Goal: Task Accomplishment & Management: Complete application form

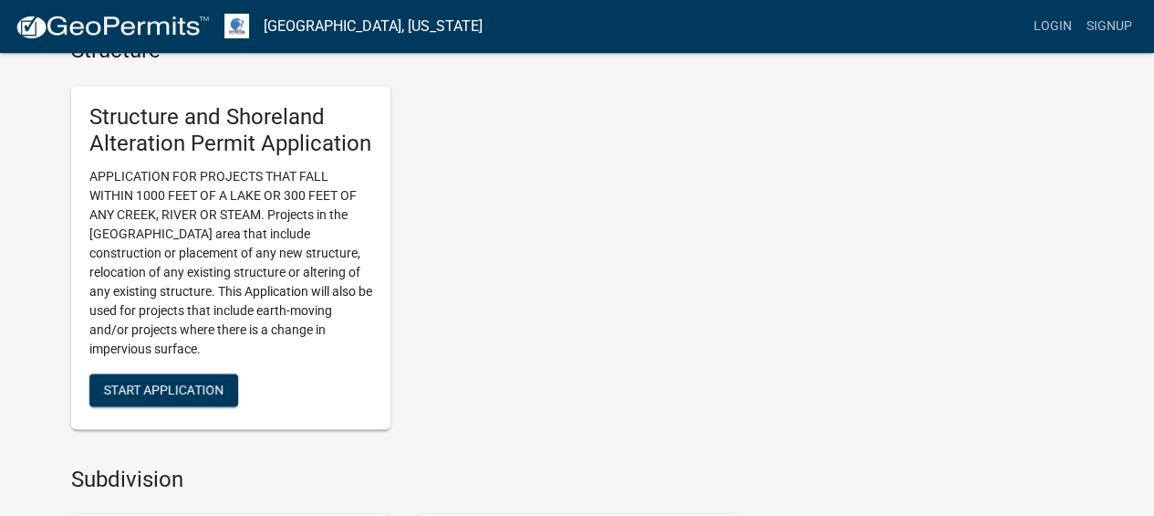
scroll to position [1254, 0]
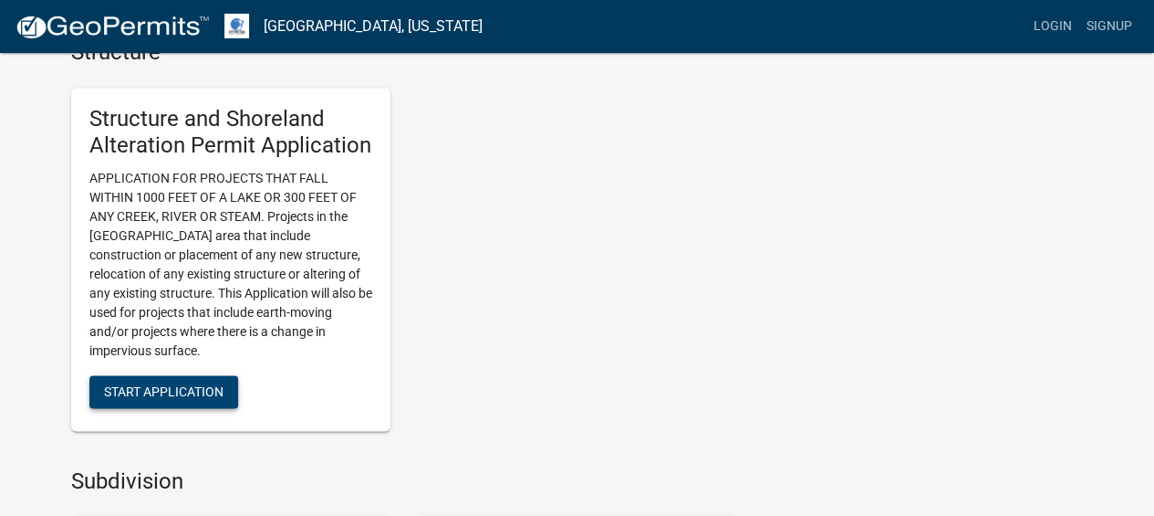
click at [121, 398] on span "Start Application" at bounding box center [164, 391] width 120 height 15
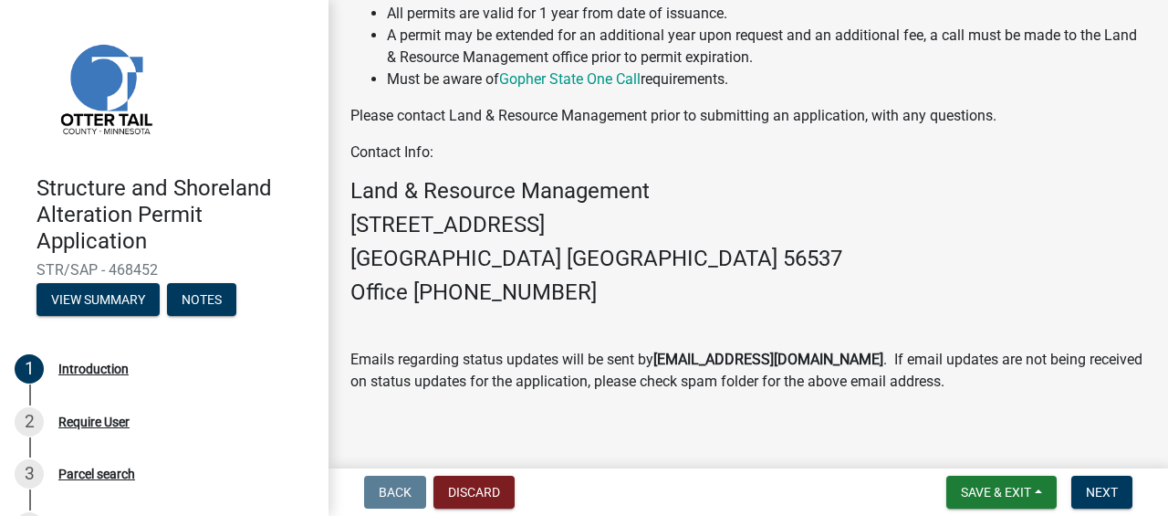
scroll to position [740, 0]
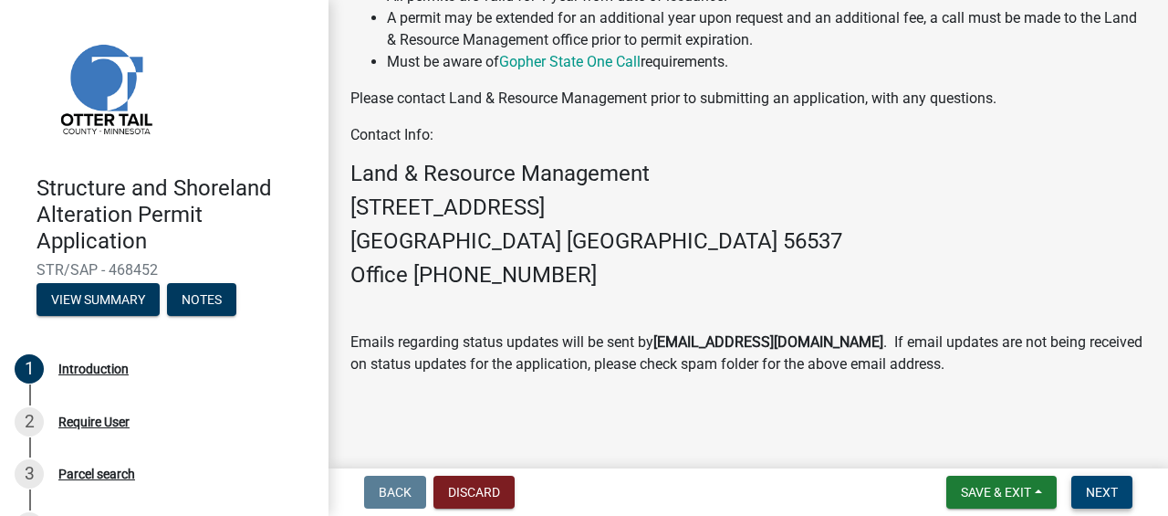
click at [1098, 495] on span "Next" at bounding box center [1102, 492] width 32 height 15
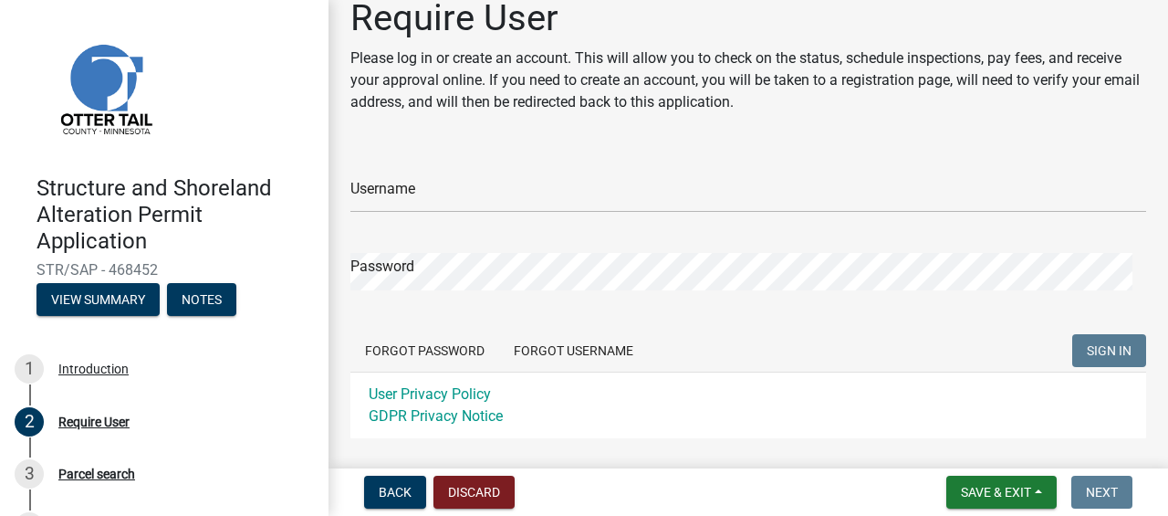
scroll to position [20, 0]
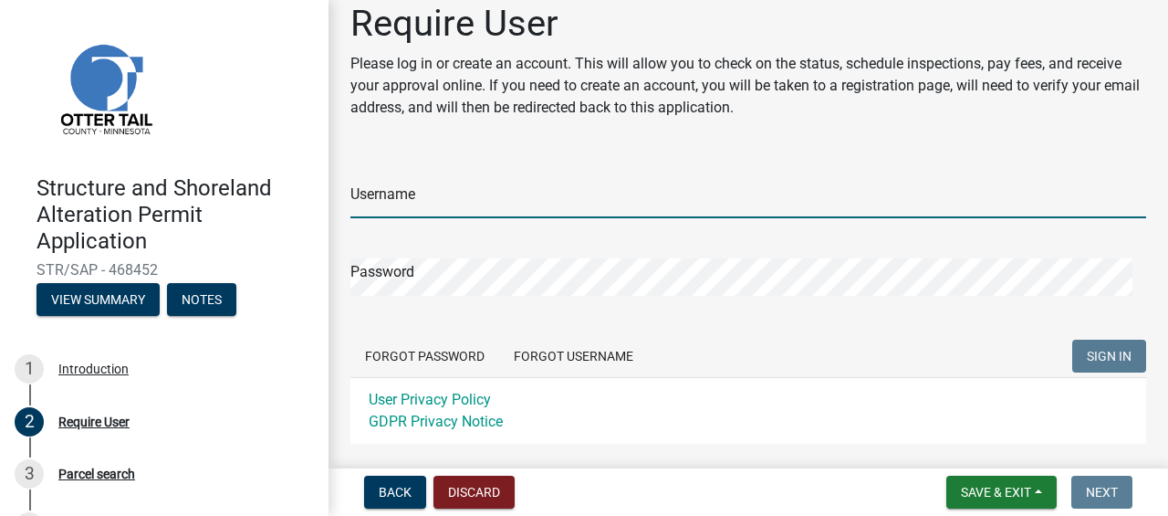
click at [374, 193] on input "Username" at bounding box center [748, 199] width 796 height 37
type input "[PERSON_NAME]"
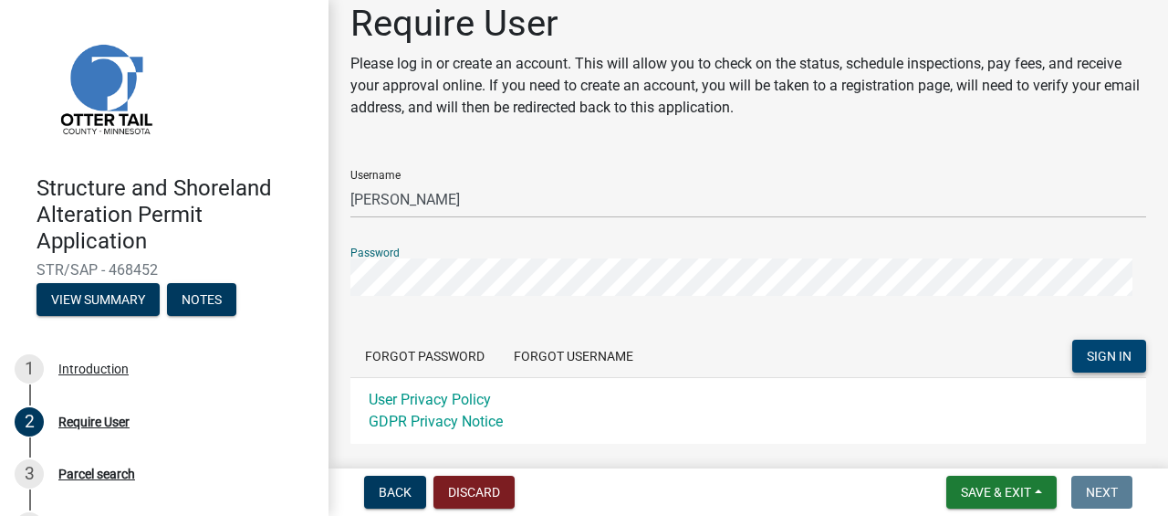
click at [1101, 352] on span "SIGN IN" at bounding box center [1109, 356] width 45 height 15
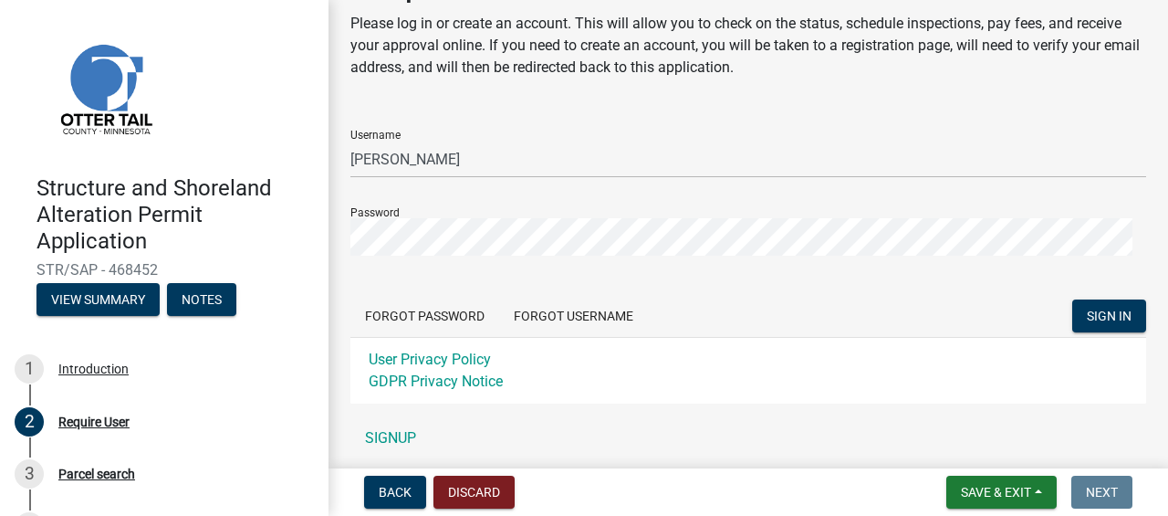
scroll to position [49, 0]
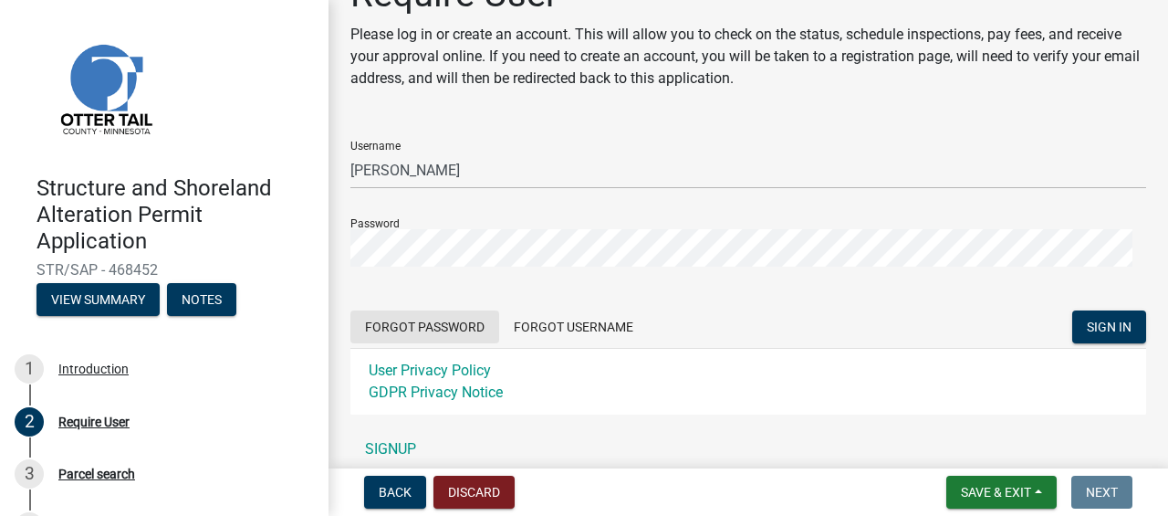
click at [446, 327] on button "Forgot Password" at bounding box center [424, 326] width 149 height 33
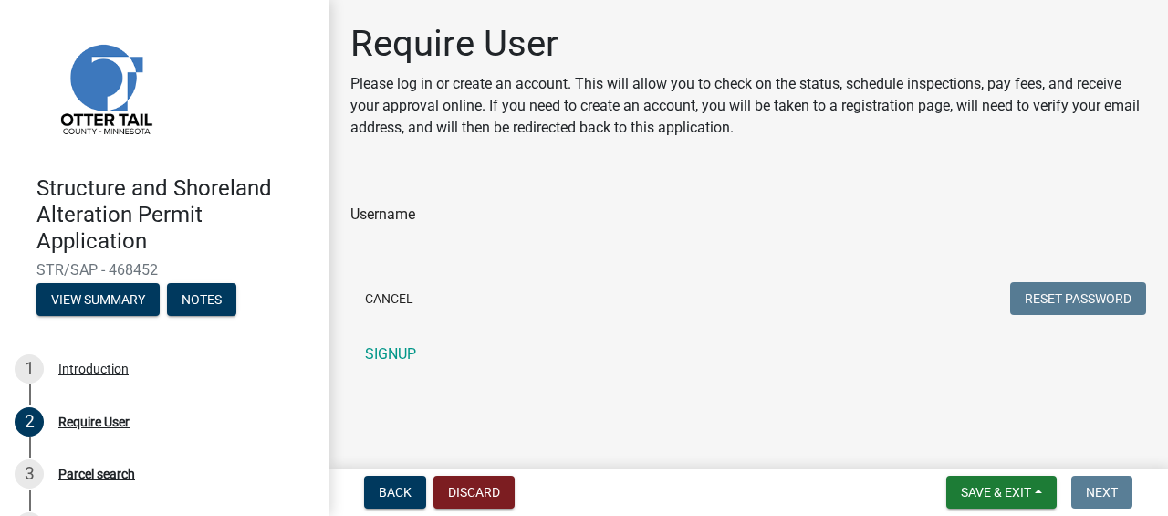
scroll to position [0, 0]
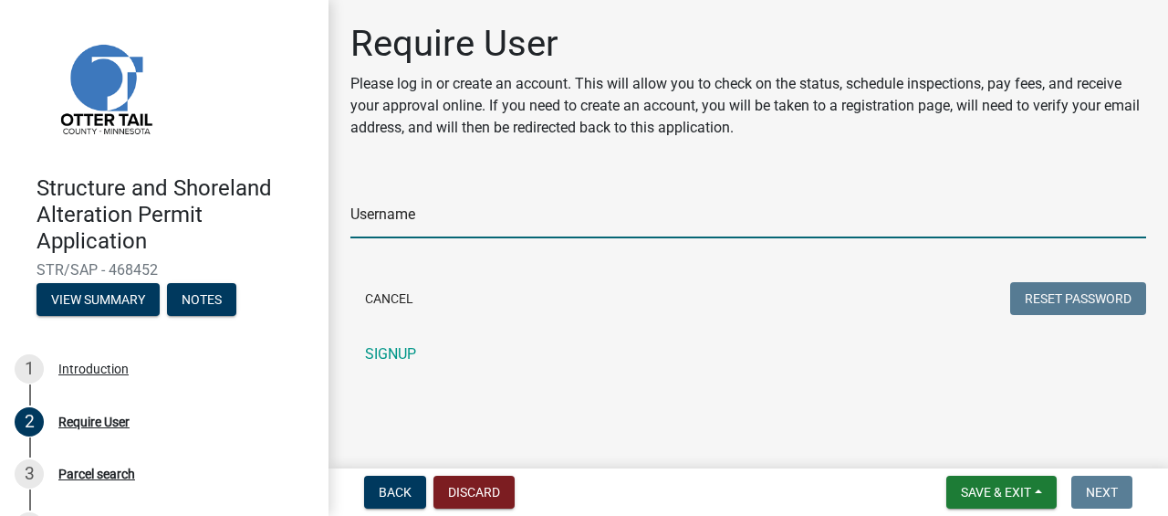
click at [423, 214] on input "Username" at bounding box center [748, 219] width 796 height 37
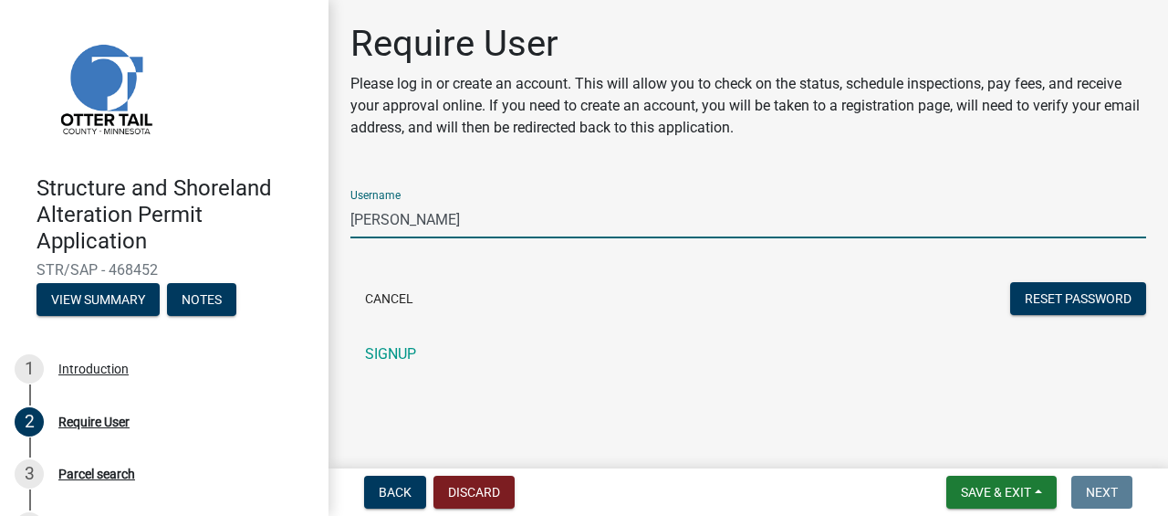
type input "[PERSON_NAME]"
click at [1110, 298] on button "Reset Password" at bounding box center [1078, 298] width 136 height 33
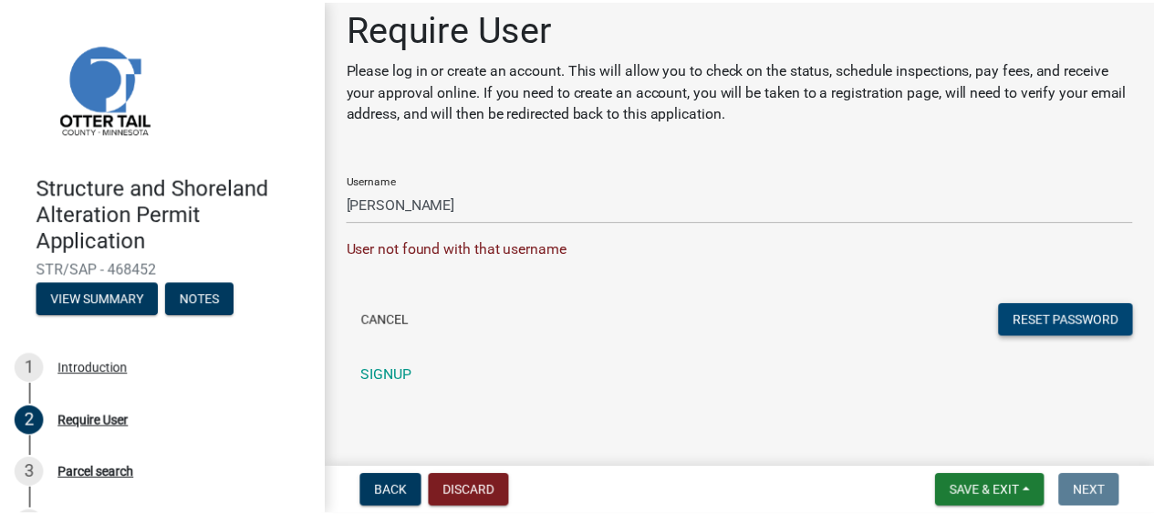
scroll to position [18, 0]
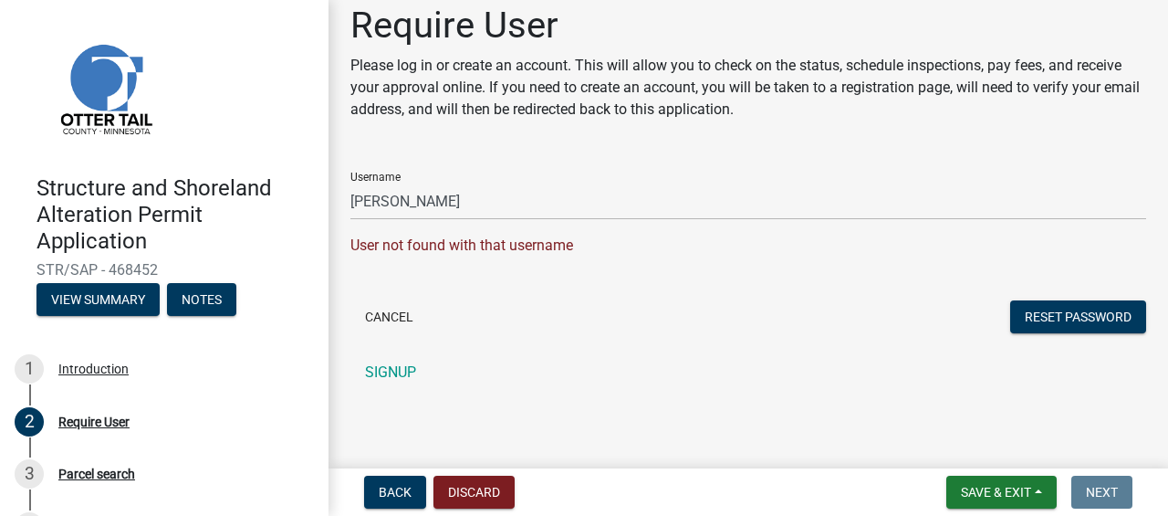
click at [387, 376] on link "SIGNUP" at bounding box center [748, 372] width 796 height 37
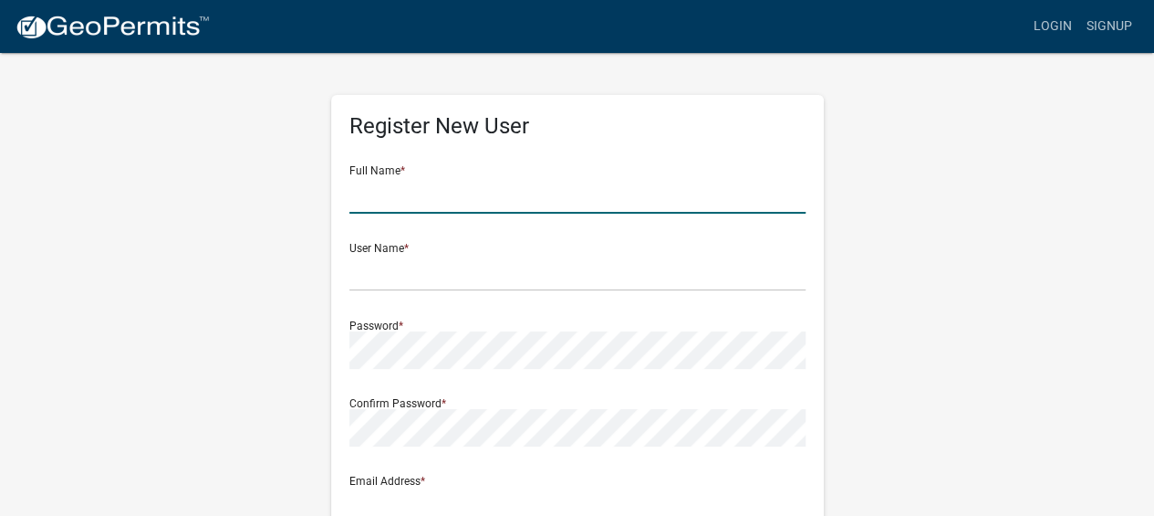
click at [518, 196] on input "text" at bounding box center [578, 194] width 456 height 37
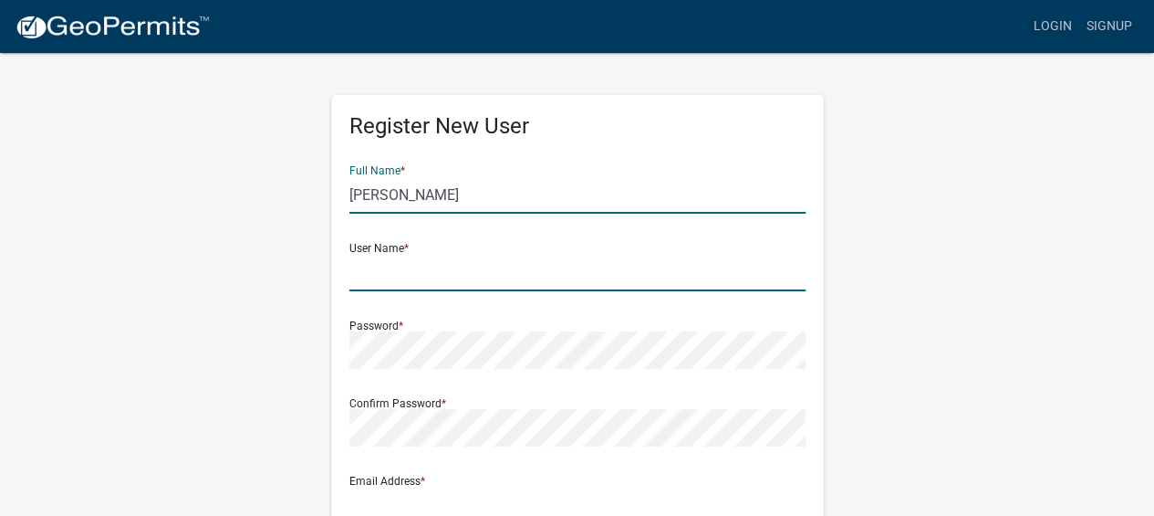
click at [469, 265] on input "text" at bounding box center [578, 272] width 456 height 37
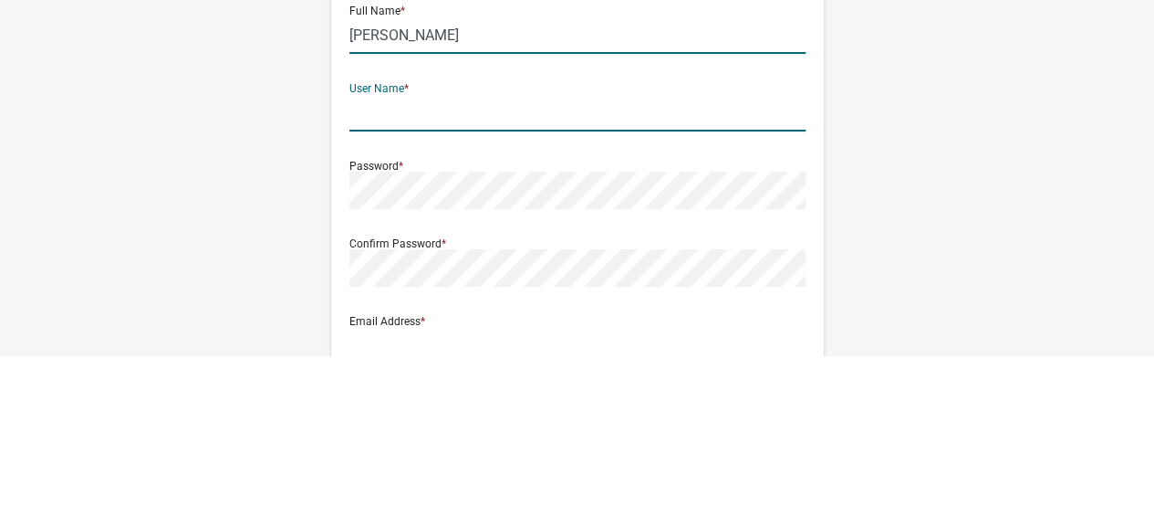
click at [352, 191] on input "[PERSON_NAME]" at bounding box center [578, 194] width 456 height 37
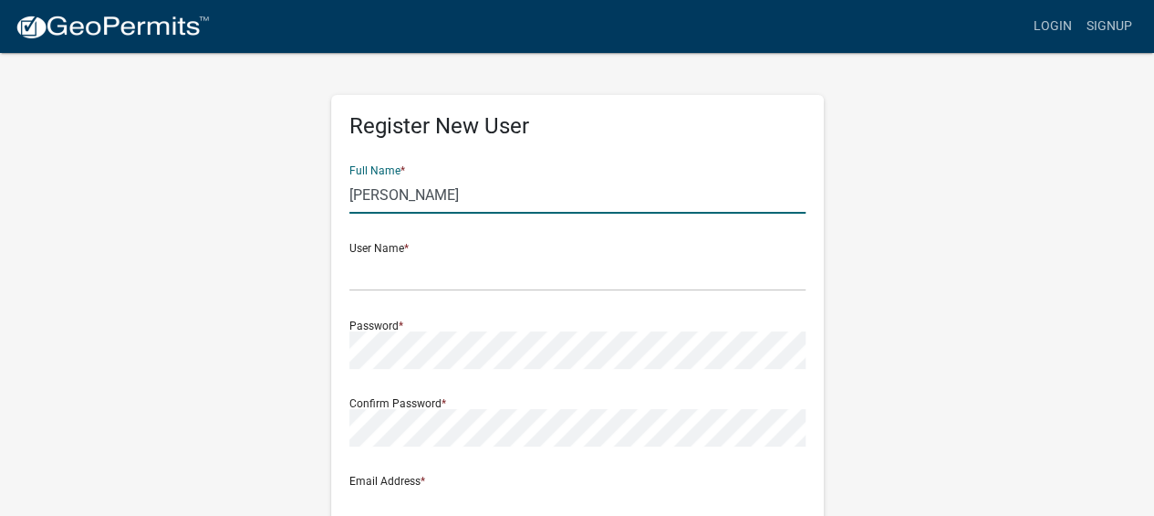
click at [467, 193] on input "[PERSON_NAME]" at bounding box center [578, 194] width 456 height 37
type input "Karie Trupka"
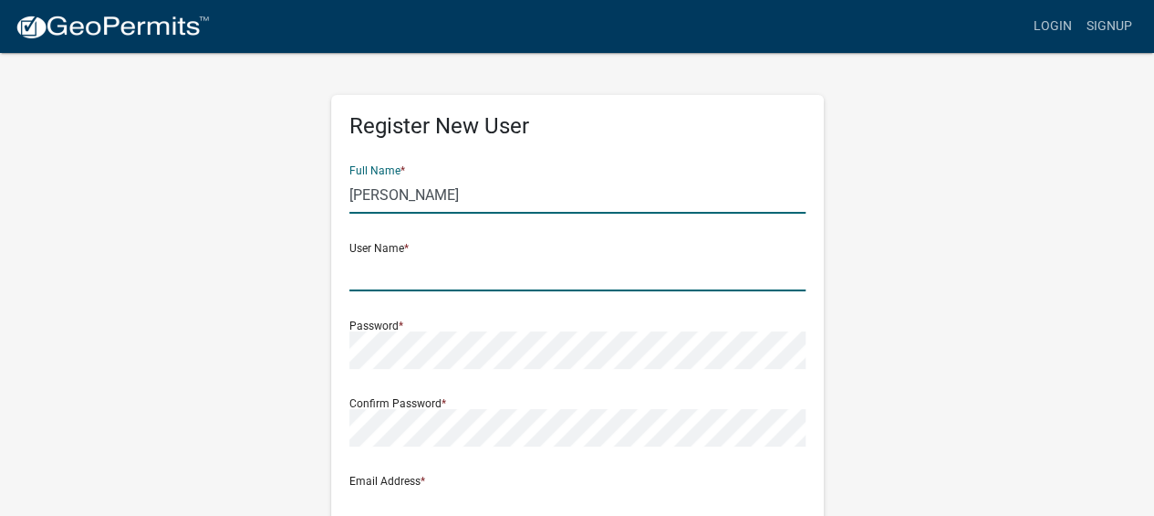
click at [449, 278] on input "text" at bounding box center [578, 272] width 456 height 37
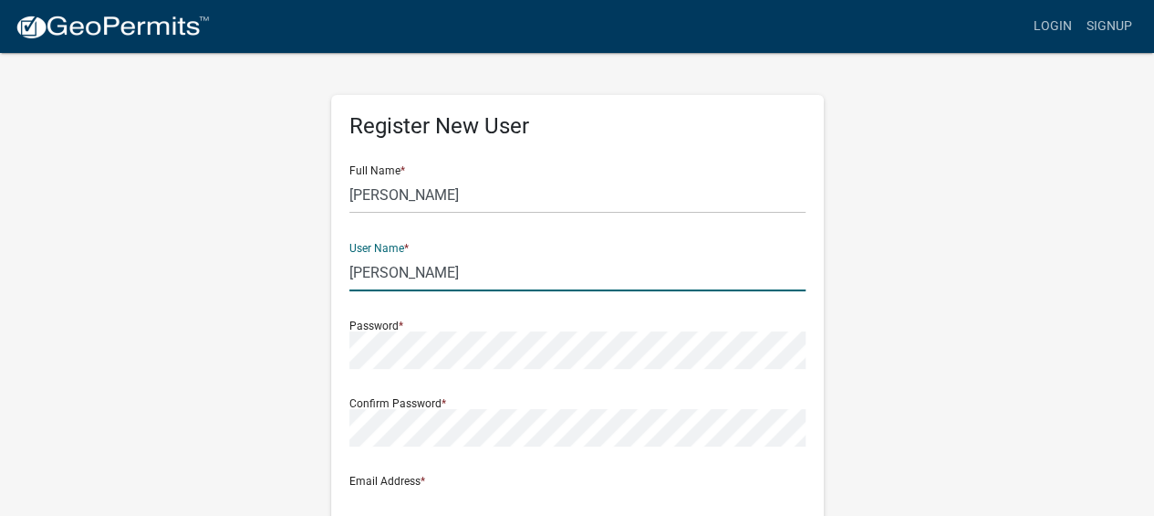
type input "[PERSON_NAME]"
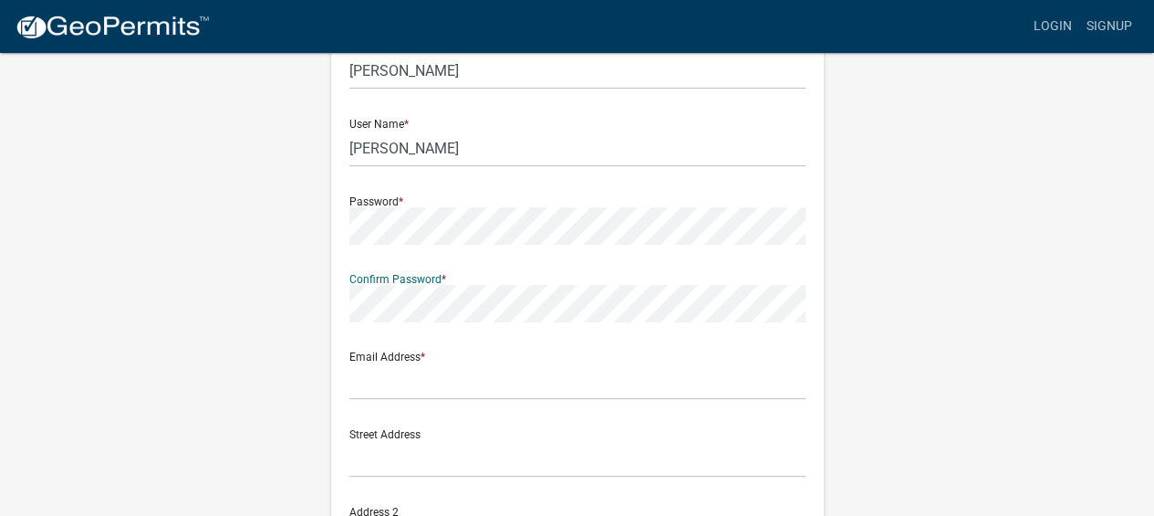
scroll to position [131, 0]
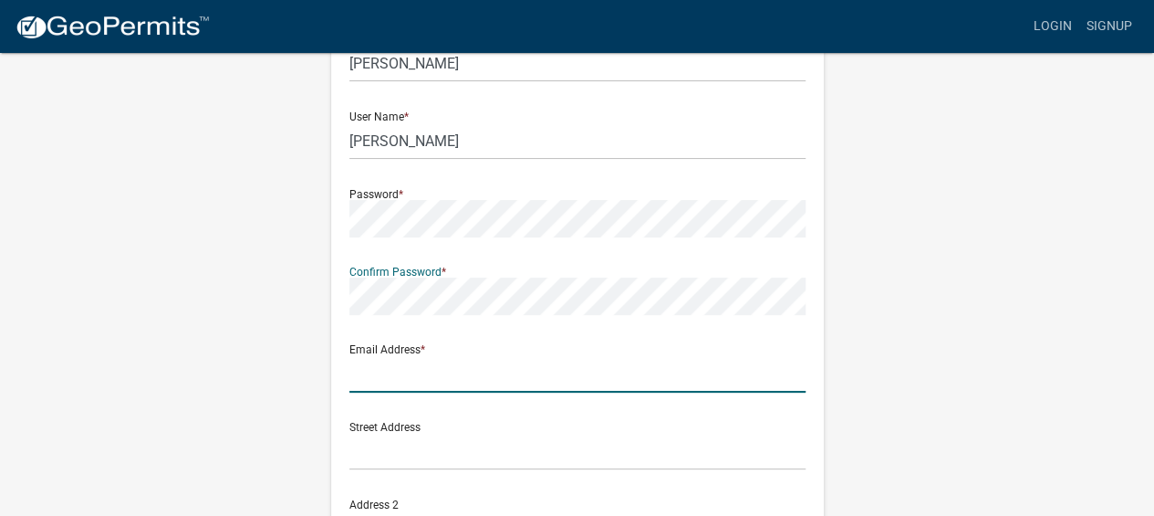
click at [482, 367] on input "text" at bounding box center [578, 373] width 456 height 37
type input "[EMAIL_ADDRESS][DOMAIN_NAME]"
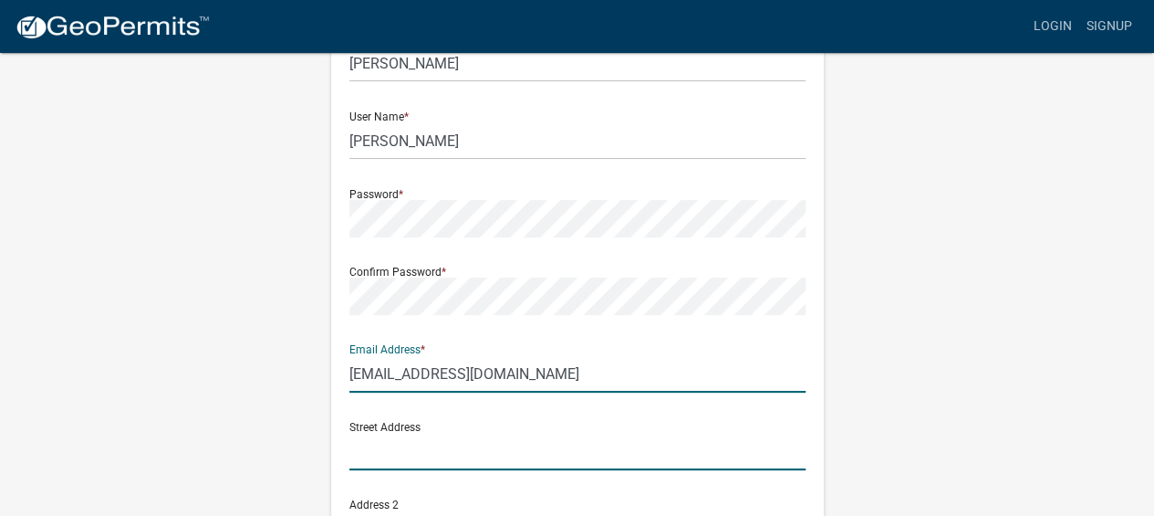
click at [506, 445] on input "text" at bounding box center [578, 451] width 456 height 37
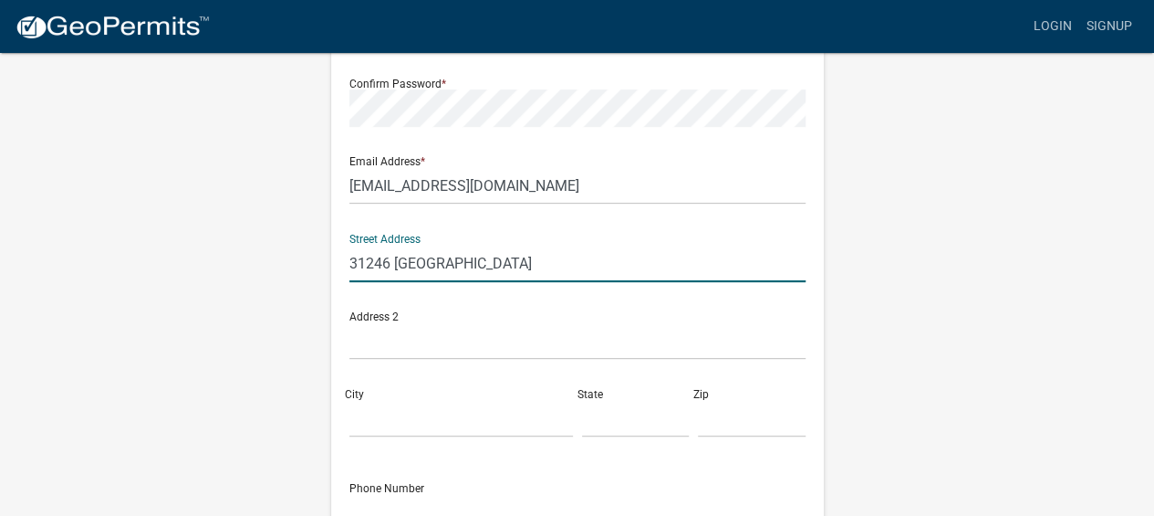
scroll to position [318, 0]
click at [390, 267] on input "31246 Brightwood" at bounding box center [578, 264] width 456 height 37
click at [504, 265] on input "31233 Brightwood" at bounding box center [578, 264] width 456 height 37
type input "31233 Brightwood Shore Drive"
click at [446, 414] on input "City" at bounding box center [462, 420] width 224 height 37
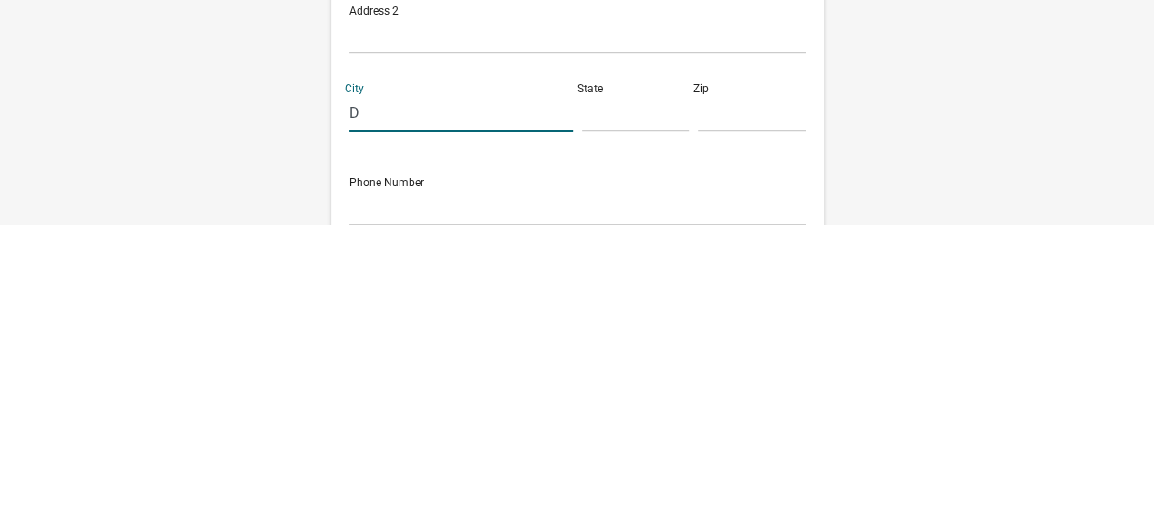
scroll to position [334, 0]
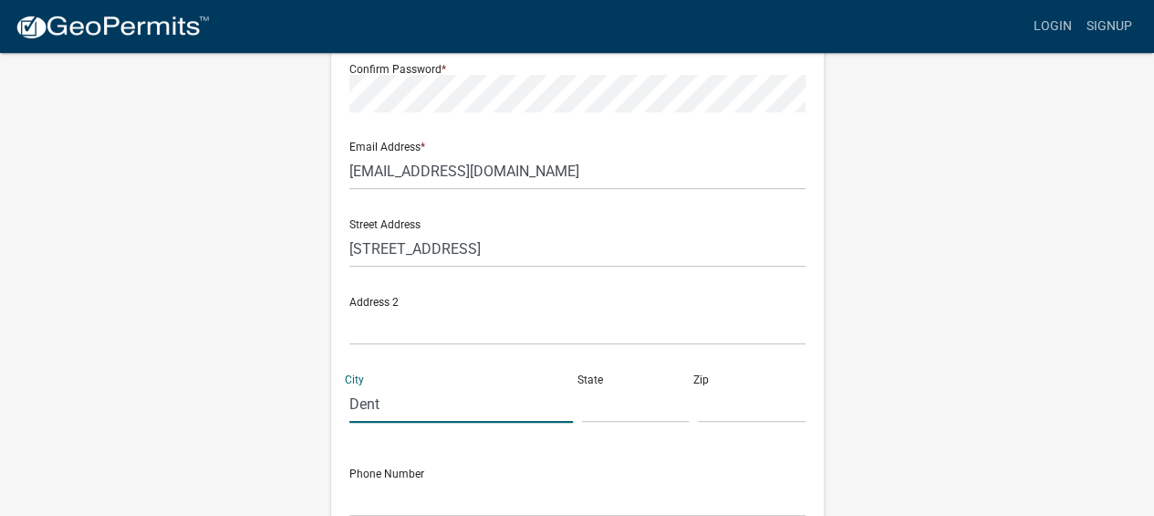
type input "Dent"
click at [615, 405] on input "text" at bounding box center [636, 403] width 108 height 37
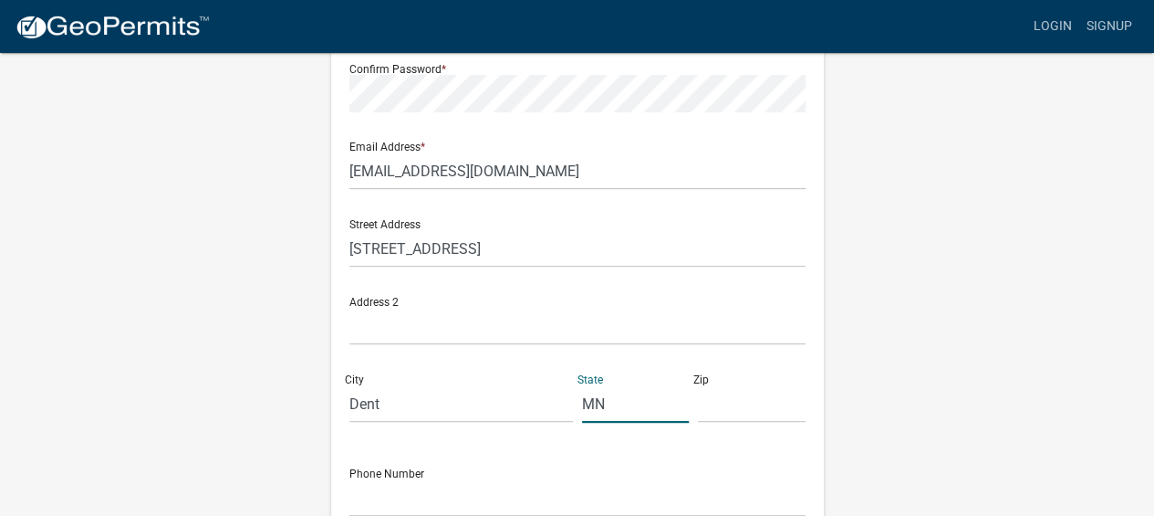
type input "MN"
click at [746, 403] on input "text" at bounding box center [752, 403] width 108 height 37
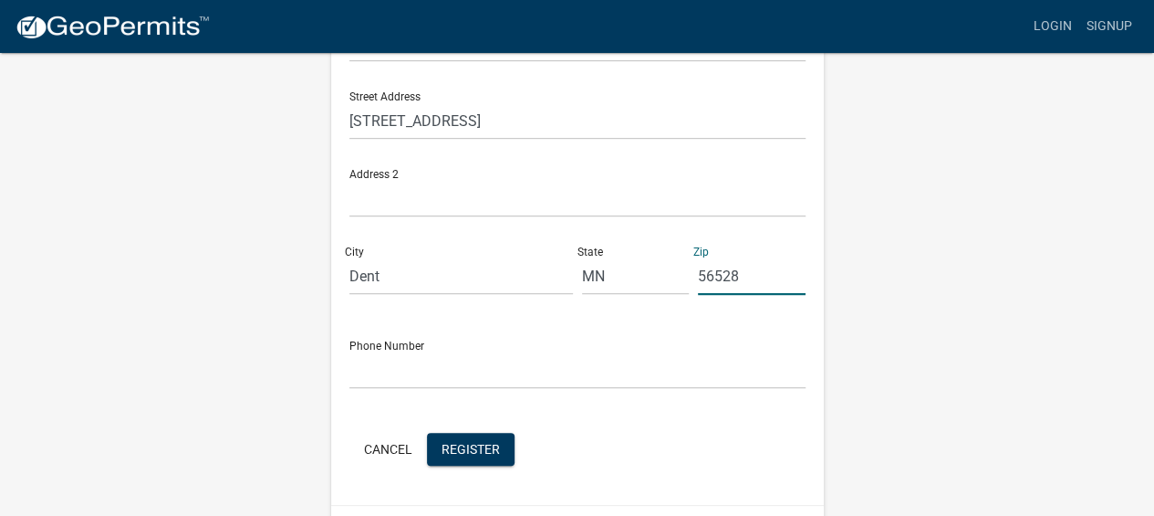
scroll to position [463, 0]
type input "56528"
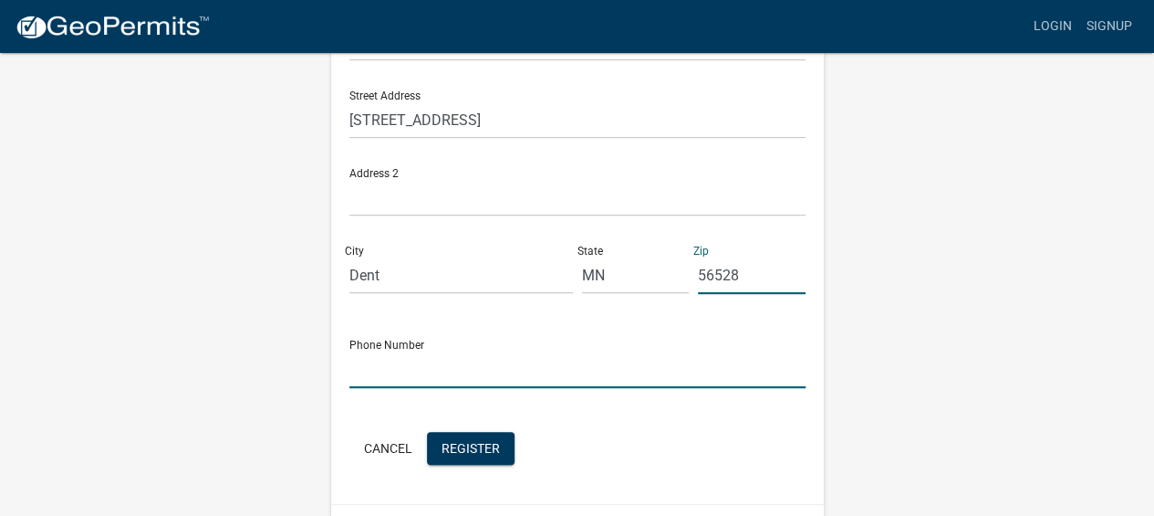
click at [503, 354] on input "text" at bounding box center [578, 368] width 456 height 37
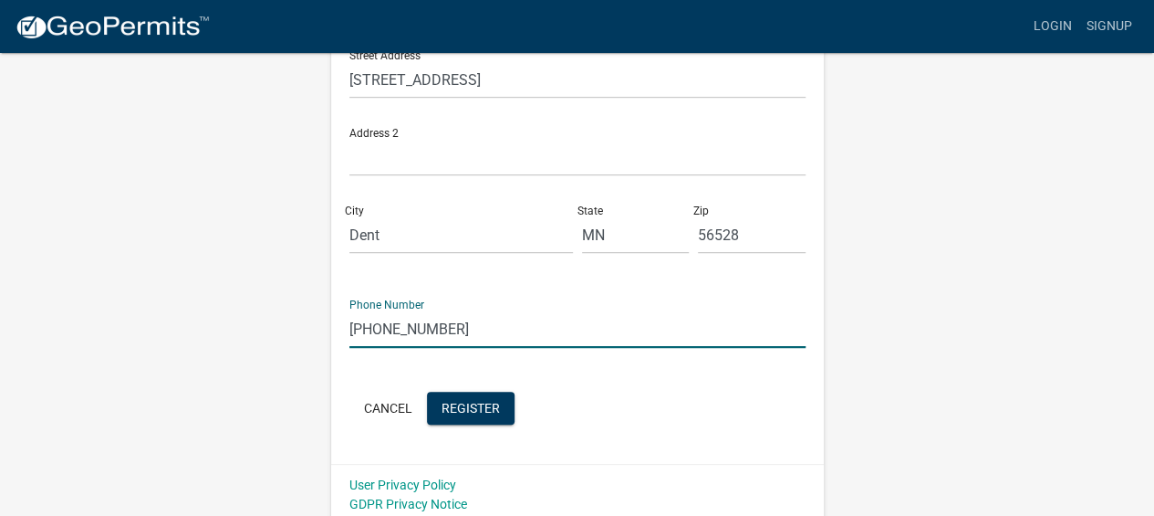
scroll to position [511, 0]
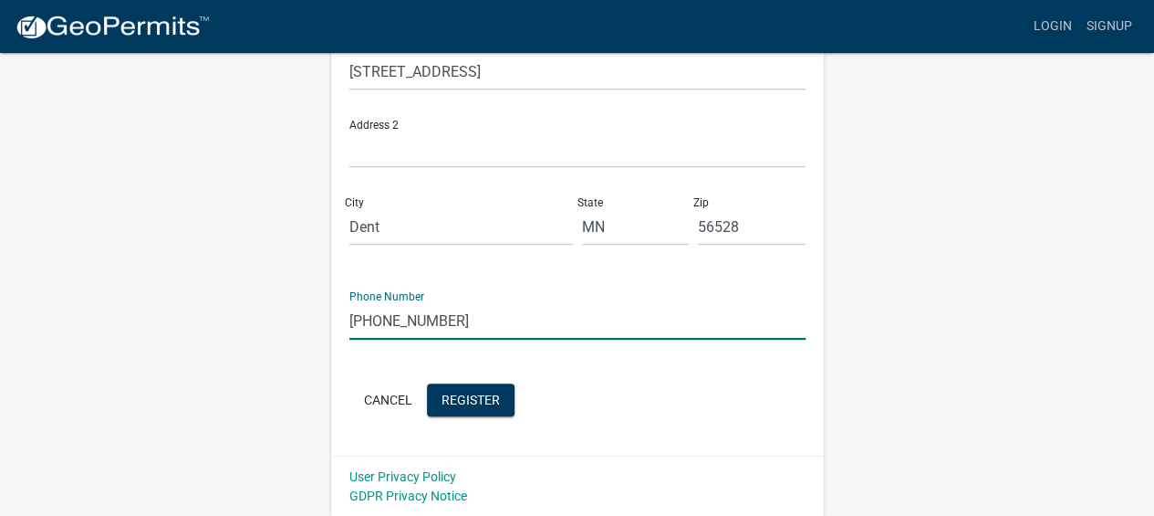
type input "[PHONE_NUMBER]"
click at [476, 404] on span "Register" at bounding box center [471, 398] width 58 height 15
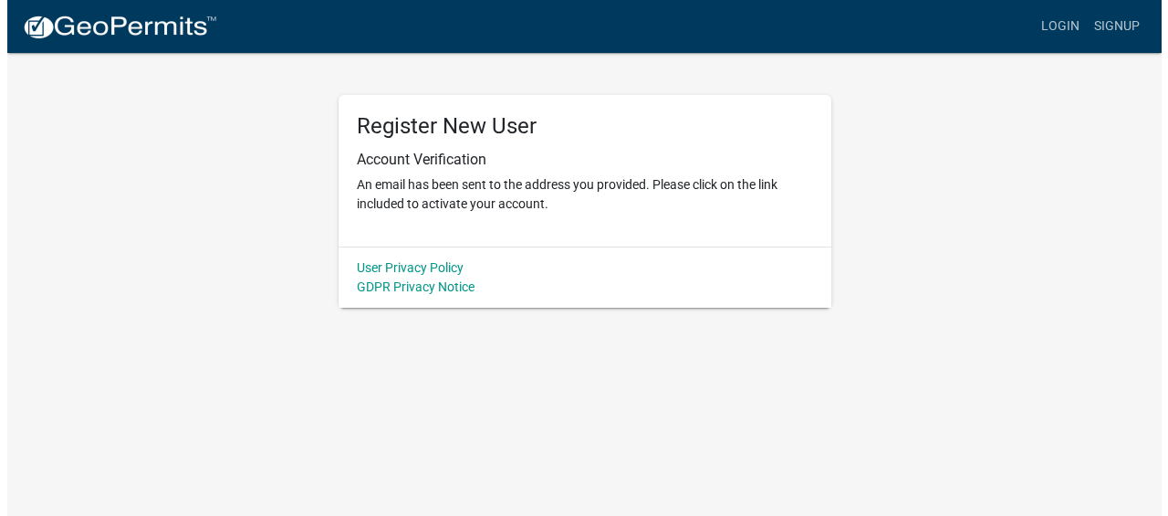
scroll to position [0, 0]
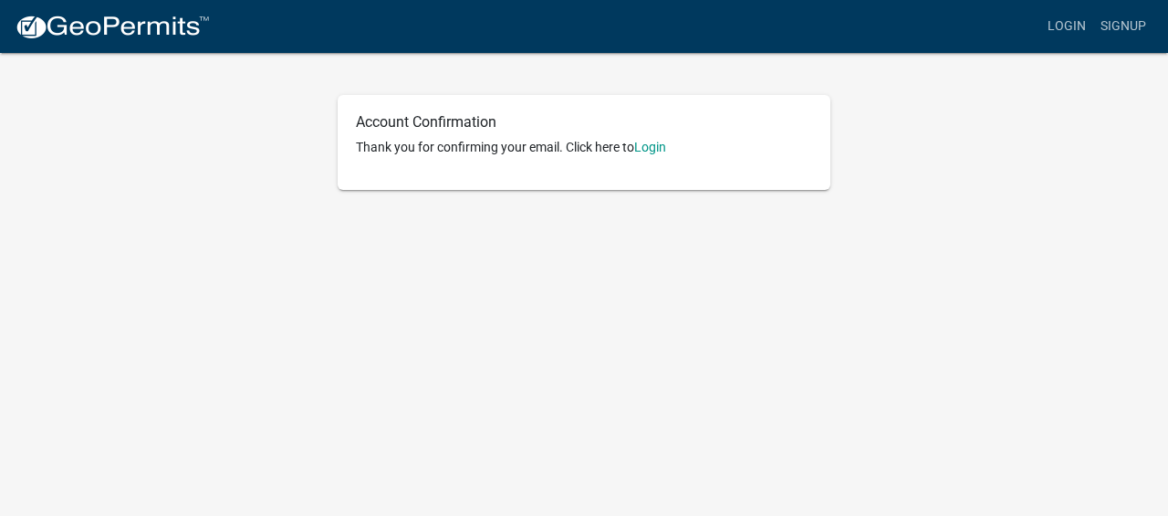
click at [657, 153] on link "Login" at bounding box center [650, 147] width 32 height 15
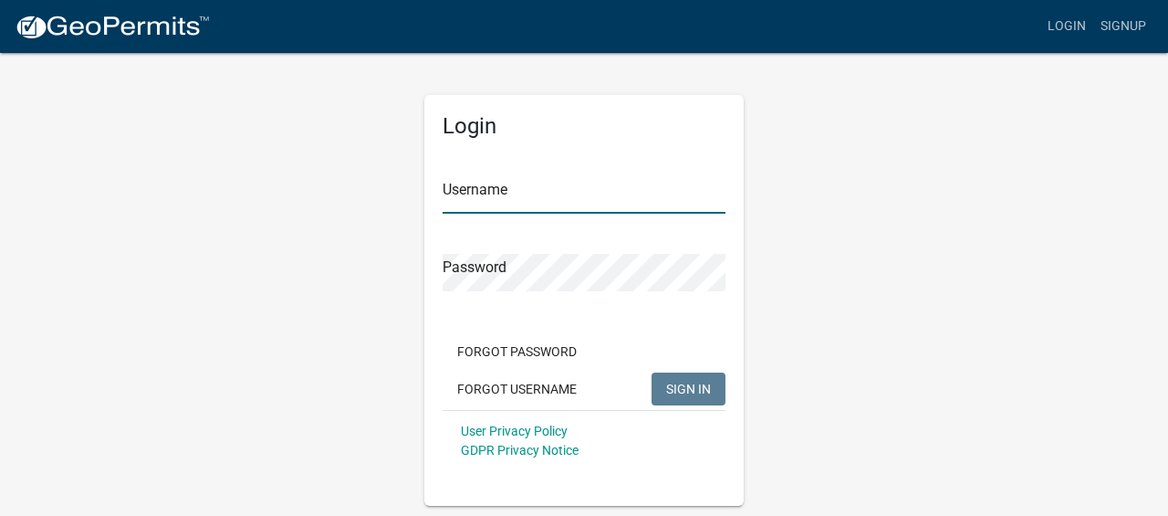
click at [521, 201] on input "Username" at bounding box center [584, 194] width 283 height 37
type input "t"
type input "[PERSON_NAME]"
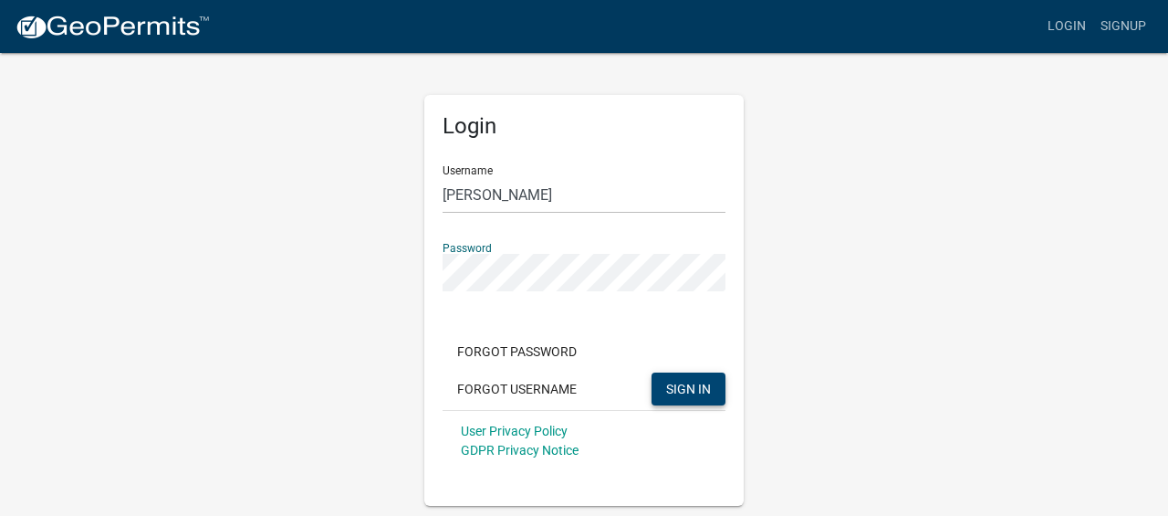
click at [697, 391] on span "SIGN IN" at bounding box center [688, 388] width 45 height 15
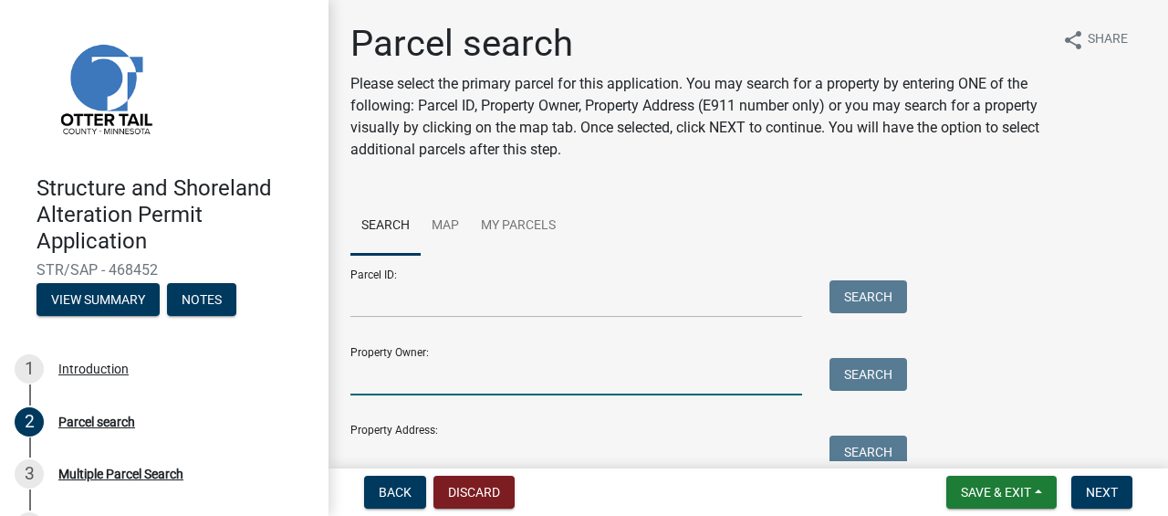
click at [504, 377] on input "Property Owner:" at bounding box center [576, 376] width 452 height 37
type input "[PERSON_NAME]"
click at [881, 370] on button "Search" at bounding box center [869, 374] width 78 height 33
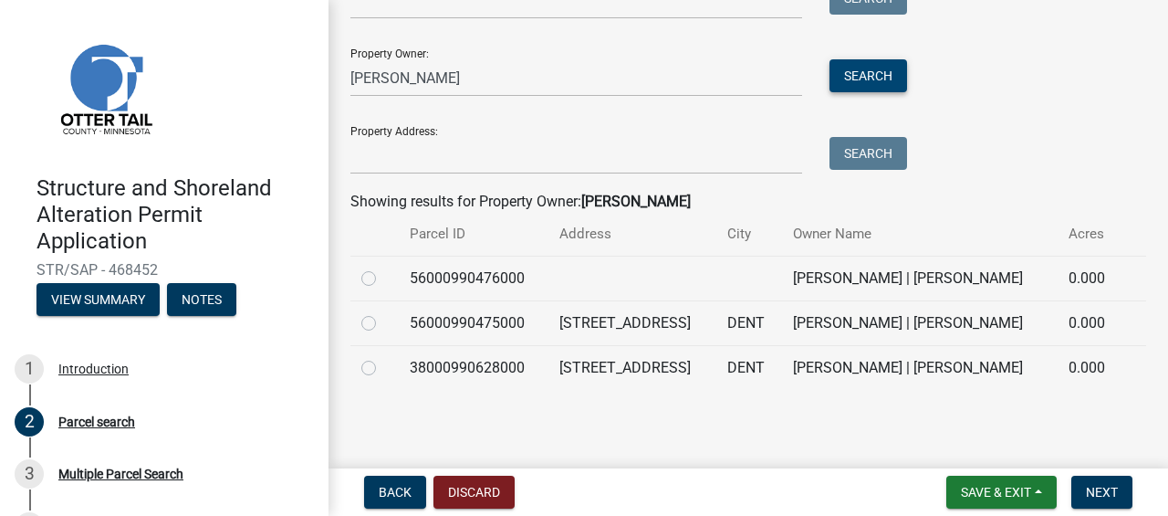
scroll to position [322, 0]
click at [383, 267] on label at bounding box center [383, 267] width 0 height 0
click at [383, 267] on input "radio" at bounding box center [389, 273] width 12 height 12
radio input "true"
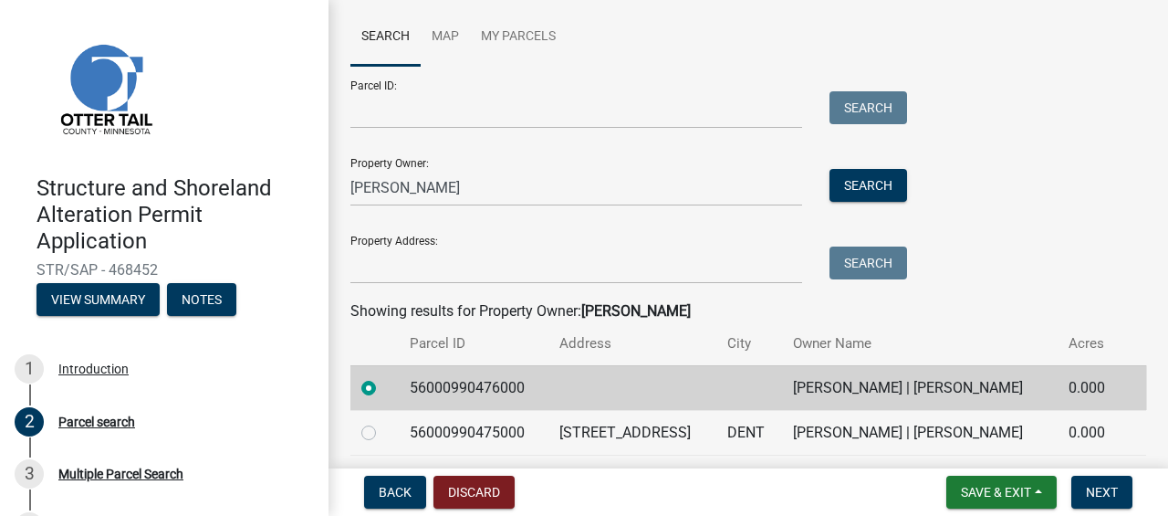
scroll to position [188, 0]
click at [392, 114] on input "Parcel ID:" at bounding box center [576, 110] width 452 height 37
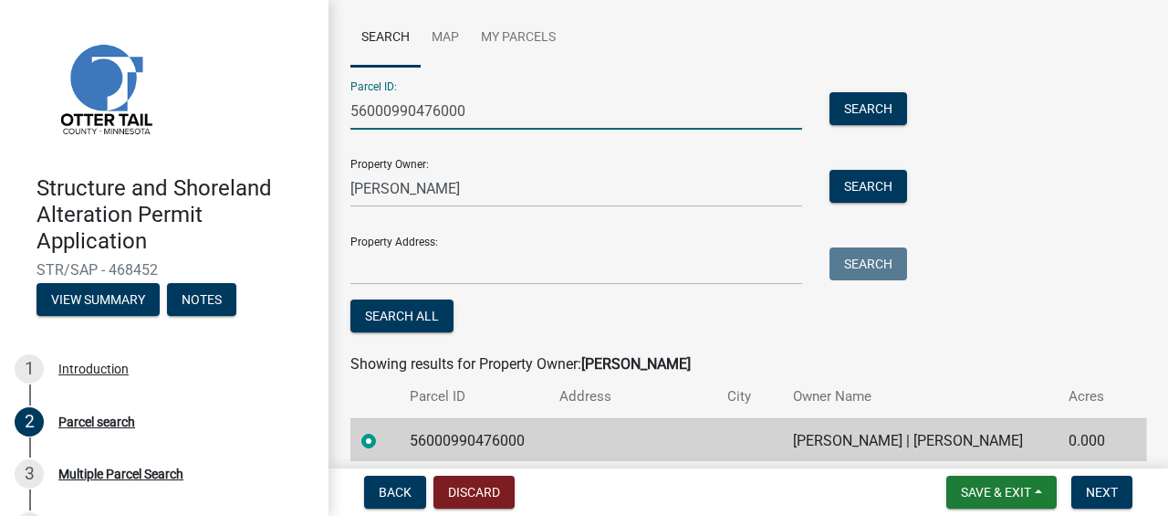
type input "56000990476000"
click at [889, 105] on button "Search" at bounding box center [869, 108] width 78 height 33
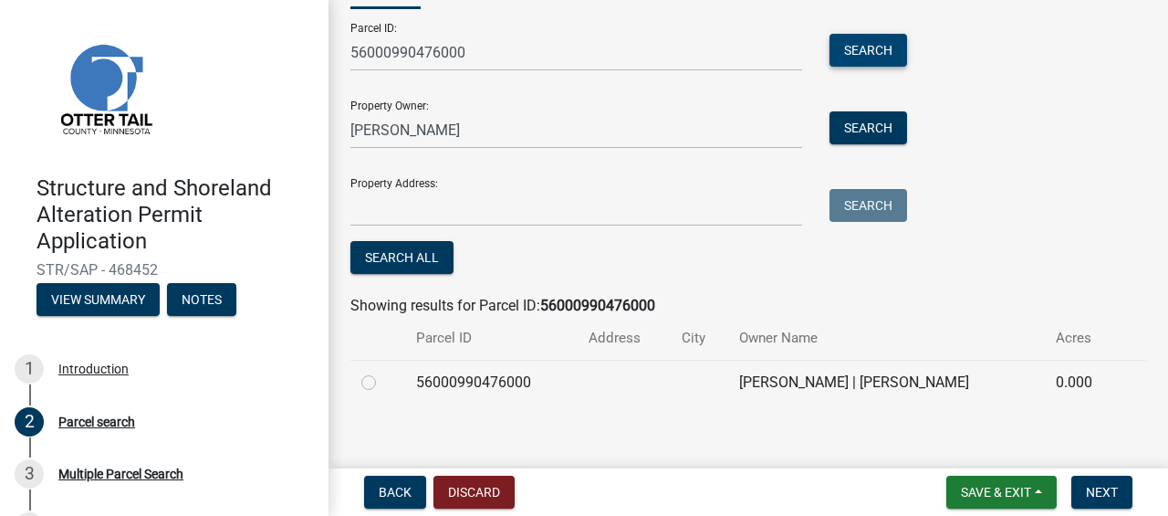
scroll to position [260, 0]
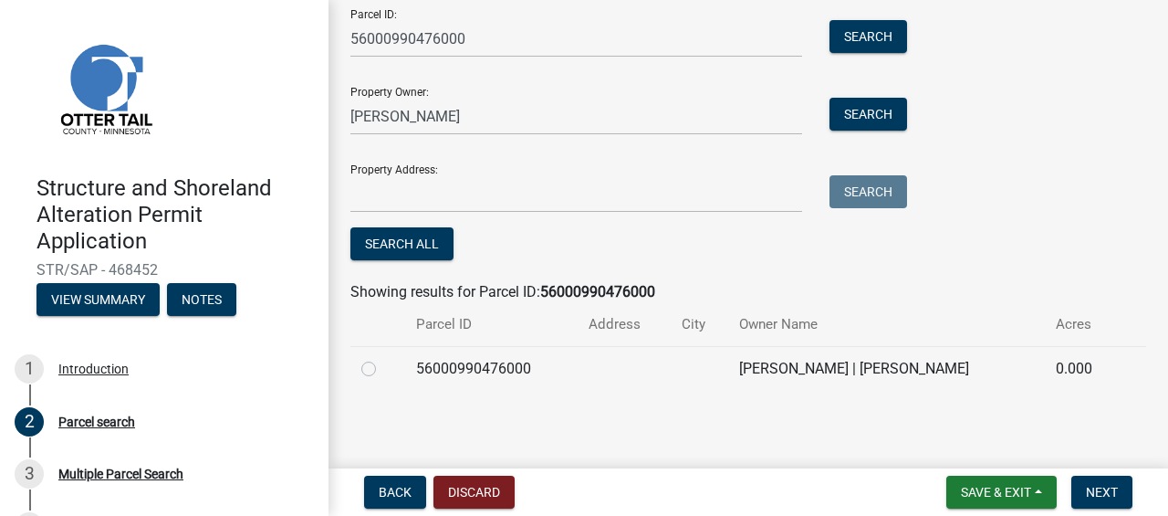
click at [383, 358] on label at bounding box center [383, 358] width 0 height 0
click at [383, 369] on input "radio" at bounding box center [389, 364] width 12 height 12
radio input "true"
click at [383, 358] on label at bounding box center [383, 358] width 0 height 0
click at [383, 362] on input "radio" at bounding box center [389, 364] width 12 height 12
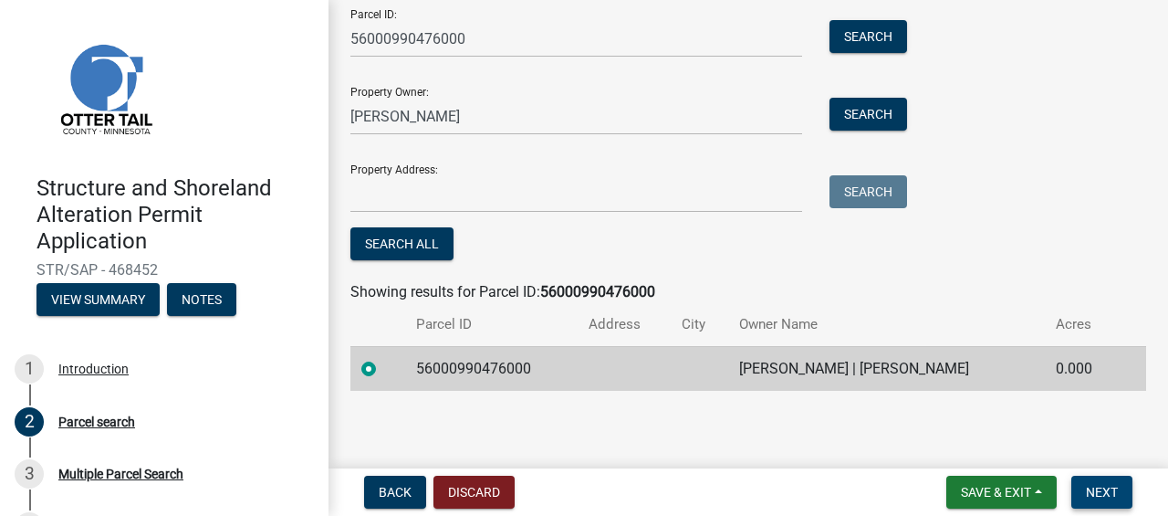
click at [1099, 487] on span "Next" at bounding box center [1102, 492] width 32 height 15
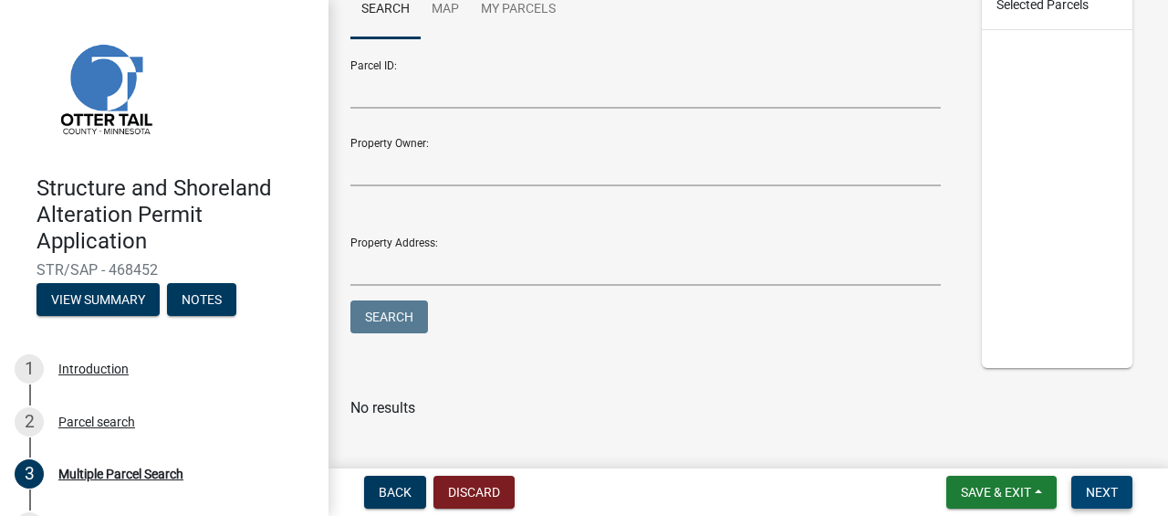
click at [1097, 485] on span "Next" at bounding box center [1102, 492] width 32 height 15
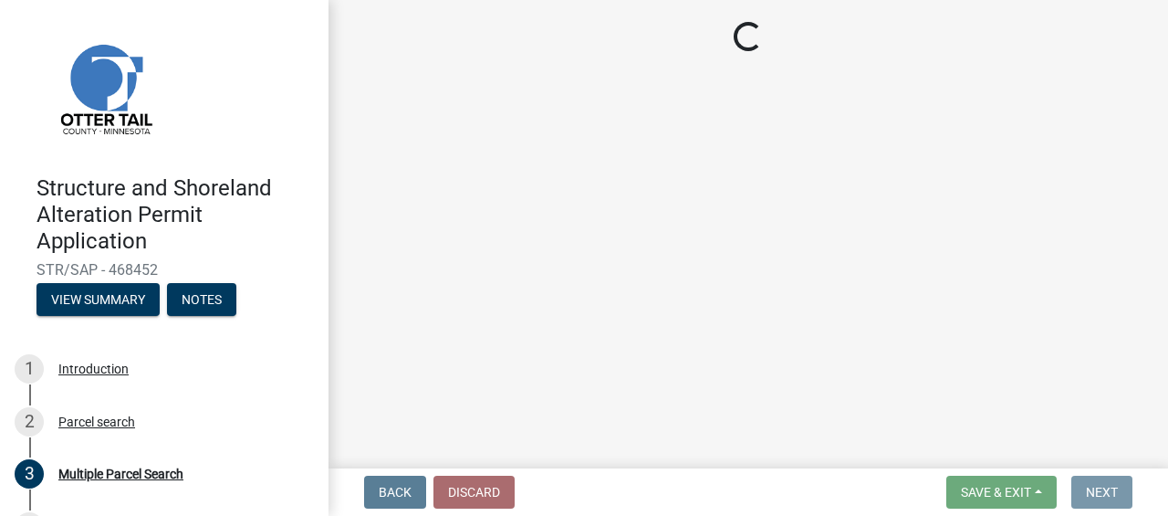
scroll to position [0, 0]
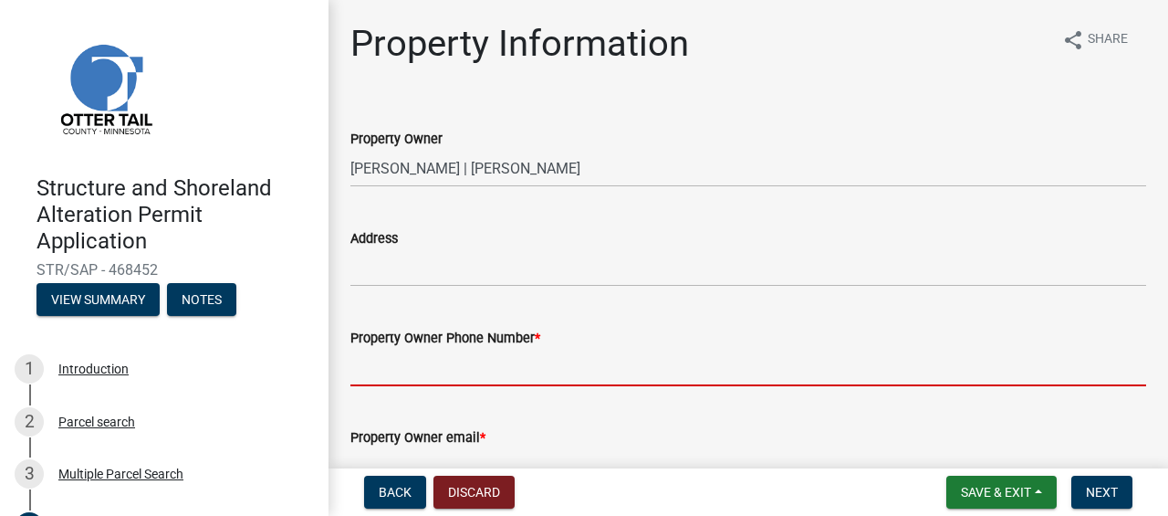
click at [521, 363] on input "Property Owner Phone Number *" at bounding box center [748, 367] width 796 height 37
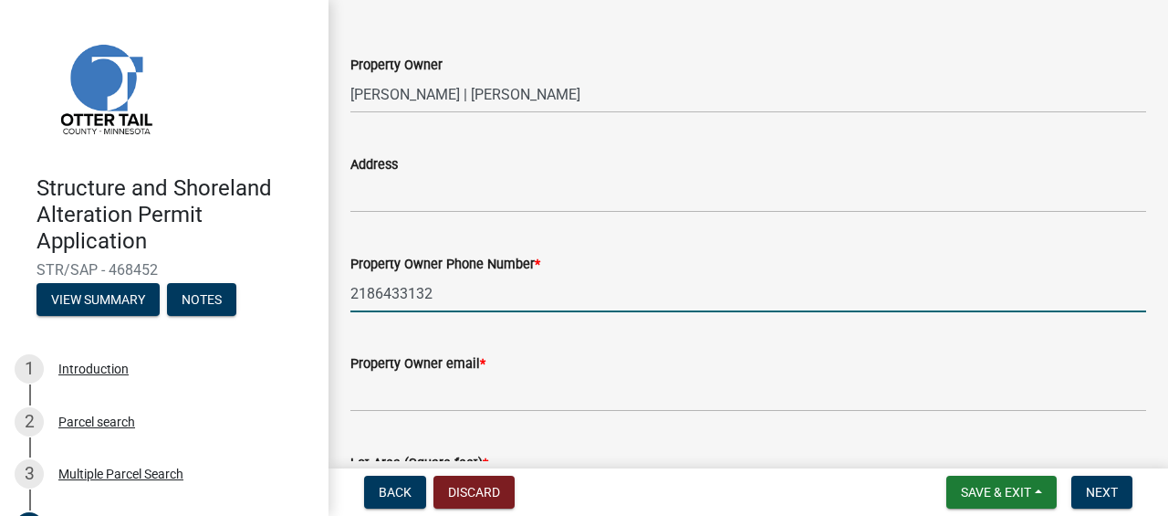
scroll to position [75, 0]
type input "2186433132"
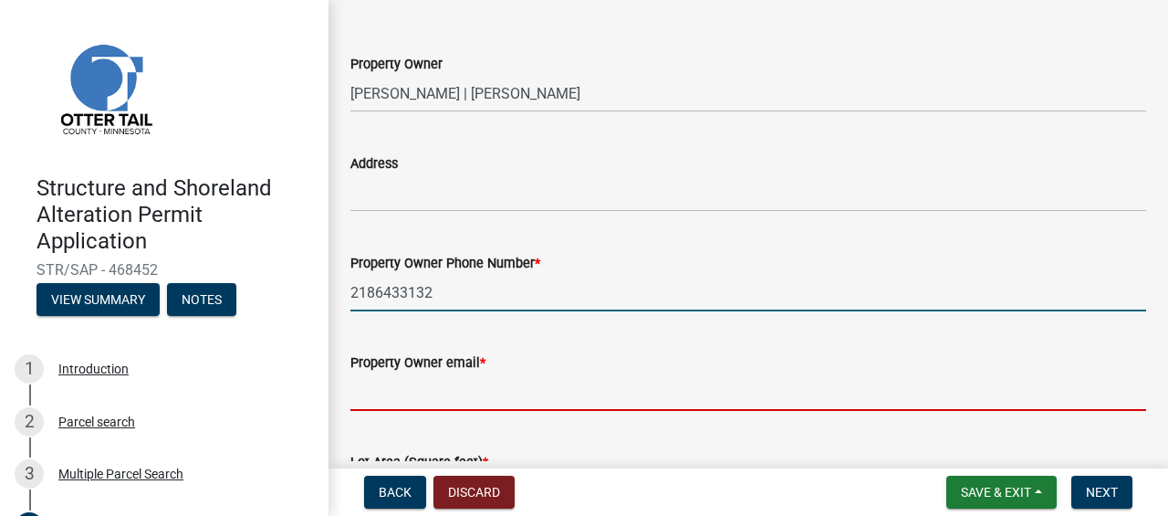
click at [496, 391] on input "Property Owner email *" at bounding box center [748, 391] width 796 height 37
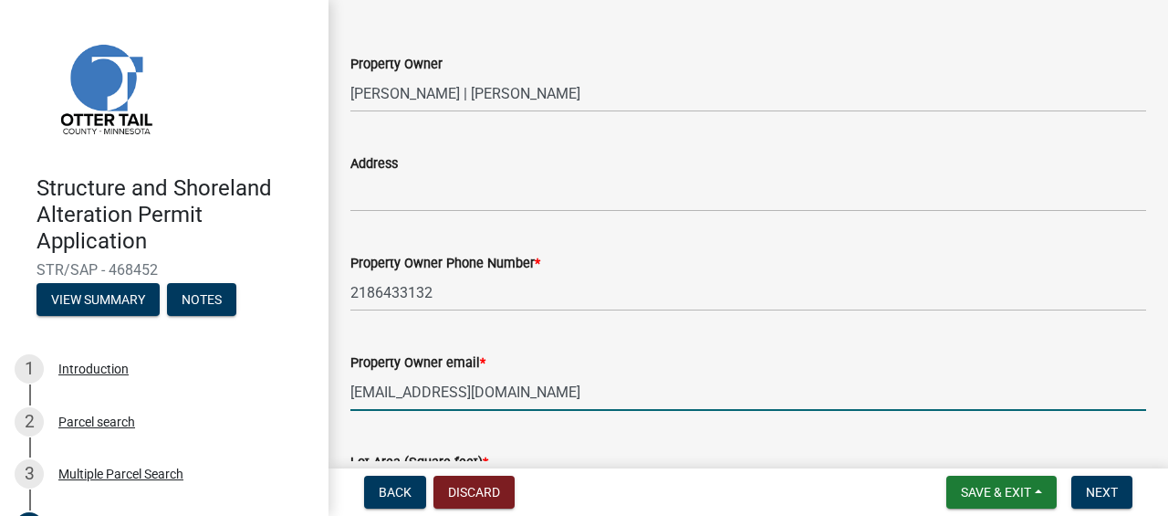
type input "[EMAIL_ADDRESS][DOMAIN_NAME]"
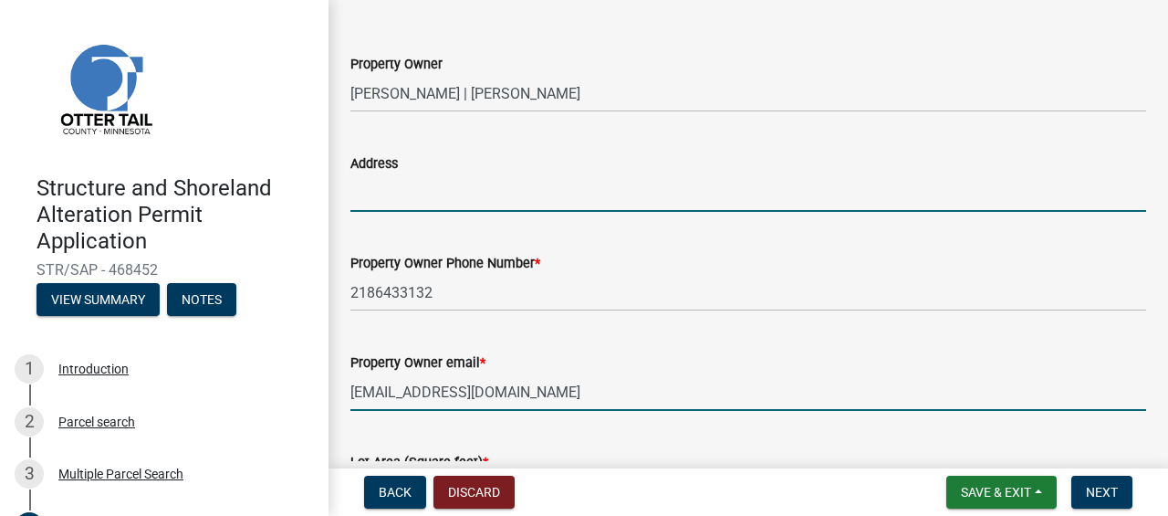
click at [453, 197] on input "Address" at bounding box center [748, 192] width 796 height 37
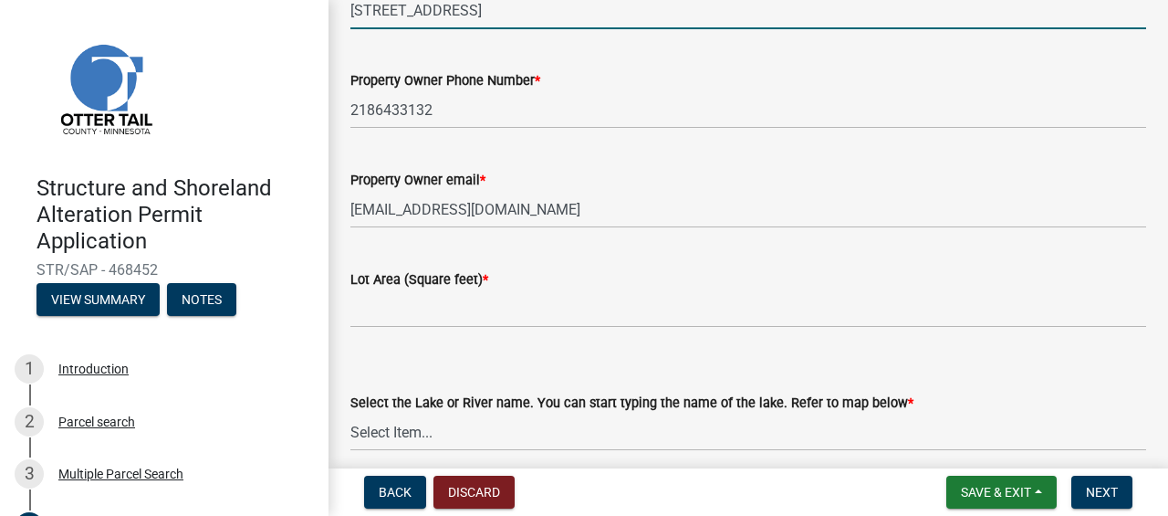
scroll to position [268, 0]
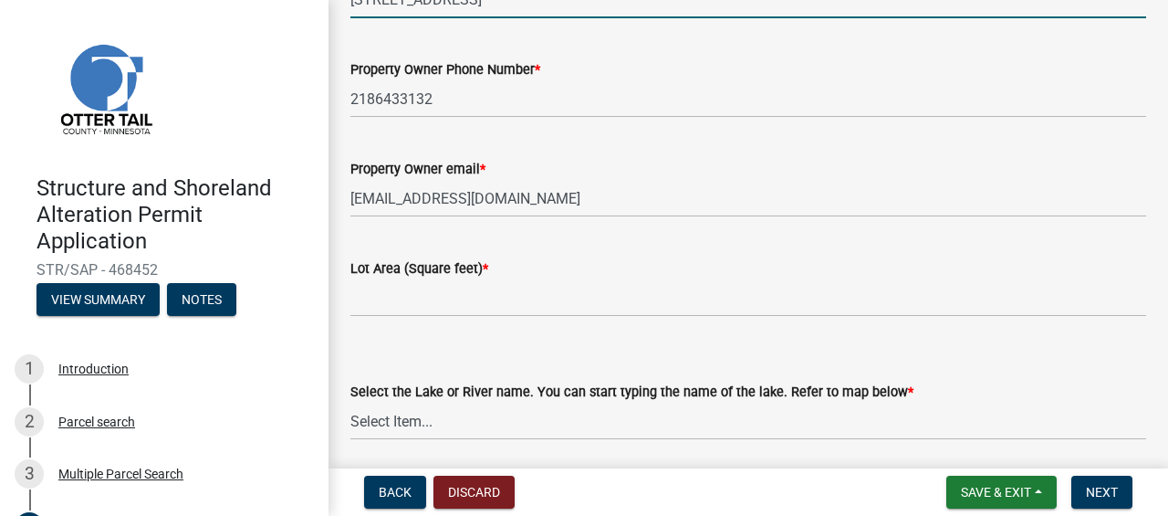
type input "32133 Brightwood Shore Drive"
click at [703, 423] on select "Select Item... None [PERSON_NAME] 56-031 [PERSON_NAME] 56-118 [PERSON_NAME] 56-…" at bounding box center [748, 420] width 796 height 37
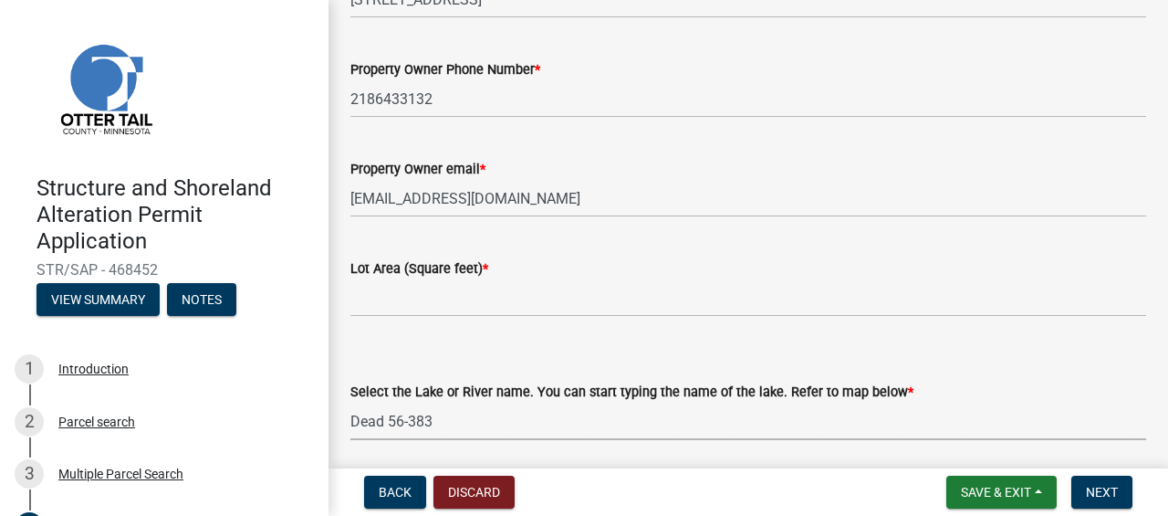
click at [350, 402] on select "Select Item... None [PERSON_NAME] 56-031 [PERSON_NAME] 56-118 [PERSON_NAME] 56-…" at bounding box center [748, 420] width 796 height 37
select select "da3f784e-0010-43cd-bd09-4cbc046e05e4"
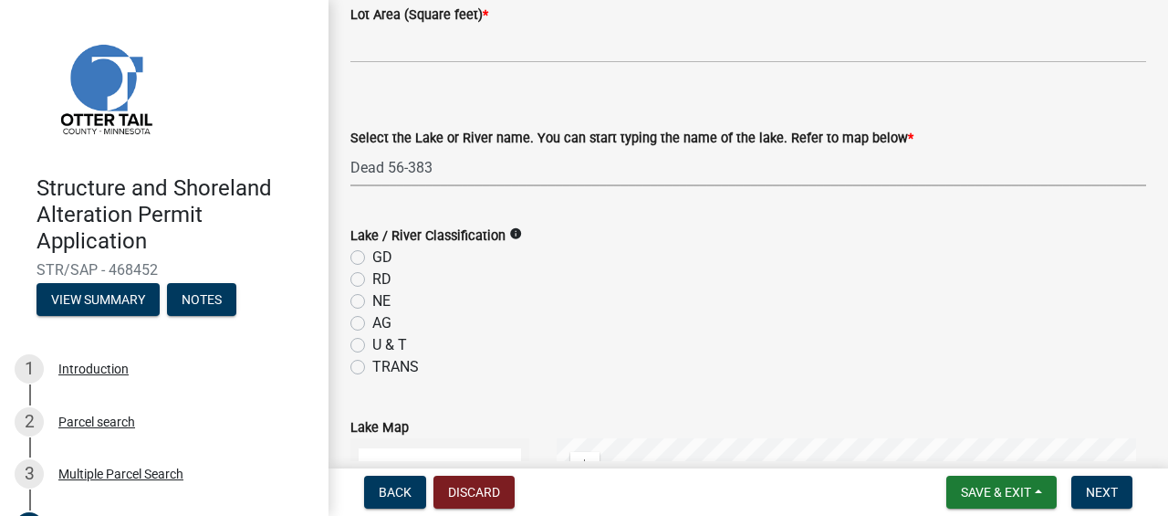
scroll to position [522, 0]
click at [372, 300] on label "NE" at bounding box center [381, 301] width 18 height 22
click at [372, 300] on input "NE" at bounding box center [378, 296] width 12 height 12
radio input "true"
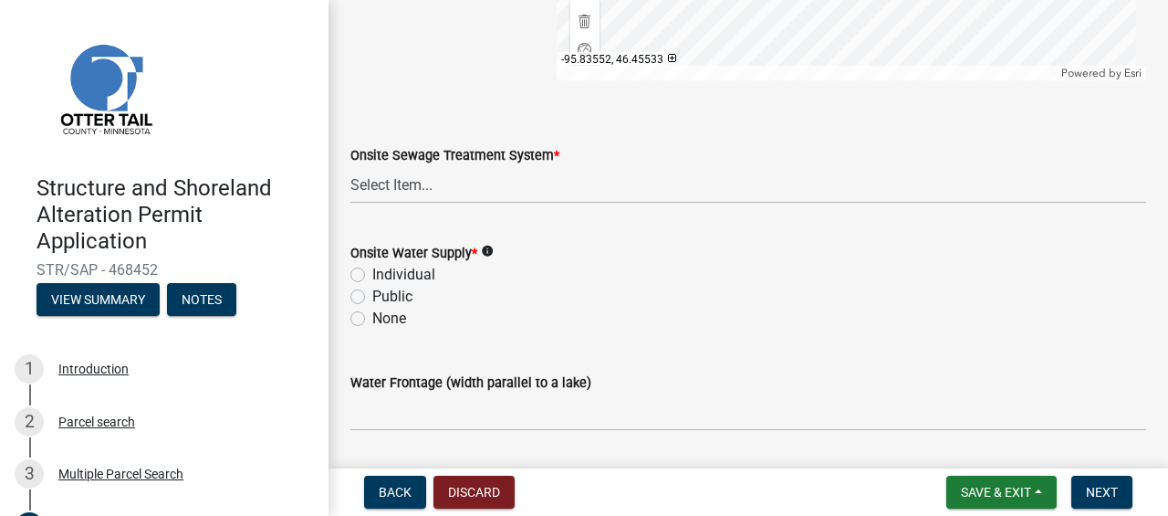
scroll to position [1339, 0]
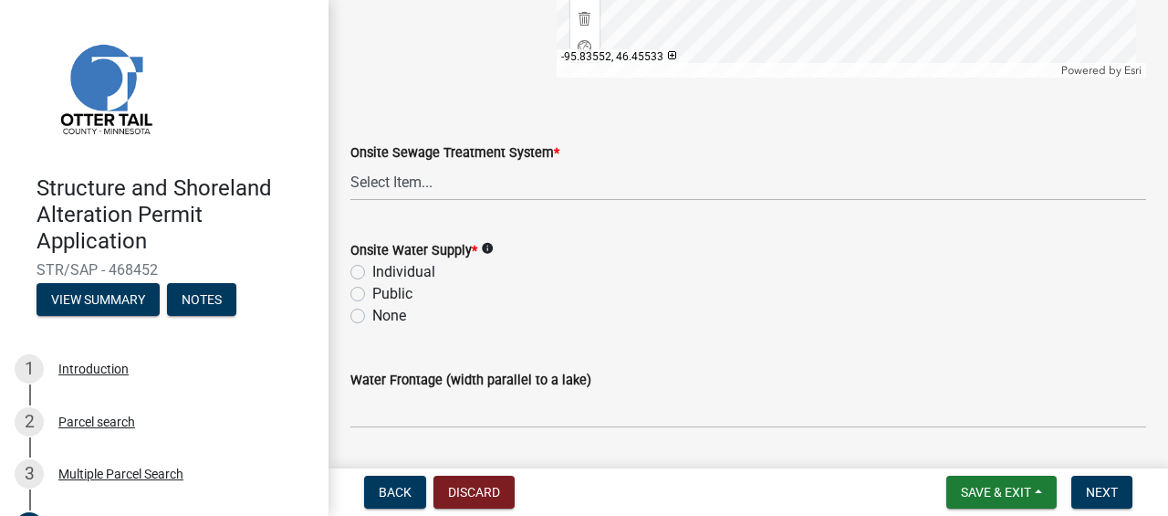
click at [372, 316] on label "None" at bounding box center [389, 316] width 34 height 22
click at [372, 316] on input "None" at bounding box center [378, 311] width 12 height 12
radio input "true"
click at [419, 194] on select "Select Item... L&R Certificate of Compliance within 5yrs Compliance Inspection …" at bounding box center [748, 181] width 796 height 37
click at [350, 163] on select "Select Item... L&R Certificate of Compliance within 5yrs Compliance Inspection …" at bounding box center [748, 181] width 796 height 37
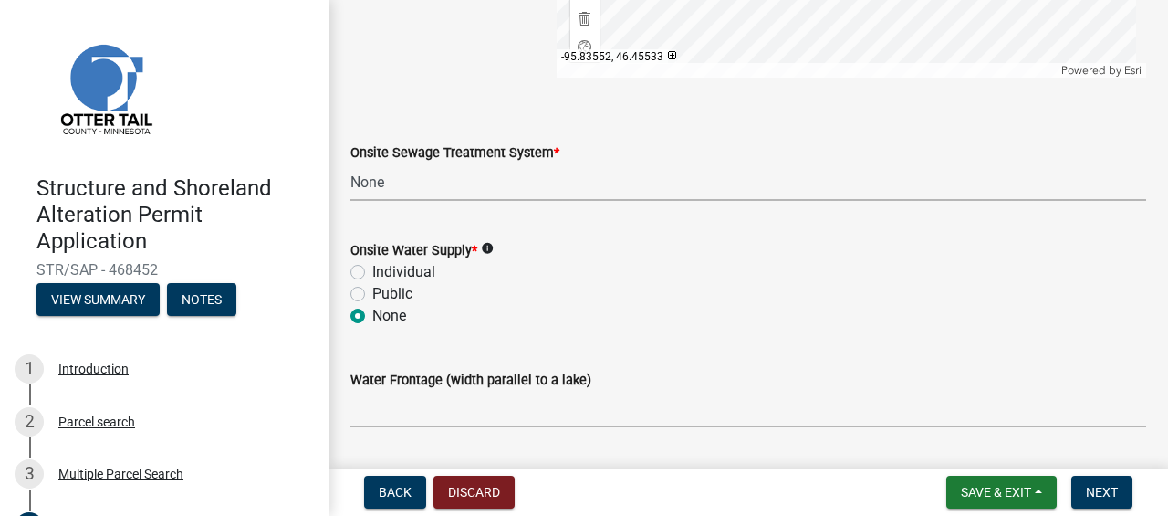
select select "9233bc03-43b7-4bc3-a622-0f4482adc204"
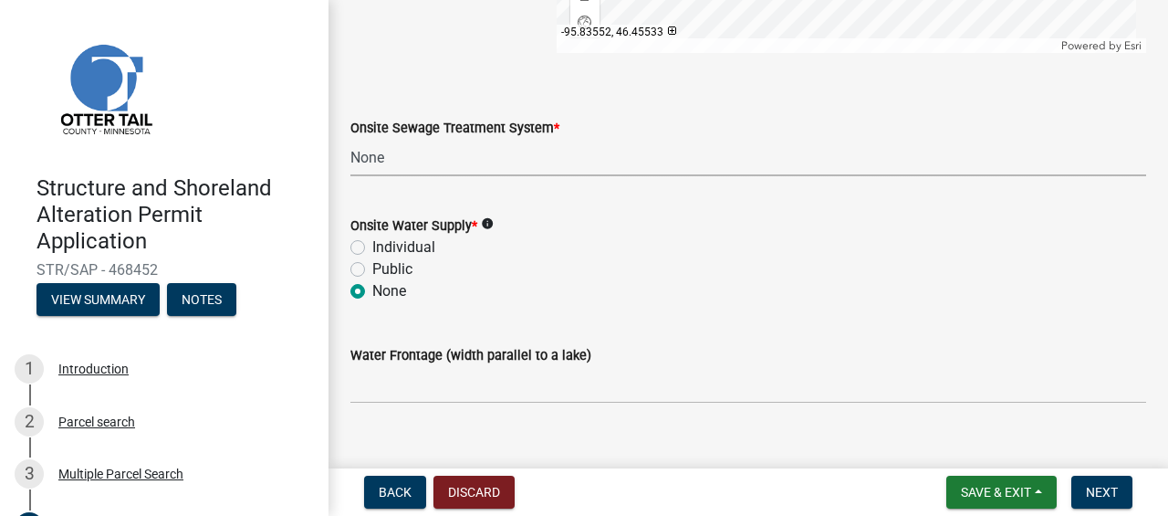
scroll to position [1391, 0]
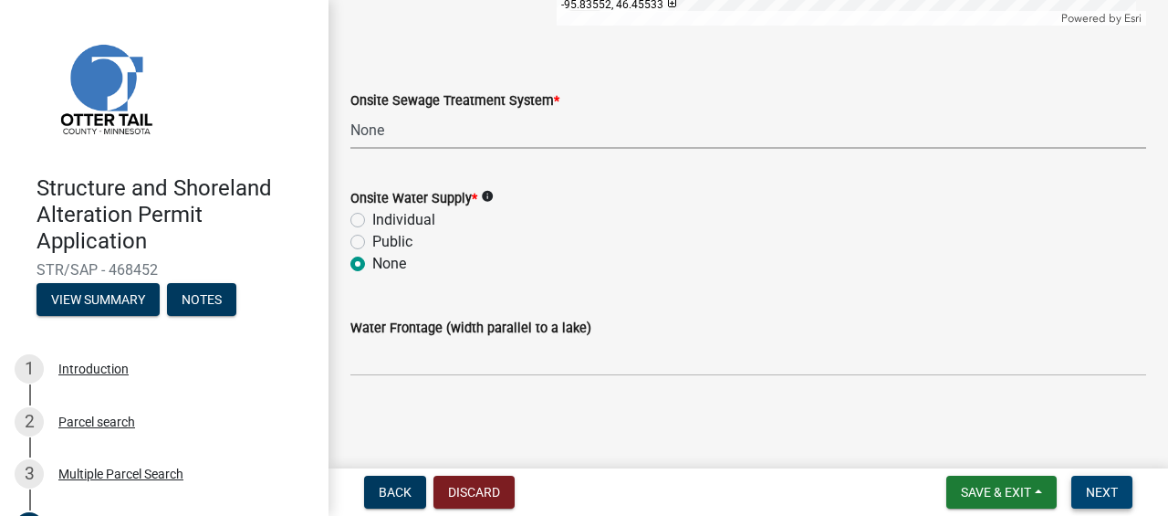
click at [1105, 486] on span "Next" at bounding box center [1102, 492] width 32 height 15
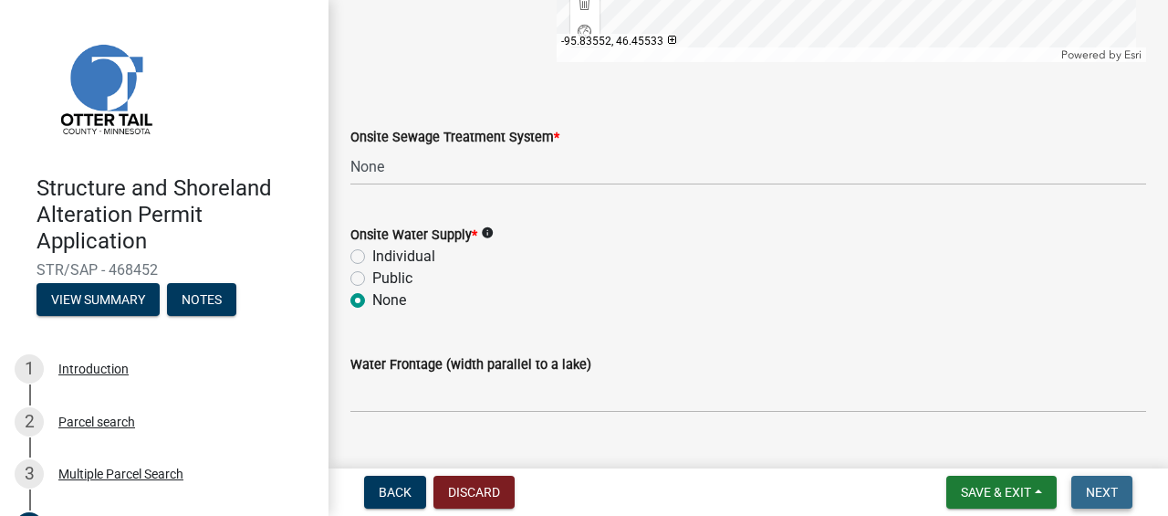
scroll to position [1427, 0]
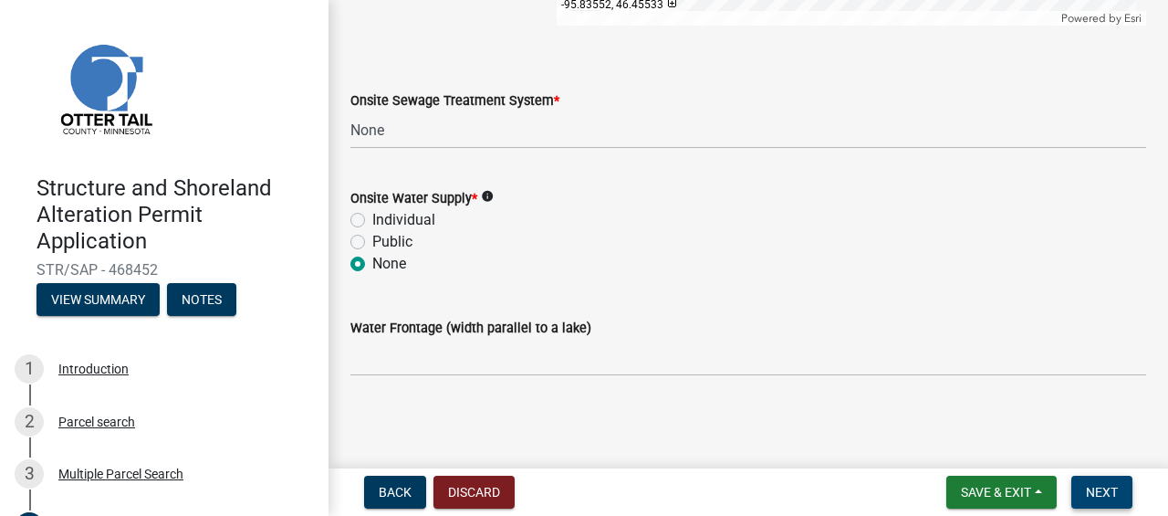
click at [1103, 493] on span "Next" at bounding box center [1102, 492] width 32 height 15
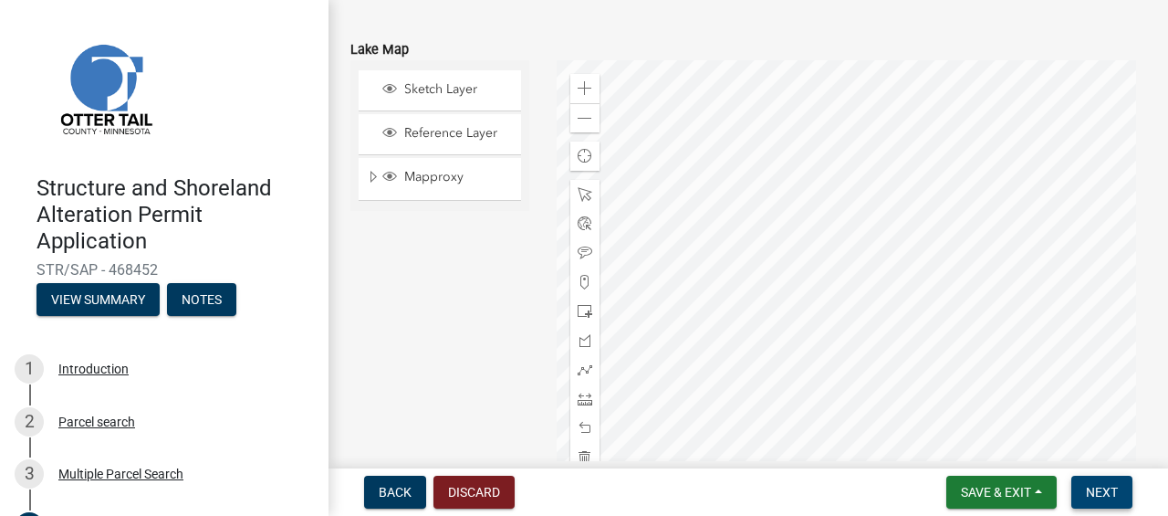
scroll to position [936, 0]
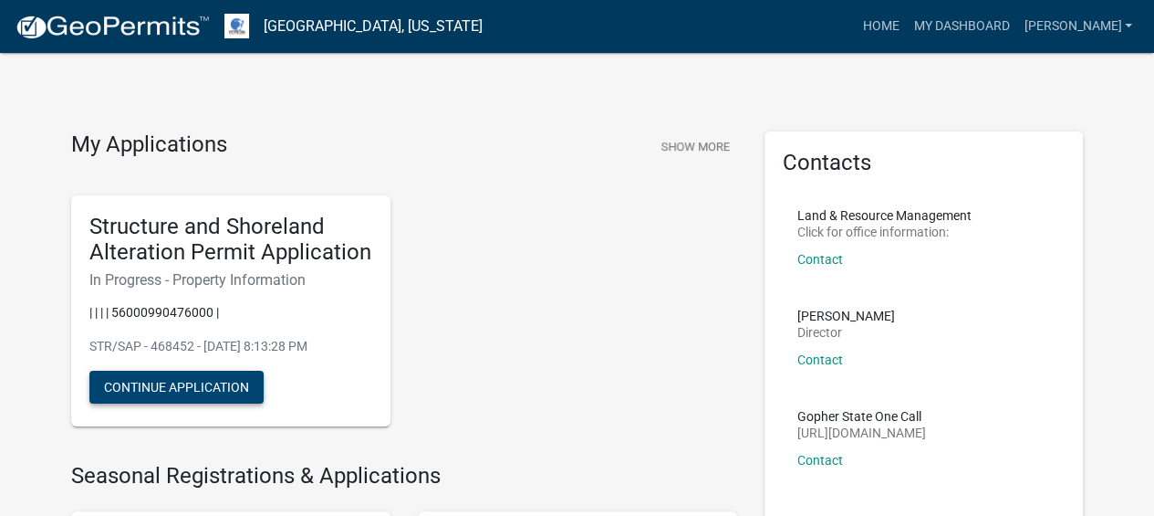
click at [205, 385] on button "Continue Application" at bounding box center [176, 386] width 174 height 33
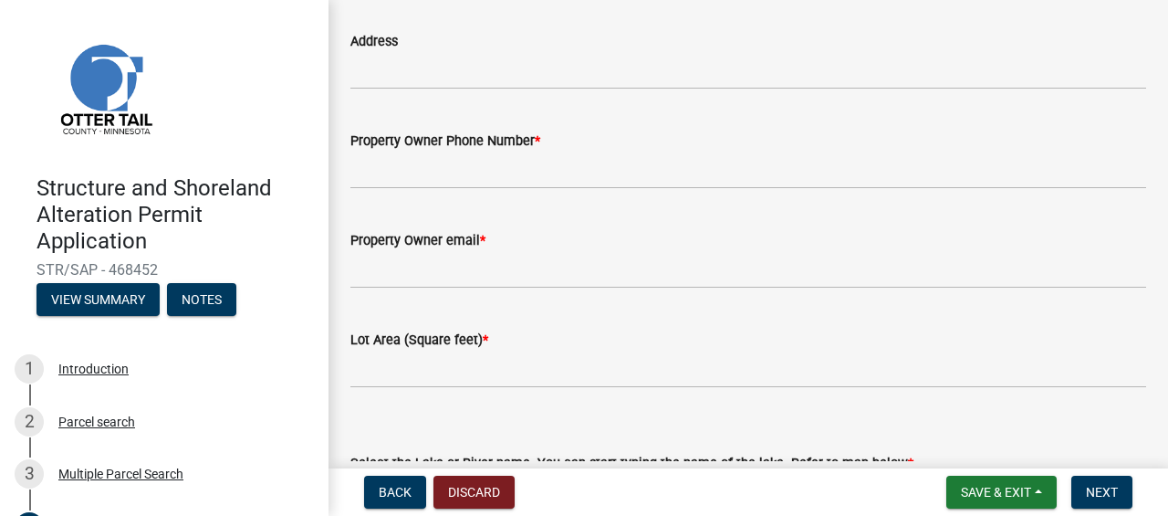
scroll to position [195, 0]
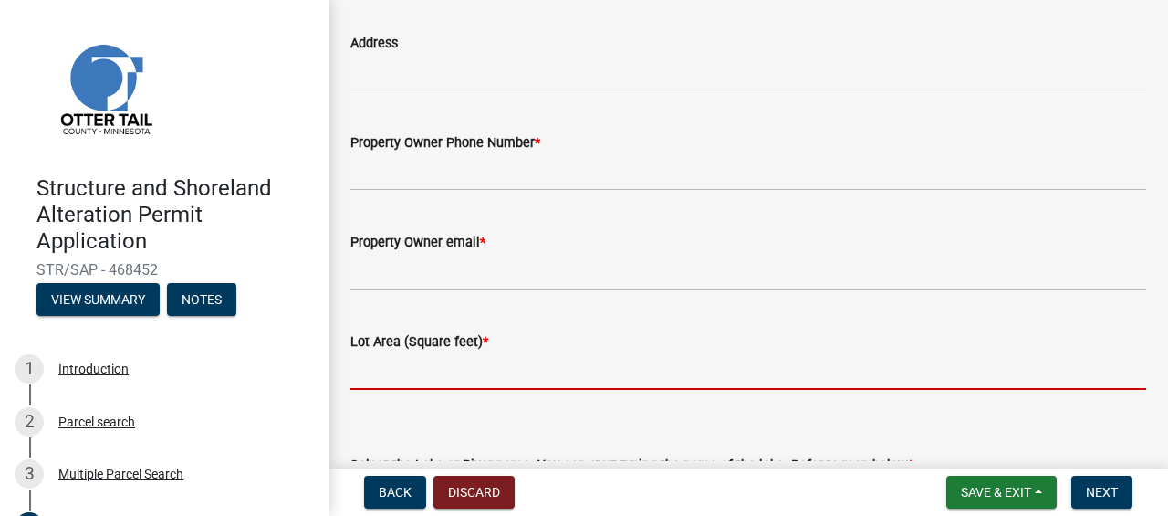
click at [449, 379] on input "text" at bounding box center [748, 370] width 796 height 37
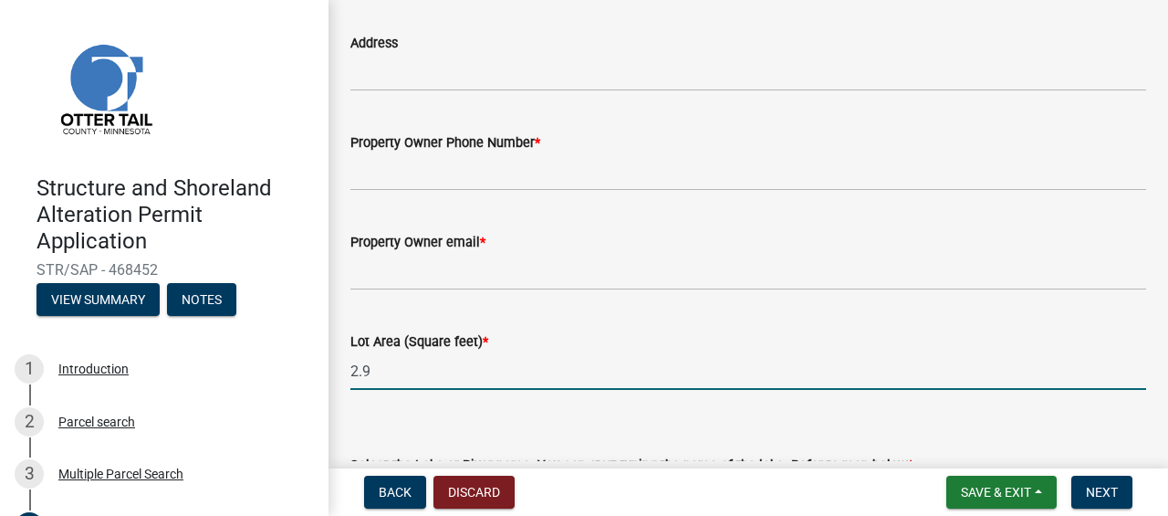
type input "2.9"
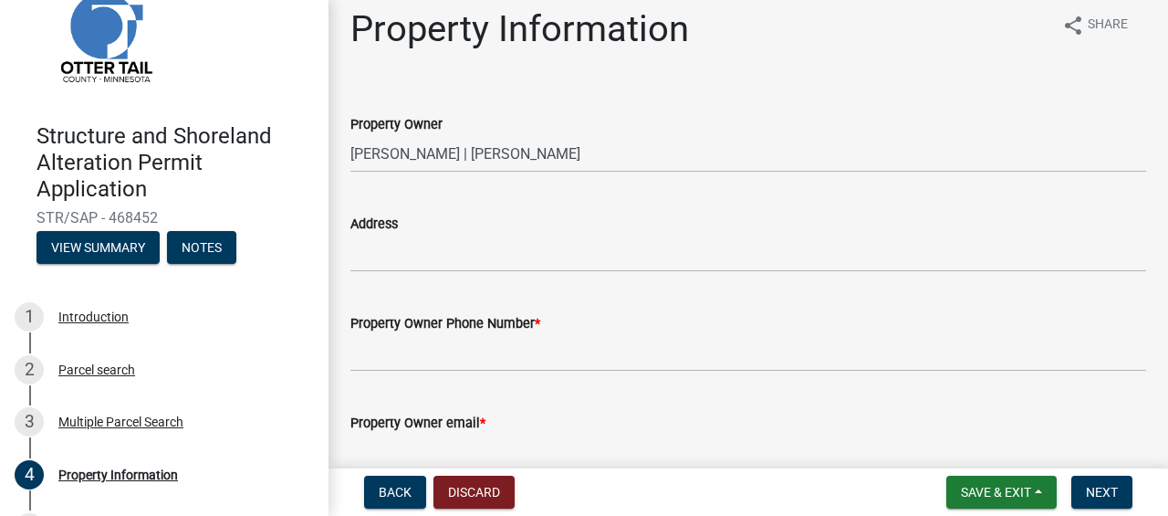
scroll to position [53, 0]
click at [82, 381] on div "2 Parcel search" at bounding box center [157, 368] width 285 height 29
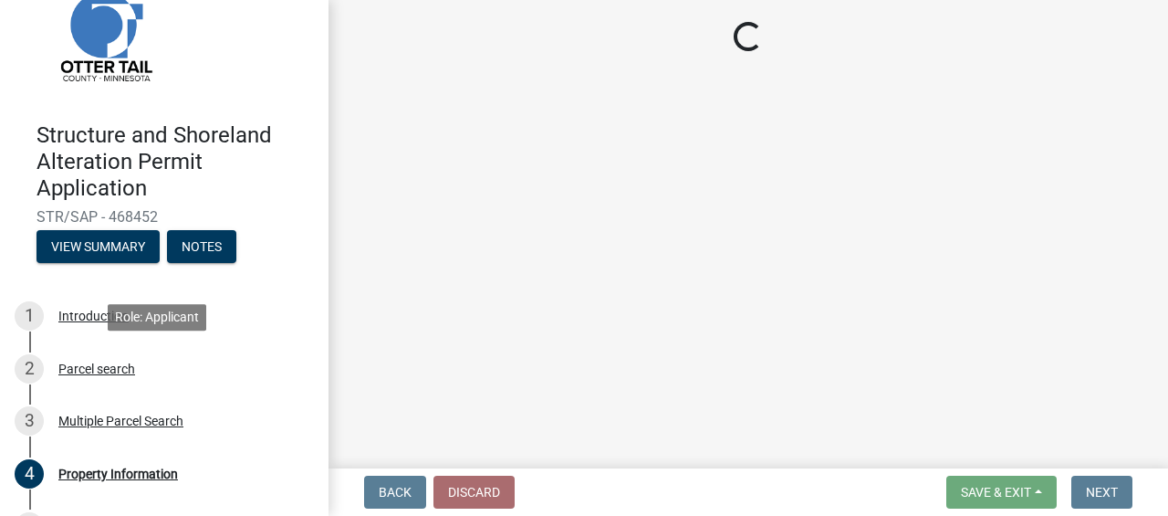
scroll to position [0, 0]
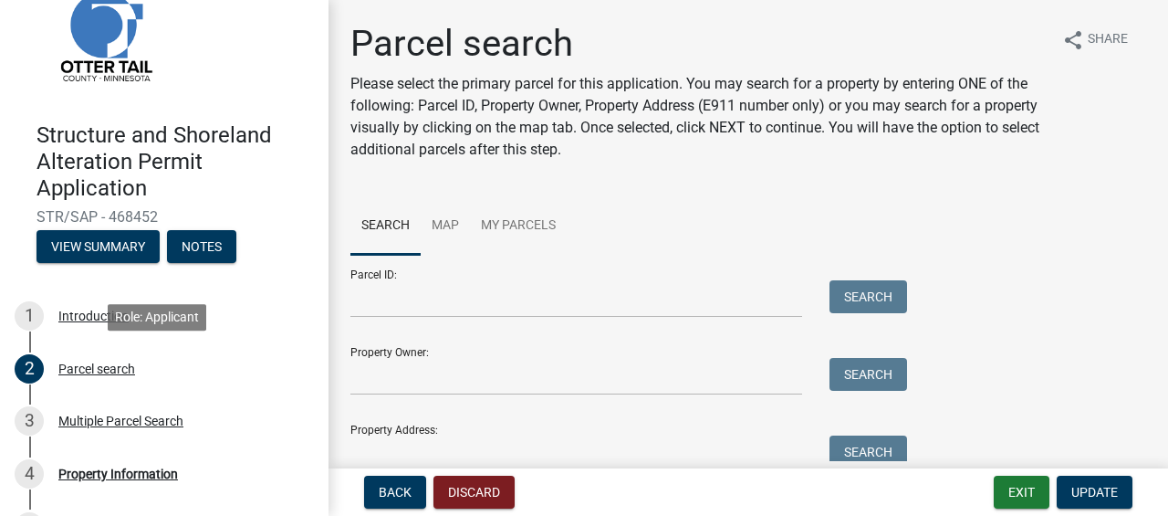
click at [69, 328] on div "1 Introduction" at bounding box center [157, 315] width 285 height 29
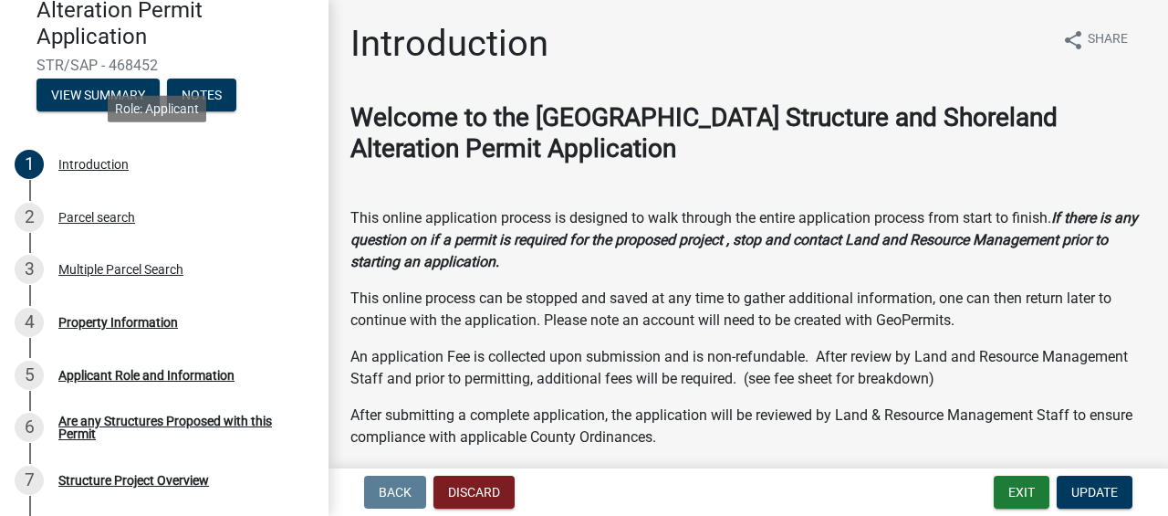
scroll to position [210, 0]
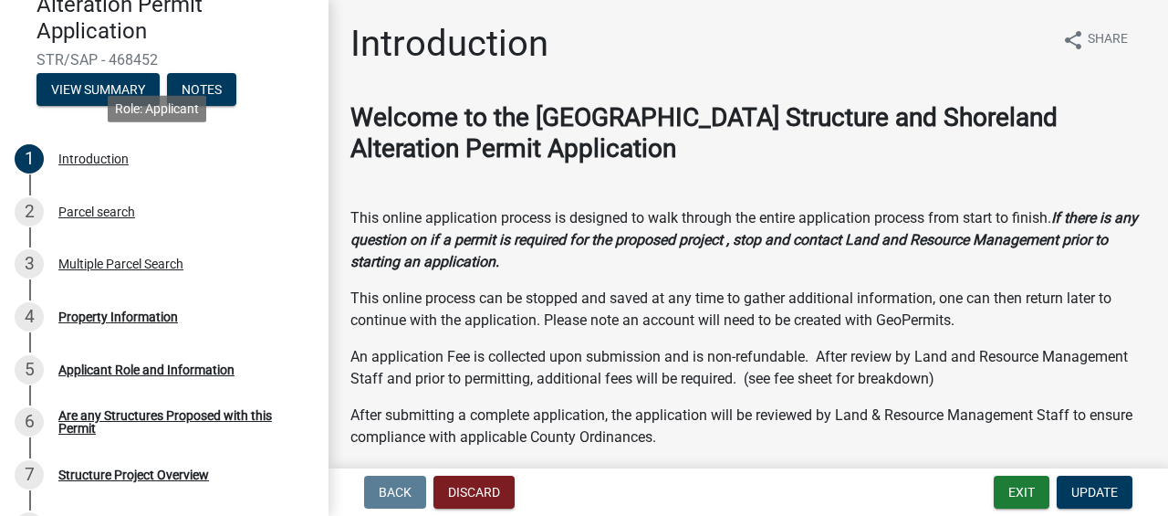
click at [91, 330] on div "4 Property Information" at bounding box center [157, 316] width 285 height 29
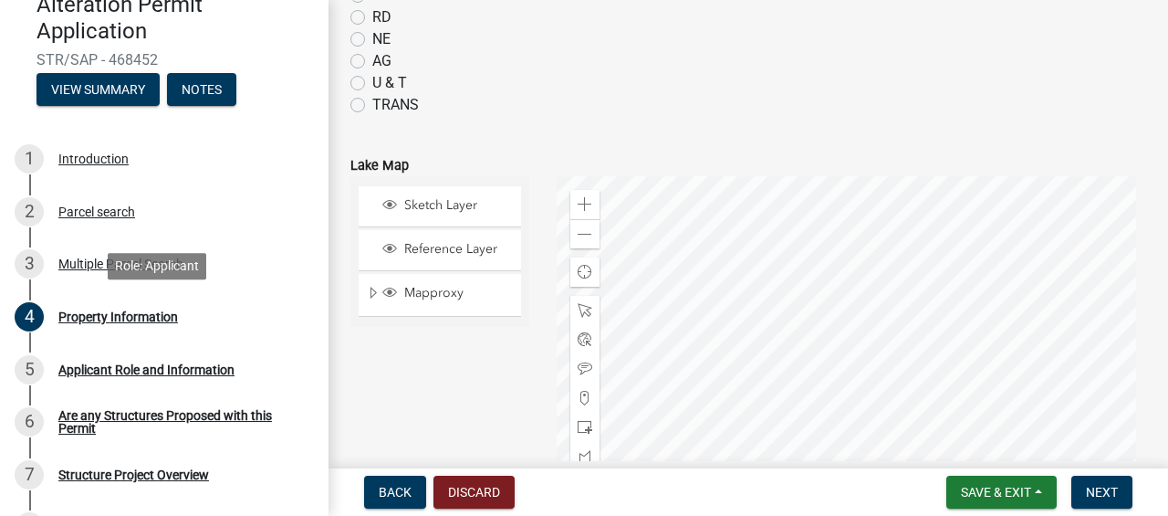
scroll to position [787, 0]
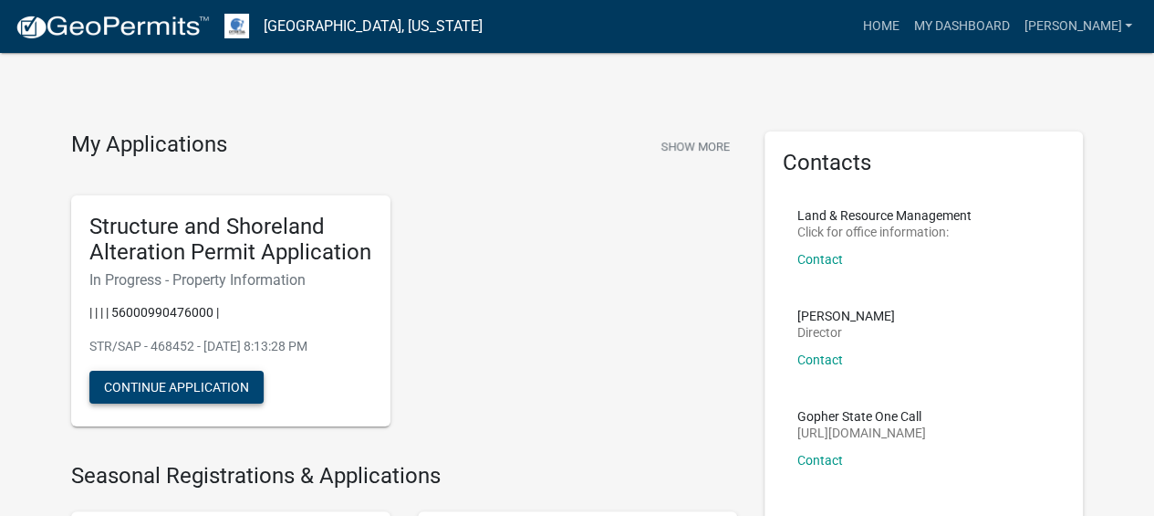
click at [225, 391] on button "Continue Application" at bounding box center [176, 386] width 174 height 33
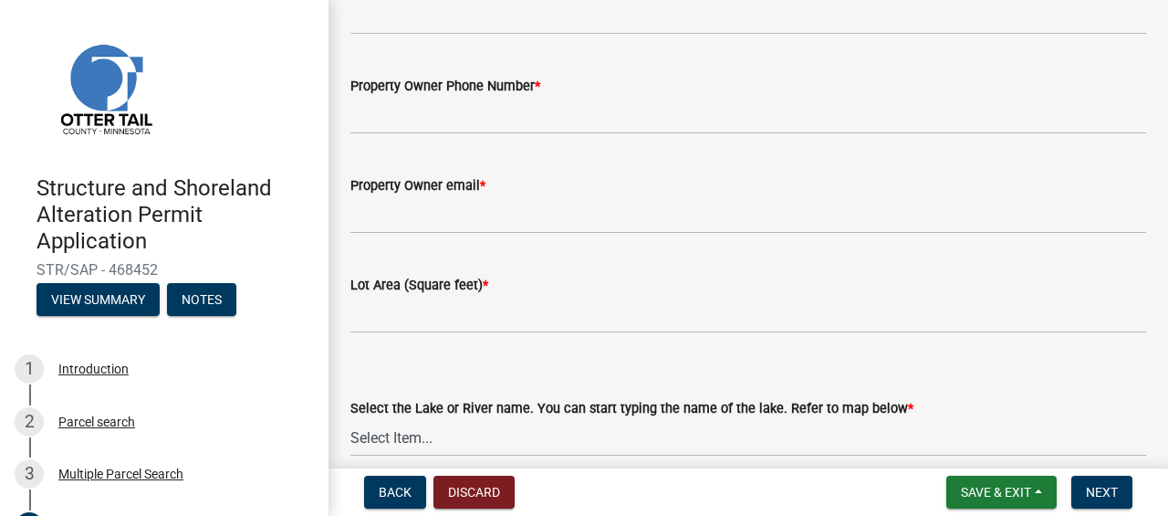
scroll to position [261, 0]
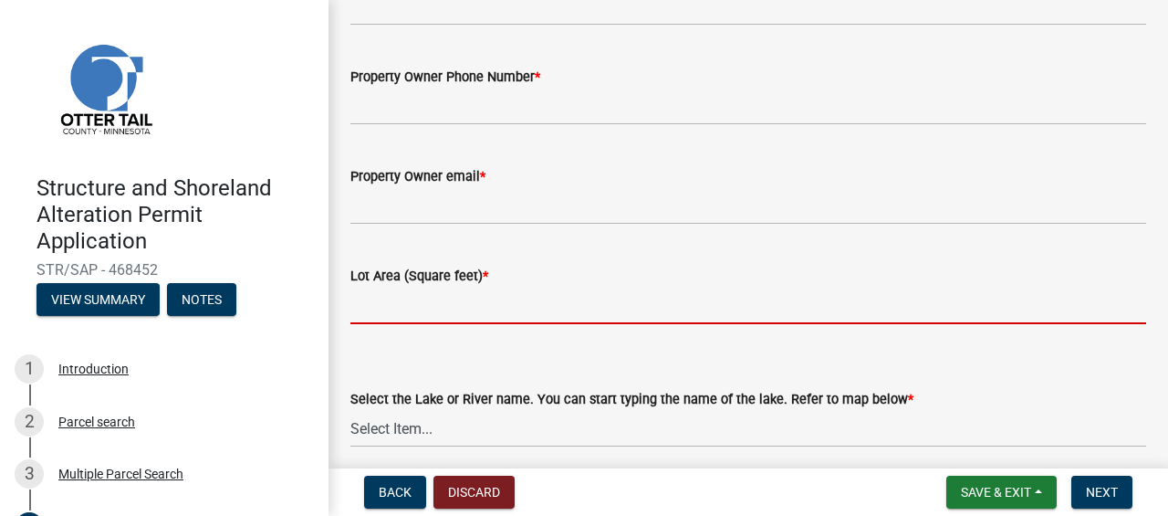
click at [485, 305] on input "text" at bounding box center [748, 305] width 796 height 37
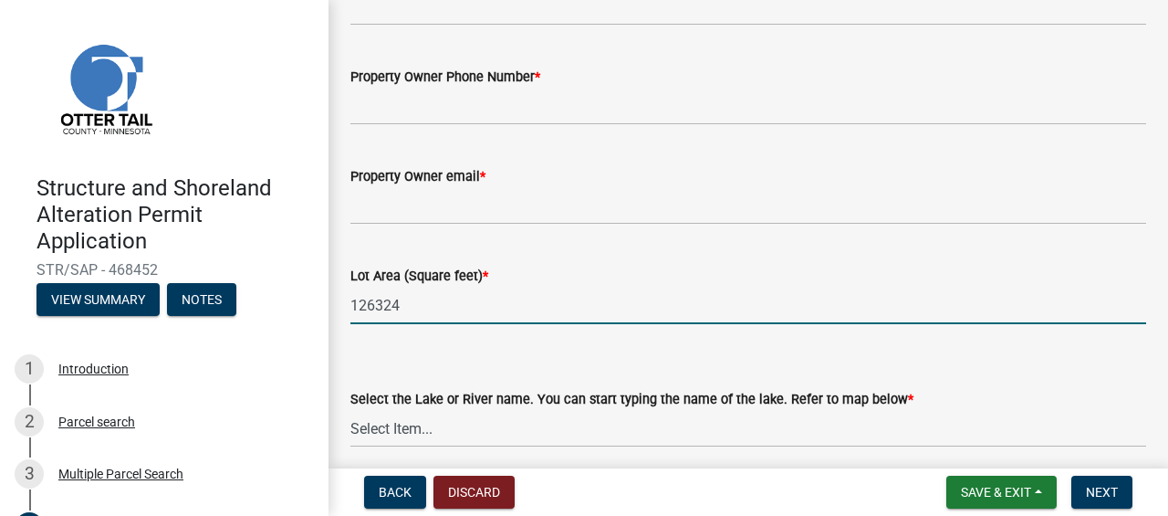
type input "126324"
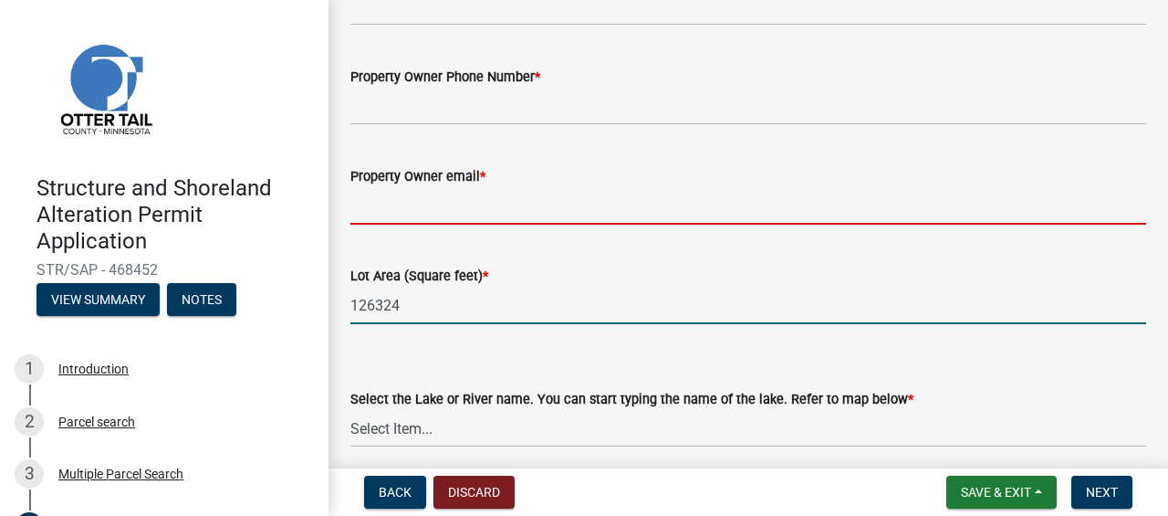
click at [546, 197] on input "Property Owner email *" at bounding box center [748, 205] width 796 height 37
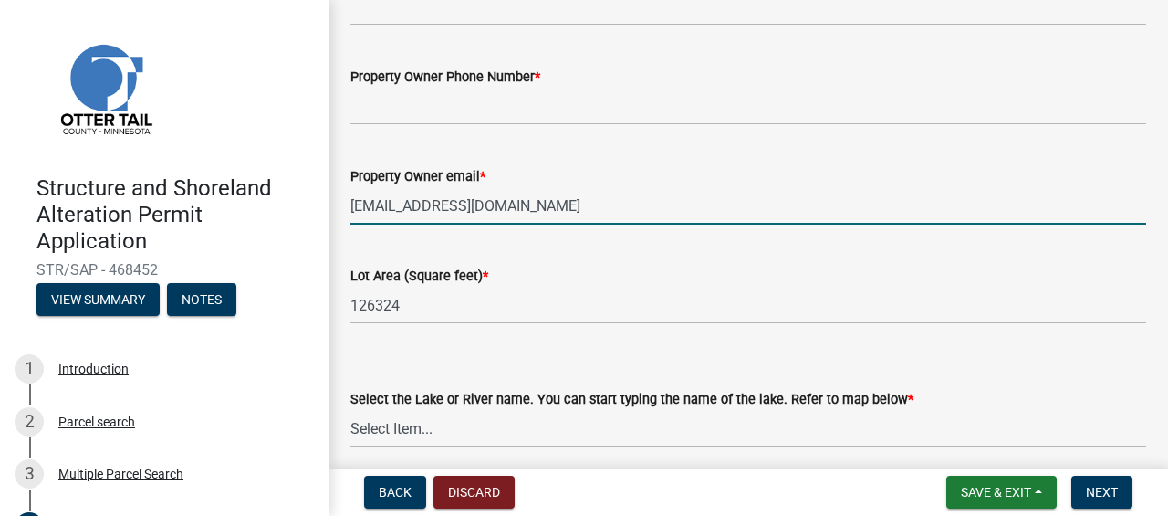
type input "[EMAIL_ADDRESS][DOMAIN_NAME]"
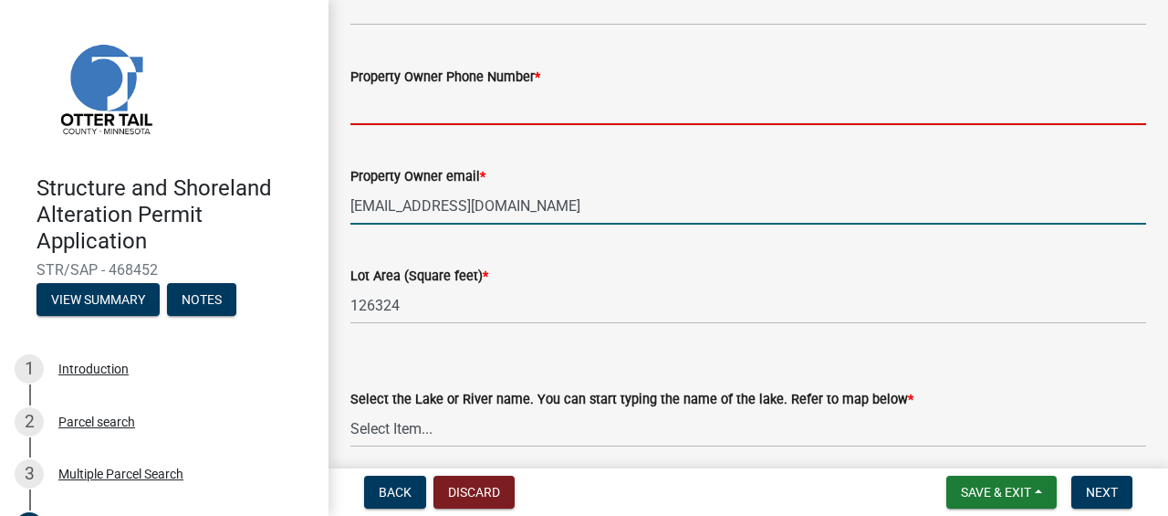
click at [730, 100] on input "Property Owner Phone Number *" at bounding box center [748, 106] width 796 height 37
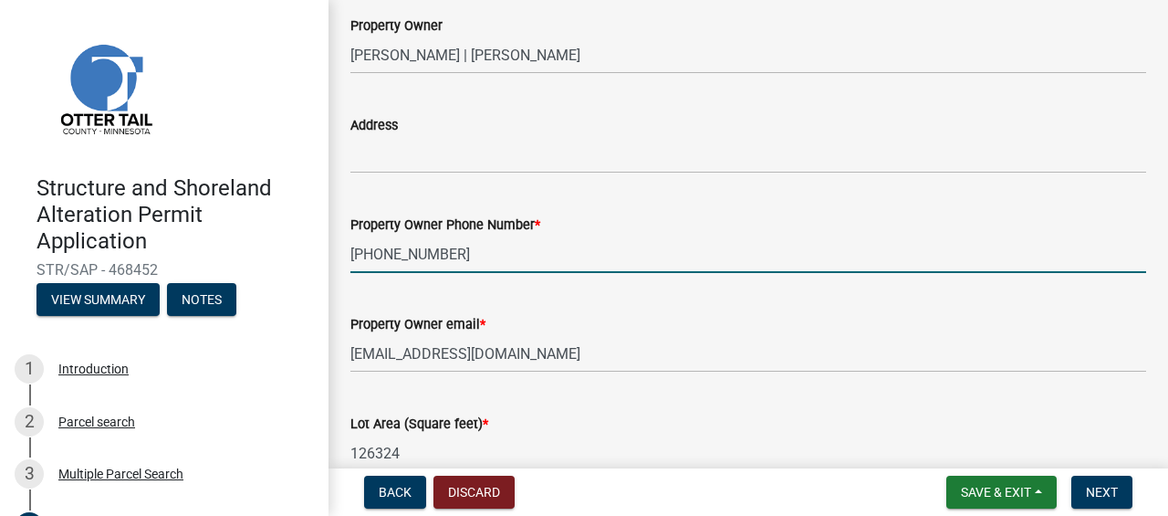
scroll to position [112, 0]
type input "[PHONE_NUMBER]"
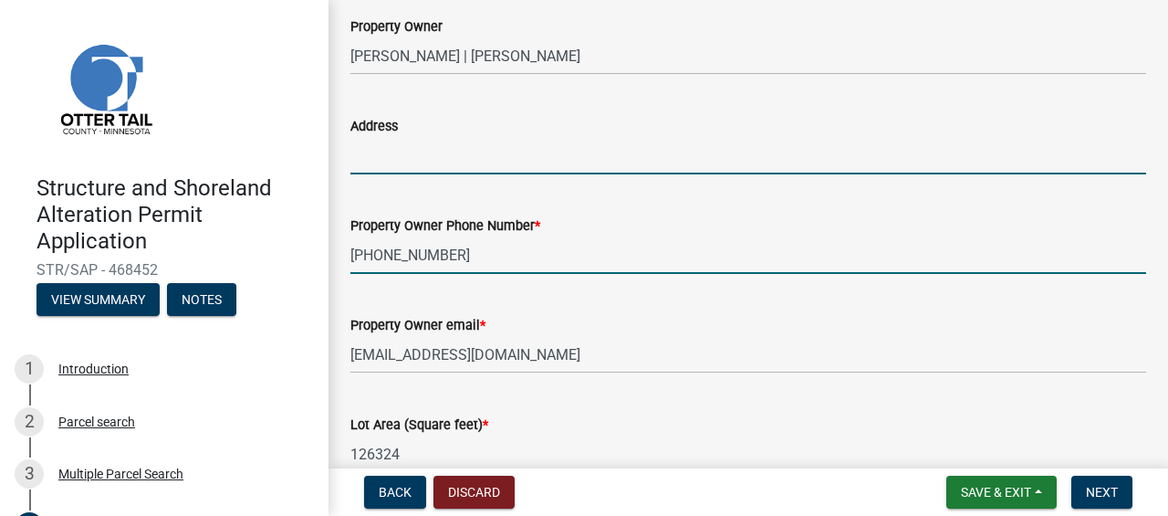
click at [537, 157] on input "Address" at bounding box center [748, 155] width 796 height 37
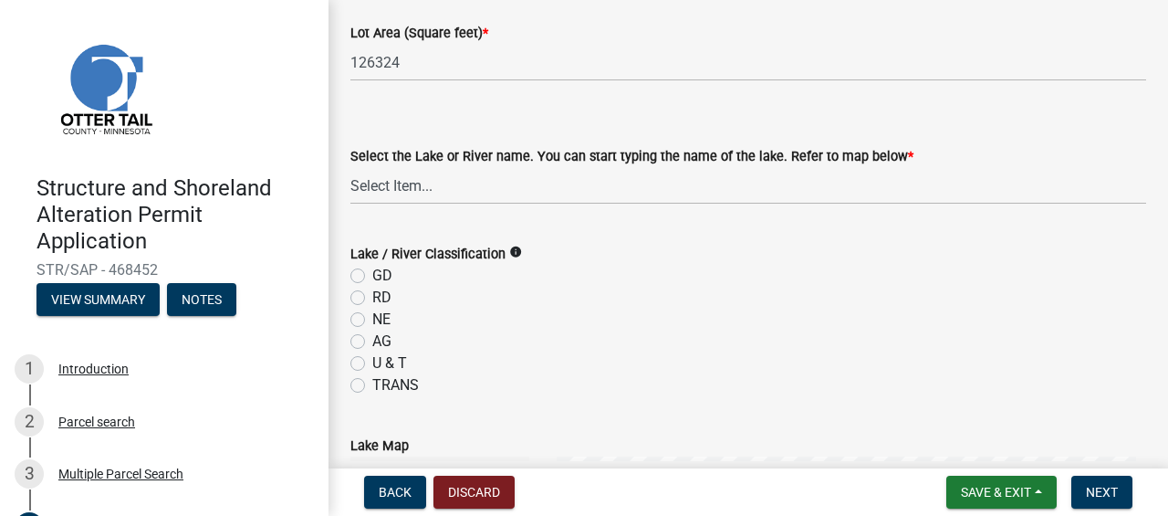
scroll to position [511, 0]
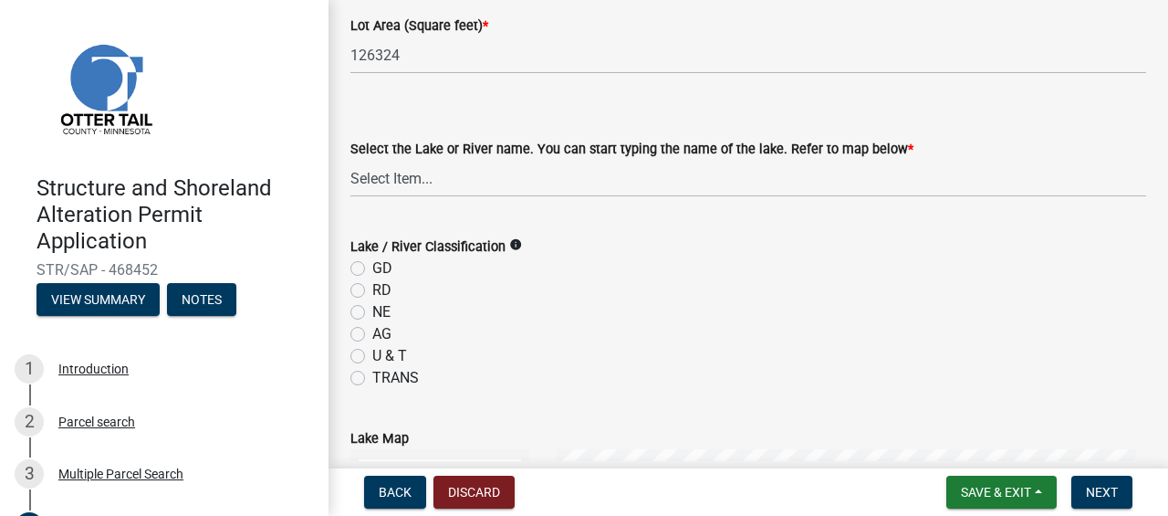
type input "32133 Brightwood Shore Drive Dent, MN 56528"
click at [496, 183] on select "Select Item... None [PERSON_NAME] 56-031 [PERSON_NAME] 56-118 [PERSON_NAME] 56-…" at bounding box center [748, 178] width 796 height 37
click at [538, 178] on select "Select Item... None [PERSON_NAME] 56-031 [PERSON_NAME] 56-118 [PERSON_NAME] 56-…" at bounding box center [748, 178] width 796 height 37
select select "ffe53edf-2050-45b9-b8fe-5e2f6495f3f5"
click at [372, 316] on label "NE" at bounding box center [381, 312] width 18 height 22
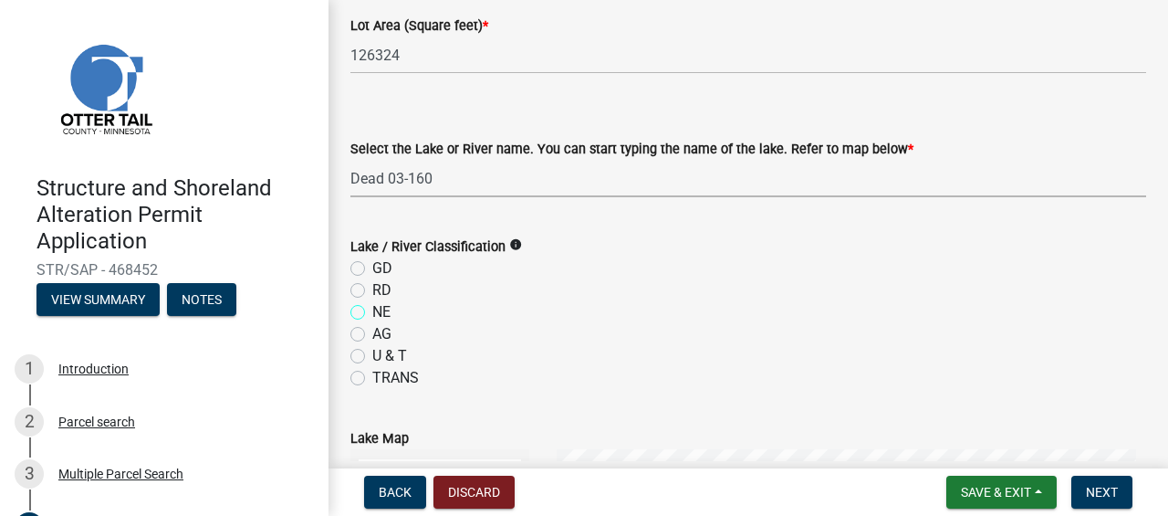
click at [372, 313] on input "NE" at bounding box center [378, 307] width 12 height 12
radio input "true"
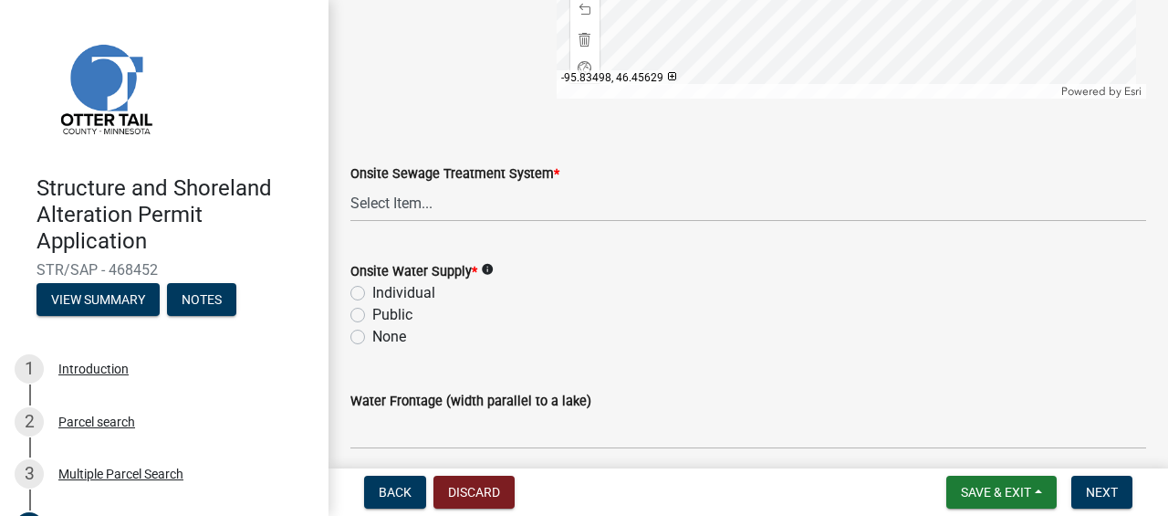
scroll to position [1322, 0]
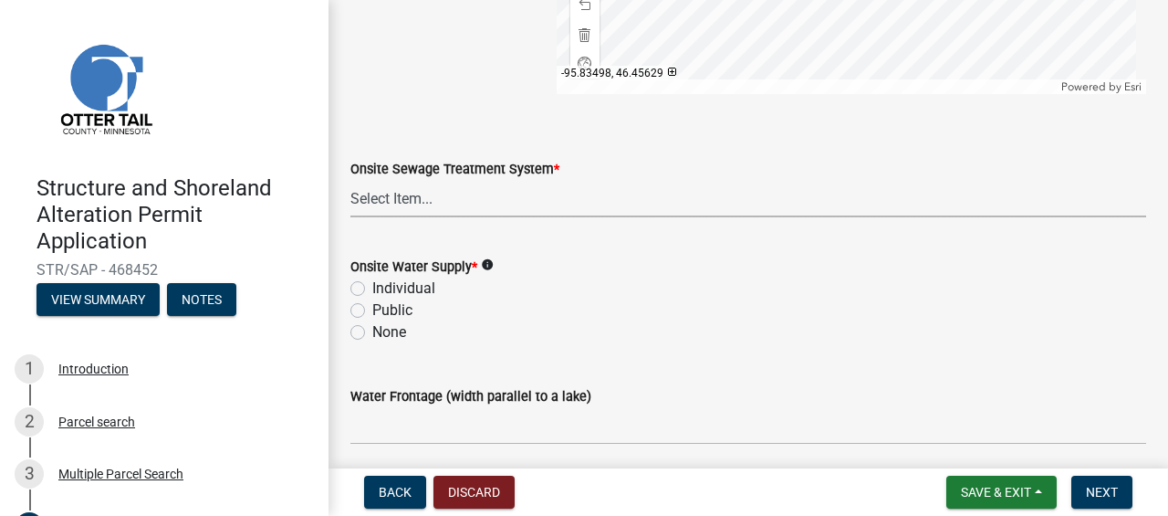
click at [496, 194] on select "Select Item... L&R Certificate of Compliance within 5yrs Compliance Inspection …" at bounding box center [748, 198] width 796 height 37
click at [350, 180] on select "Select Item... L&R Certificate of Compliance within 5yrs Compliance Inspection …" at bounding box center [748, 198] width 796 height 37
select select "536c2d30-81d9-41b4-a753-c6560d717c74"
click at [372, 332] on label "None" at bounding box center [389, 332] width 34 height 22
click at [372, 332] on input "None" at bounding box center [378, 327] width 12 height 12
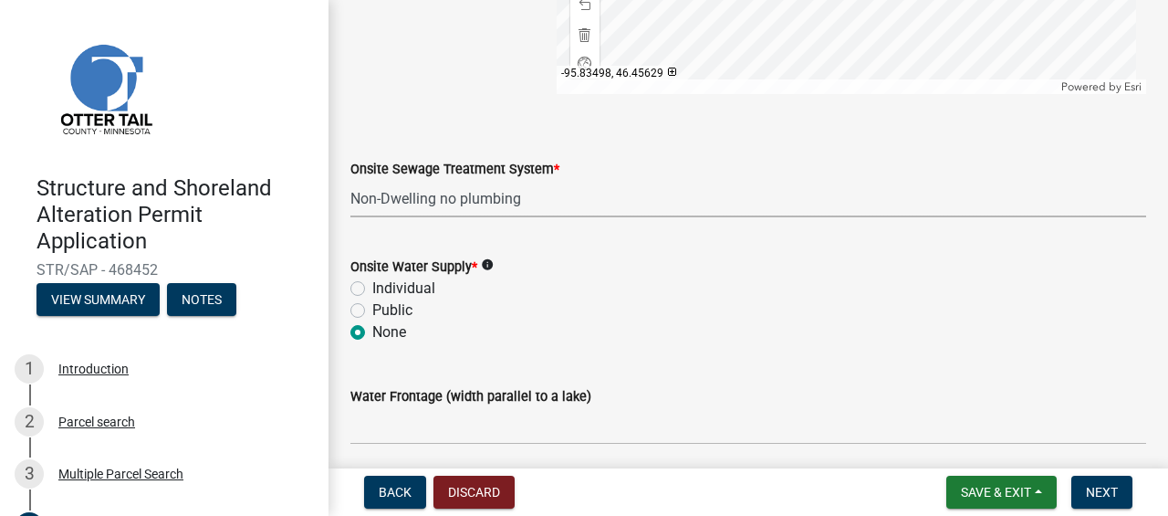
radio input "true"
click at [515, 194] on select "Select Item... L&R Certificate of Compliance within 5yrs Compliance Inspection …" at bounding box center [748, 198] width 796 height 37
click at [1096, 485] on span "Next" at bounding box center [1102, 492] width 32 height 15
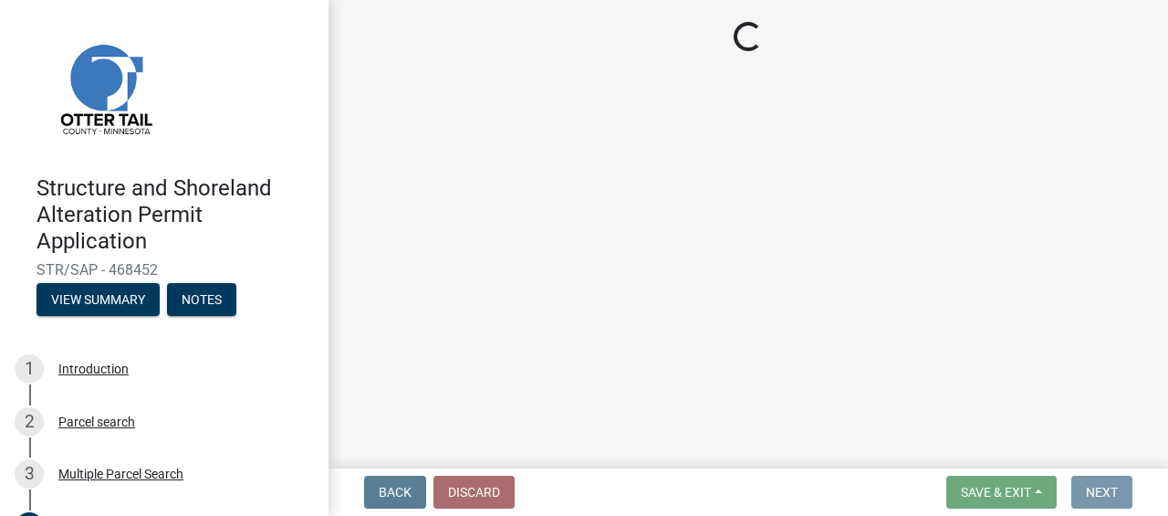
scroll to position [0, 0]
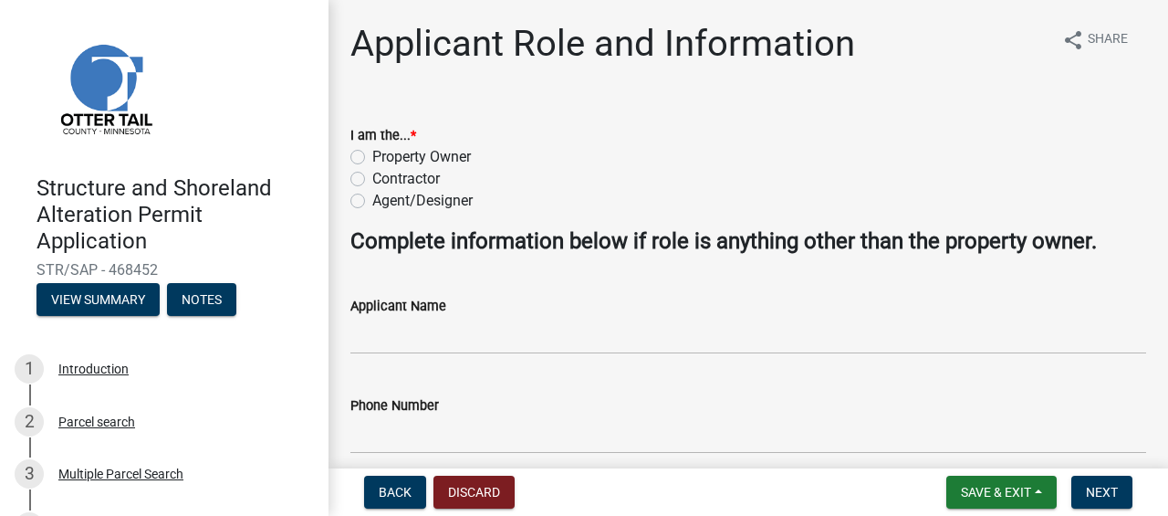
click at [372, 160] on label "Property Owner" at bounding box center [421, 157] width 99 height 22
click at [372, 158] on input "Property Owner" at bounding box center [378, 152] width 12 height 12
radio input "true"
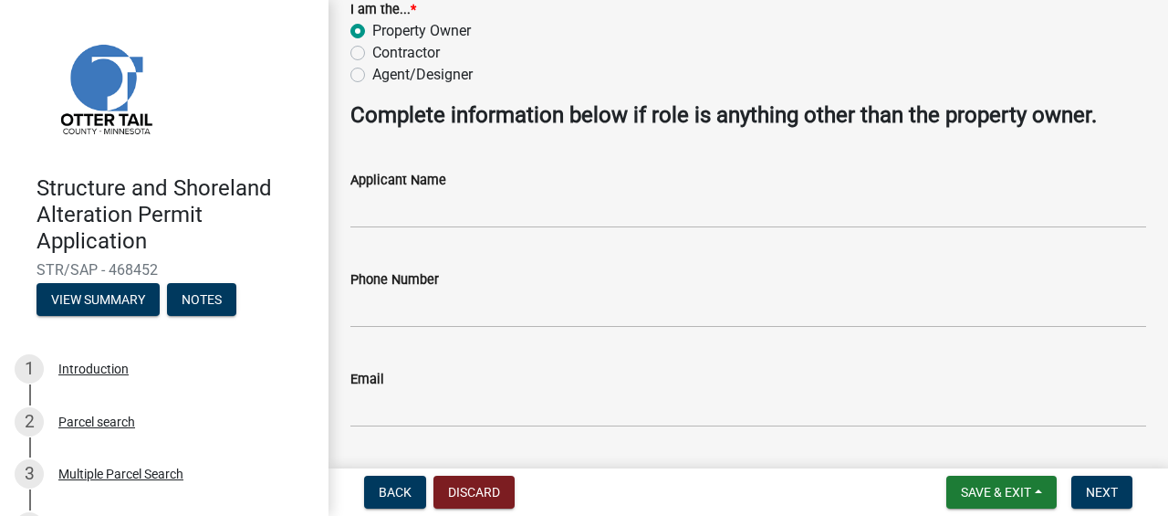
scroll to position [126, 0]
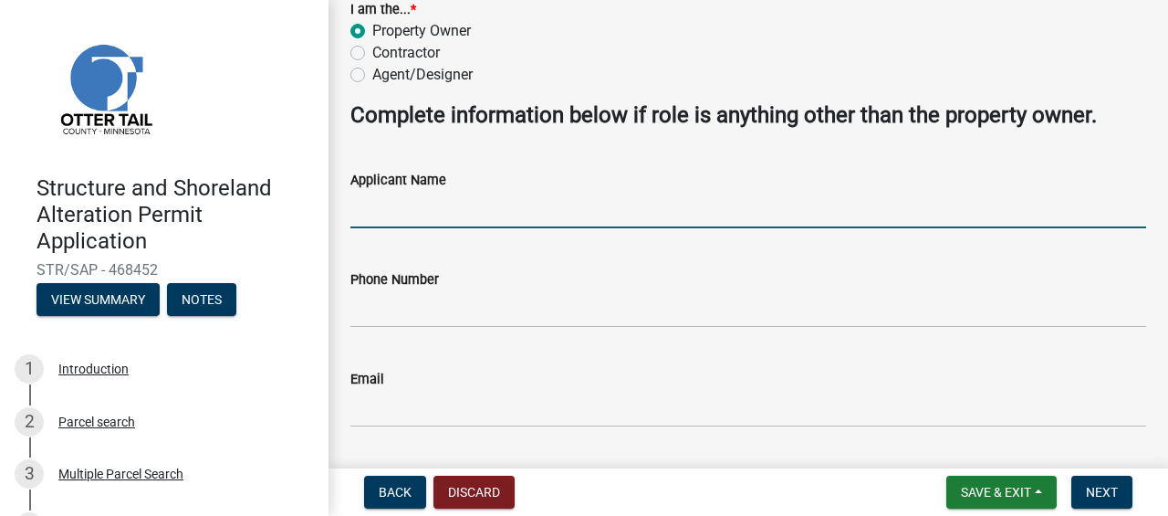
click at [491, 204] on input "Applicant Name" at bounding box center [748, 209] width 796 height 37
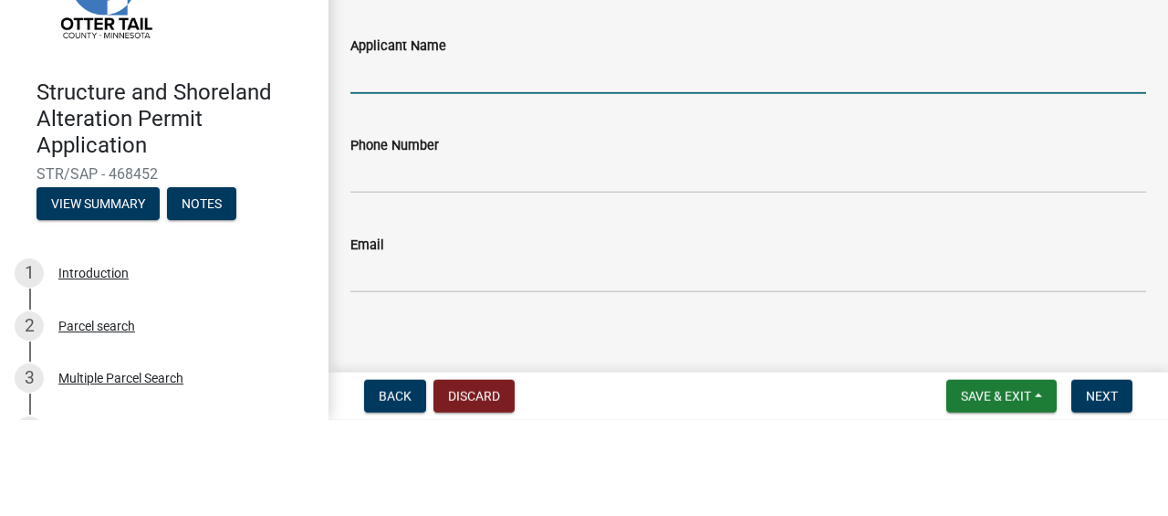
scroll to position [177, 0]
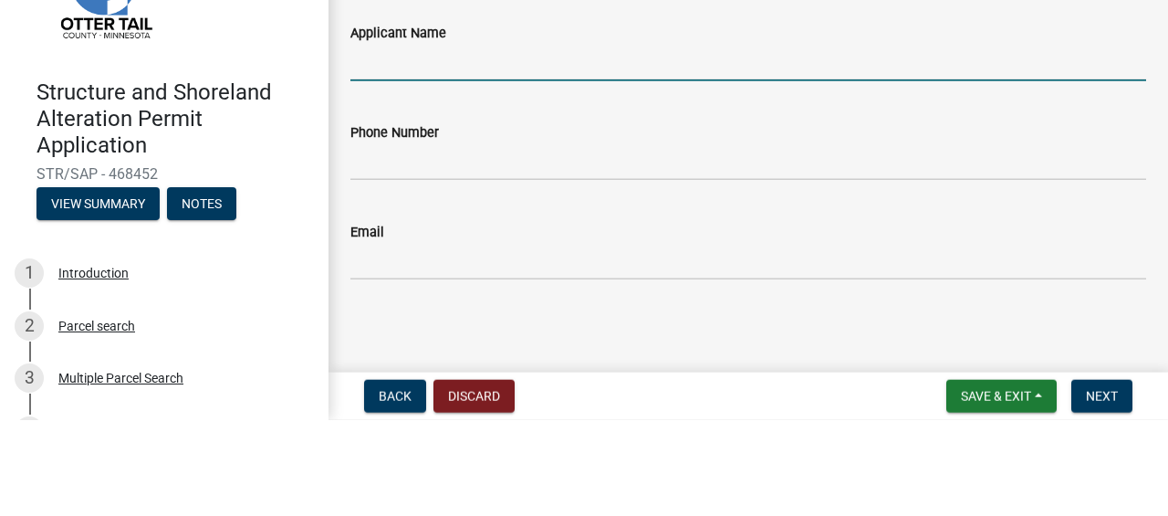
click at [839, 291] on div "Email" at bounding box center [748, 333] width 796 height 85
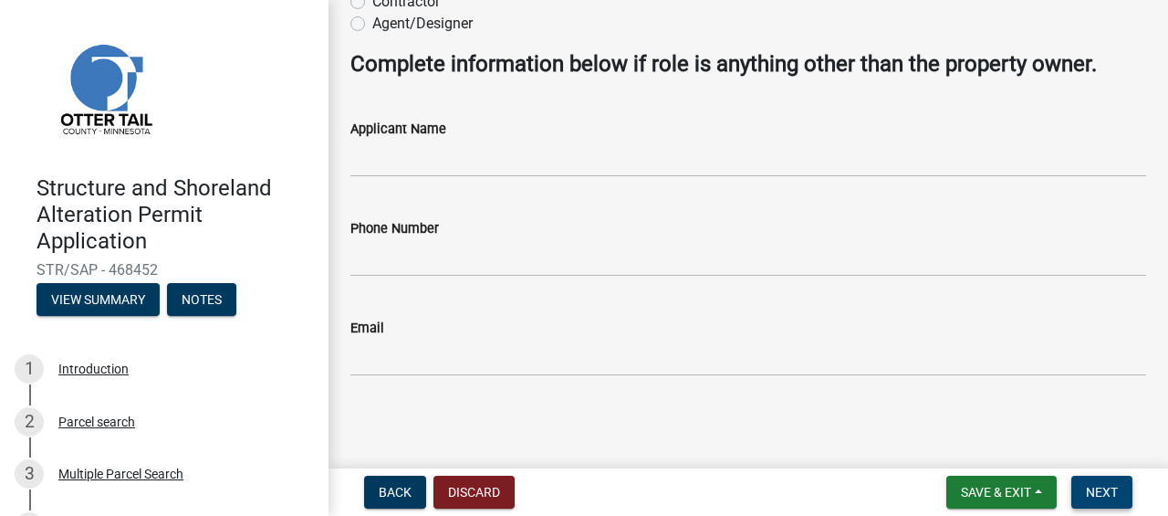
click at [1101, 495] on span "Next" at bounding box center [1102, 492] width 32 height 15
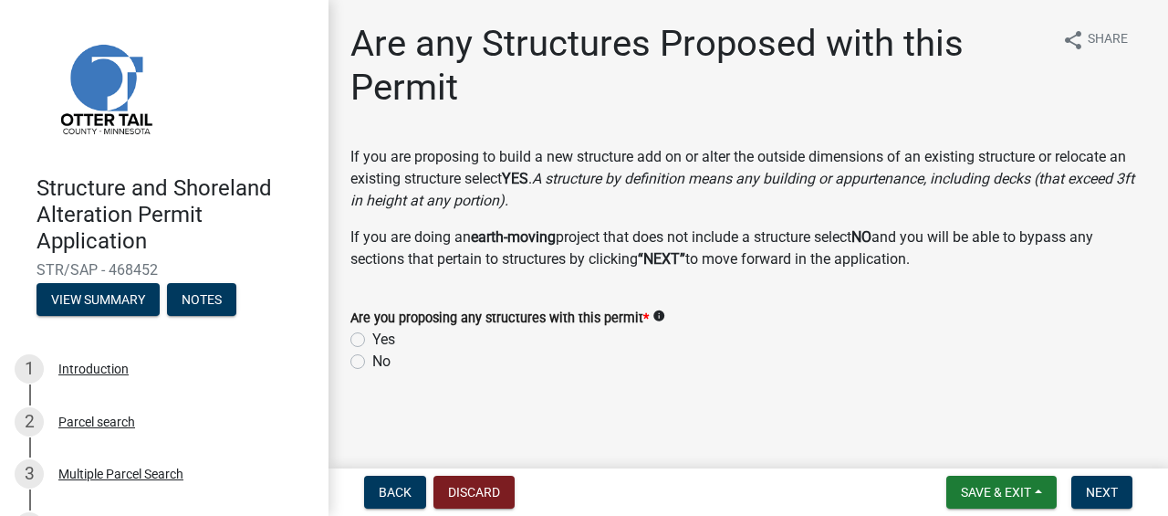
click at [372, 334] on label "Yes" at bounding box center [383, 340] width 23 height 22
click at [372, 334] on input "Yes" at bounding box center [378, 335] width 12 height 12
radio input "true"
click at [1096, 498] on span "Next" at bounding box center [1102, 492] width 32 height 15
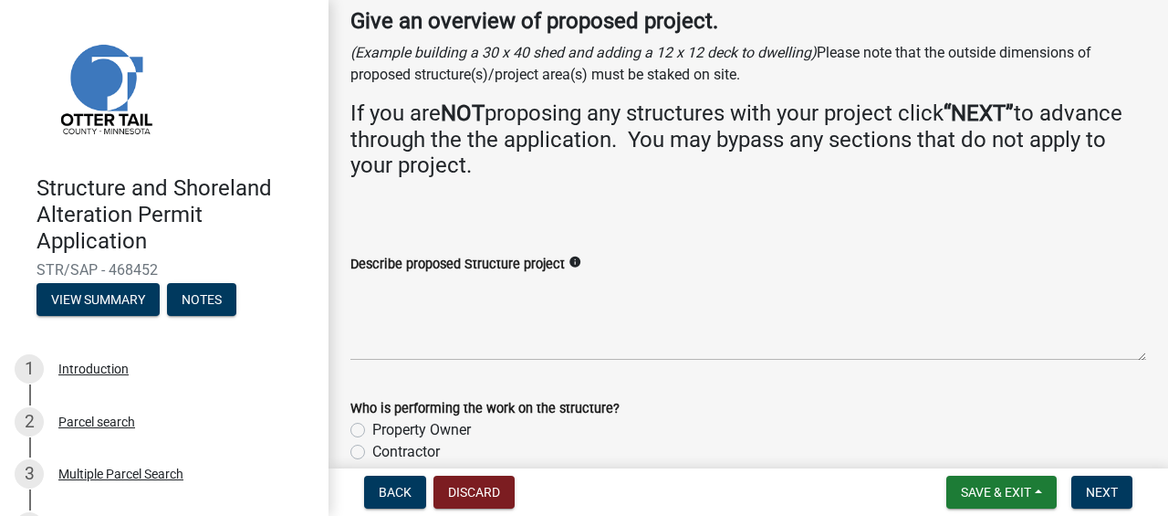
scroll to position [122, 0]
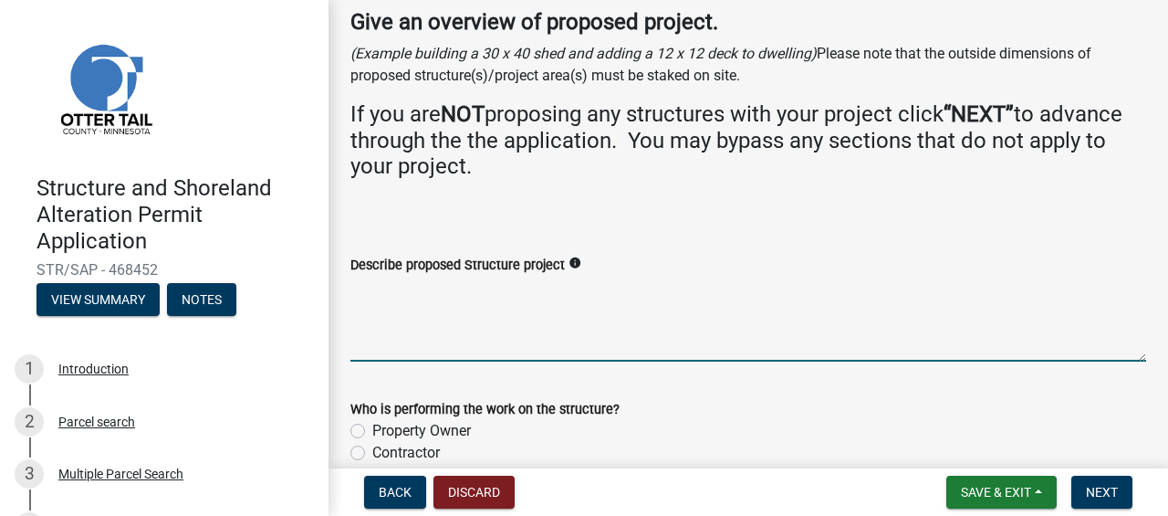
click at [429, 318] on textarea "Describe proposed Structure project" at bounding box center [748, 319] width 796 height 86
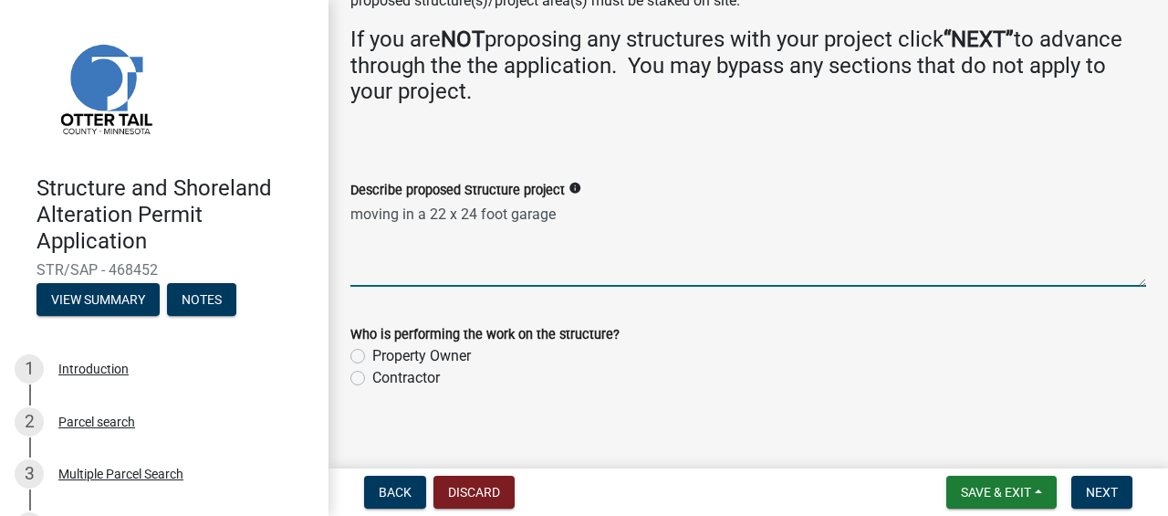
scroll to position [212, 0]
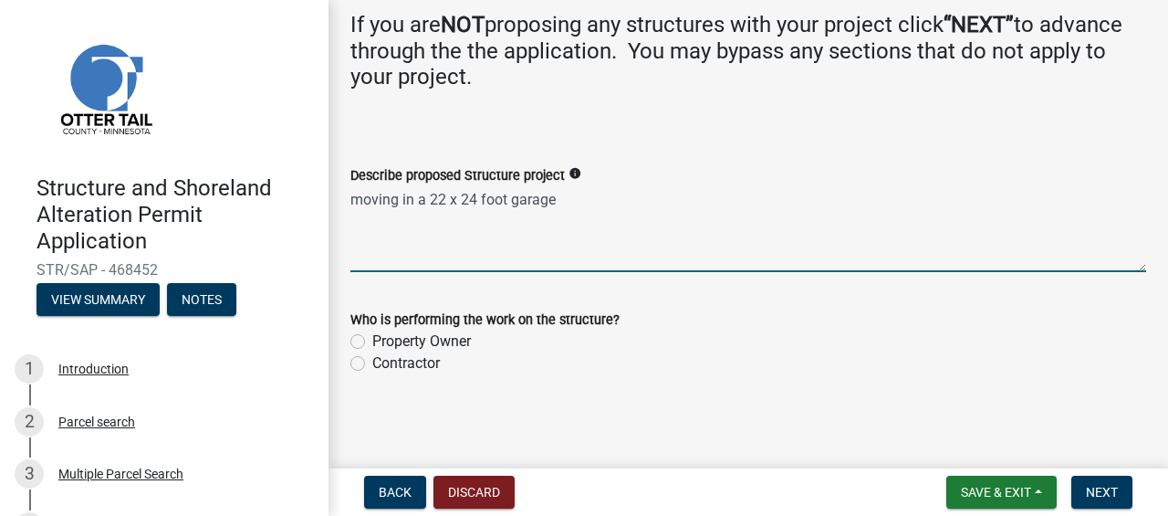
type textarea "moving in a 22 x 24 foot garage"
click at [372, 342] on label "Property Owner" at bounding box center [421, 341] width 99 height 22
click at [372, 342] on input "Property Owner" at bounding box center [378, 336] width 12 height 12
radio input "true"
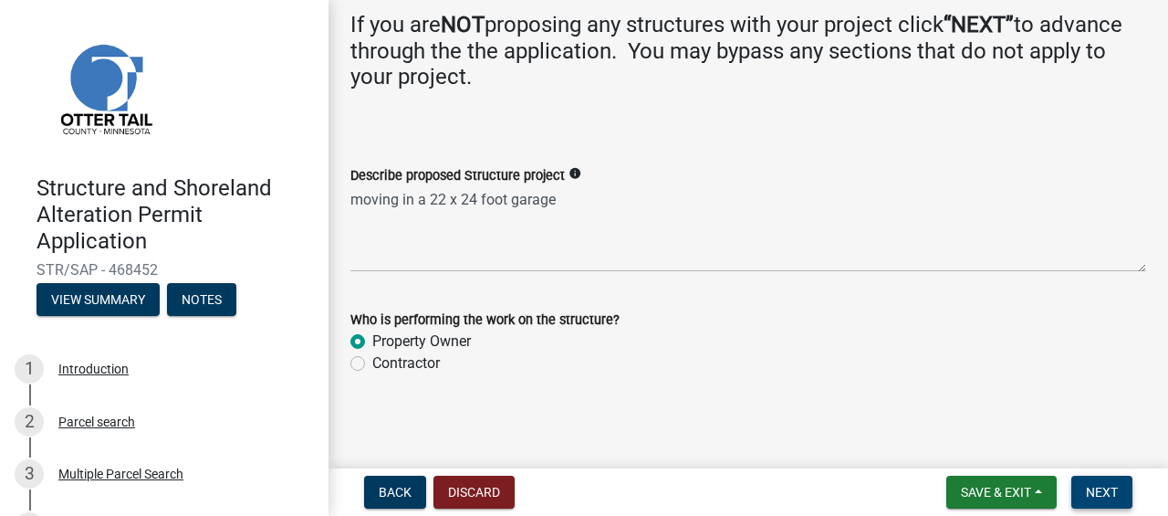
click at [1106, 487] on span "Next" at bounding box center [1102, 492] width 32 height 15
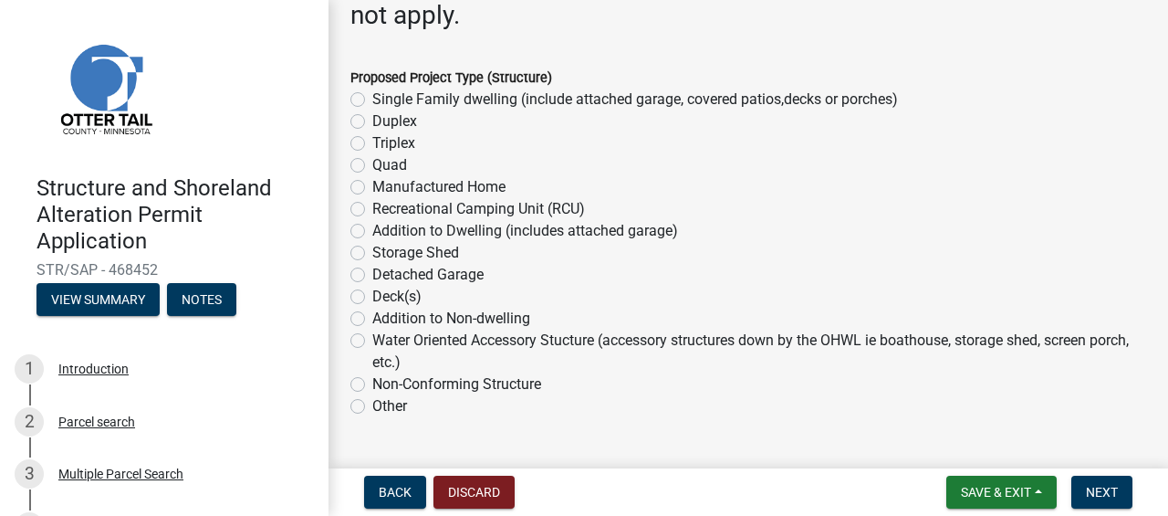
scroll to position [367, 0]
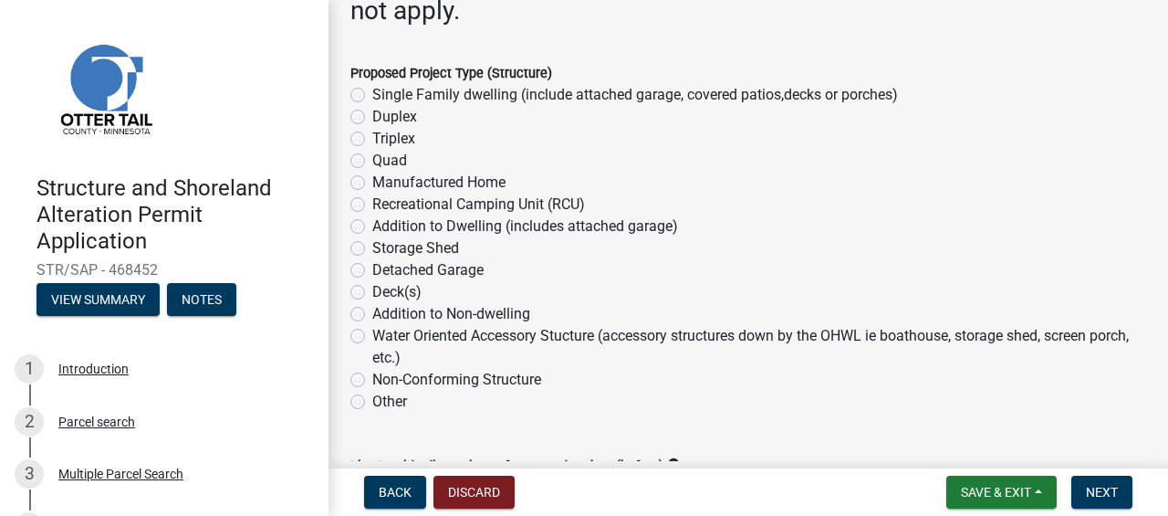
click at [372, 272] on label "Detached Garage" at bounding box center [427, 270] width 111 height 22
click at [372, 271] on input "Detached Garage" at bounding box center [378, 265] width 12 height 12
radio input "true"
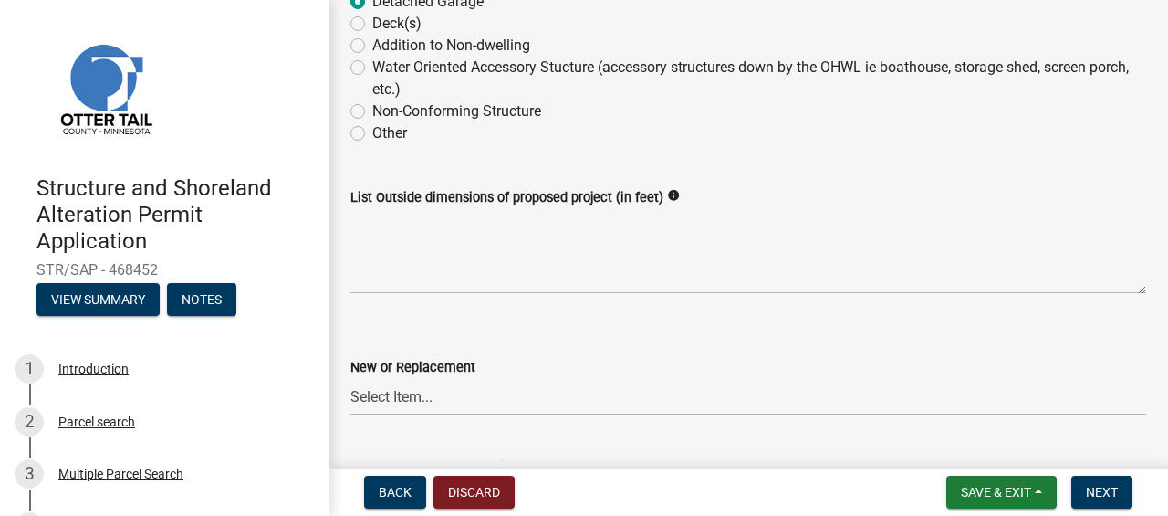
scroll to position [673, 0]
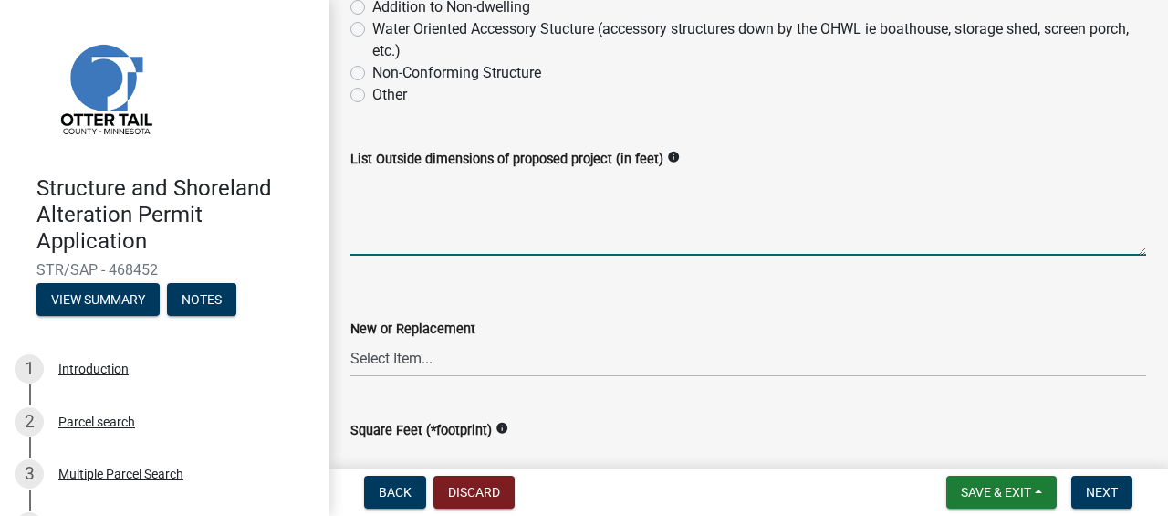
click at [469, 239] on textarea "List Outside dimensions of proposed project (in feet)" at bounding box center [748, 213] width 796 height 86
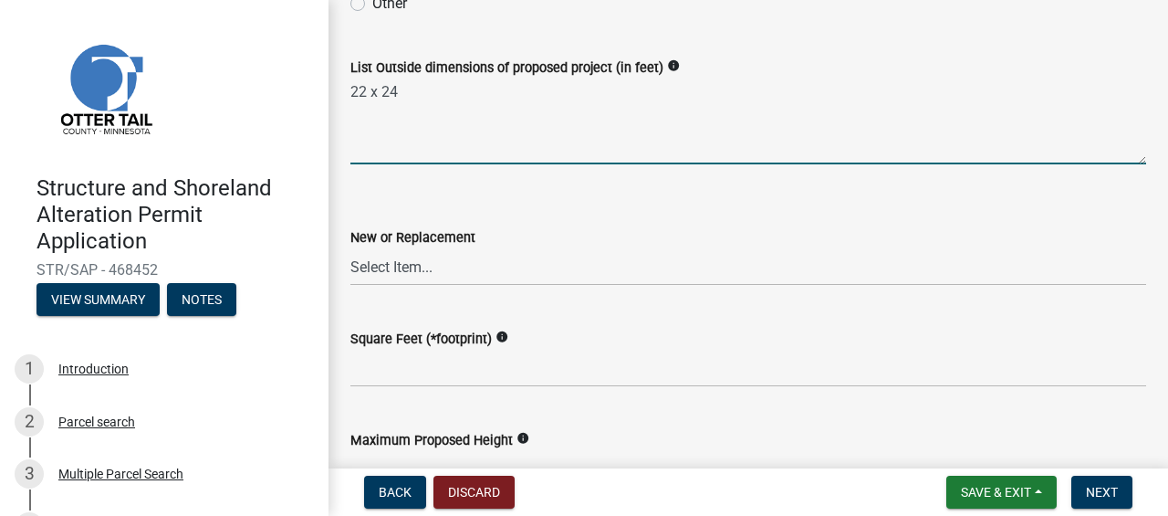
scroll to position [788, 0]
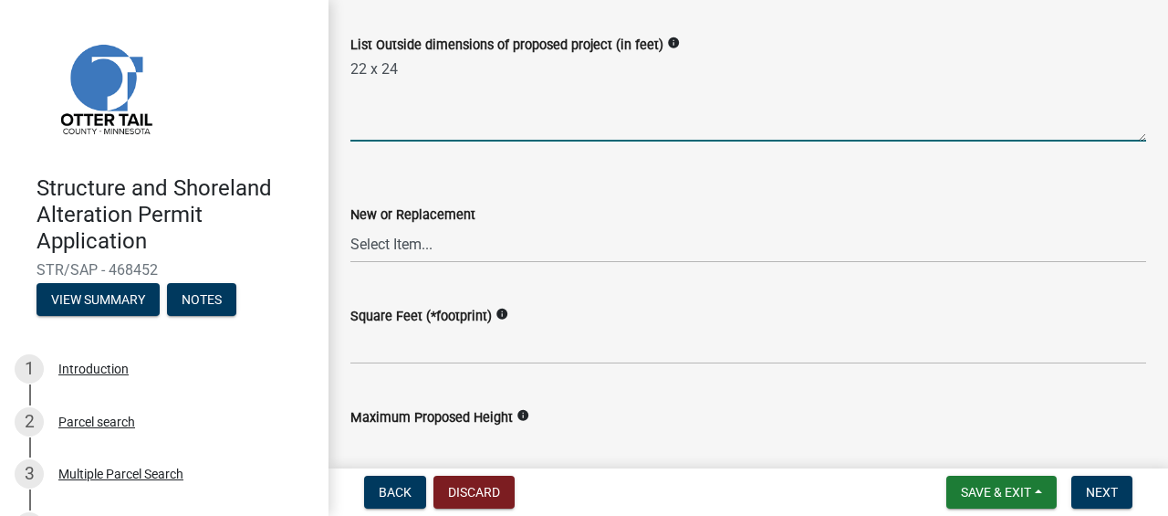
type textarea "22 x 24"
click at [438, 239] on select "Select Item... New Replacement" at bounding box center [748, 243] width 796 height 37
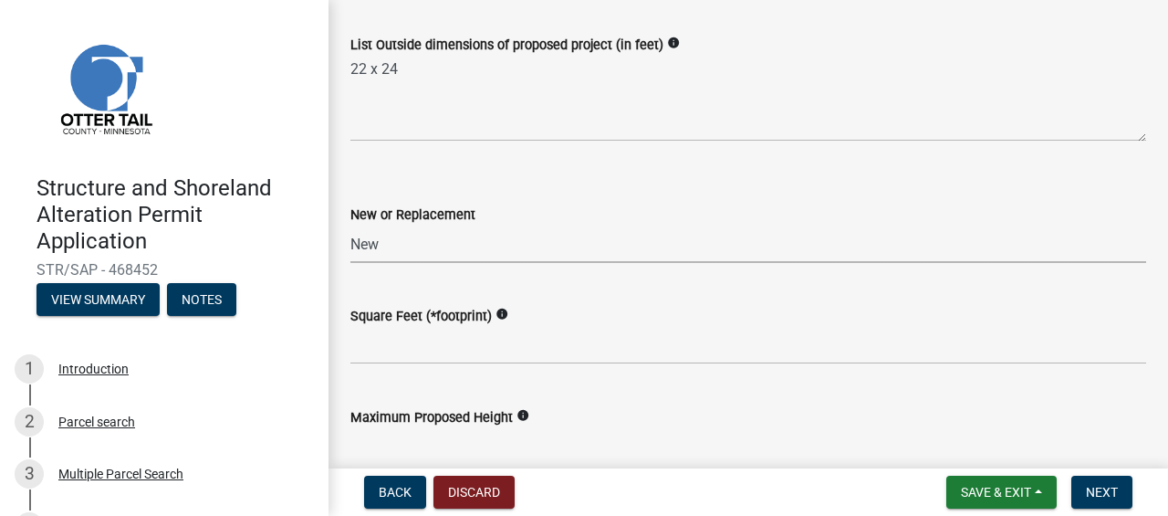
click at [350, 225] on select "Select Item... New Replacement" at bounding box center [748, 243] width 796 height 37
select select "c185e313-3403-4239-bd61-bb563c58a77a"
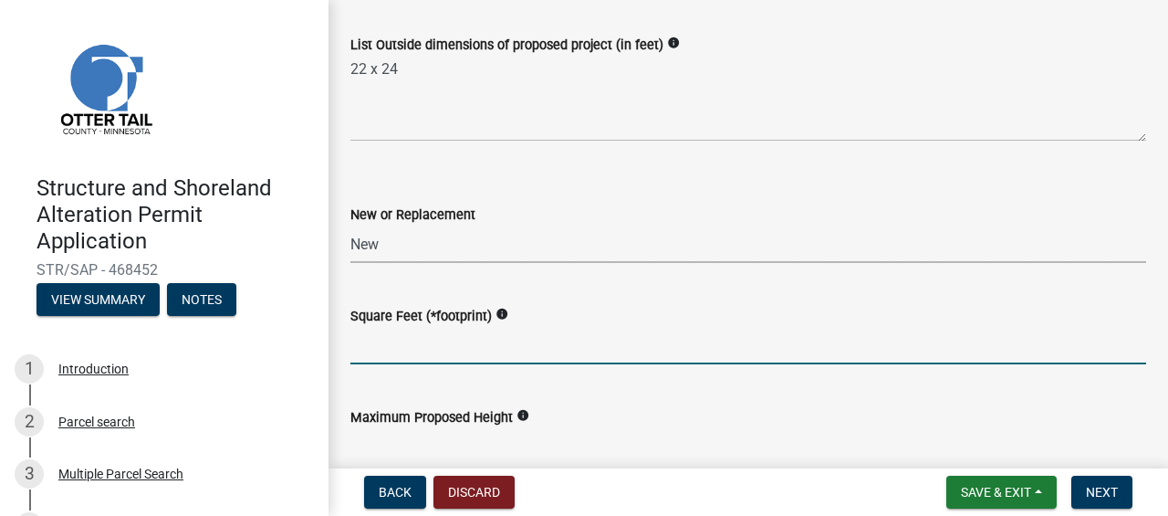
click at [415, 352] on input "text" at bounding box center [748, 345] width 796 height 37
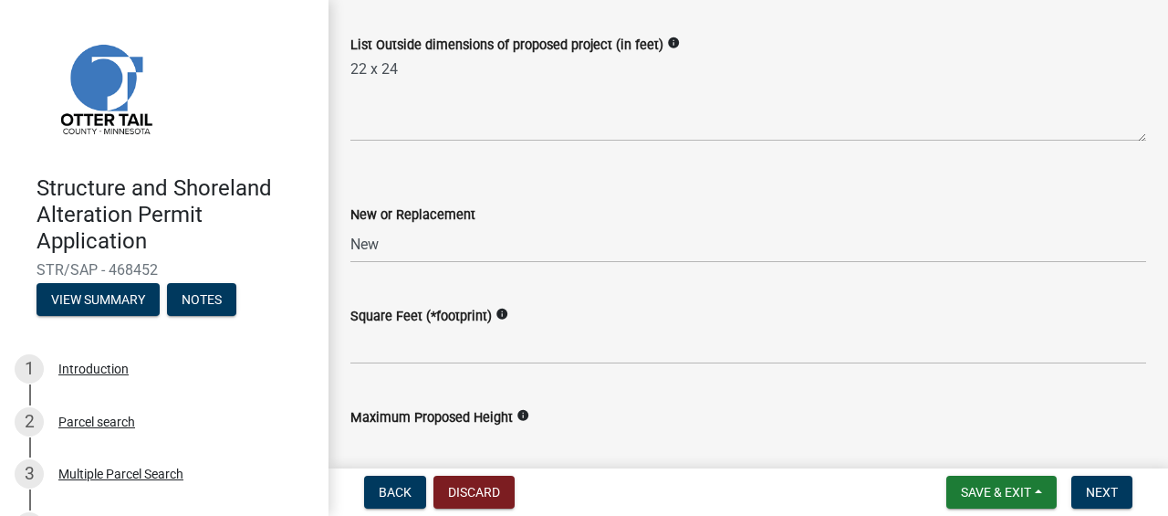
click at [441, 45] on label "List Outside dimensions of proposed project (in feet)" at bounding box center [506, 45] width 313 height 13
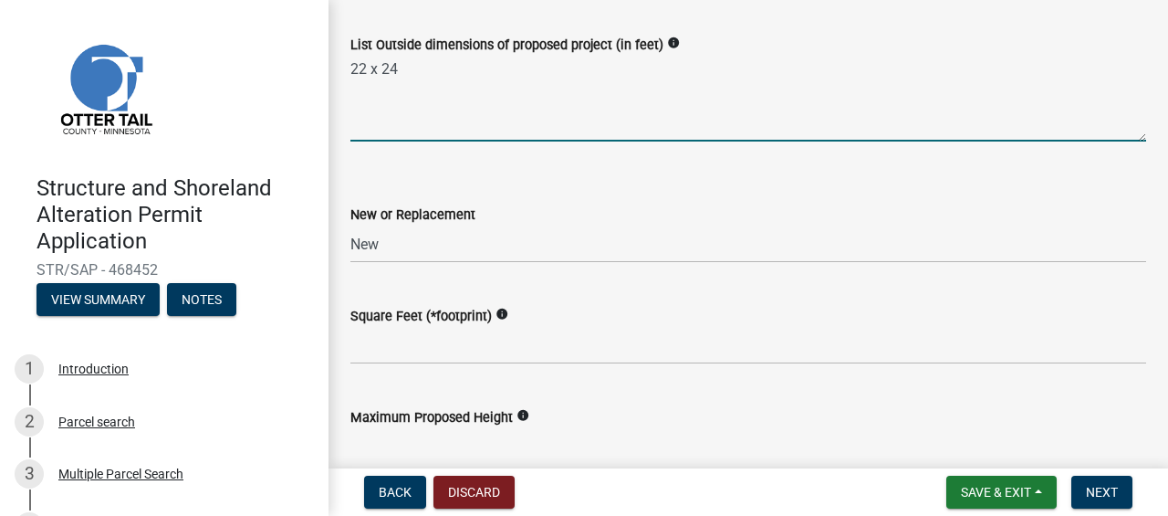
click at [441, 56] on textarea "22 x 24" at bounding box center [748, 99] width 796 height 86
type textarea "22 x 24"
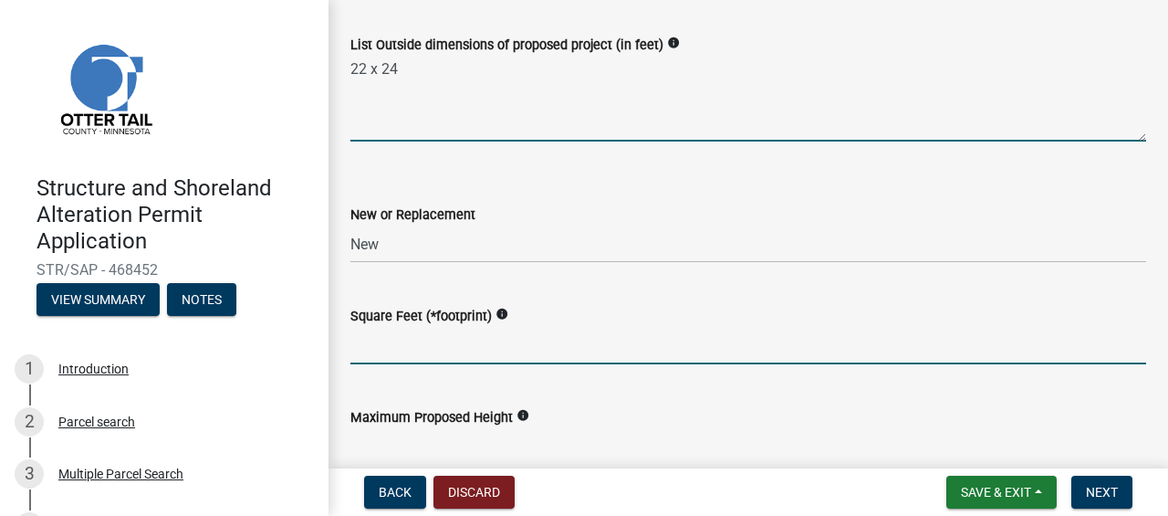
click at [465, 344] on input "text" at bounding box center [748, 345] width 796 height 37
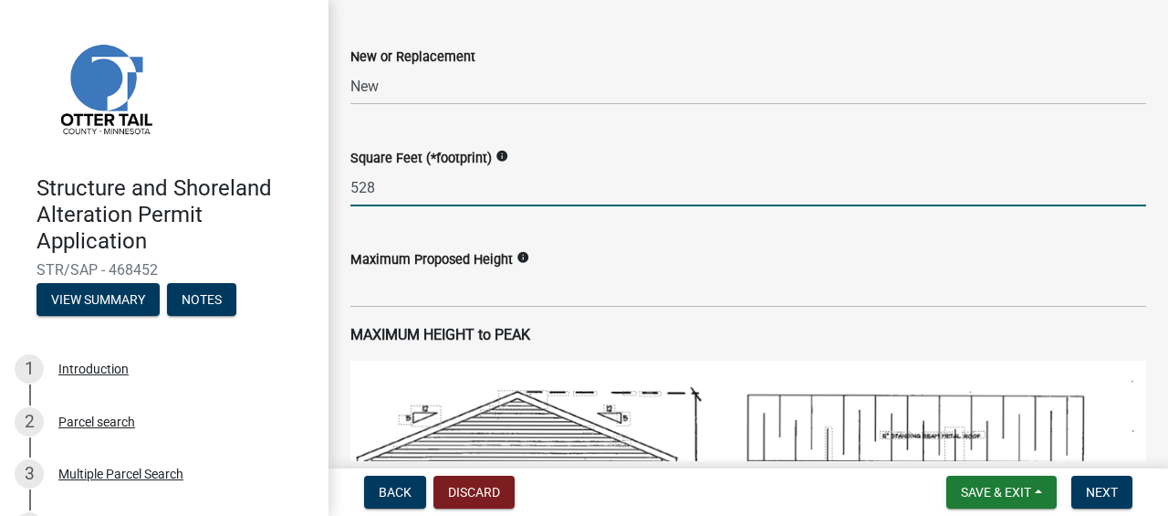
scroll to position [955, 0]
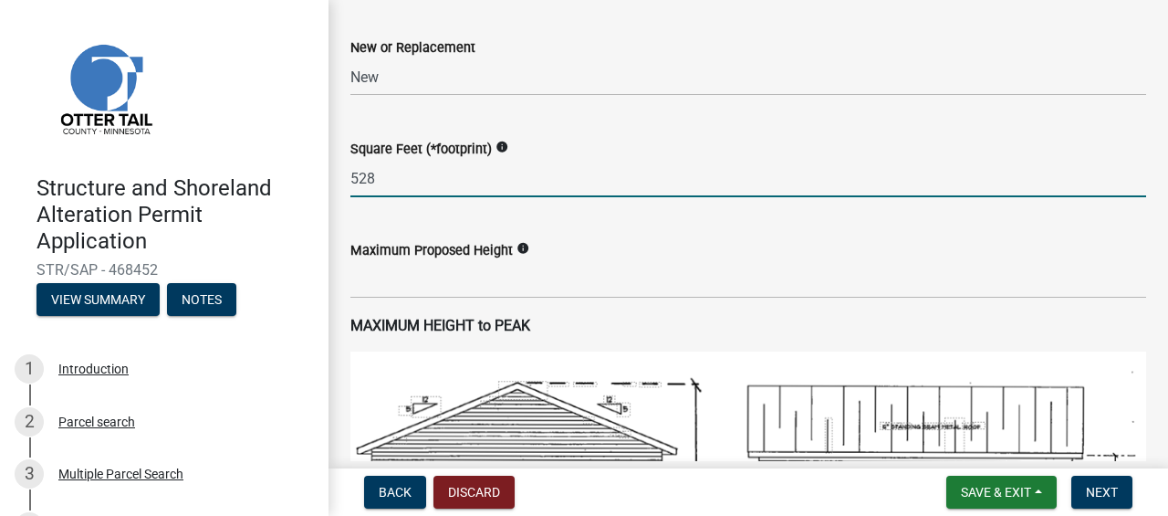
type input "528"
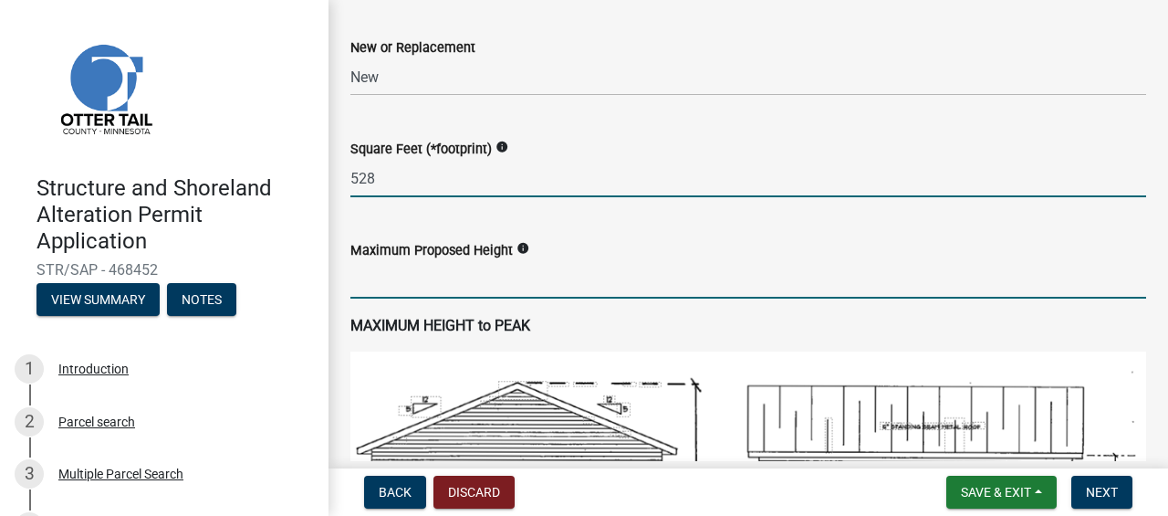
click at [534, 273] on input "text" at bounding box center [748, 279] width 796 height 37
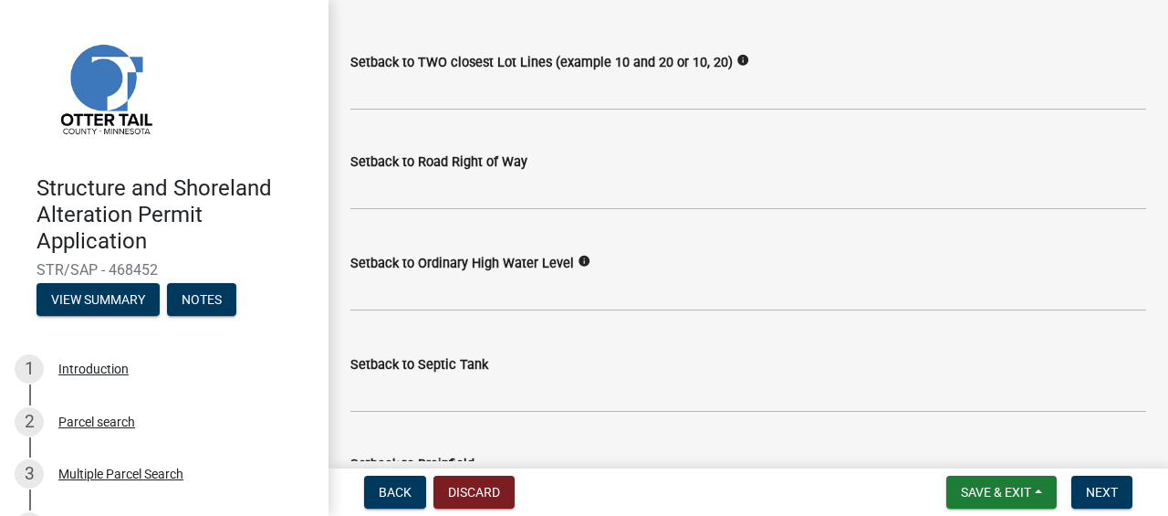
scroll to position [1568, 0]
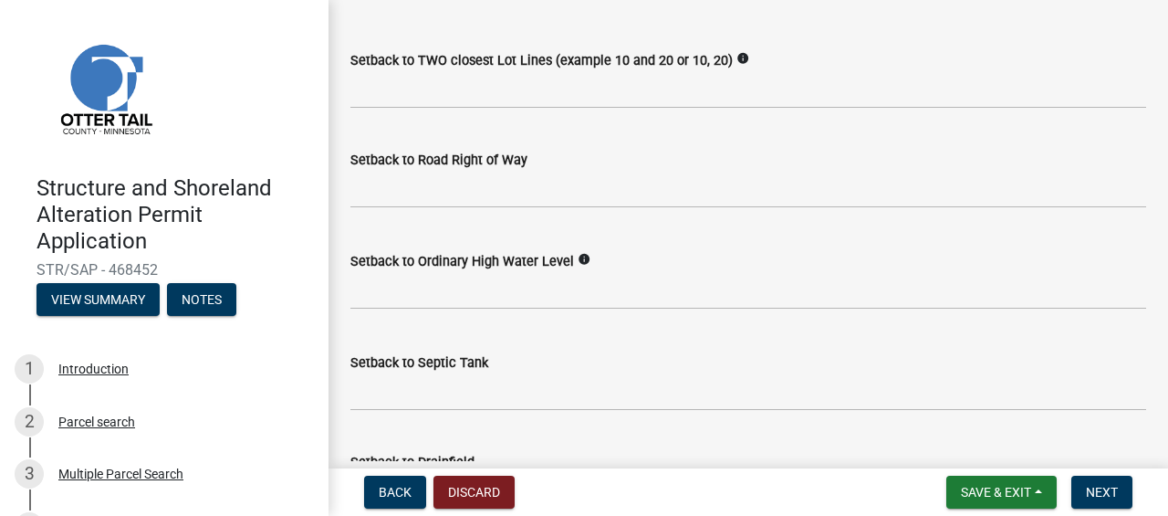
type input "12"
click at [578, 253] on icon "info" at bounding box center [584, 259] width 13 height 13
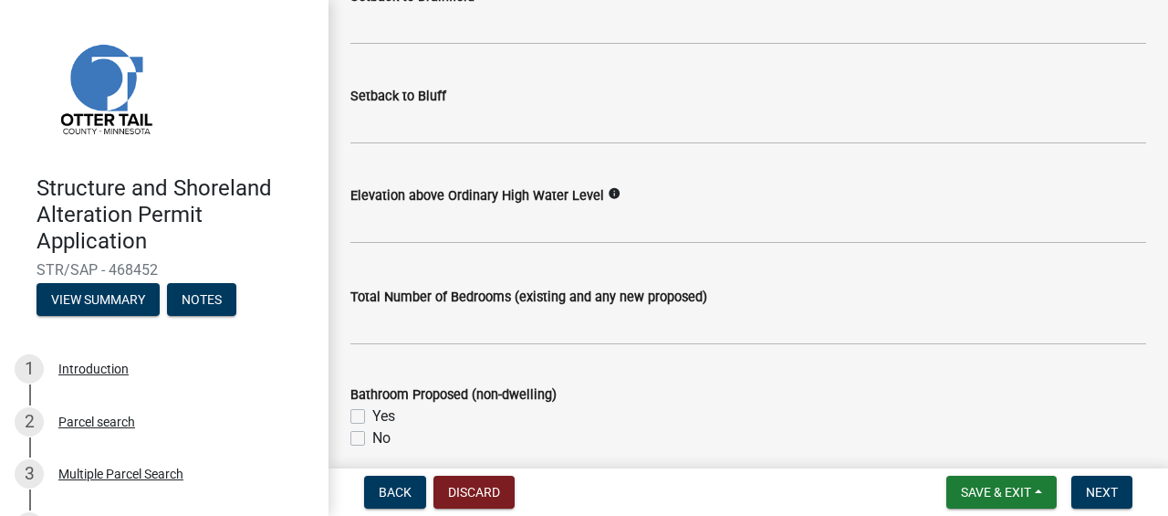
scroll to position [2036, 0]
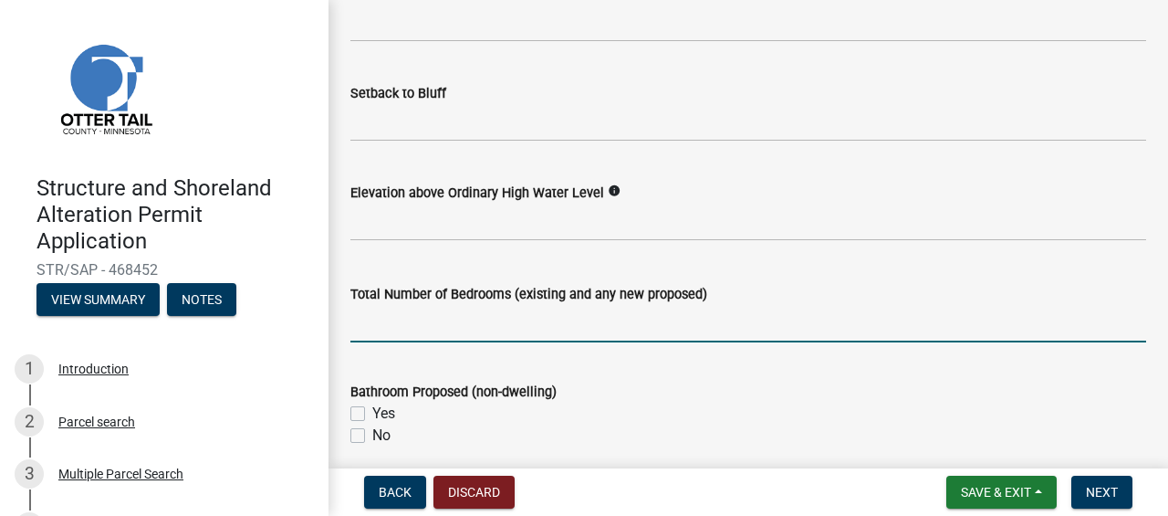
click at [438, 315] on input "text" at bounding box center [748, 323] width 796 height 37
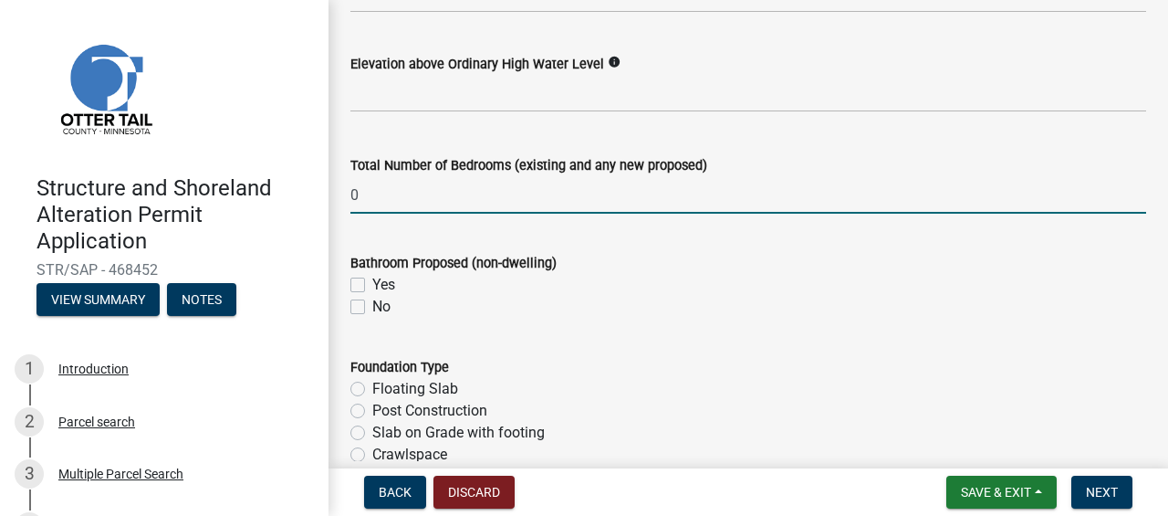
scroll to position [2167, 0]
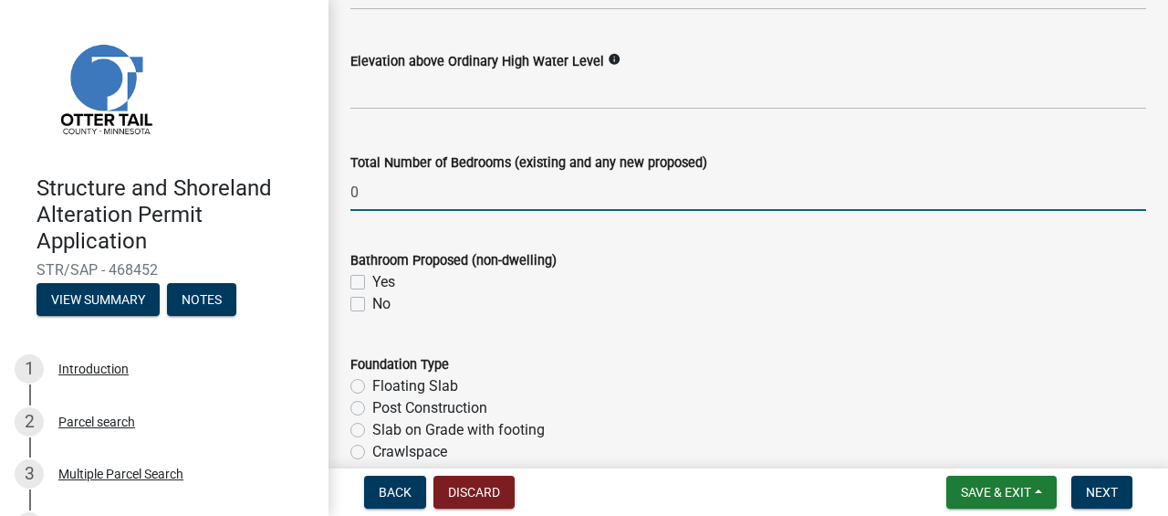
type input "0"
click at [372, 302] on label "No" at bounding box center [381, 304] width 18 height 22
click at [372, 302] on input "No" at bounding box center [378, 299] width 12 height 12
checkbox input "true"
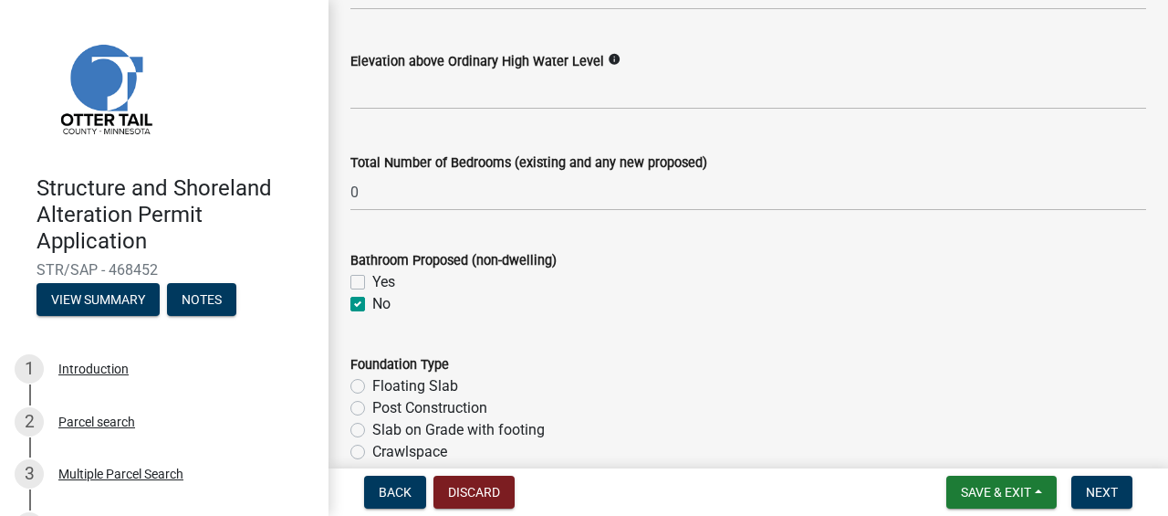
checkbox input "false"
checkbox input "true"
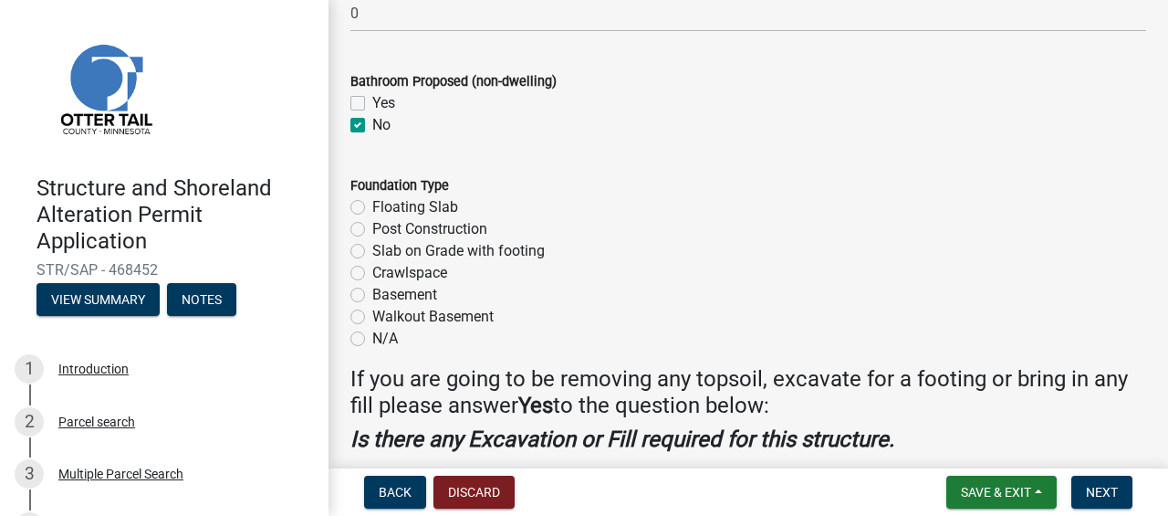
scroll to position [2347, 0]
click at [372, 340] on label "N/A" at bounding box center [385, 338] width 26 height 22
click at [372, 339] on input "N/A" at bounding box center [378, 333] width 12 height 12
radio input "true"
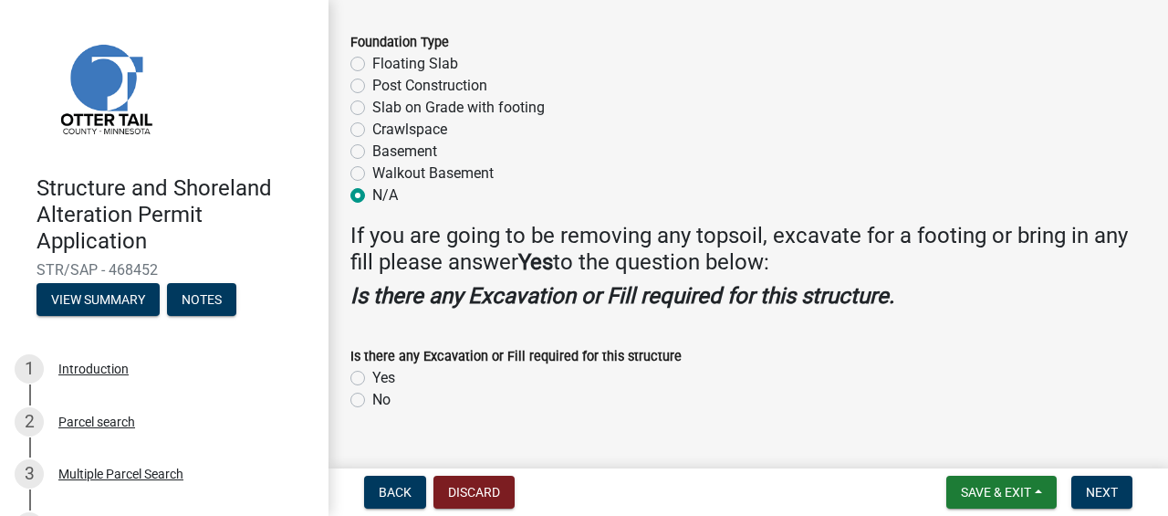
scroll to position [2492, 0]
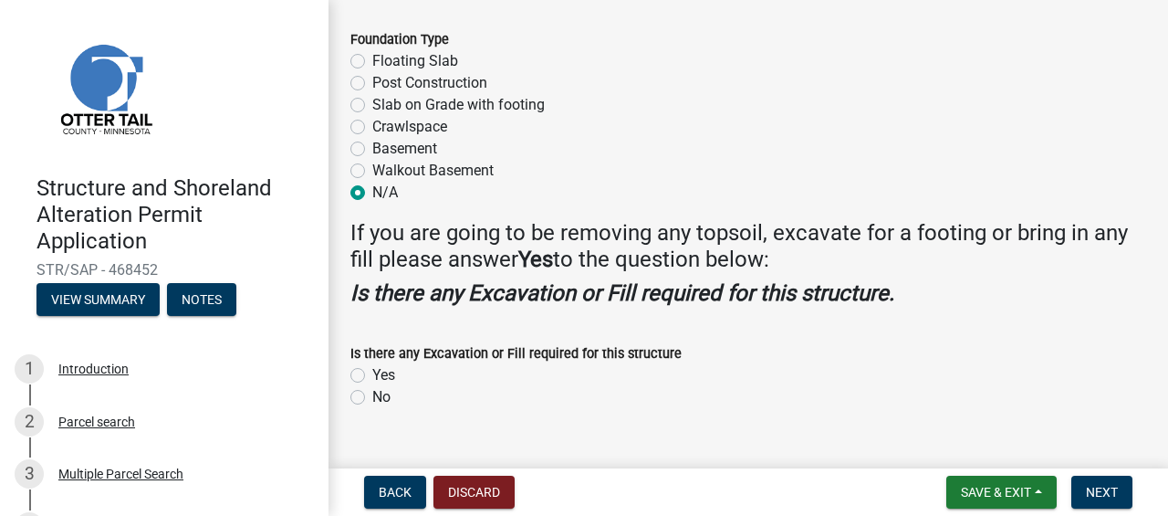
click at [372, 366] on label "Yes" at bounding box center [383, 375] width 23 height 22
click at [372, 366] on input "Yes" at bounding box center [378, 370] width 12 height 12
radio input "true"
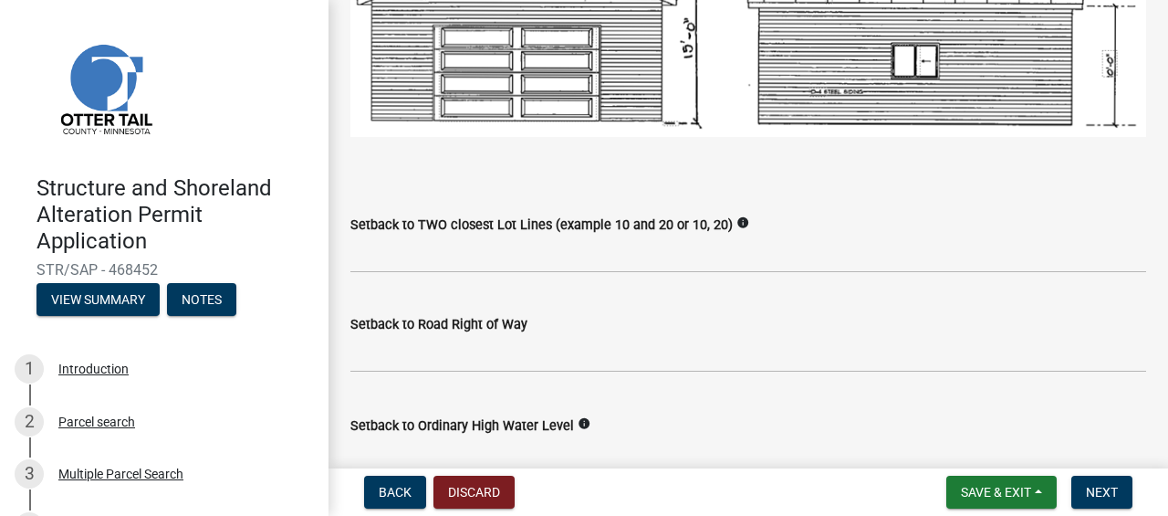
scroll to position [1403, 0]
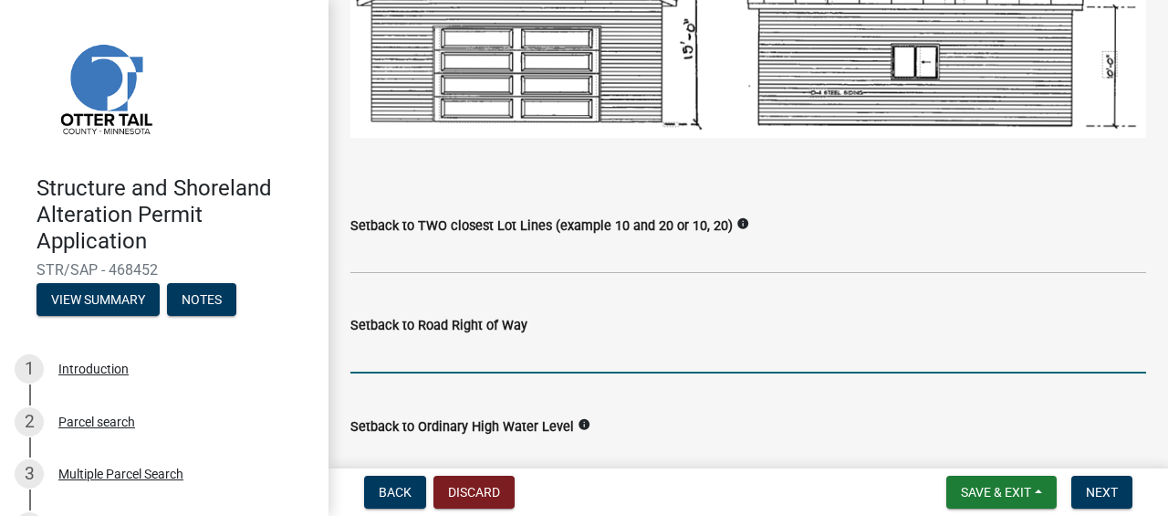
click at [402, 348] on input "text" at bounding box center [748, 354] width 796 height 37
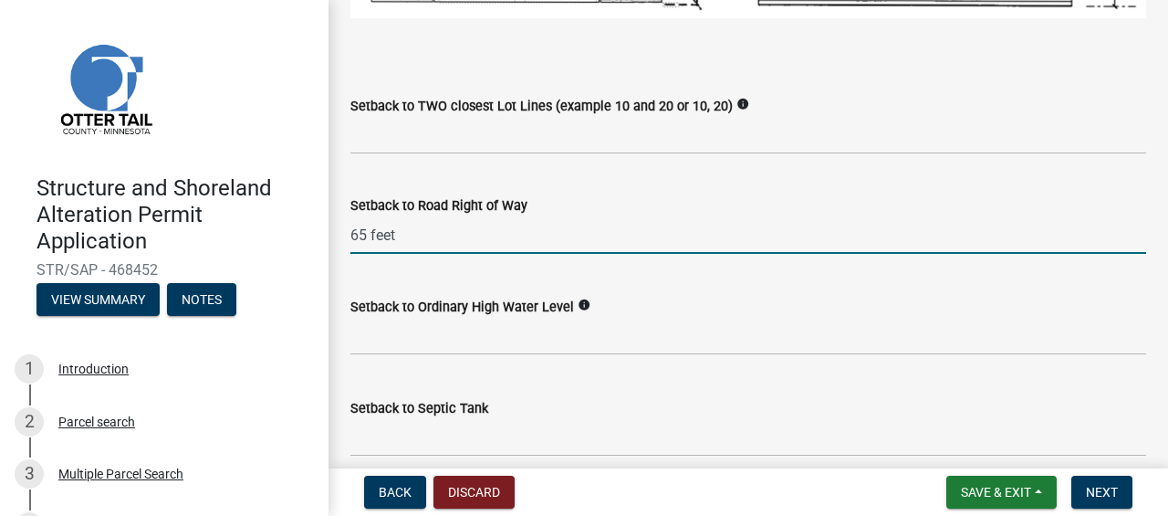
scroll to position [1524, 0]
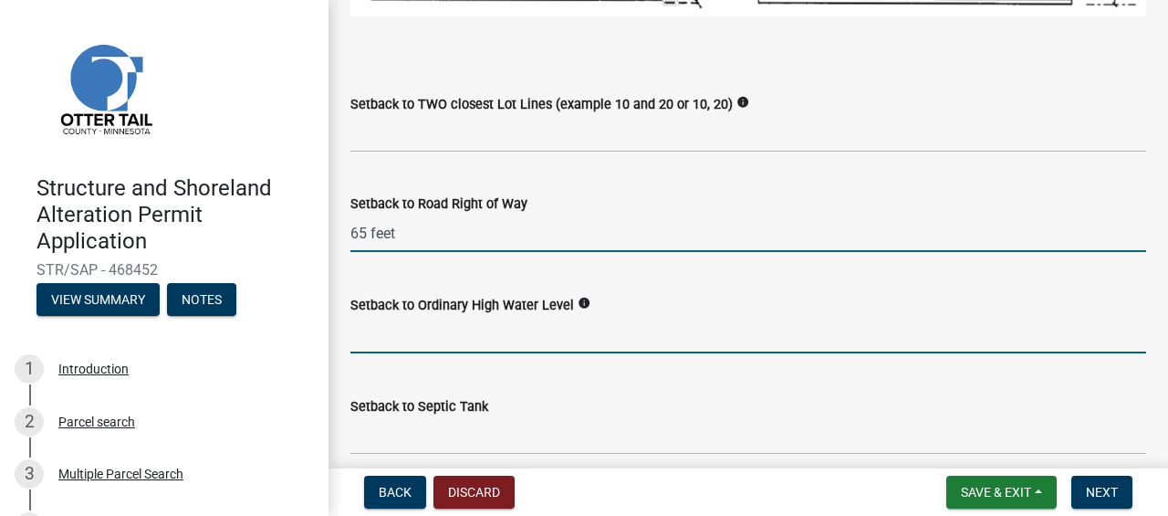
click at [600, 332] on input "text" at bounding box center [748, 334] width 796 height 37
type input "65"
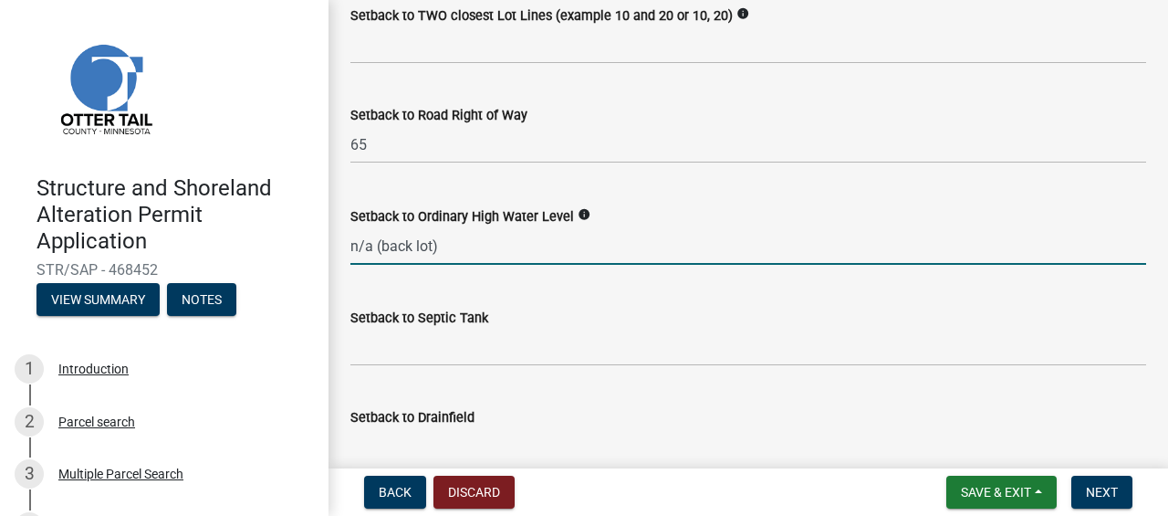
scroll to position [1655, 0]
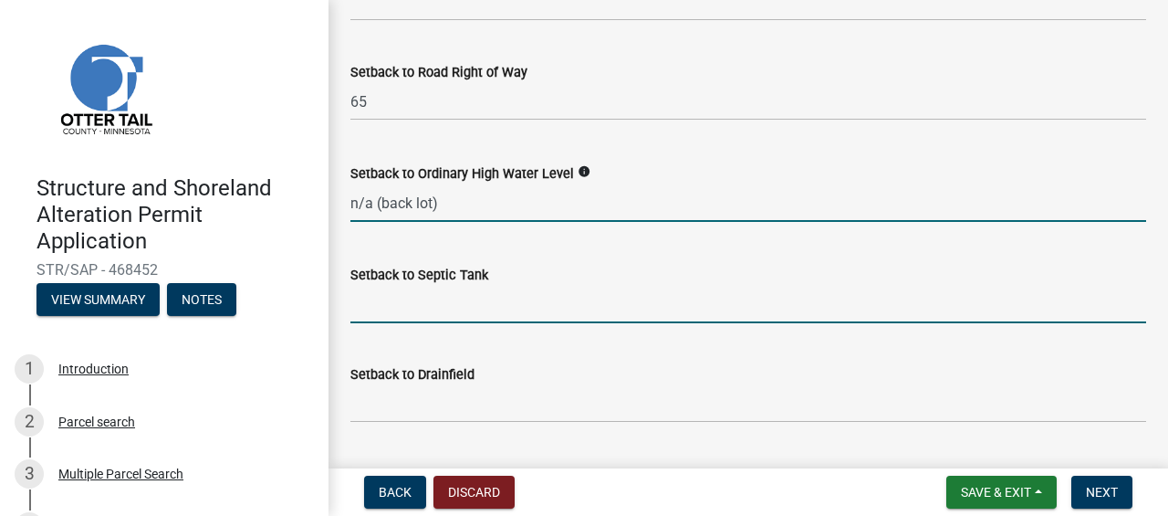
type input "0"
click at [386, 308] on input "Setback to Septic Tank" at bounding box center [748, 304] width 796 height 37
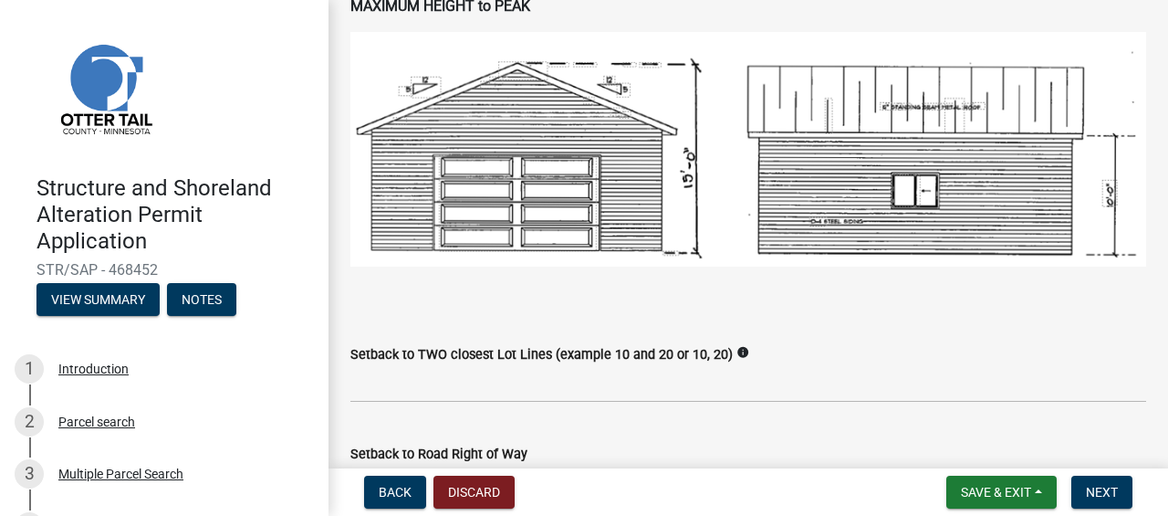
scroll to position [1503, 0]
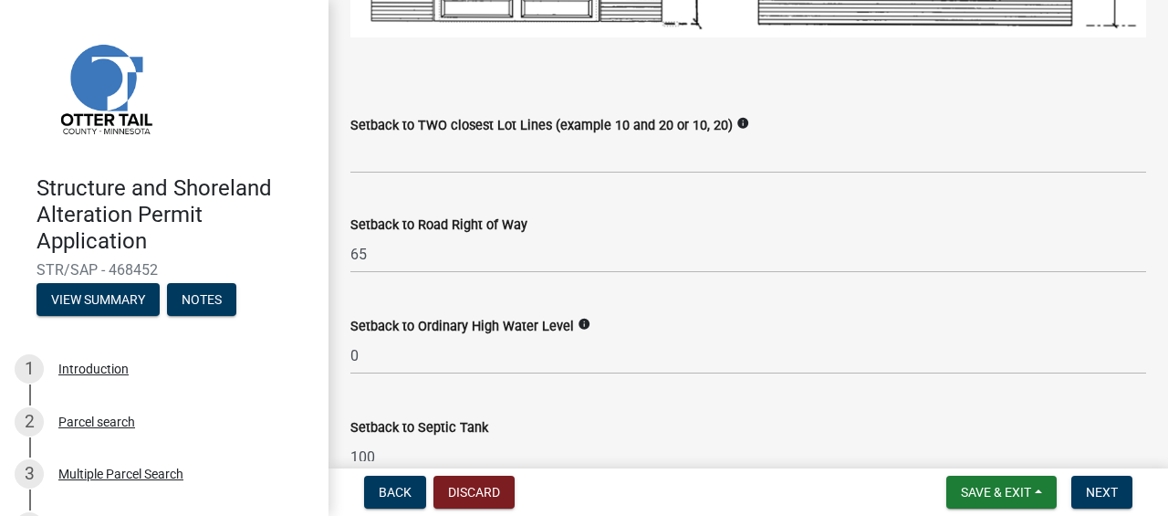
click at [763, 438] on input "100" at bounding box center [748, 456] width 796 height 37
type input "100+"
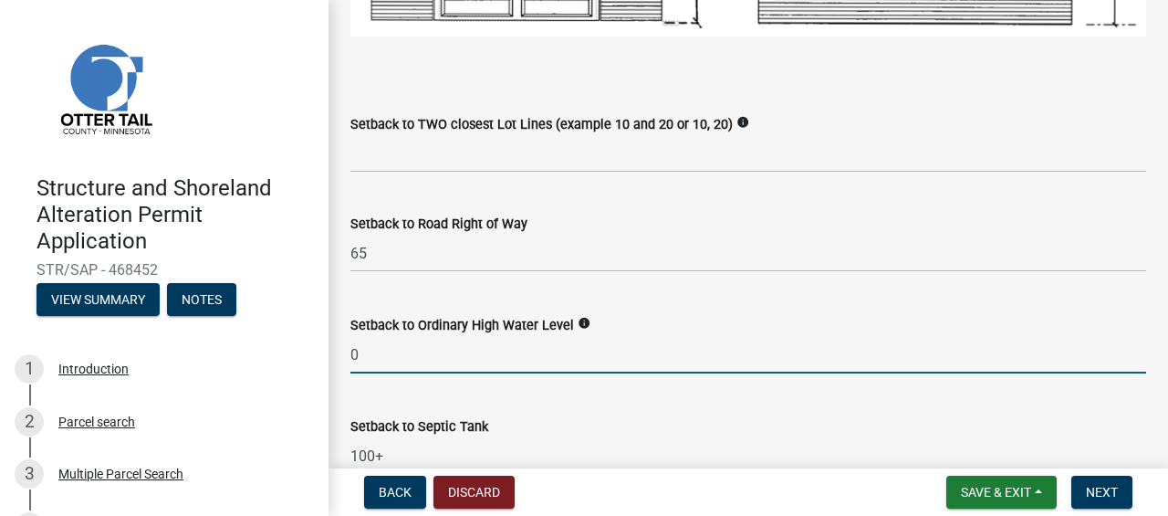
click at [469, 354] on input "0" at bounding box center [748, 354] width 796 height 37
click at [360, 350] on input "0100+" at bounding box center [748, 354] width 796 height 37
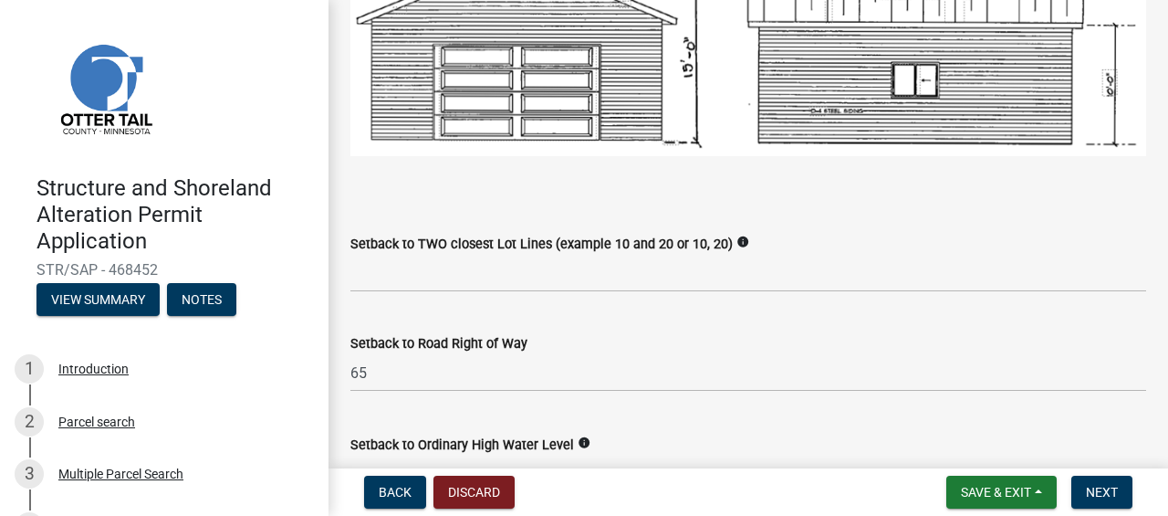
scroll to position [1383, 0]
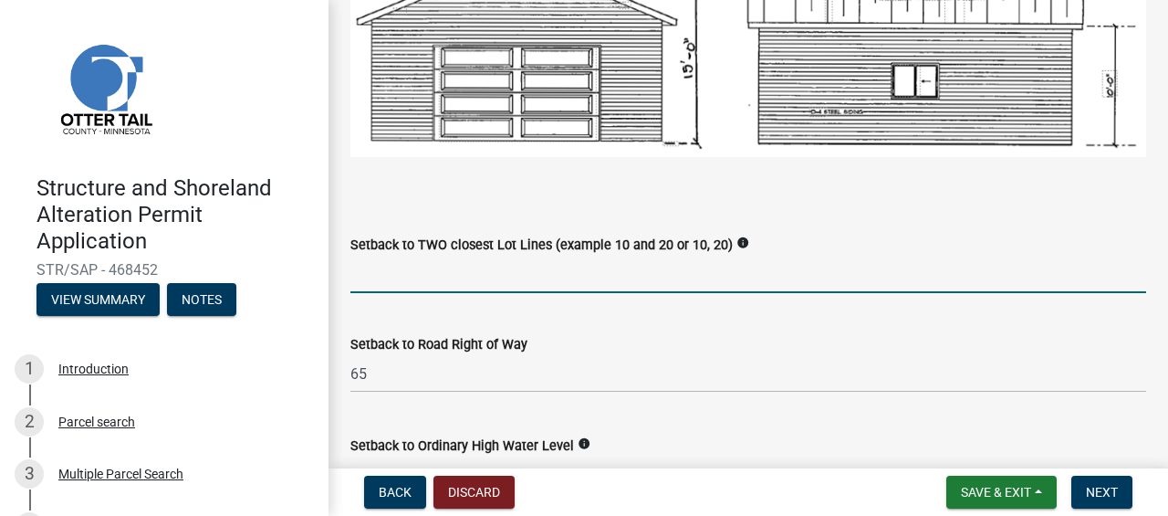
type input "100"
click at [383, 274] on input "Setback to TWO closest Lot Lines (example 10 and 20 or 10, 20)" at bounding box center [748, 274] width 796 height 37
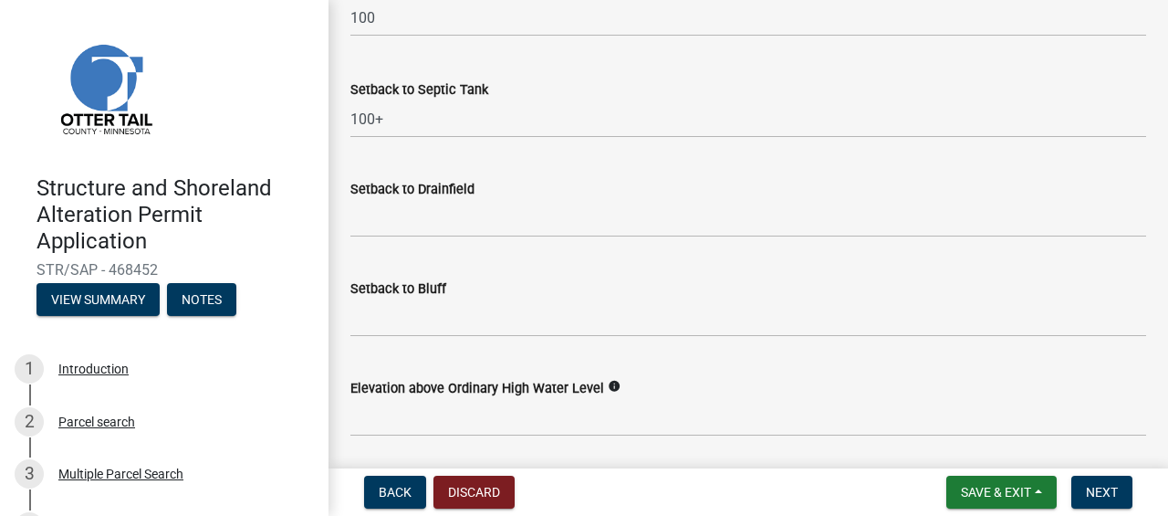
scroll to position [1842, 0]
type input "100+"
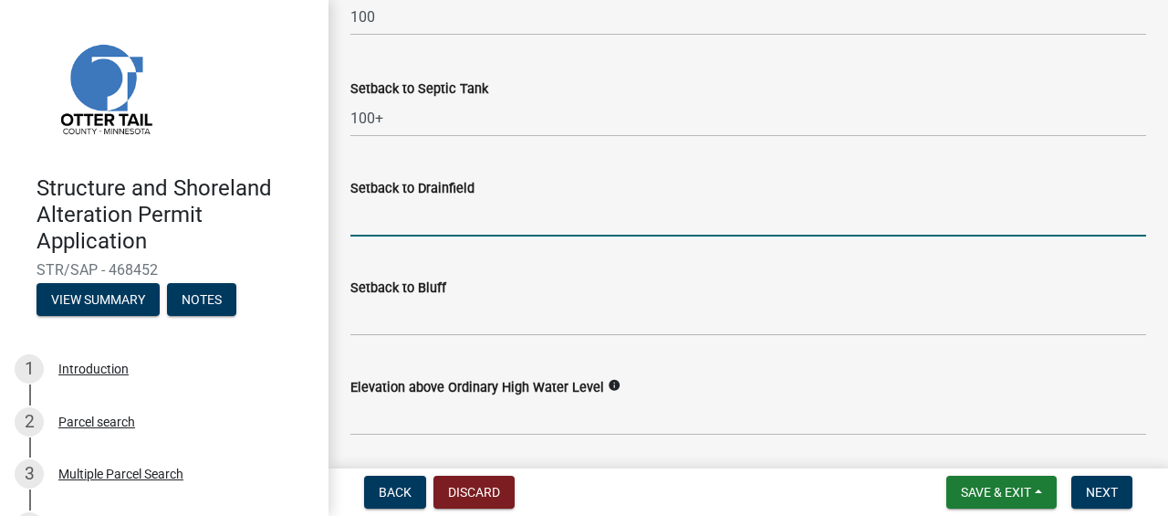
click at [385, 205] on input "Setback to Drainfield" at bounding box center [748, 217] width 796 height 37
type input "100+"
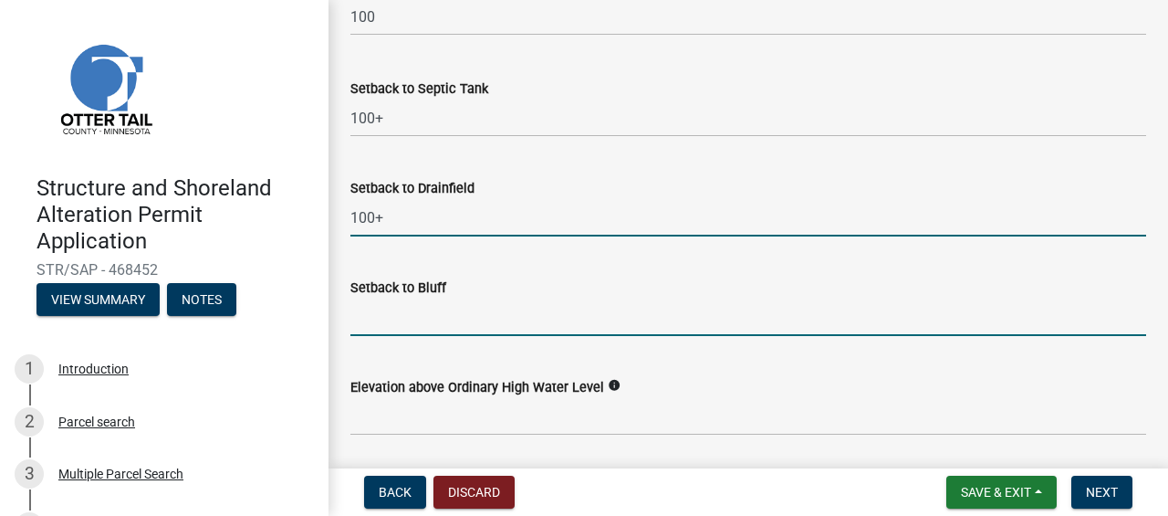
click at [456, 318] on input "Setback to Bluff" at bounding box center [748, 316] width 796 height 37
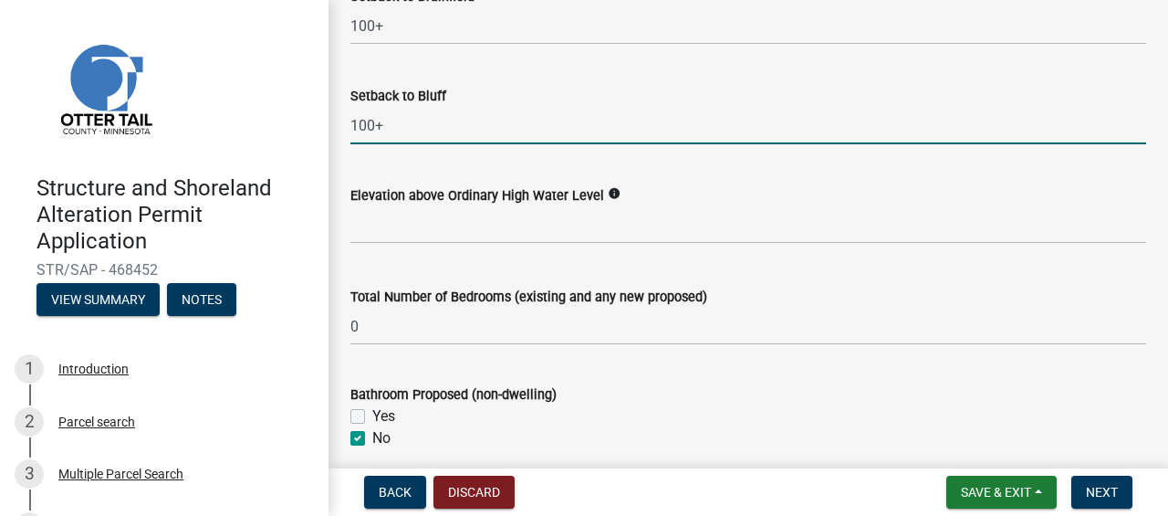
scroll to position [2038, 0]
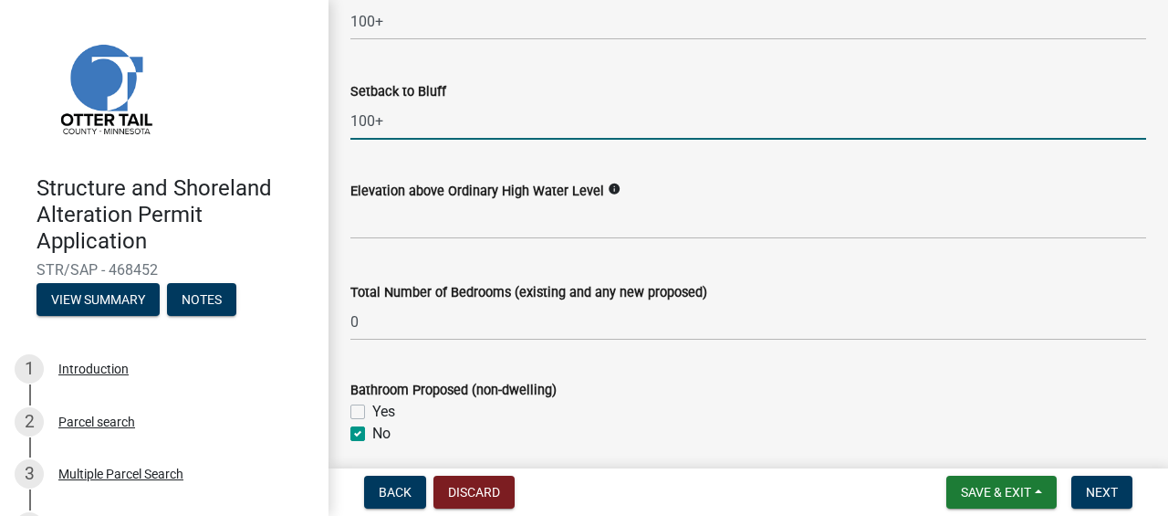
type input "100+"
click at [609, 183] on icon "info" at bounding box center [614, 189] width 13 height 13
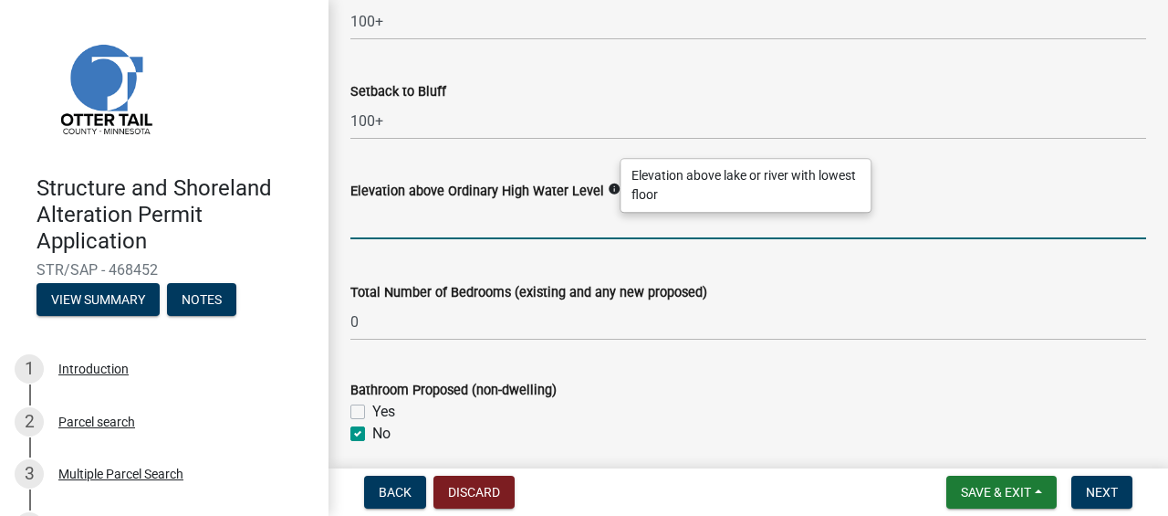
click at [402, 223] on input "text" at bounding box center [748, 220] width 796 height 37
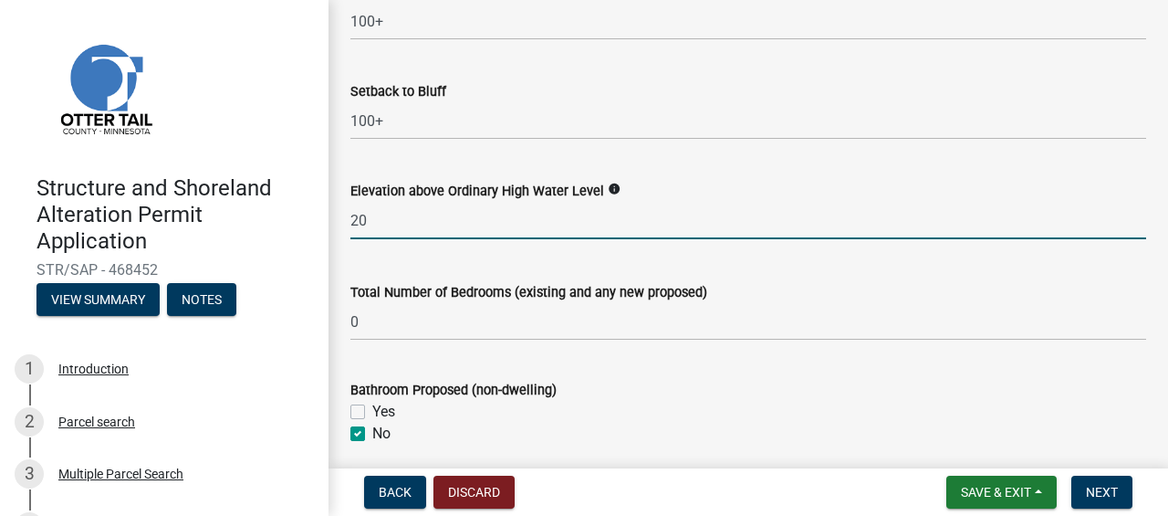
type input "20+"
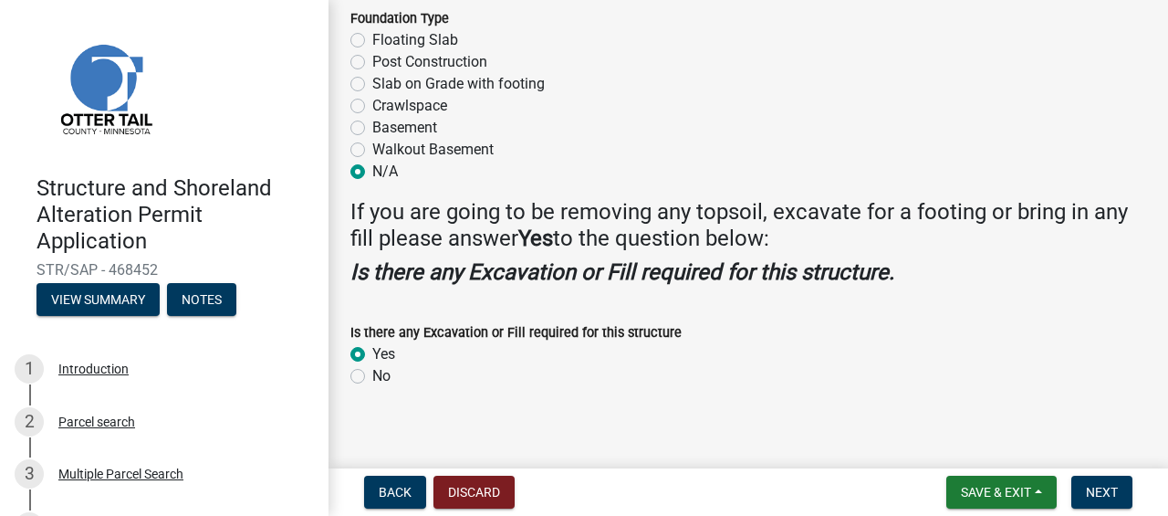
scroll to position [2522, 0]
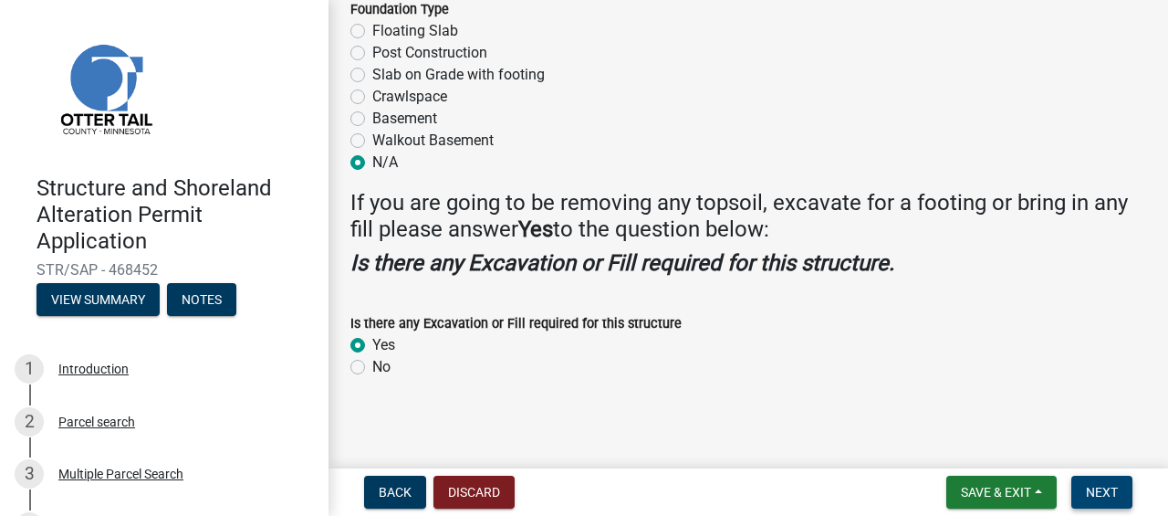
click at [1103, 493] on span "Next" at bounding box center [1102, 492] width 32 height 15
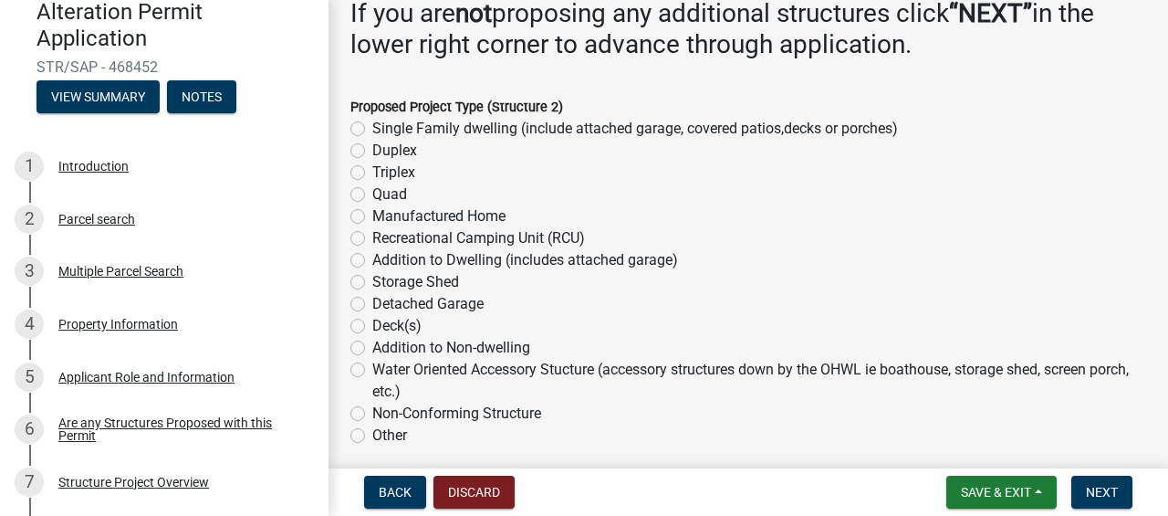
scroll to position [212, 0]
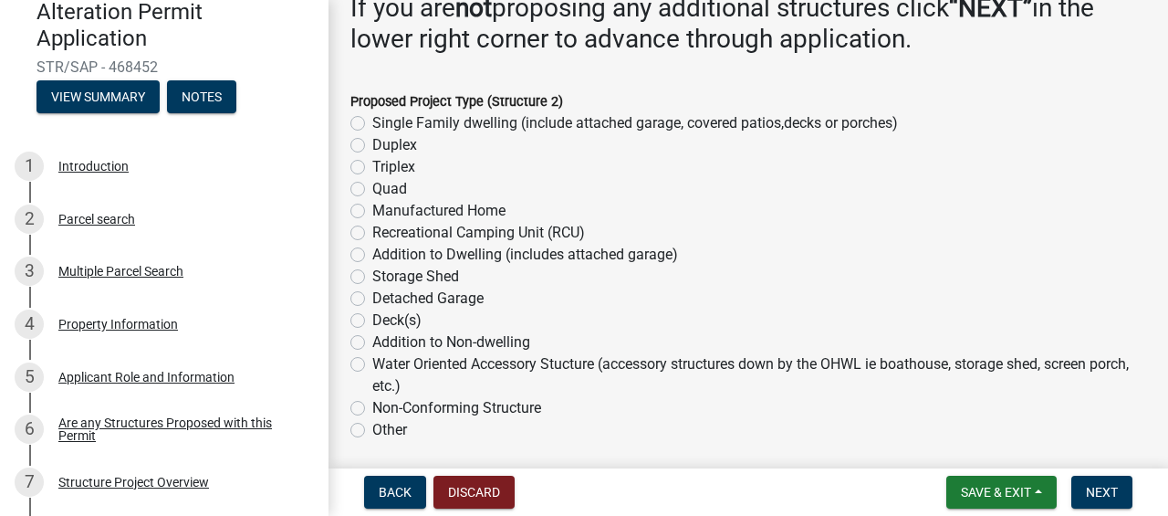
click at [372, 318] on label "Deck(s)" at bounding box center [396, 320] width 49 height 22
click at [372, 318] on input "Deck(s)" at bounding box center [378, 315] width 12 height 12
radio input "true"
click at [372, 293] on label "Detached Garage" at bounding box center [427, 298] width 111 height 22
click at [372, 293] on input "Detached Garage" at bounding box center [378, 293] width 12 height 12
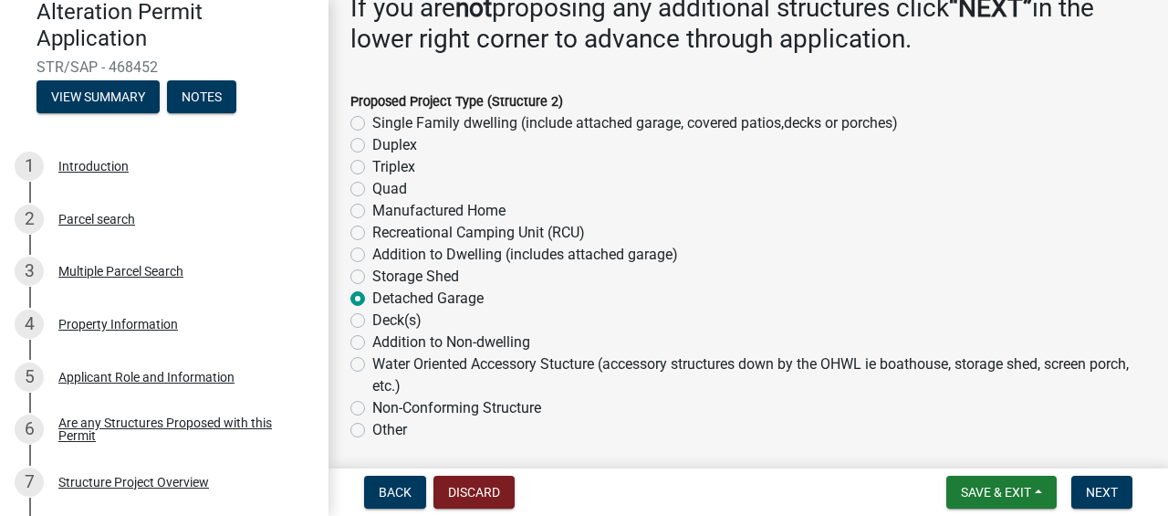
radio input "true"
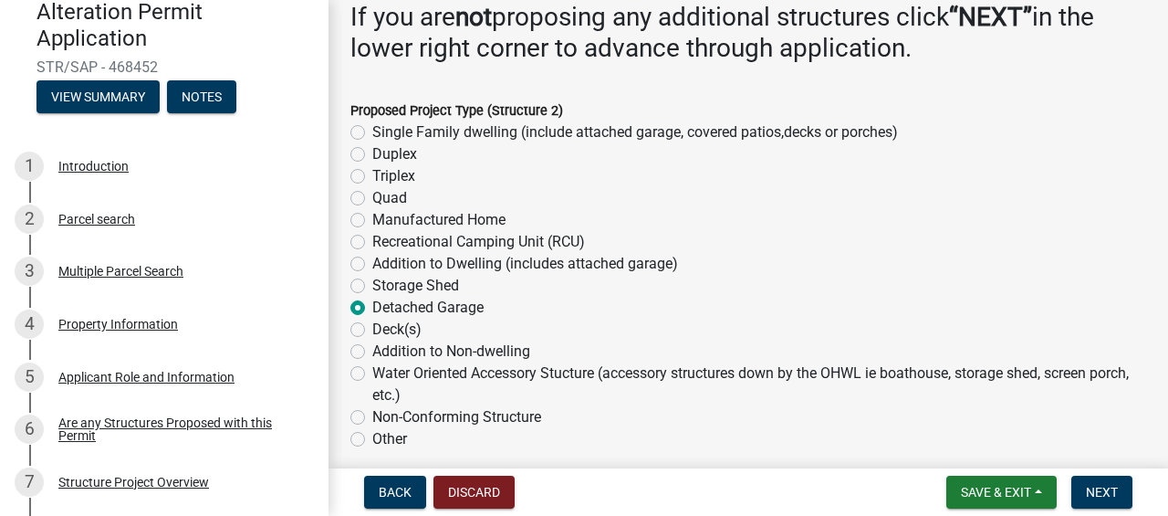
scroll to position [206, 0]
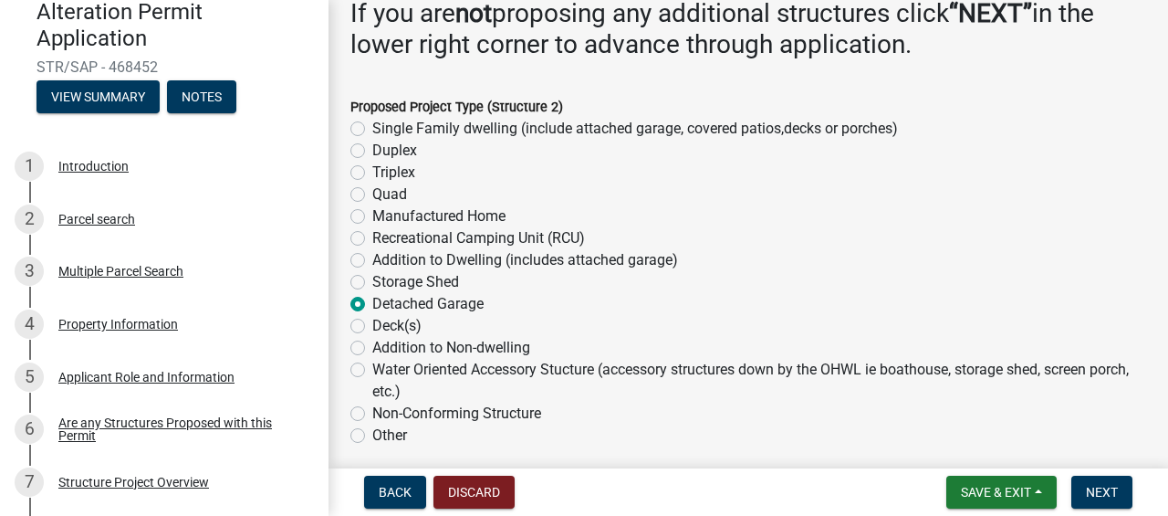
click at [372, 308] on label "Detached Garage" at bounding box center [427, 304] width 111 height 22
click at [372, 305] on input "Detached Garage" at bounding box center [378, 299] width 12 height 12
click at [720, 224] on div "Manufactured Home" at bounding box center [748, 216] width 796 height 22
click at [394, 496] on span "Back" at bounding box center [395, 492] width 33 height 15
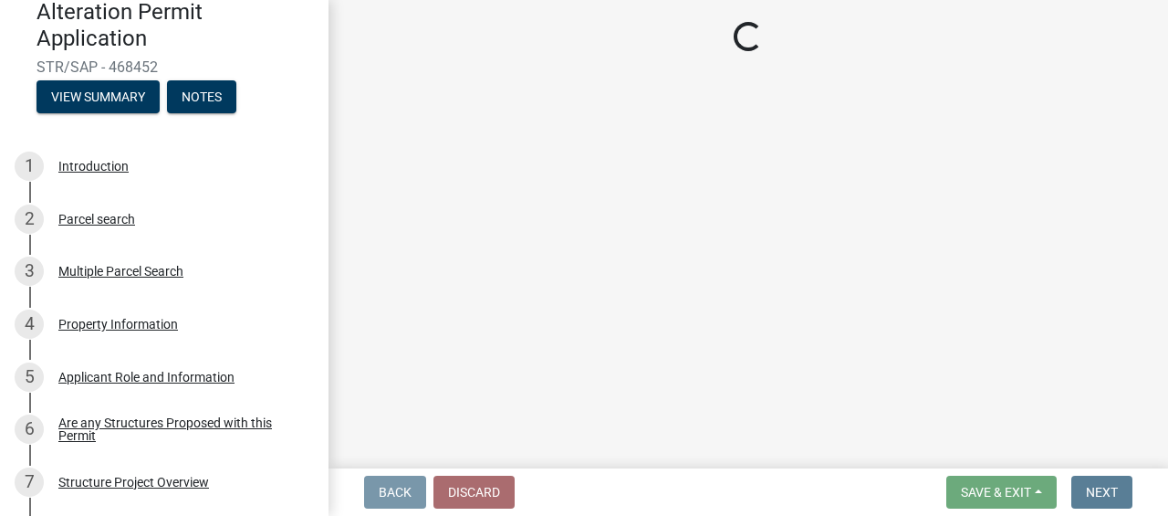
scroll to position [0, 0]
select select "c185e313-3403-4239-bd61-bb563c58a77a"
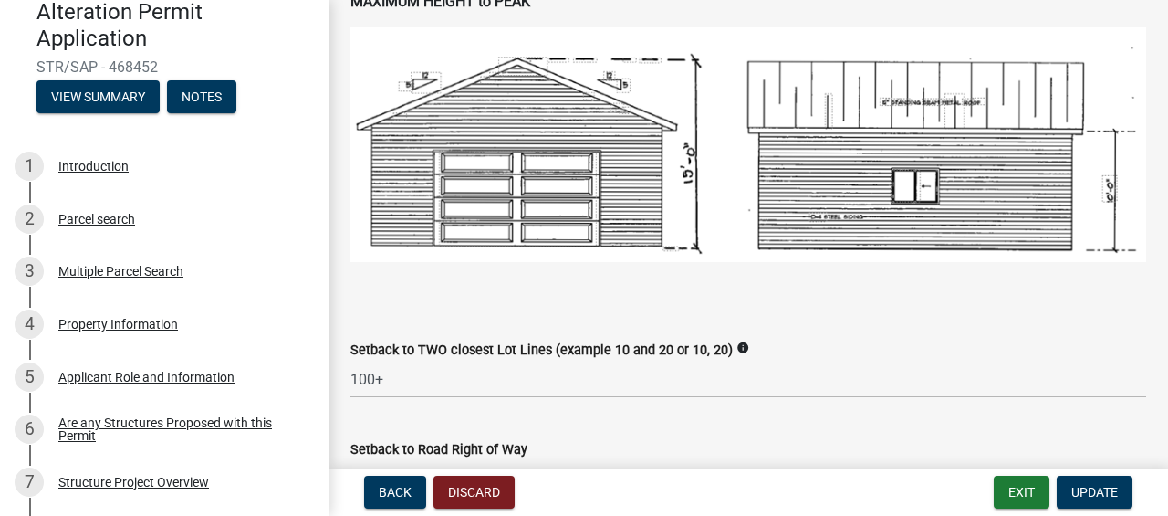
scroll to position [1300, 0]
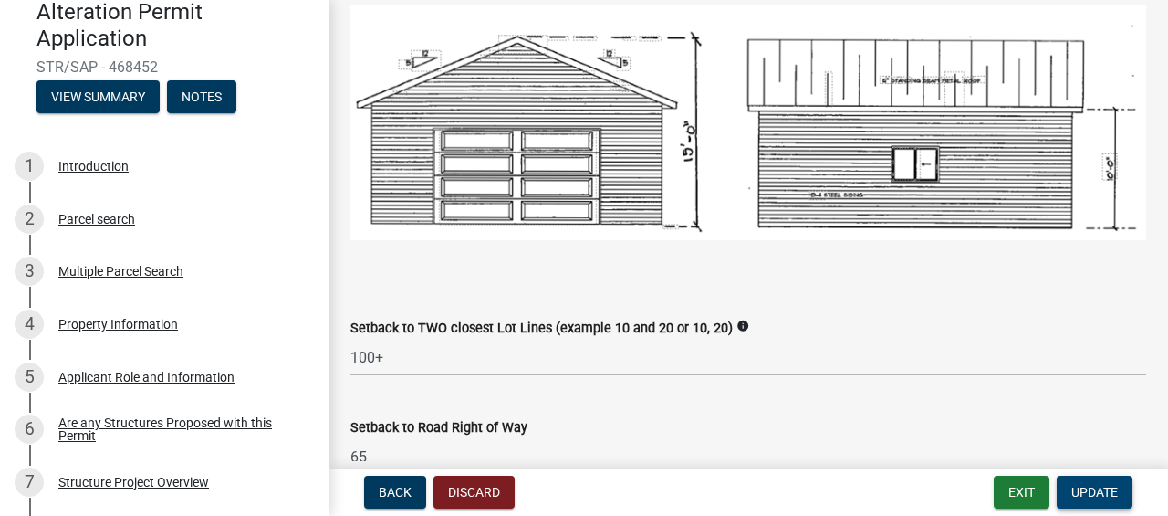
click at [1107, 494] on span "Update" at bounding box center [1094, 492] width 47 height 15
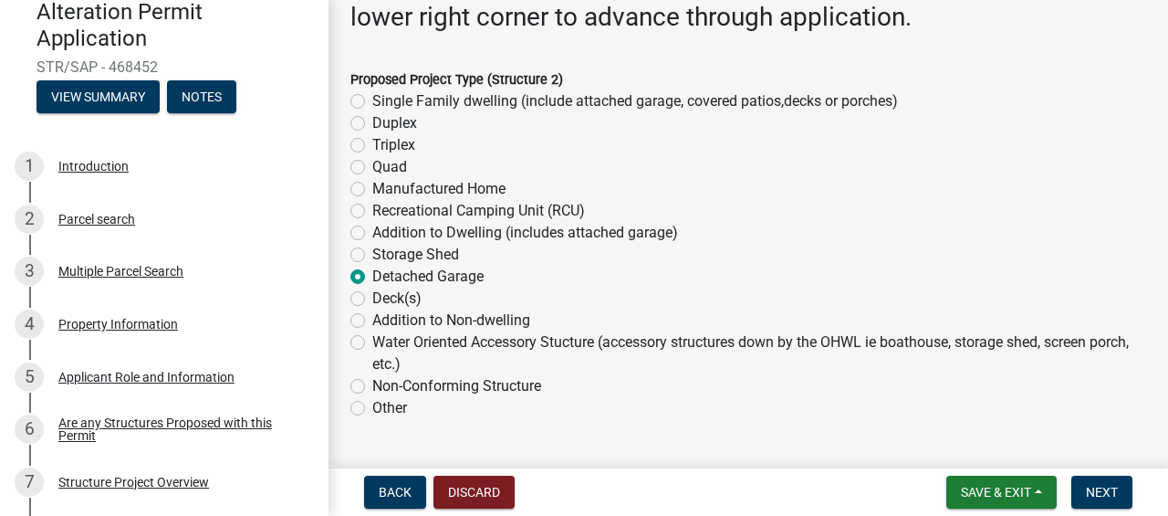
scroll to position [235, 0]
click at [372, 277] on label "Detached Garage" at bounding box center [427, 276] width 111 height 22
click at [372, 277] on input "Detached Garage" at bounding box center [378, 271] width 12 height 12
click at [372, 272] on label "Detached Garage" at bounding box center [427, 276] width 111 height 22
click at [372, 272] on input "Detached Garage" at bounding box center [378, 271] width 12 height 12
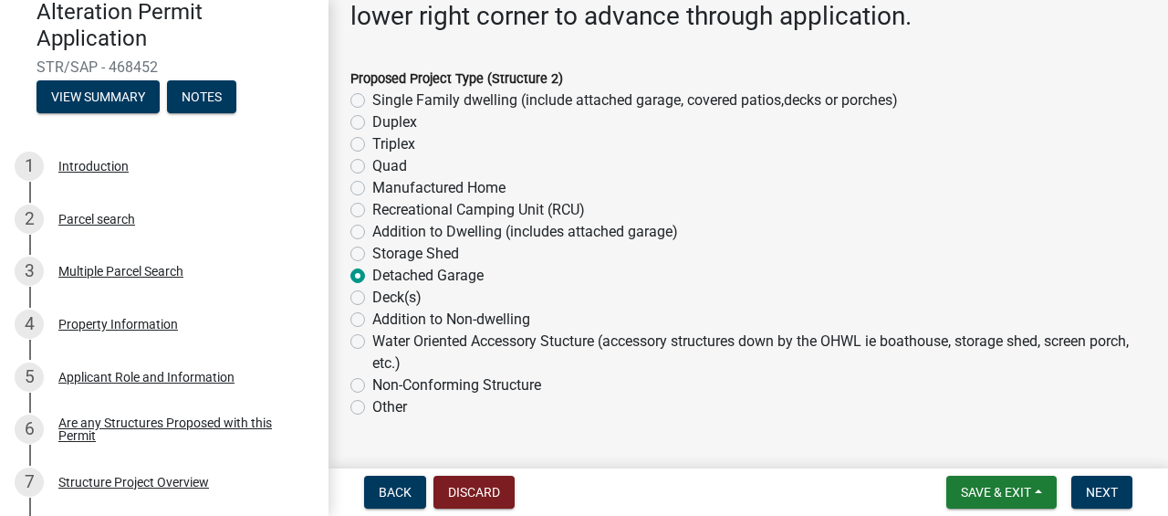
click at [372, 275] on label "Detached Garage" at bounding box center [427, 276] width 111 height 22
click at [372, 275] on input "Detached Garage" at bounding box center [378, 271] width 12 height 12
click at [483, 496] on button "Discard" at bounding box center [473, 491] width 81 height 33
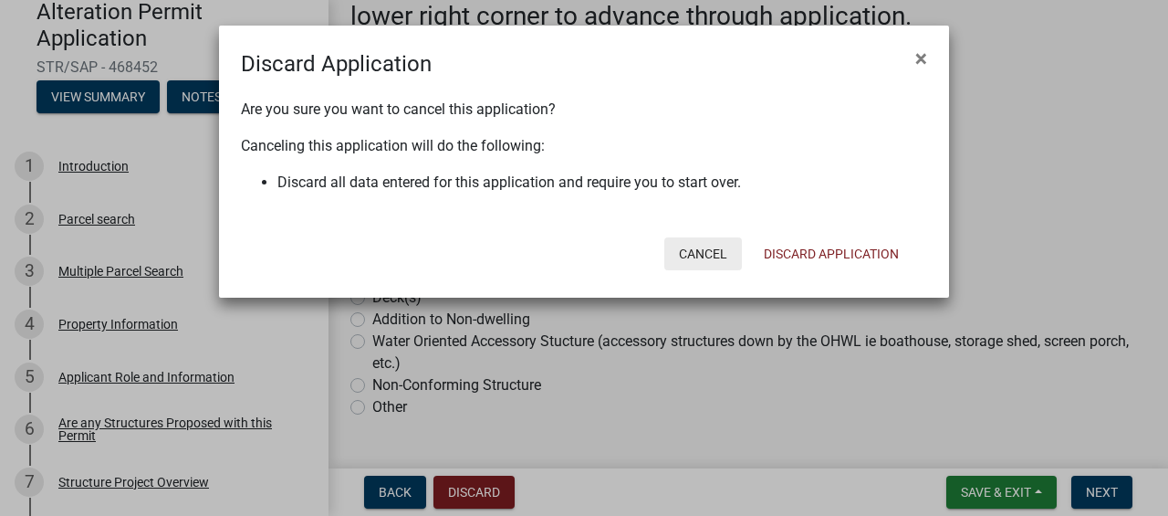
click at [701, 257] on button "Cancel" at bounding box center [703, 253] width 78 height 33
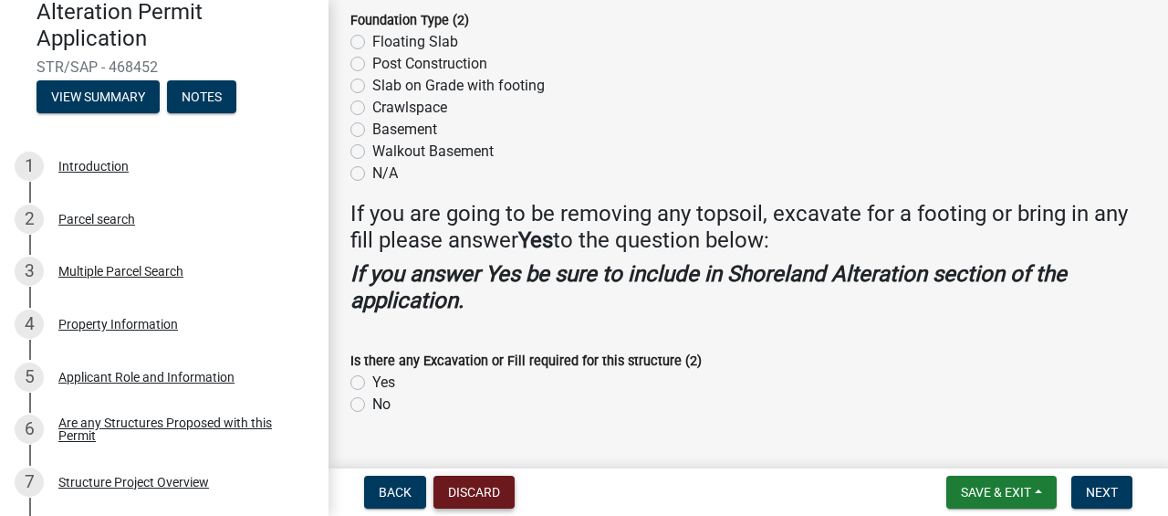
scroll to position [2104, 0]
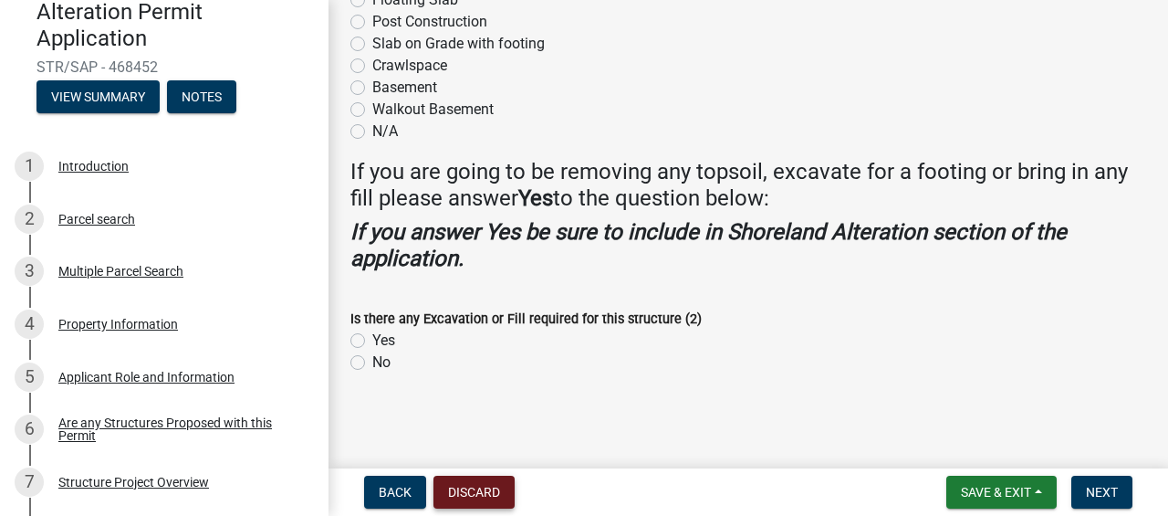
click at [469, 492] on button "Discard" at bounding box center [473, 491] width 81 height 33
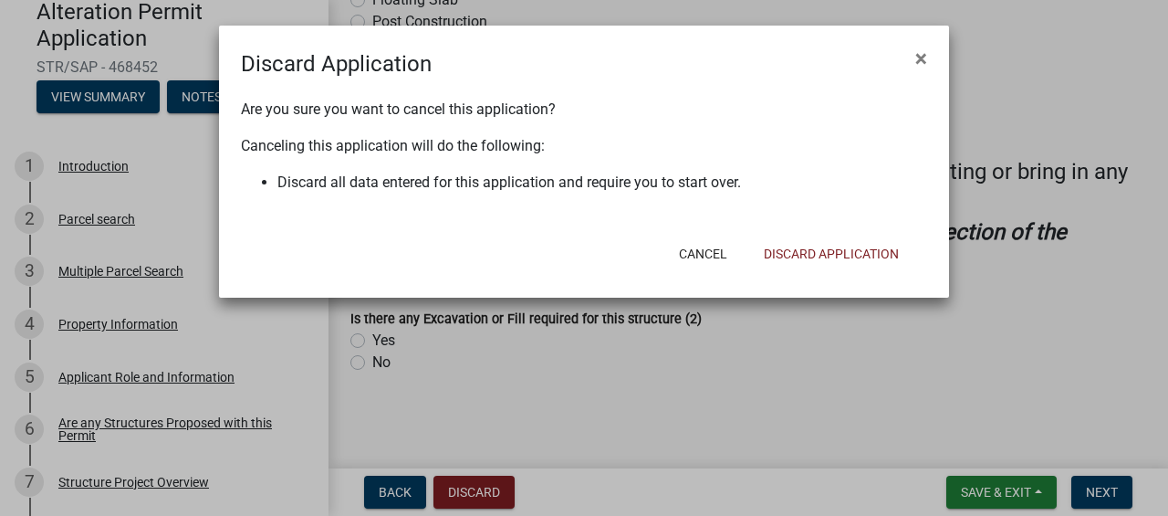
click at [768, 404] on ngb-modal-window "Discard Application × Are you sure you want to cancel this application? Canceli…" at bounding box center [584, 258] width 1168 height 516
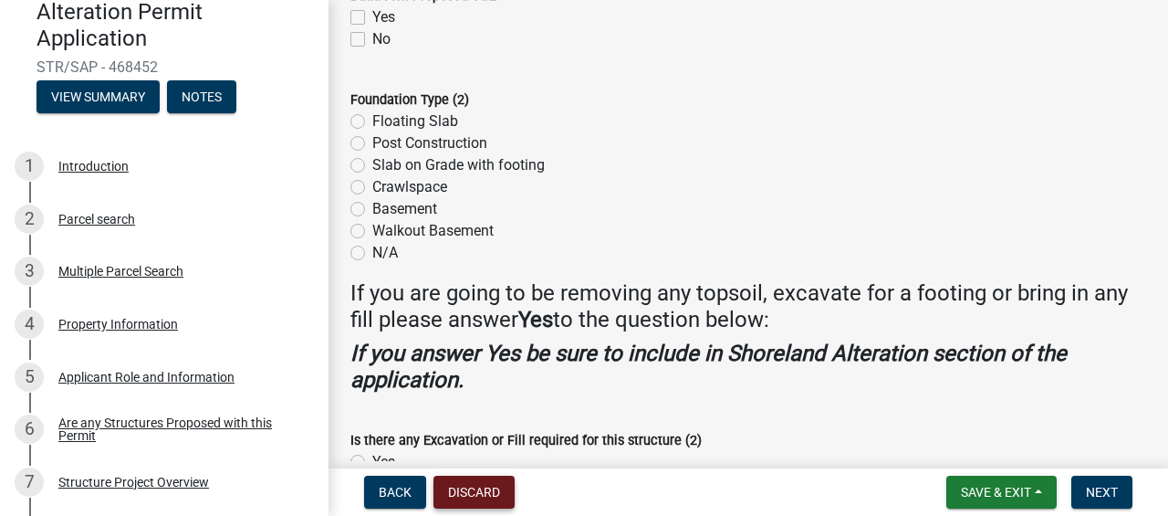
scroll to position [1981, 0]
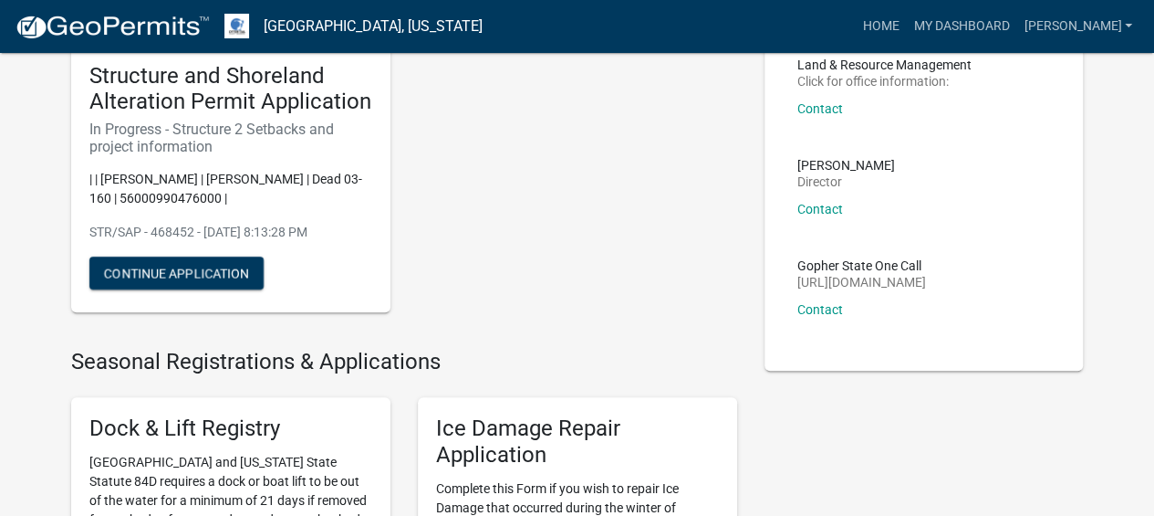
scroll to position [145, 0]
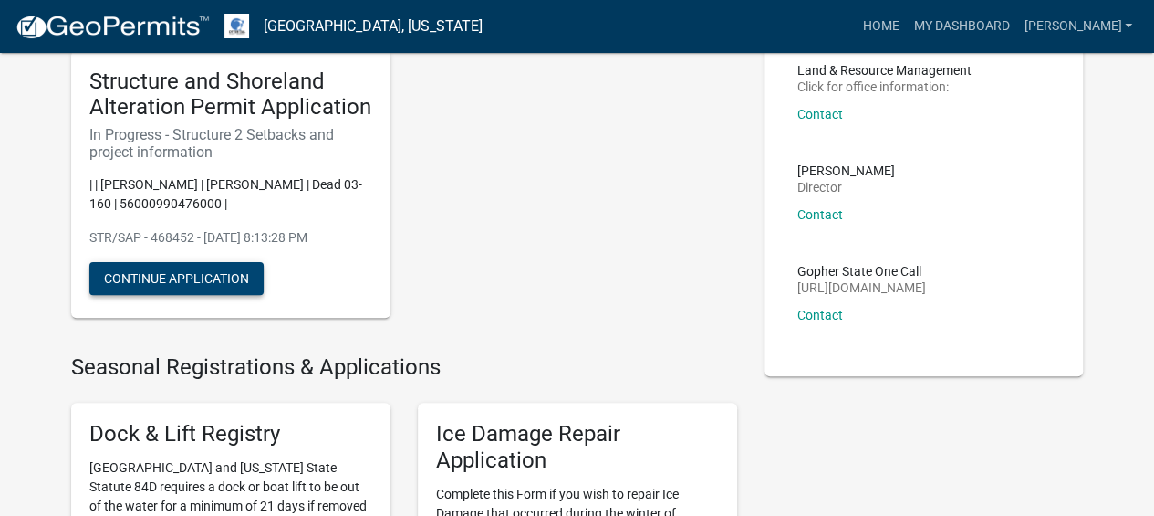
click at [205, 283] on button "Continue Application" at bounding box center [176, 278] width 174 height 33
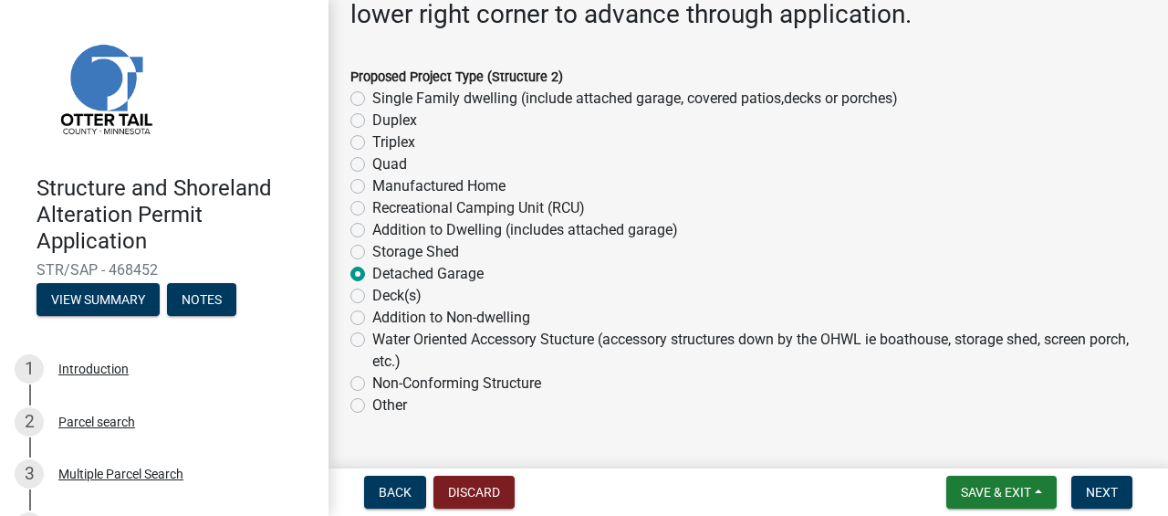
scroll to position [237, 0]
click at [372, 272] on label "Detached Garage" at bounding box center [427, 273] width 111 height 22
click at [372, 272] on input "Detached Garage" at bounding box center [378, 268] width 12 height 12
click at [372, 272] on label "Detached Garage" at bounding box center [427, 273] width 111 height 22
click at [372, 272] on input "Detached Garage" at bounding box center [378, 268] width 12 height 12
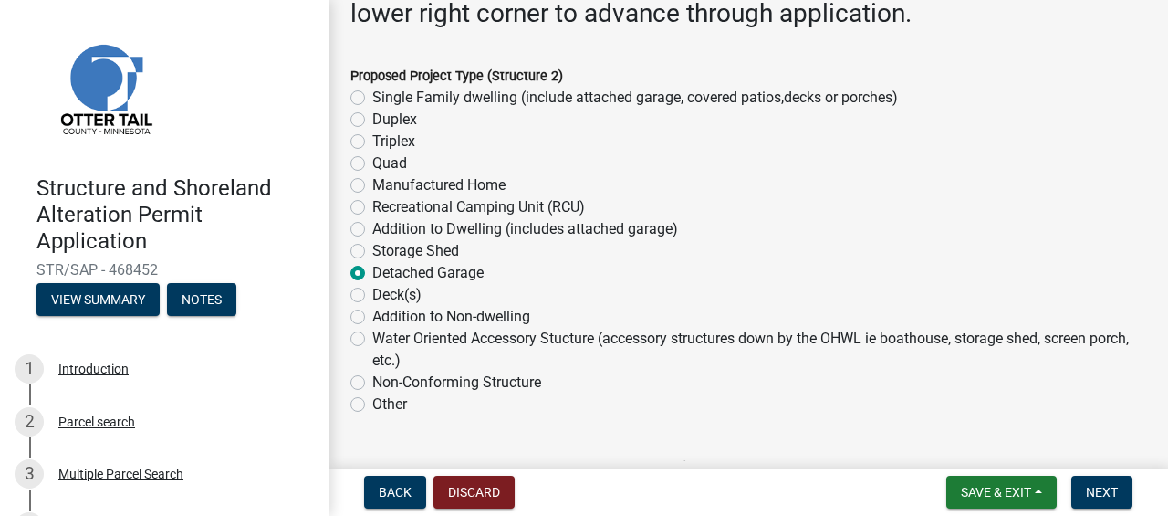
click at [372, 268] on label "Detached Garage" at bounding box center [427, 273] width 111 height 22
click at [372, 268] on input "Detached Garage" at bounding box center [378, 268] width 12 height 12
click at [389, 256] on label "Storage Shed" at bounding box center [415, 251] width 87 height 22
click at [384, 252] on input "Storage Shed" at bounding box center [378, 246] width 12 height 12
radio input "true"
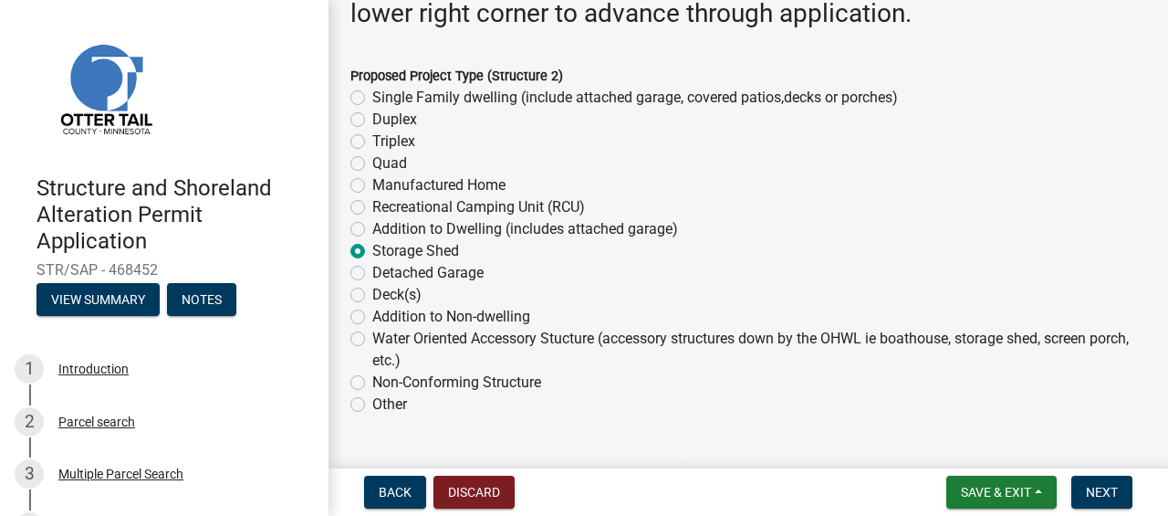
click at [407, 245] on label "Storage Shed" at bounding box center [415, 251] width 87 height 22
click at [384, 245] on input "Storage Shed" at bounding box center [378, 246] width 12 height 12
click at [440, 230] on label "Addition to Dwelling (includes attached garage)" at bounding box center [525, 229] width 306 height 22
click at [384, 230] on input "Addition to Dwelling (includes attached garage)" at bounding box center [378, 224] width 12 height 12
radio input "true"
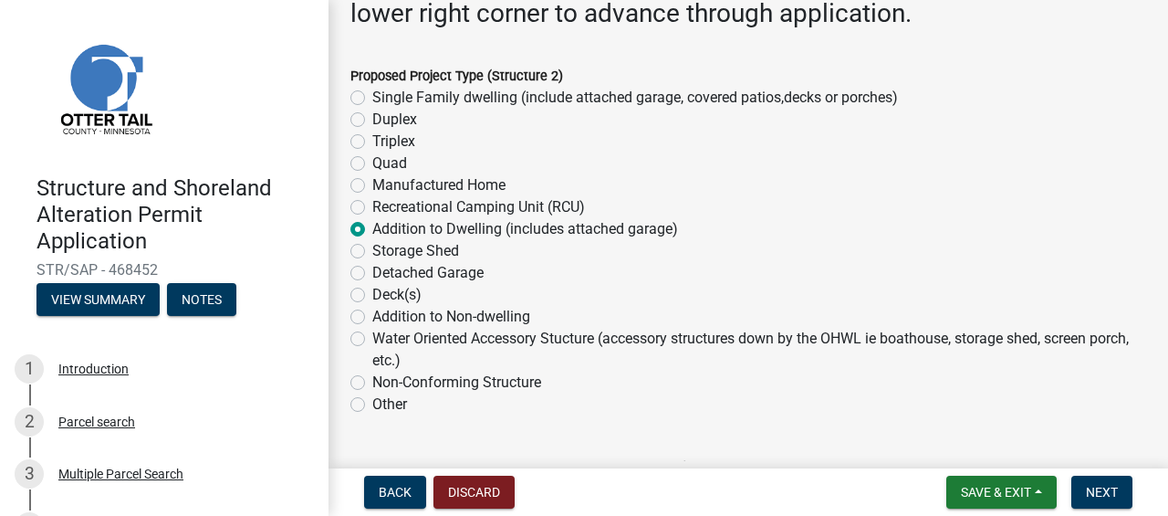
click at [439, 248] on label "Storage Shed" at bounding box center [415, 251] width 87 height 22
click at [384, 248] on input "Storage Shed" at bounding box center [378, 246] width 12 height 12
radio input "true"
click at [429, 231] on label "Addition to Dwelling (includes attached garage)" at bounding box center [525, 229] width 306 height 22
click at [384, 230] on input "Addition to Dwelling (includes attached garage)" at bounding box center [378, 224] width 12 height 12
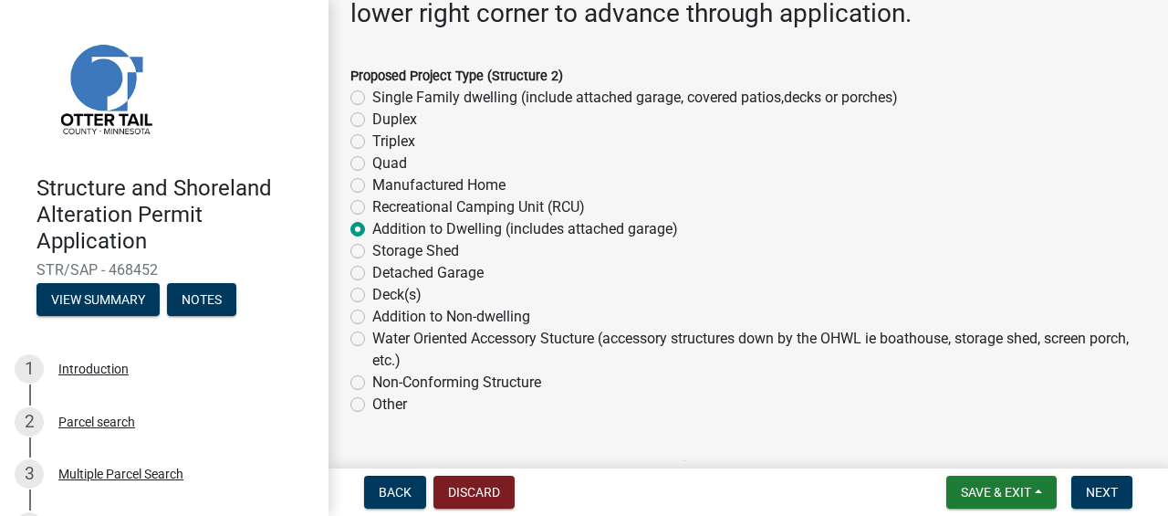
radio input "true"
click at [431, 243] on label "Storage Shed" at bounding box center [415, 251] width 87 height 22
click at [384, 243] on input "Storage Shed" at bounding box center [378, 246] width 12 height 12
radio input "true"
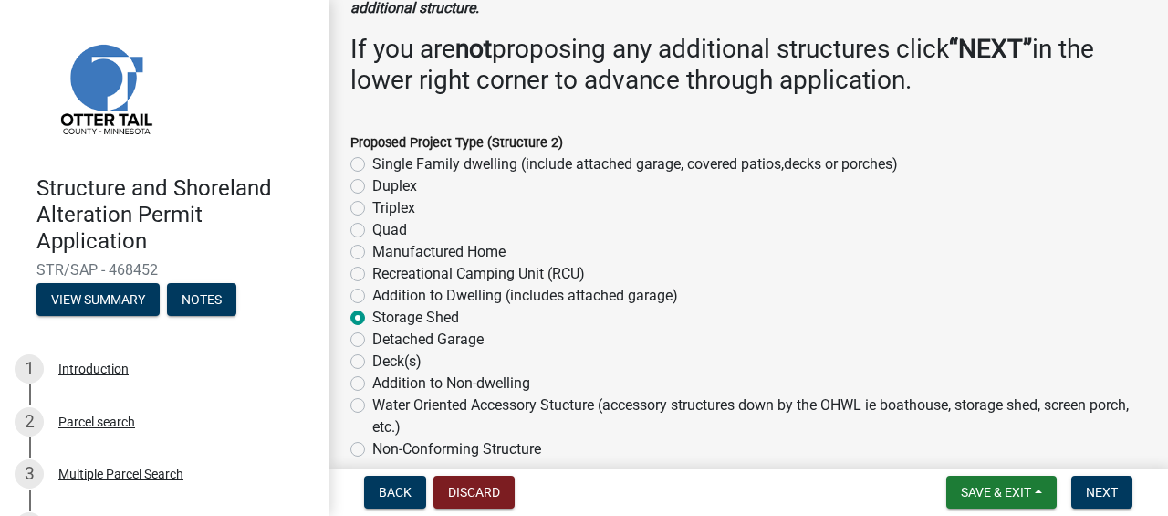
scroll to position [170, 0]
click at [372, 276] on label "Recreational Camping Unit (RCU)" at bounding box center [478, 275] width 213 height 22
click at [372, 276] on input "Recreational Camping Unit (RCU)" at bounding box center [378, 270] width 12 height 12
radio input "true"
click at [379, 252] on label "Manufactured Home" at bounding box center [438, 253] width 133 height 22
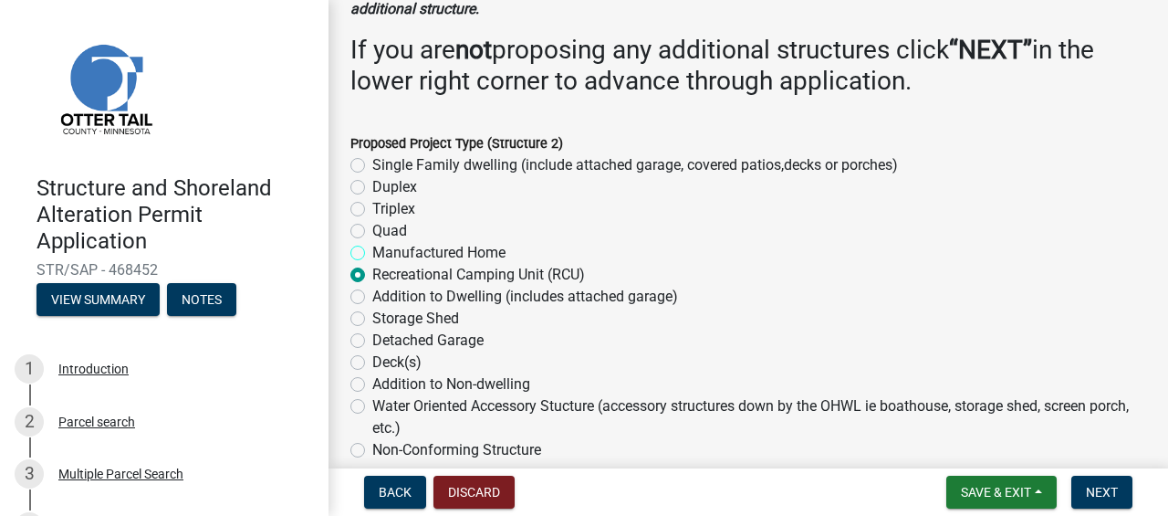
click at [379, 252] on input "Manufactured Home" at bounding box center [378, 248] width 12 height 12
radio input "true"
click at [390, 188] on label "Duplex" at bounding box center [394, 187] width 45 height 22
click at [384, 188] on input "Duplex" at bounding box center [378, 182] width 12 height 12
radio input "true"
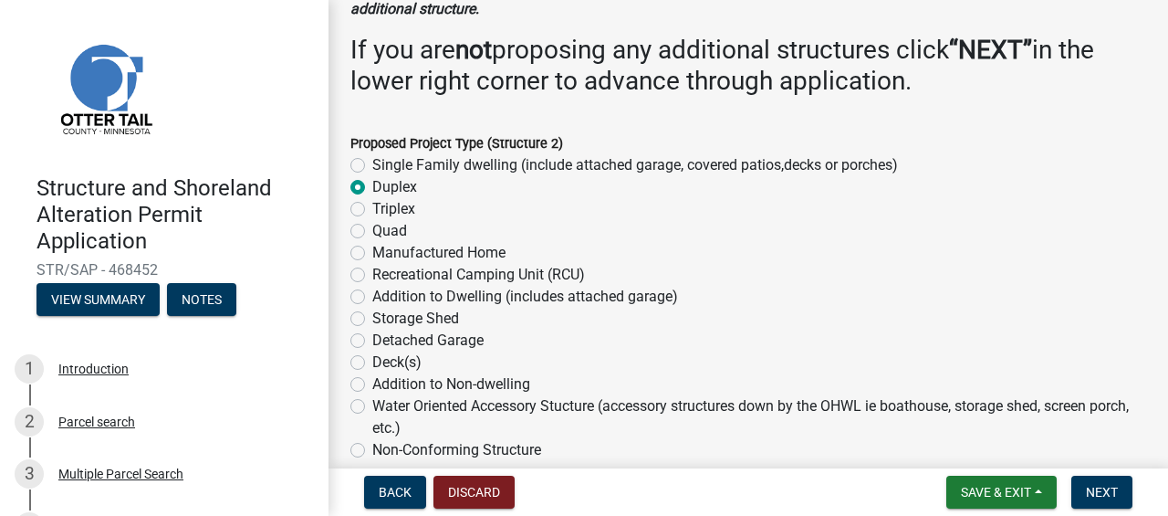
click at [382, 166] on label "Single Family dwelling (include attached garage, covered patios,decks or porche…" at bounding box center [635, 165] width 526 height 22
click at [382, 166] on input "Single Family dwelling (include attached garage, covered patios,decks or porche…" at bounding box center [378, 160] width 12 height 12
radio input "true"
click at [372, 164] on label "Single Family dwelling (include attached garage, covered patios,decks or porche…" at bounding box center [635, 165] width 526 height 22
click at [372, 164] on input "Single Family dwelling (include attached garage, covered patios,decks or porche…" at bounding box center [378, 160] width 12 height 12
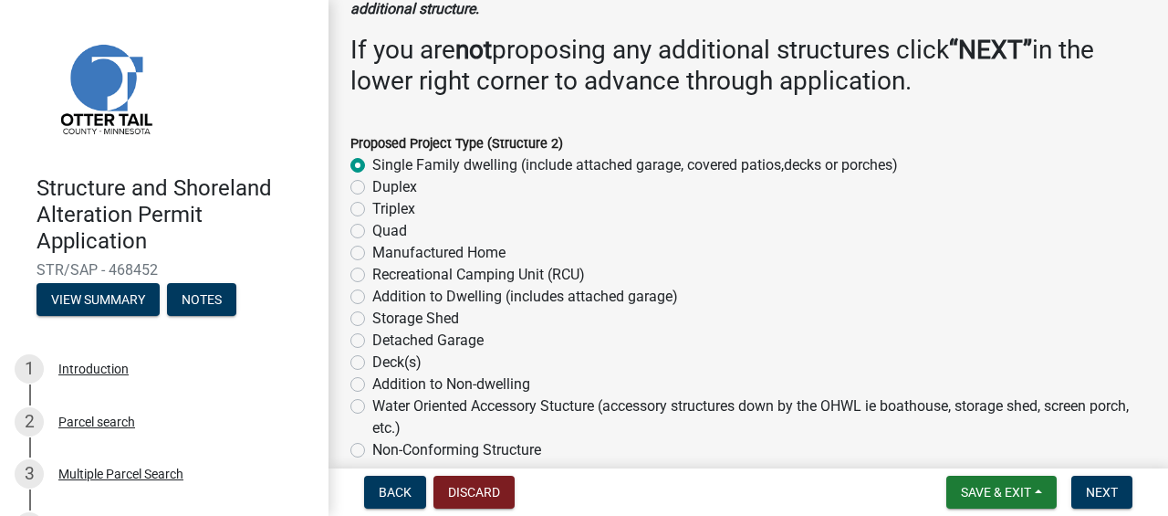
click at [609, 94] on h3 "If you are not proposing any additional structures click “NEXT” in the lower ri…" at bounding box center [748, 65] width 796 height 61
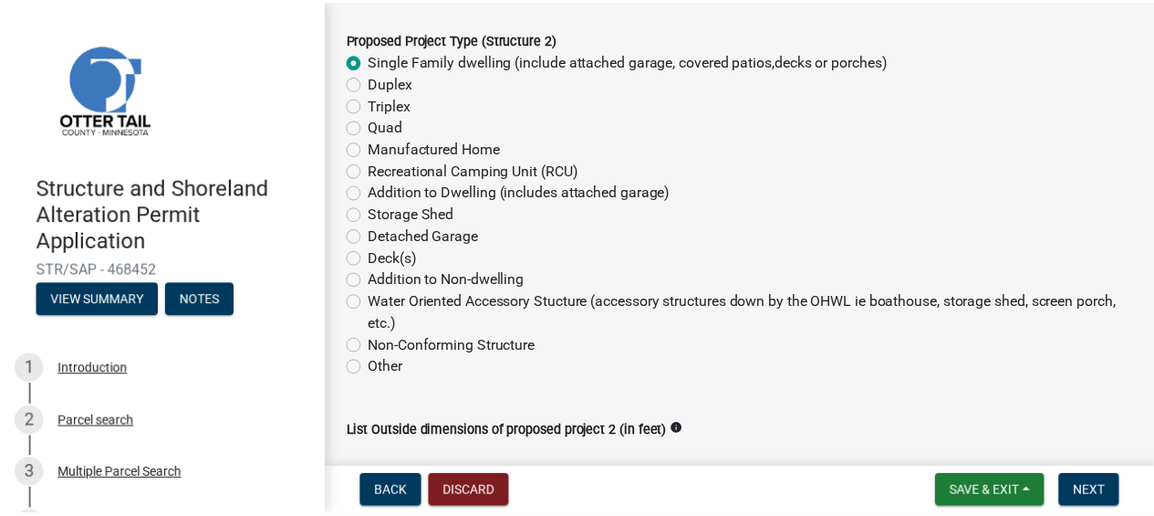
scroll to position [276, 0]
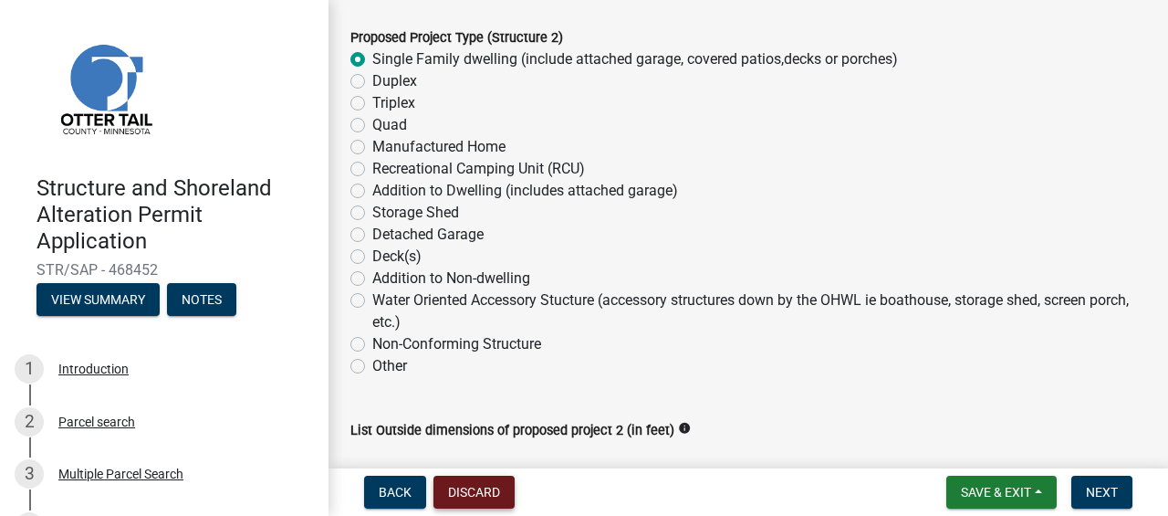
click at [482, 487] on button "Discard" at bounding box center [473, 491] width 81 height 33
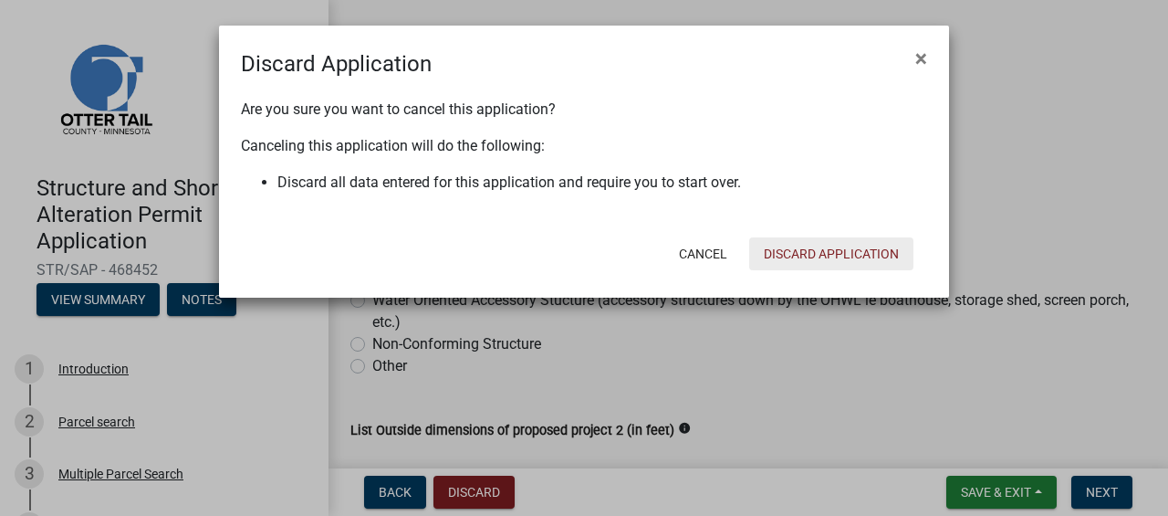
click at [826, 258] on button "Discard Application" at bounding box center [831, 253] width 164 height 33
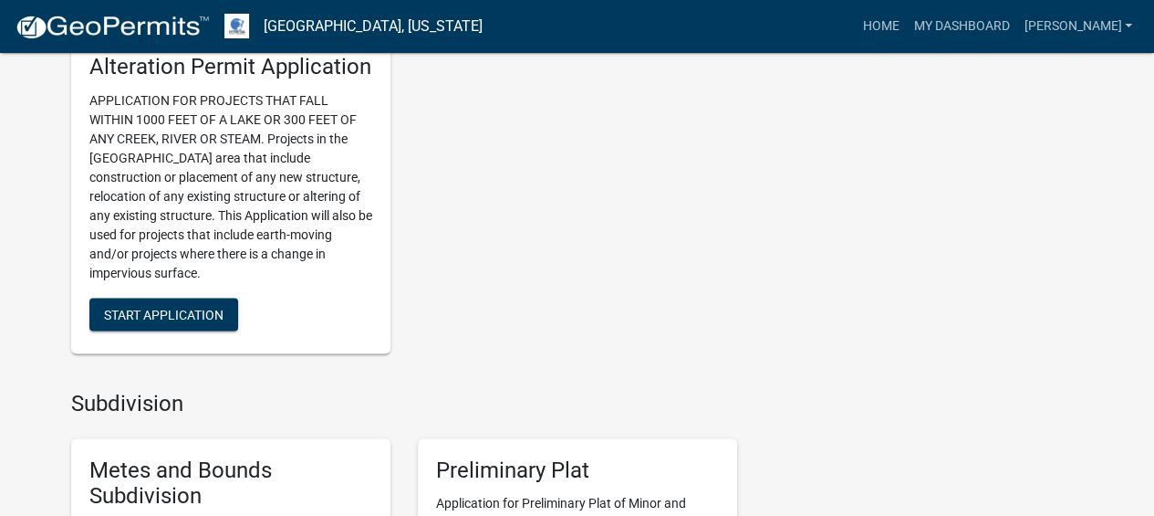
scroll to position [1445, 0]
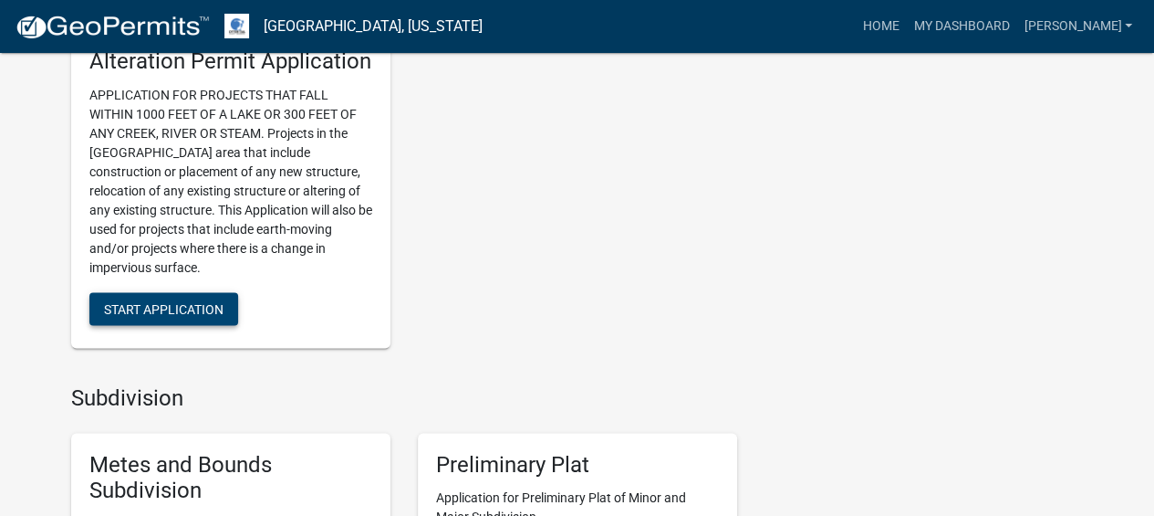
click at [179, 308] on span "Start Application" at bounding box center [164, 307] width 120 height 15
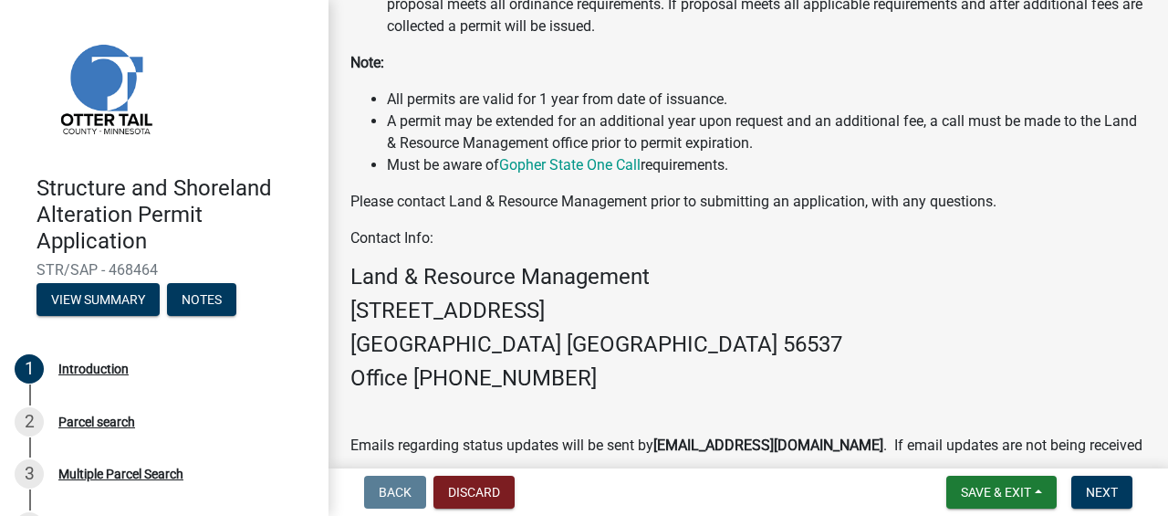
scroll to position [740, 0]
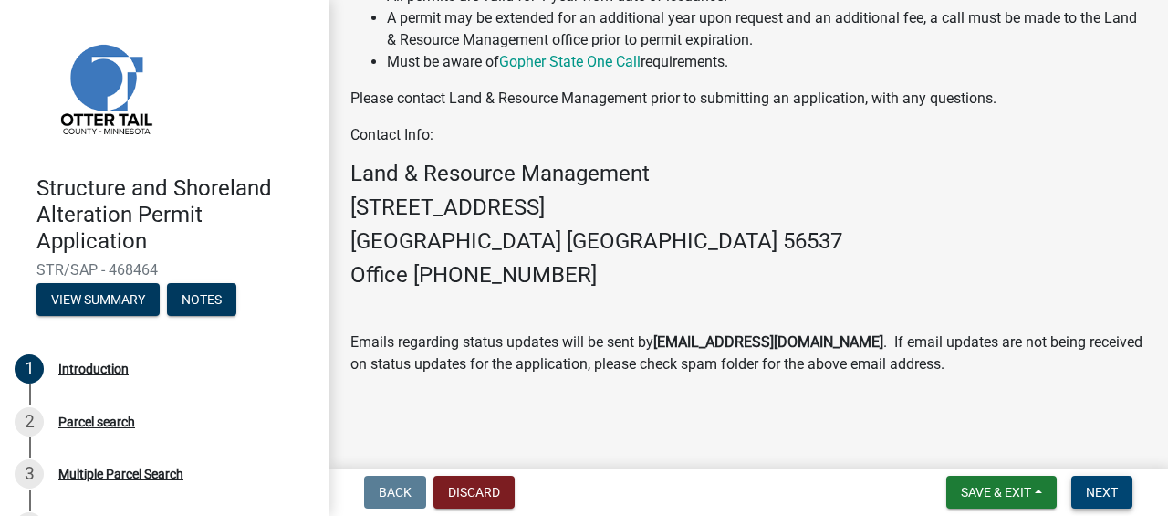
click at [1097, 496] on span "Next" at bounding box center [1102, 492] width 32 height 15
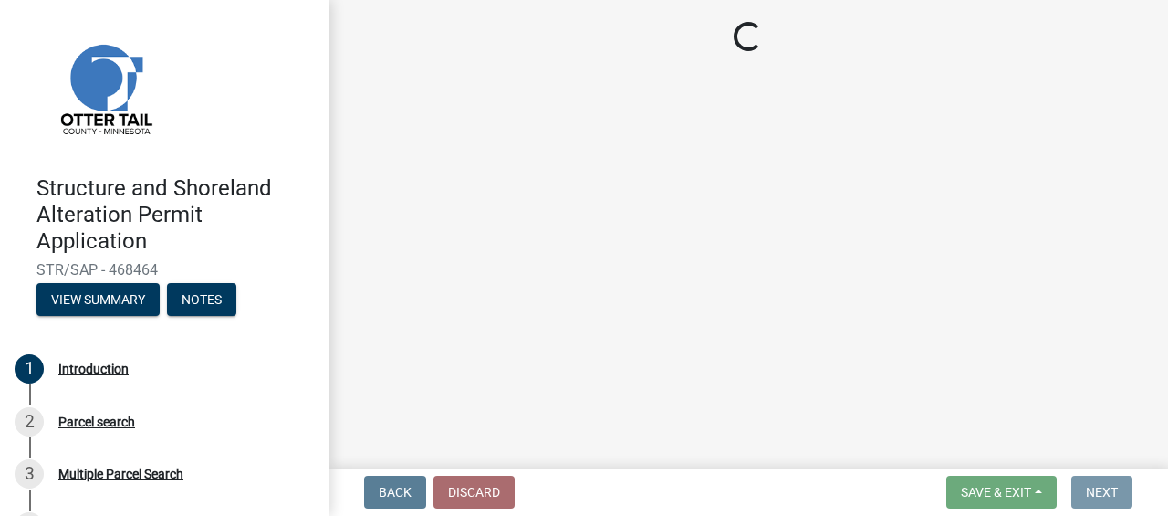
scroll to position [0, 0]
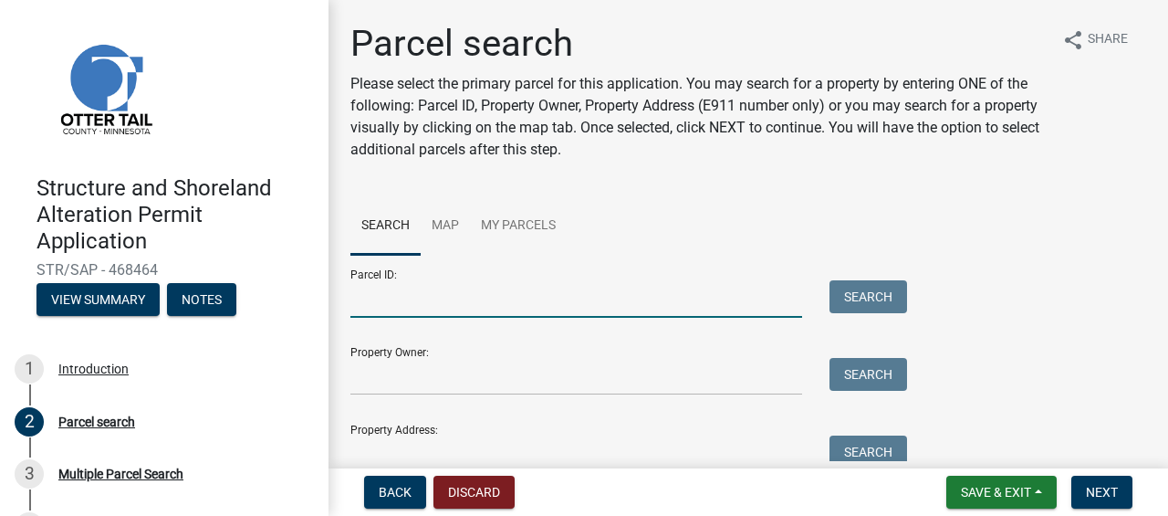
click at [437, 292] on input "Parcel ID:" at bounding box center [576, 298] width 452 height 37
type input "56000990476000"
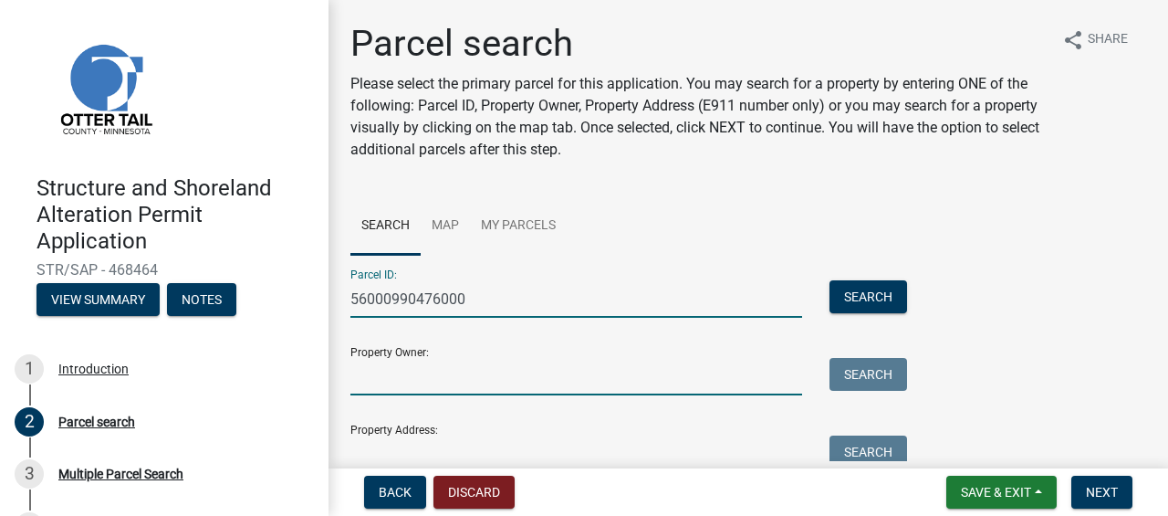
click at [454, 375] on input "Property Owner:" at bounding box center [576, 376] width 452 height 37
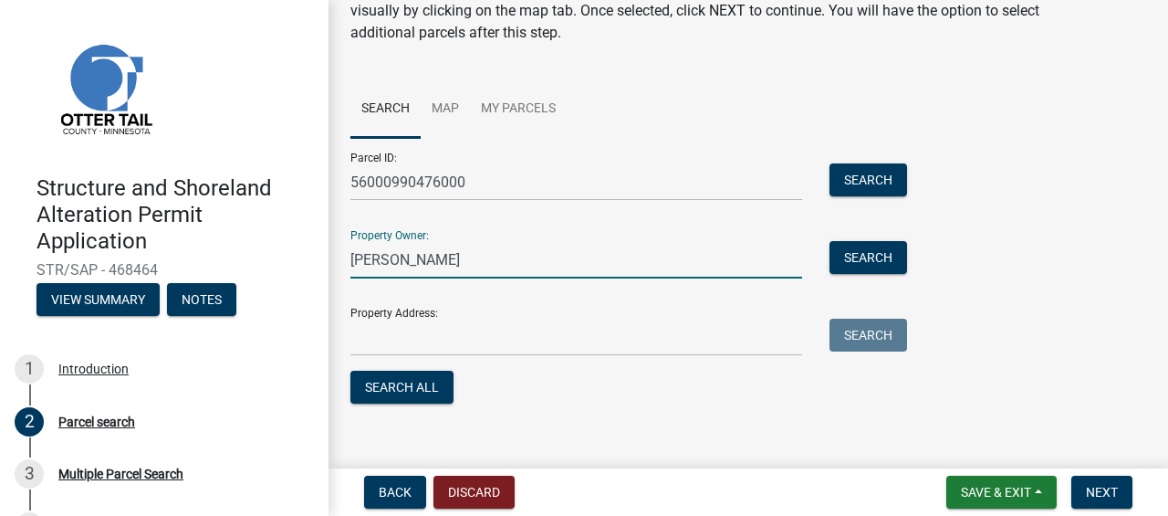
scroll to position [130, 0]
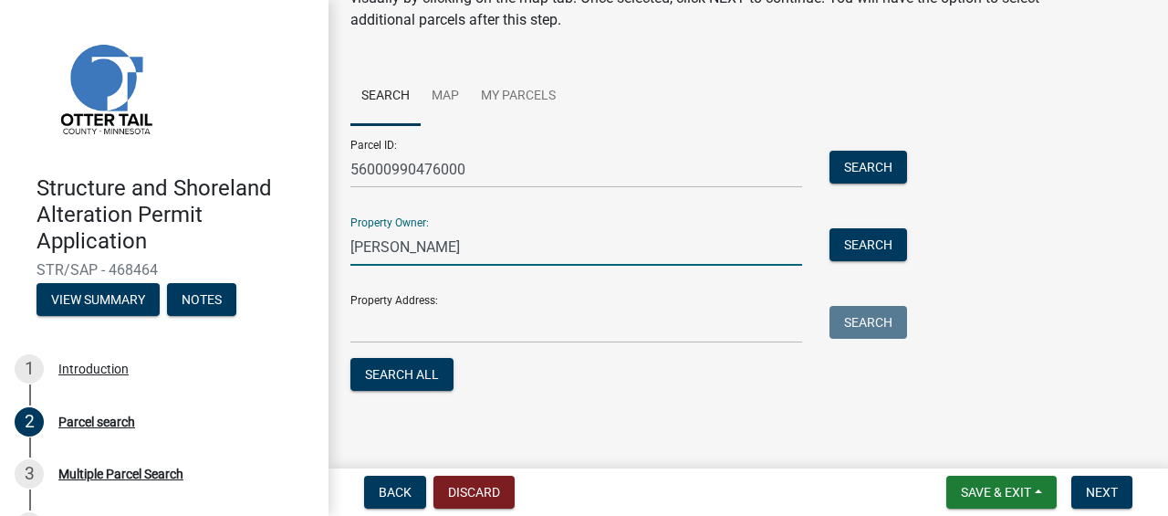
type input "karie trupka"
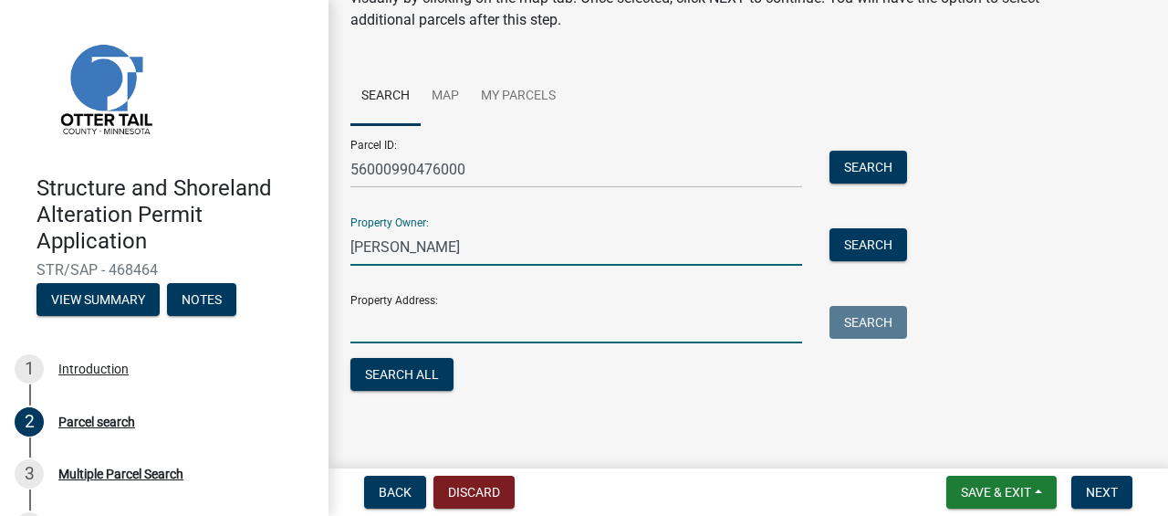
click at [441, 317] on input "Property Address:" at bounding box center [576, 324] width 452 height 37
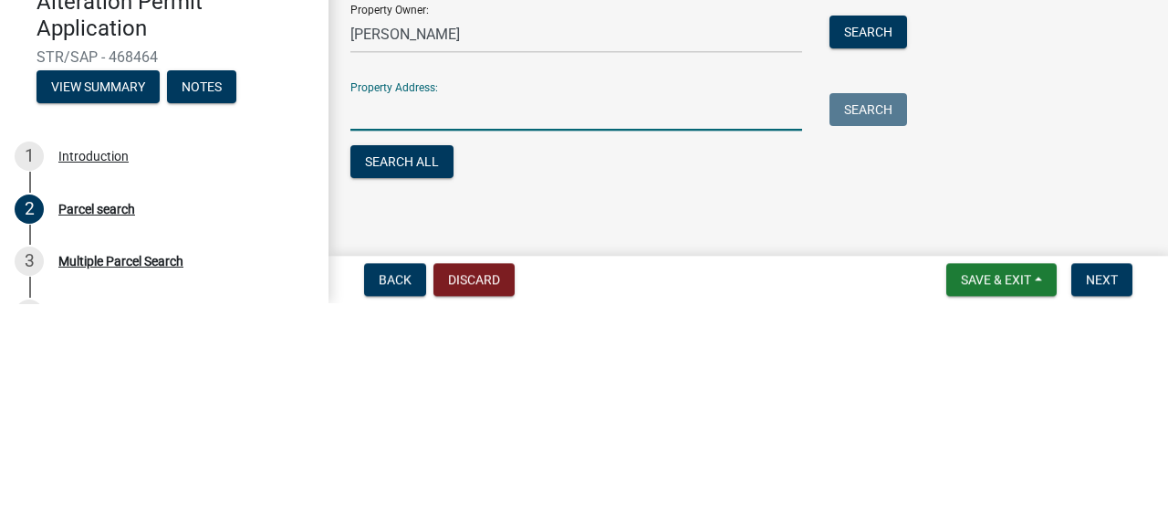
scroll to position [135, 0]
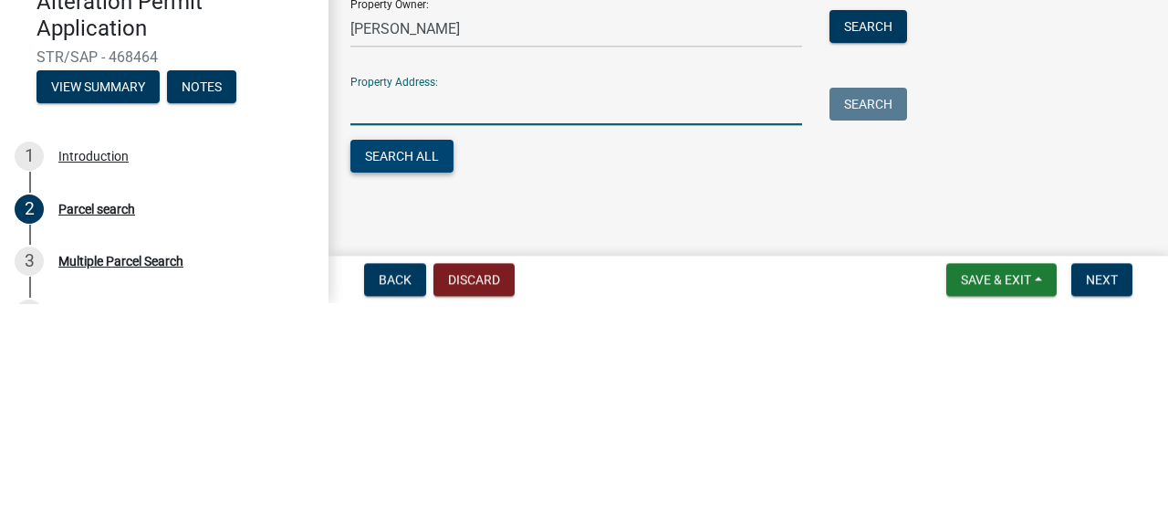
click at [422, 370] on button "Search All" at bounding box center [401, 368] width 103 height 33
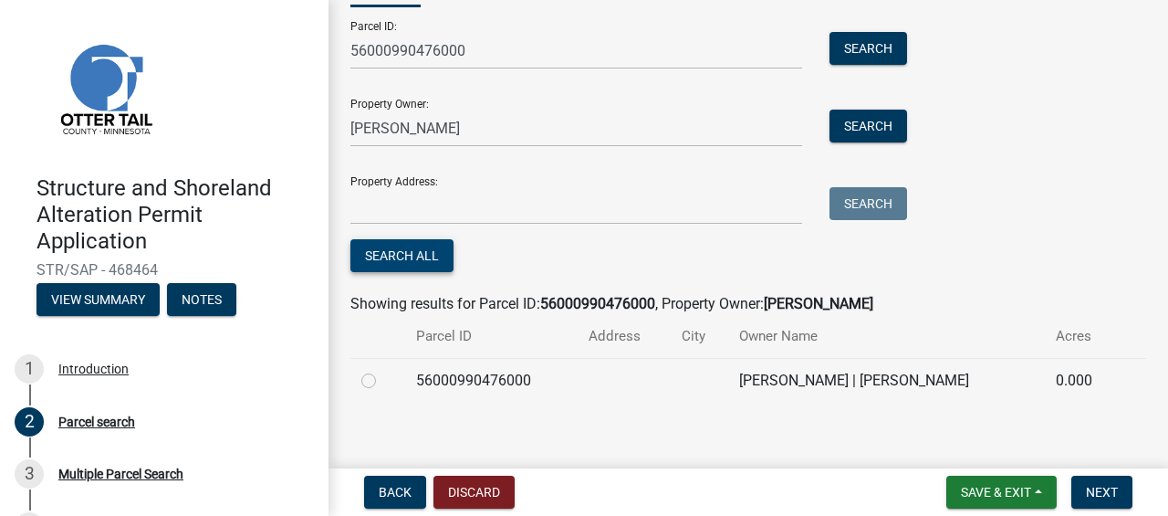
scroll to position [260, 0]
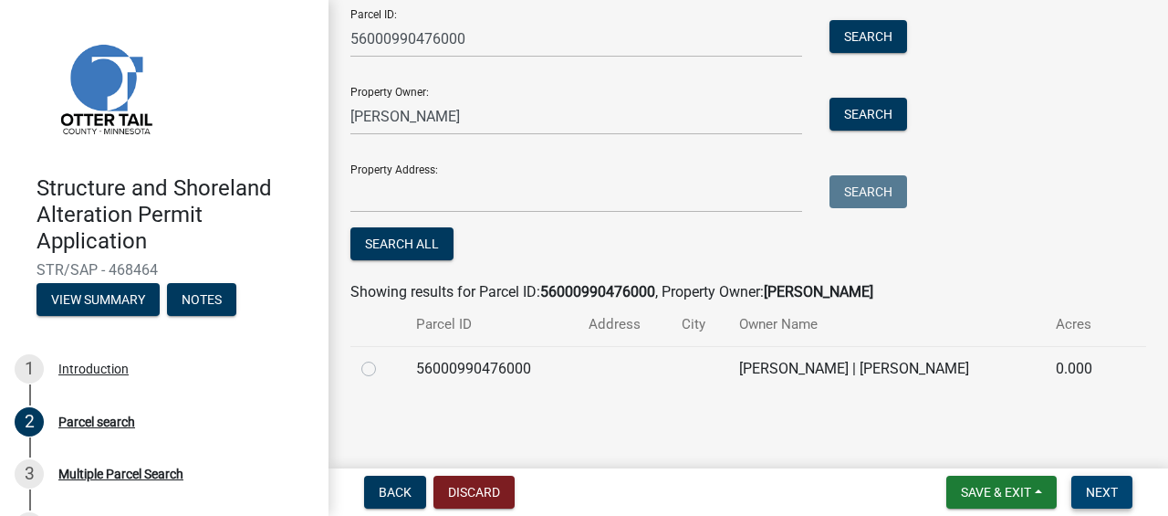
click at [1103, 493] on span "Next" at bounding box center [1102, 492] width 32 height 15
click at [383, 358] on label at bounding box center [383, 358] width 0 height 0
click at [383, 364] on input "radio" at bounding box center [389, 364] width 12 height 12
radio input "true"
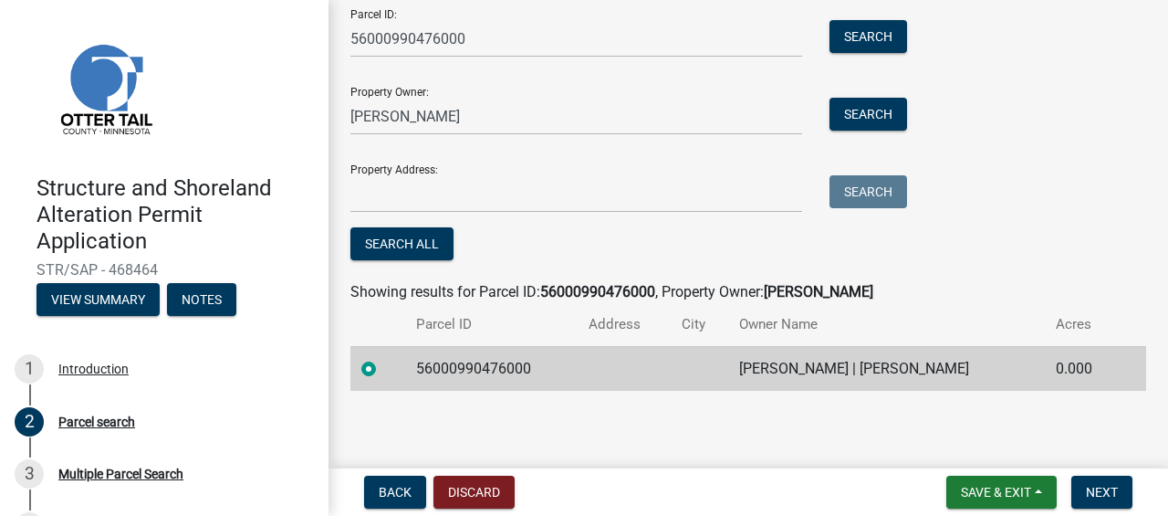
click at [1104, 499] on span "Next" at bounding box center [1102, 492] width 32 height 15
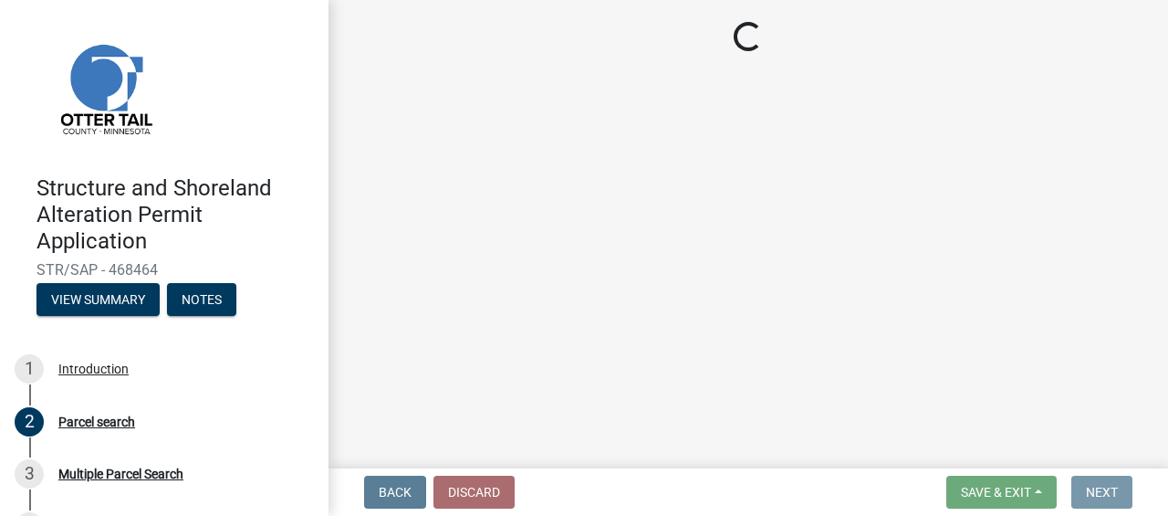
scroll to position [0, 0]
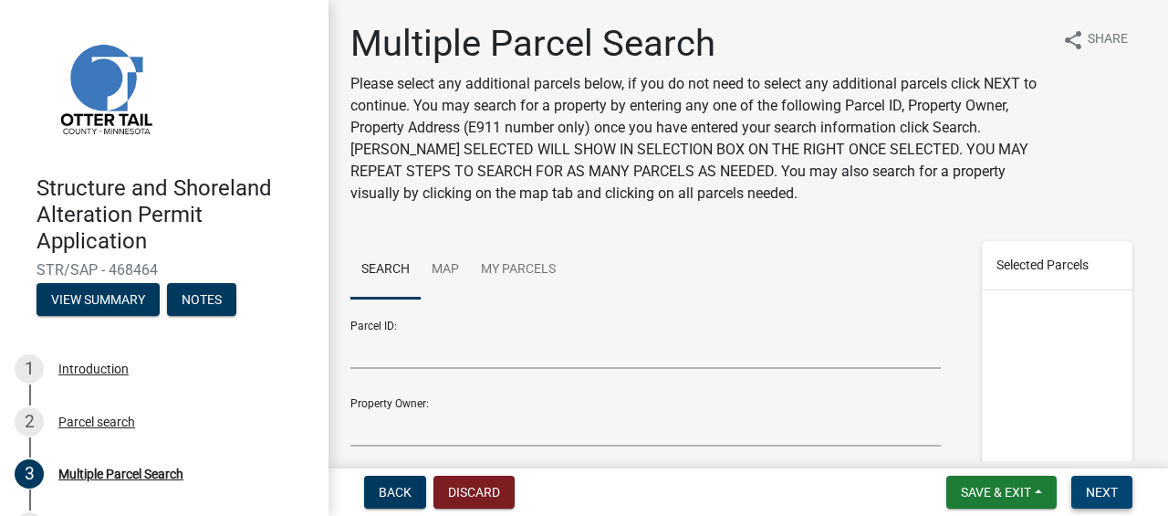
click at [1110, 493] on span "Next" at bounding box center [1102, 492] width 32 height 15
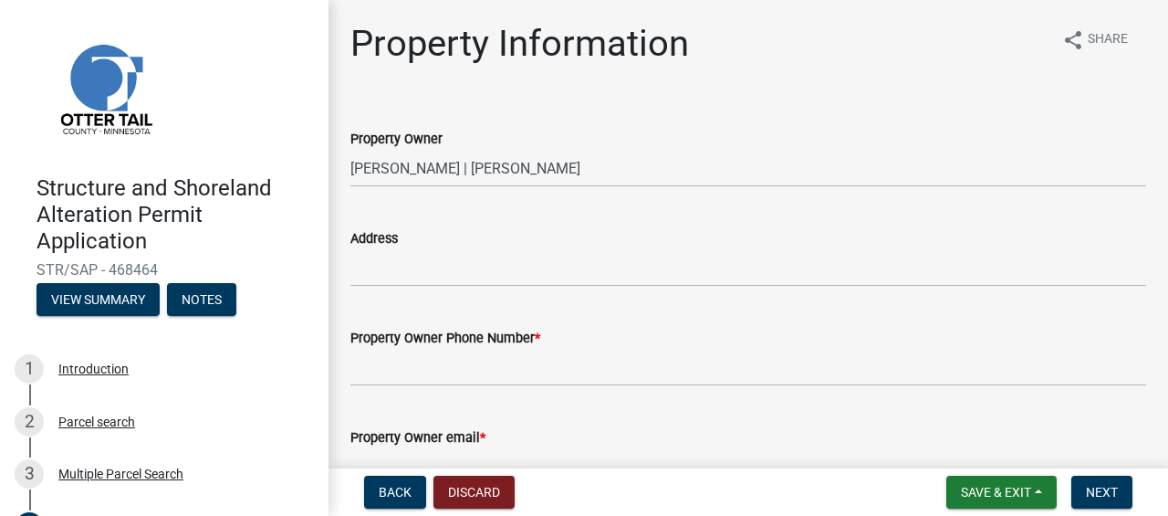
click at [539, 341] on span "*" at bounding box center [537, 338] width 5 height 16
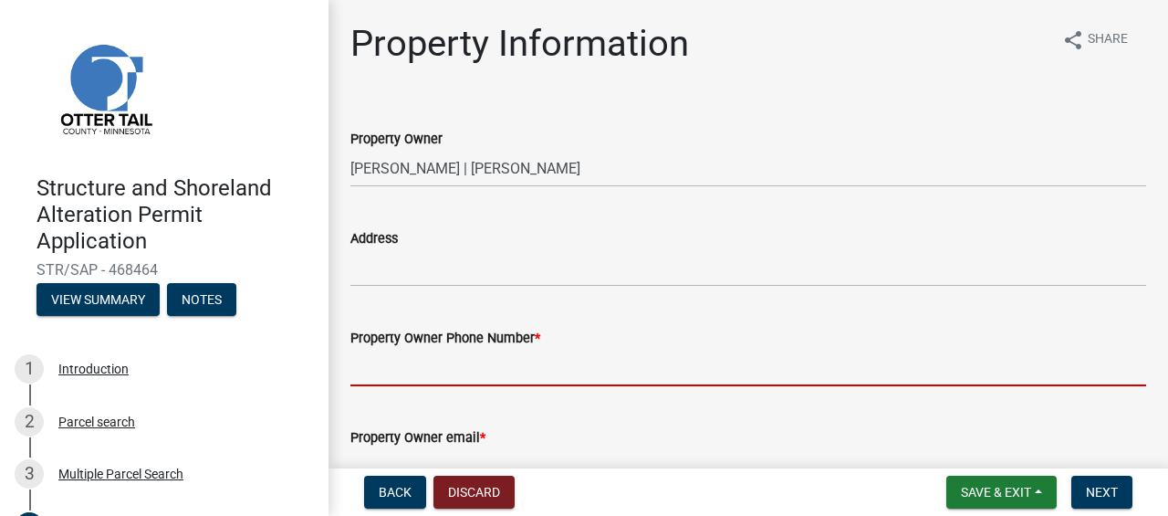
click at [539, 349] on input "Property Owner Phone Number *" at bounding box center [748, 367] width 796 height 37
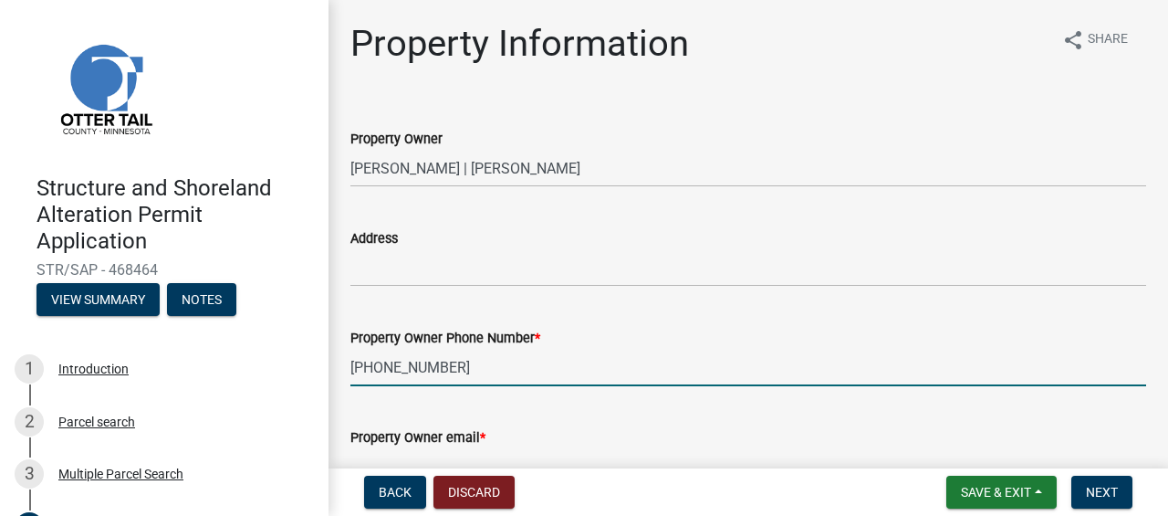
type input "218-643-3132"
click at [614, 426] on div "Property Owner email *" at bounding box center [748, 437] width 796 height 22
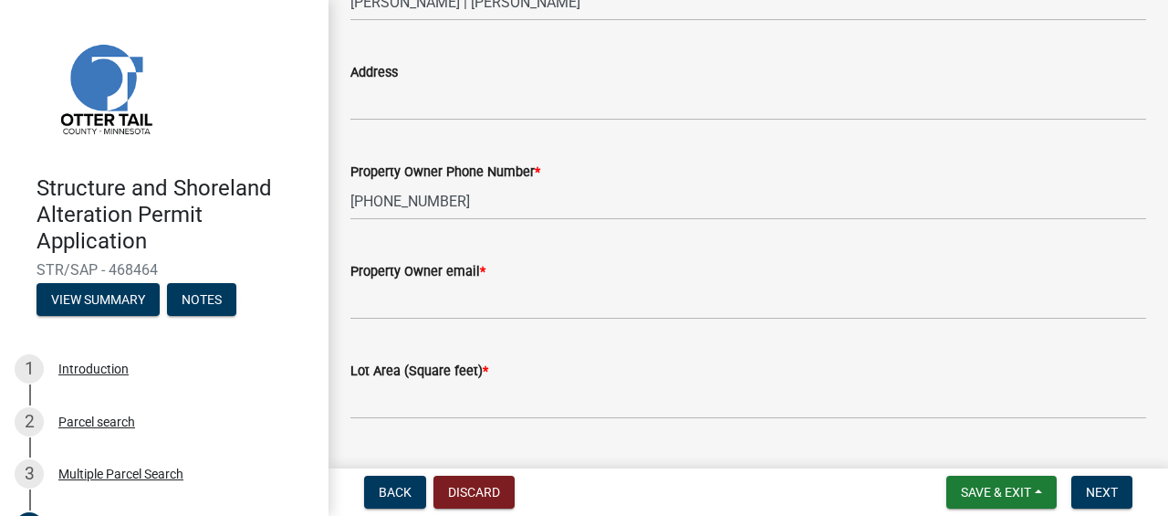
scroll to position [168, 0]
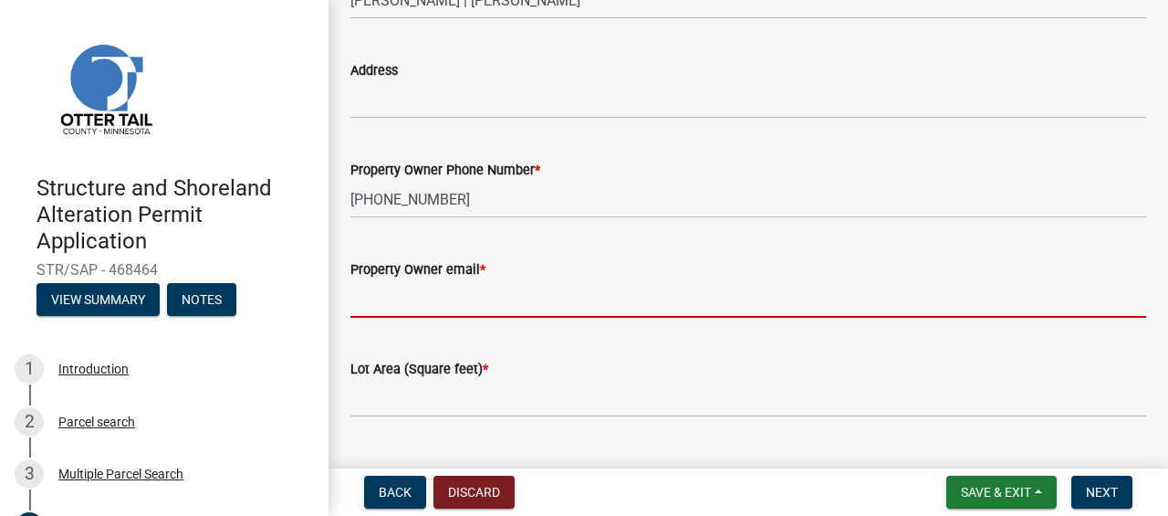
click at [442, 295] on input "Property Owner email *" at bounding box center [748, 298] width 796 height 37
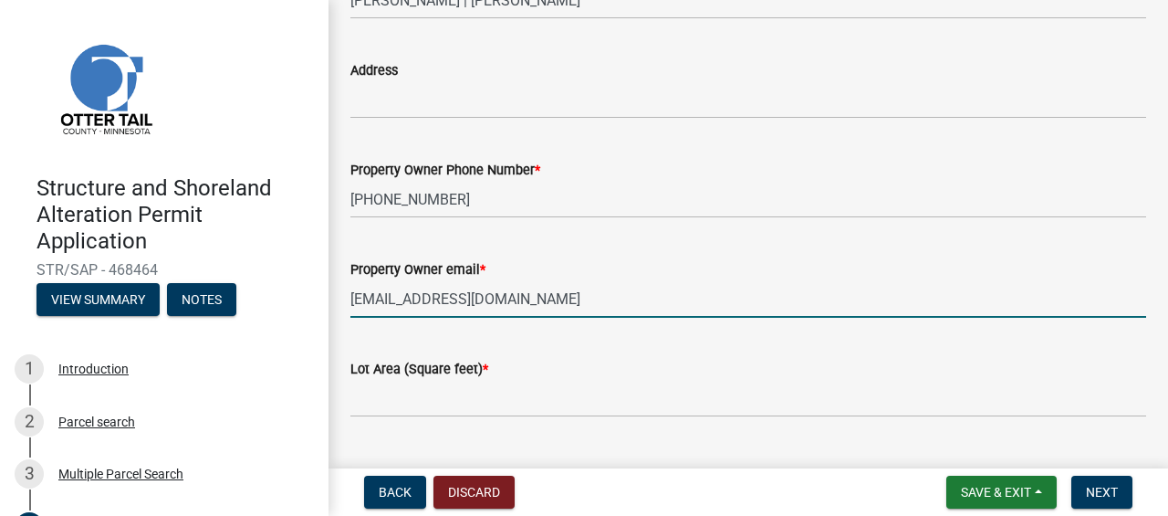
type input "trupka8@gmail.com"
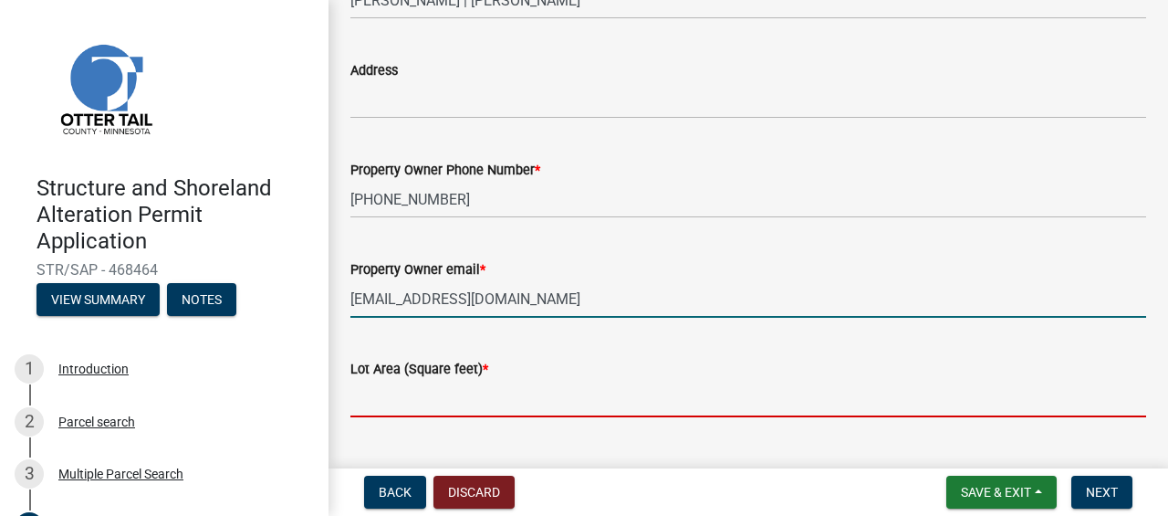
click at [501, 402] on input "text" at bounding box center [748, 398] width 796 height 37
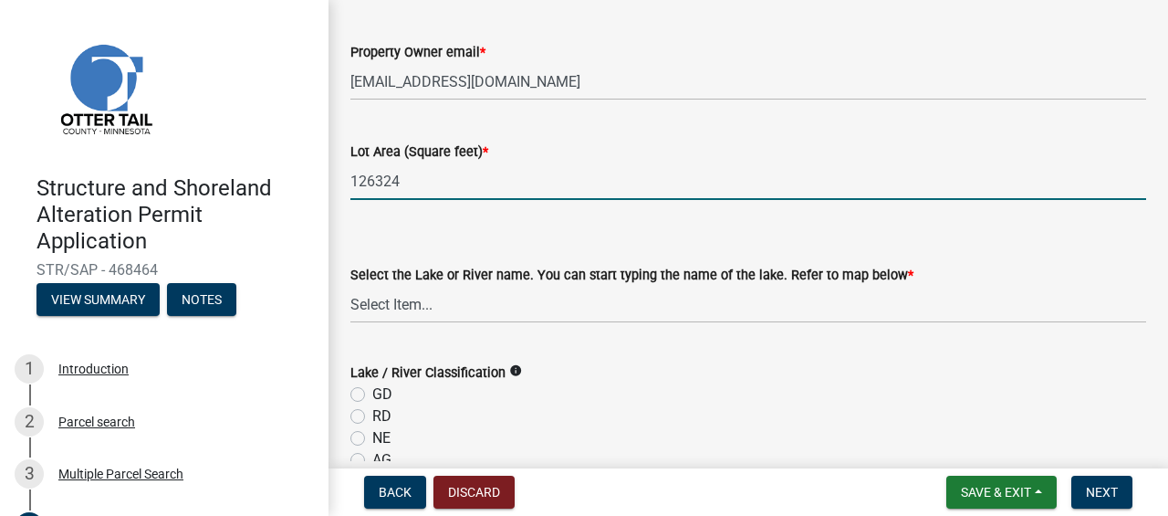
scroll to position [385, 0]
type input "126324"
click at [436, 308] on select "Select Item... None Adley 56-031 Albert 56-118 Alfred 56-600 Alice 56-244 Alice…" at bounding box center [748, 304] width 796 height 37
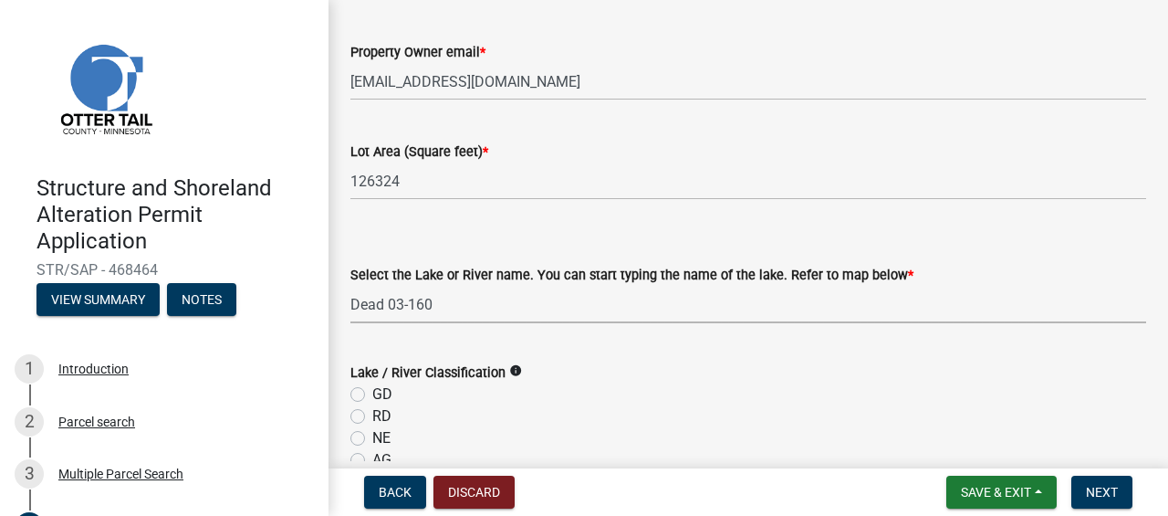
click at [350, 286] on select "Select Item... None Adley 56-031 Albert 56-118 Alfred 56-600 Alice 56-244 Alice…" at bounding box center [748, 304] width 796 height 37
select select "ffe53edf-2050-45b9-b8fe-5e2f6495f3f5"
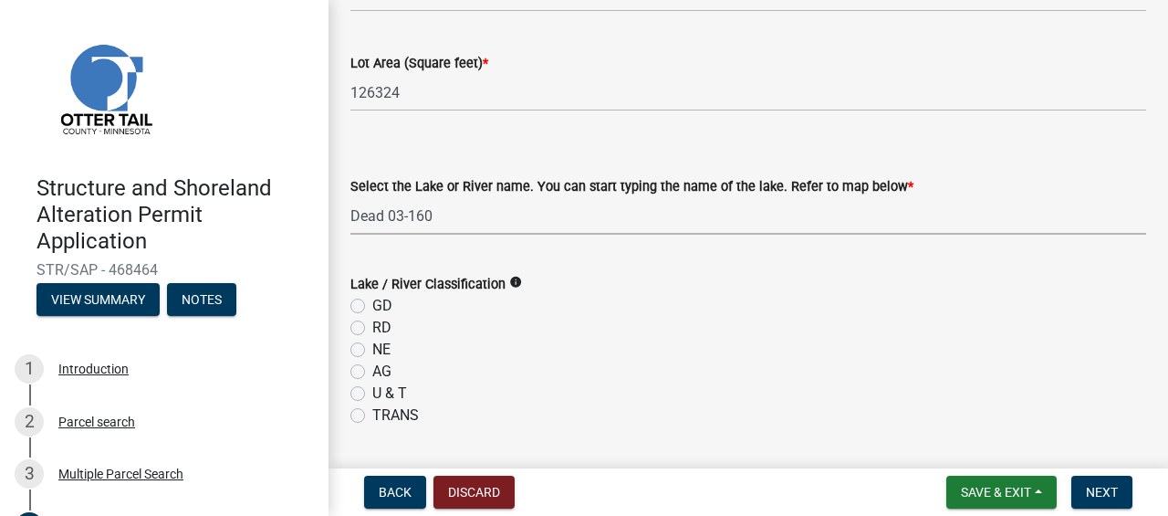
scroll to position [475, 0]
click at [372, 354] on label "NE" at bounding box center [381, 349] width 18 height 22
click at [372, 350] on input "NE" at bounding box center [378, 344] width 12 height 12
radio input "true"
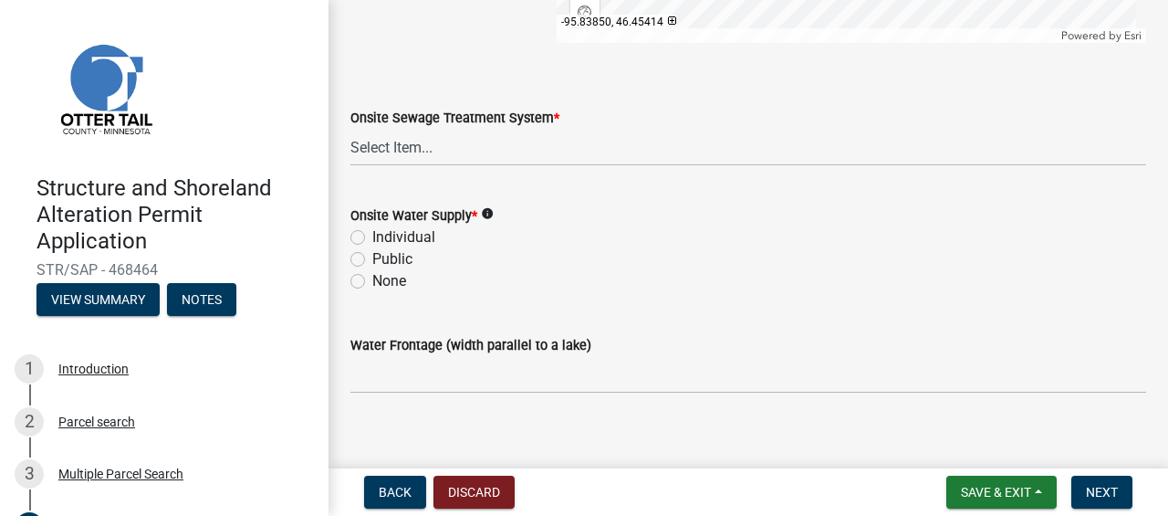
scroll to position [1391, 0]
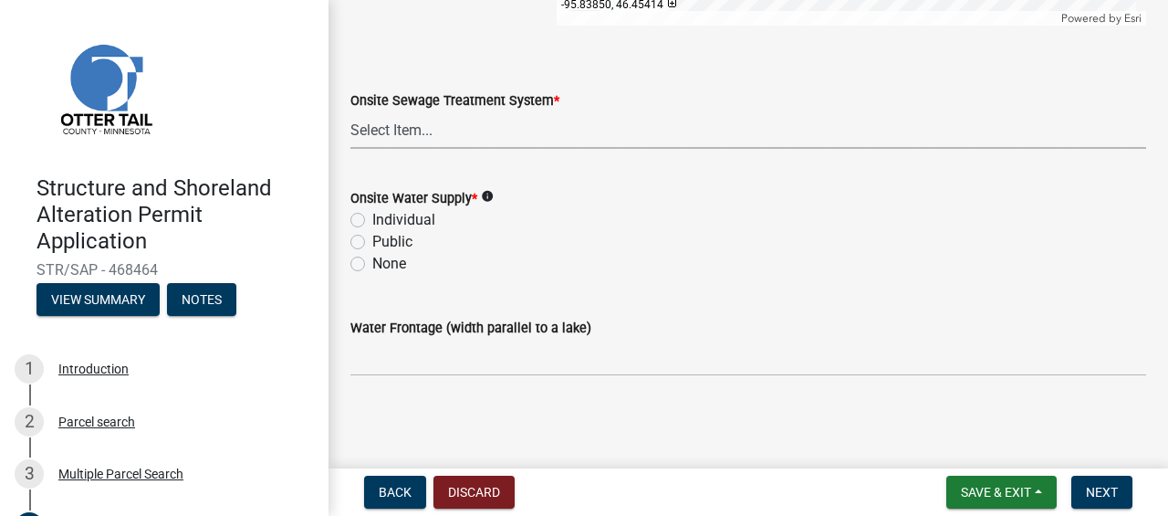
click at [411, 125] on select "Select Item... L&R Certificate of Compliance within 5yrs Compliance Inspection …" at bounding box center [748, 129] width 796 height 37
click at [350, 111] on select "Select Item... L&R Certificate of Compliance within 5yrs Compliance Inspection …" at bounding box center [748, 129] width 796 height 37
select select "9233bc03-43b7-4bc3-a622-0f4482adc204"
click at [372, 264] on label "None" at bounding box center [389, 264] width 34 height 22
click at [372, 264] on input "None" at bounding box center [378, 259] width 12 height 12
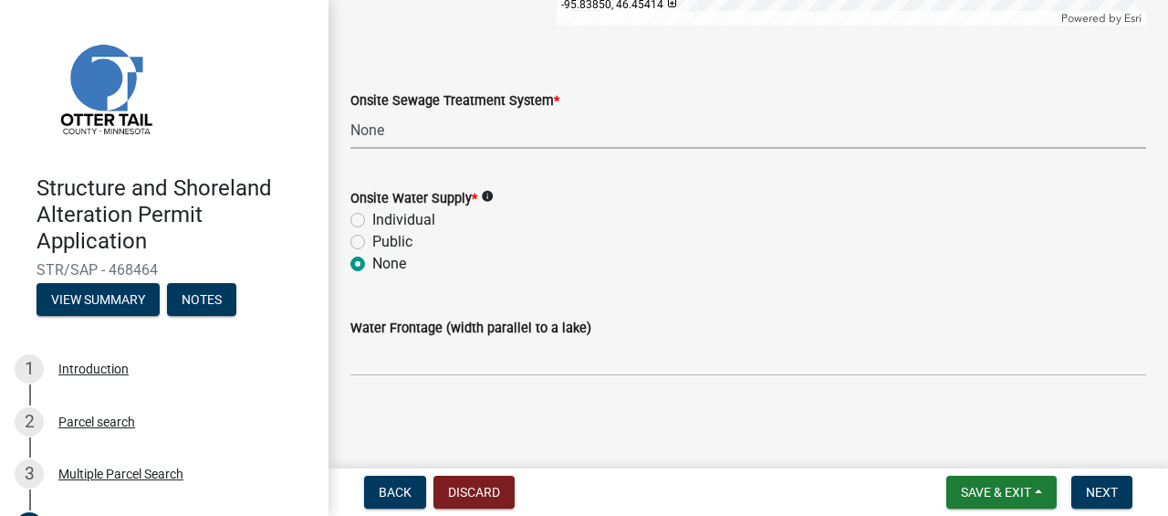
radio input "true"
click at [1097, 486] on span "Next" at bounding box center [1102, 492] width 32 height 15
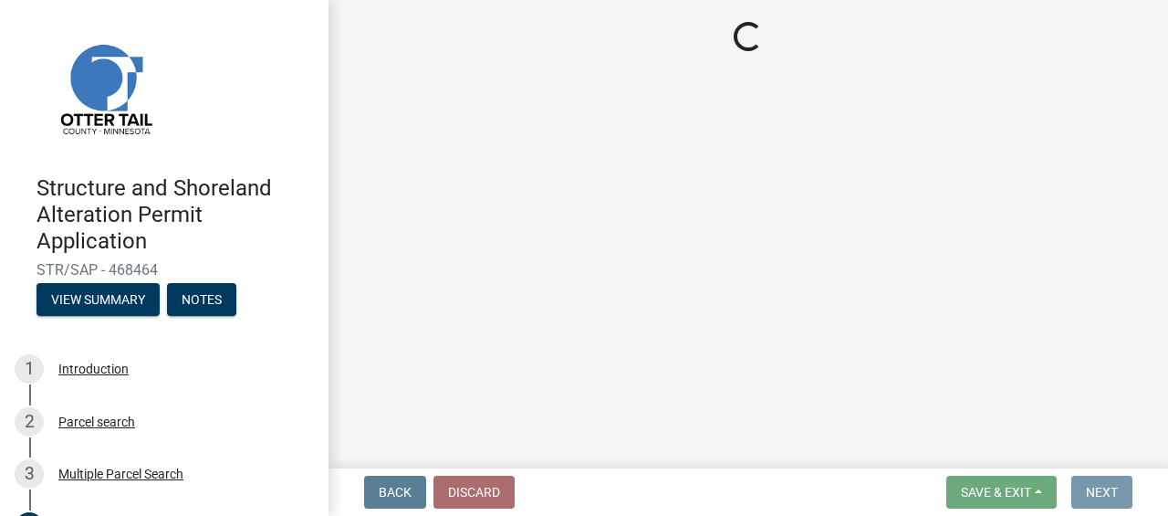
scroll to position [0, 0]
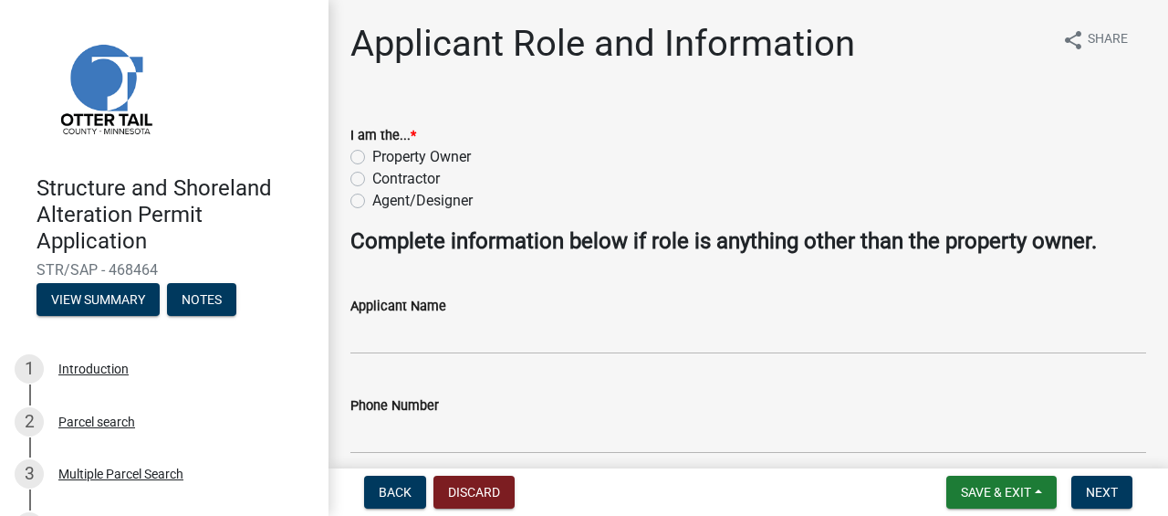
click at [372, 157] on label "Property Owner" at bounding box center [421, 157] width 99 height 22
click at [372, 157] on input "Property Owner" at bounding box center [378, 152] width 12 height 12
radio input "true"
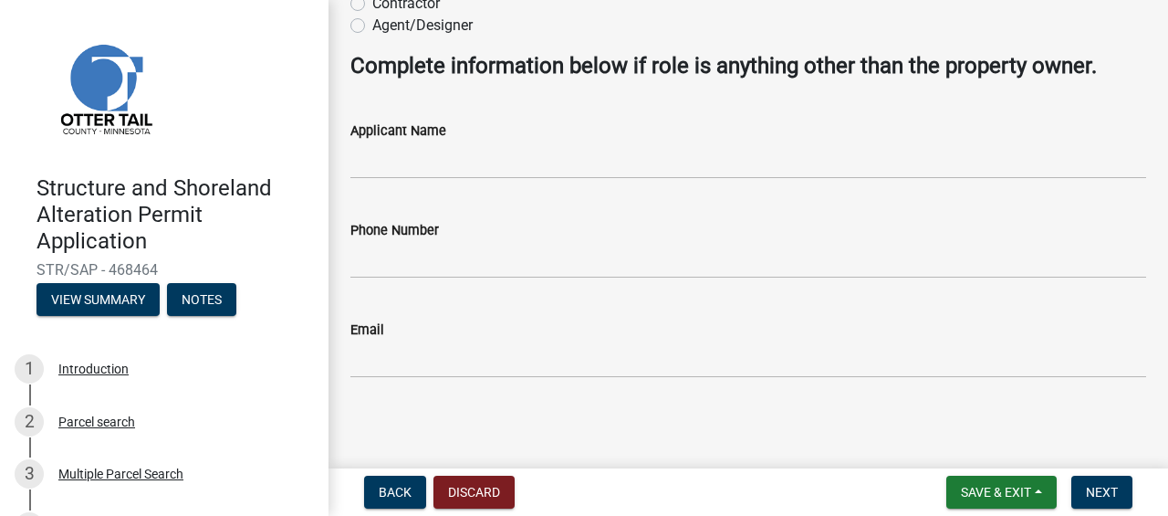
scroll to position [177, 0]
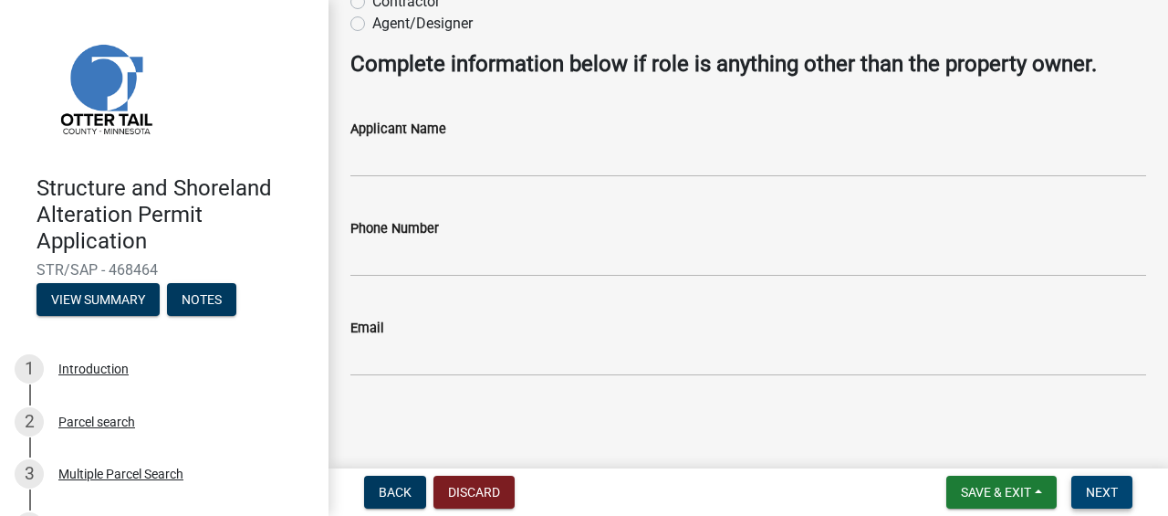
click at [1104, 495] on span "Next" at bounding box center [1102, 492] width 32 height 15
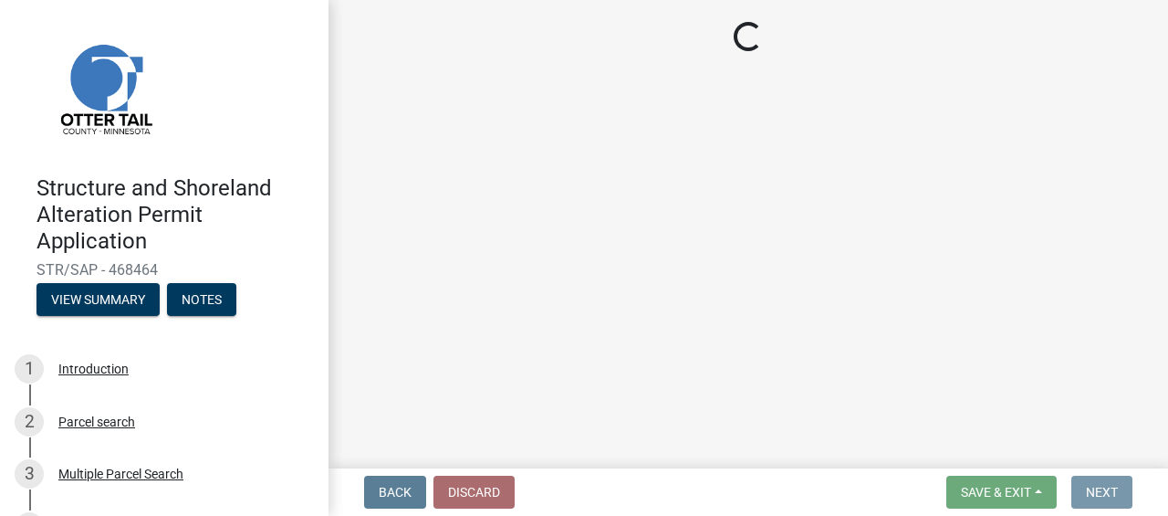
scroll to position [0, 0]
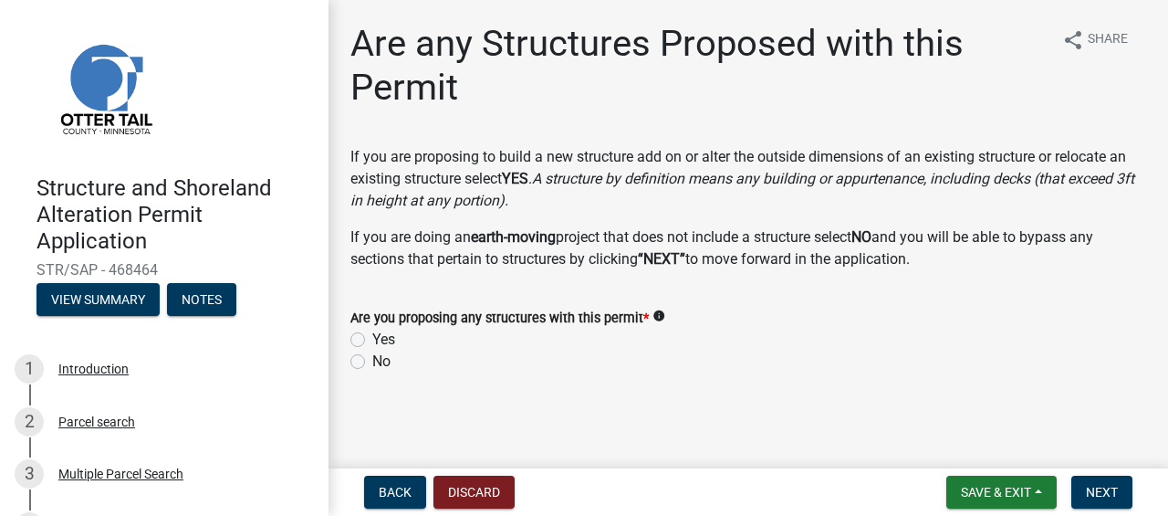
click at [372, 335] on label "Yes" at bounding box center [383, 340] width 23 height 22
click at [372, 335] on input "Yes" at bounding box center [378, 335] width 12 height 12
radio input "true"
click at [1103, 494] on span "Next" at bounding box center [1102, 492] width 32 height 15
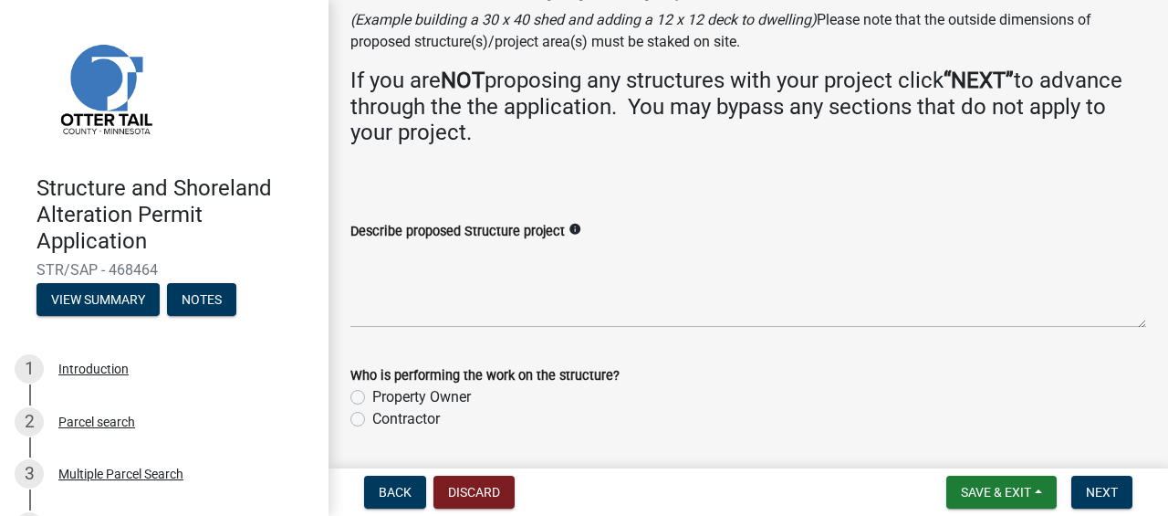
scroll to position [159, 0]
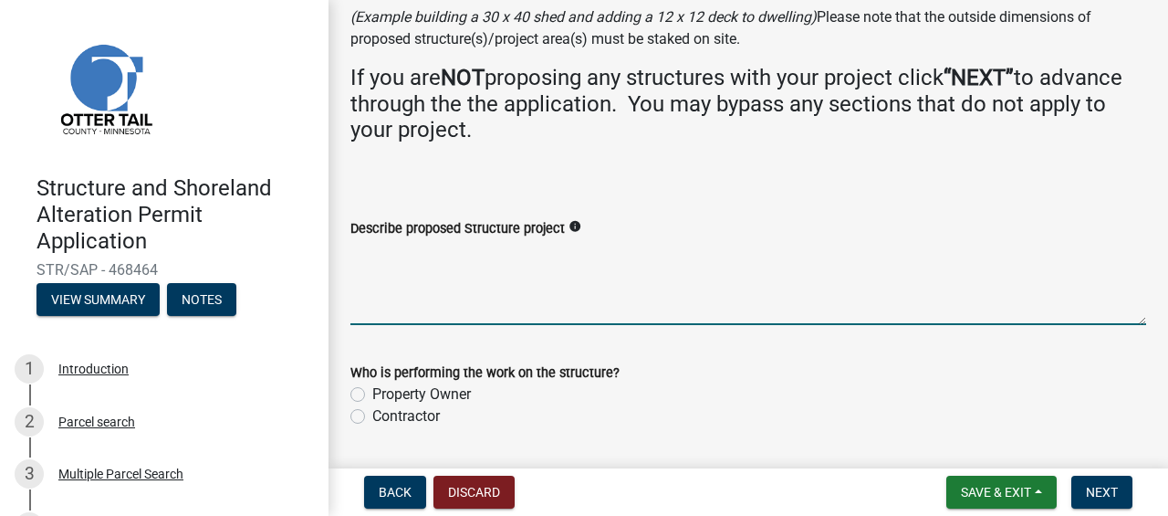
click at [403, 302] on textarea "Describe proposed Structure project" at bounding box center [748, 282] width 796 height 86
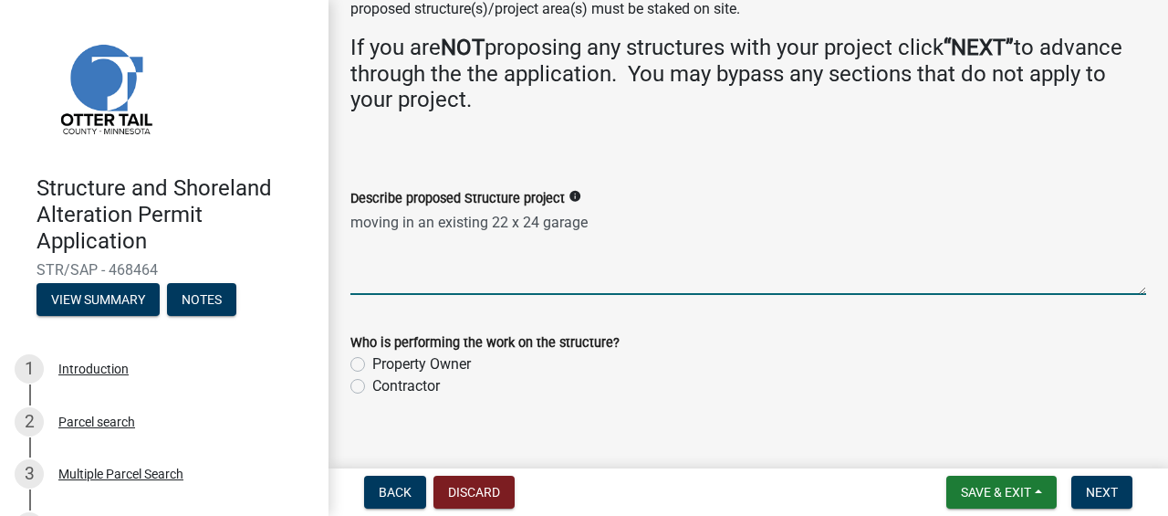
scroll to position [212, 0]
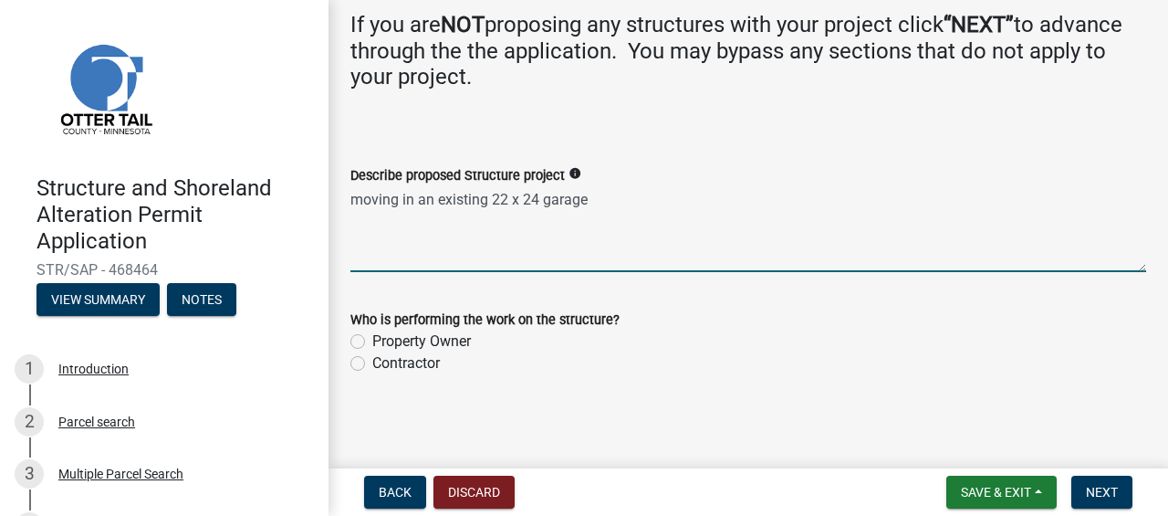
type textarea "moving in an existing 22 x 24 garage"
click at [372, 343] on label "Property Owner" at bounding box center [421, 341] width 99 height 22
click at [372, 342] on input "Property Owner" at bounding box center [378, 336] width 12 height 12
radio input "true"
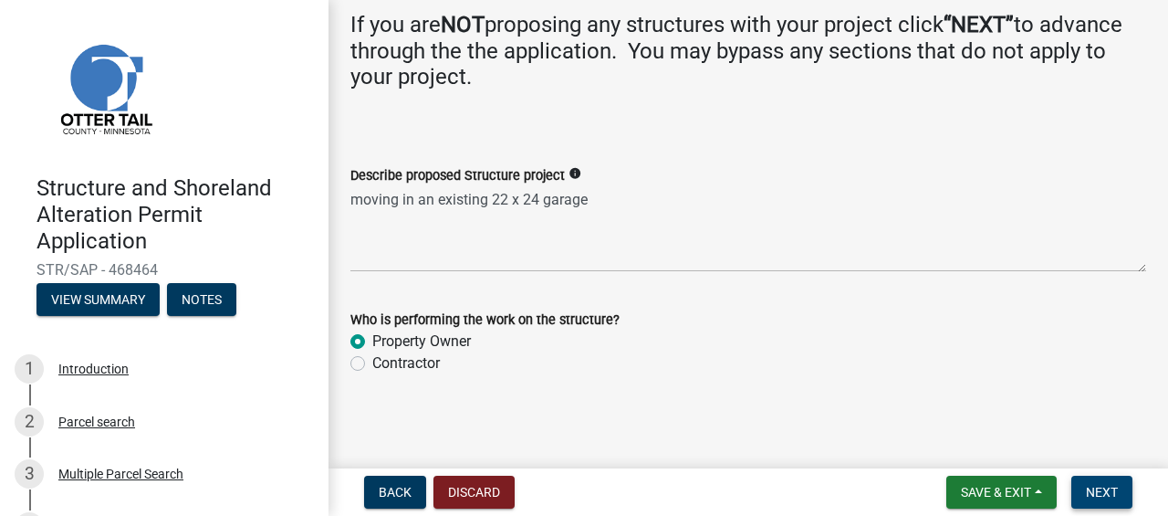
click at [1108, 496] on span "Next" at bounding box center [1102, 492] width 32 height 15
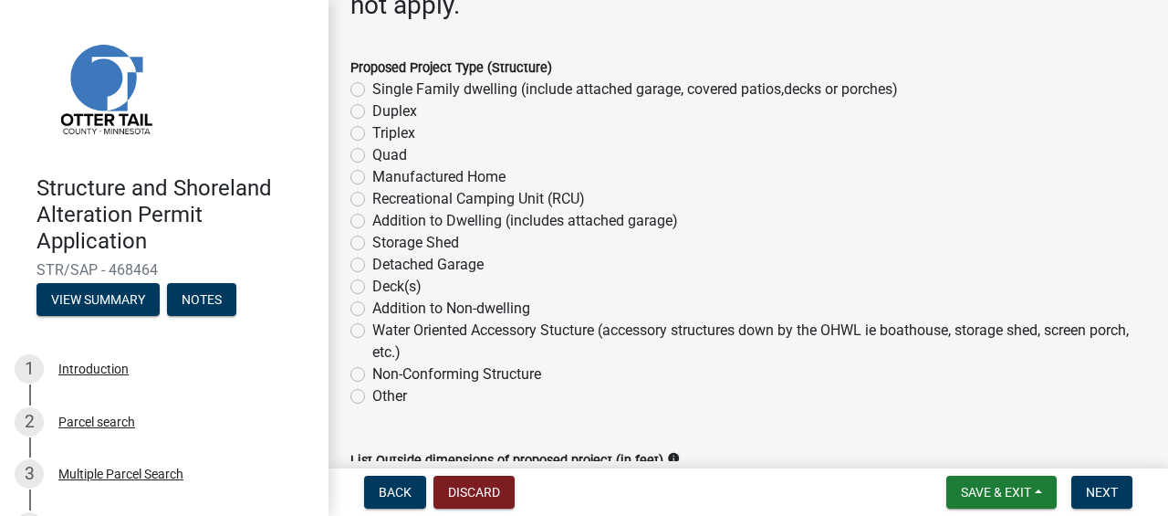
scroll to position [378, 0]
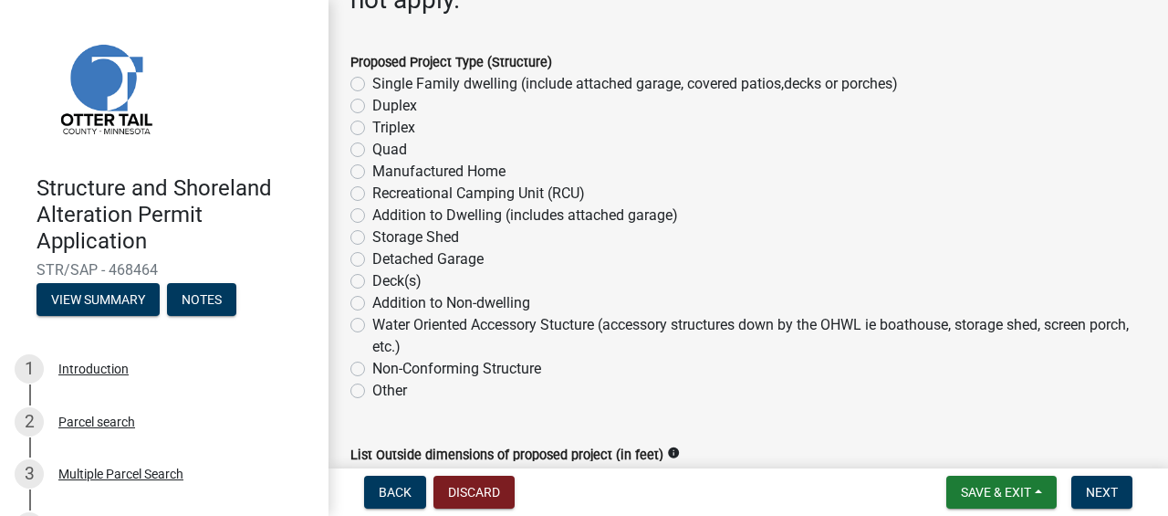
click at [372, 279] on label "Deck(s)" at bounding box center [396, 281] width 49 height 22
click at [372, 279] on input "Deck(s)" at bounding box center [378, 276] width 12 height 12
radio input "true"
click at [372, 258] on label "Detached Garage" at bounding box center [427, 259] width 111 height 22
click at [372, 258] on input "Detached Garage" at bounding box center [378, 254] width 12 height 12
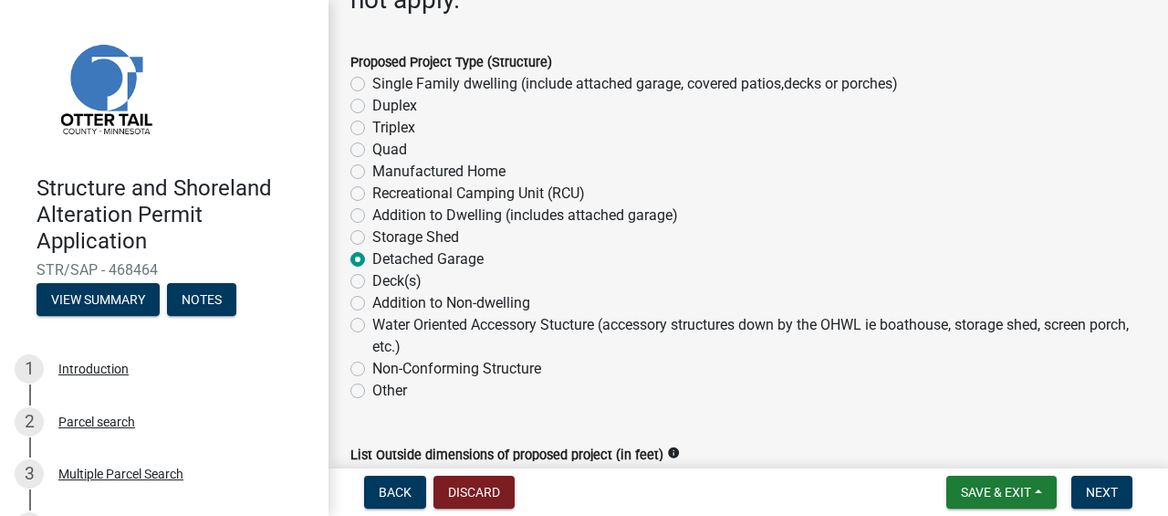
radio input "true"
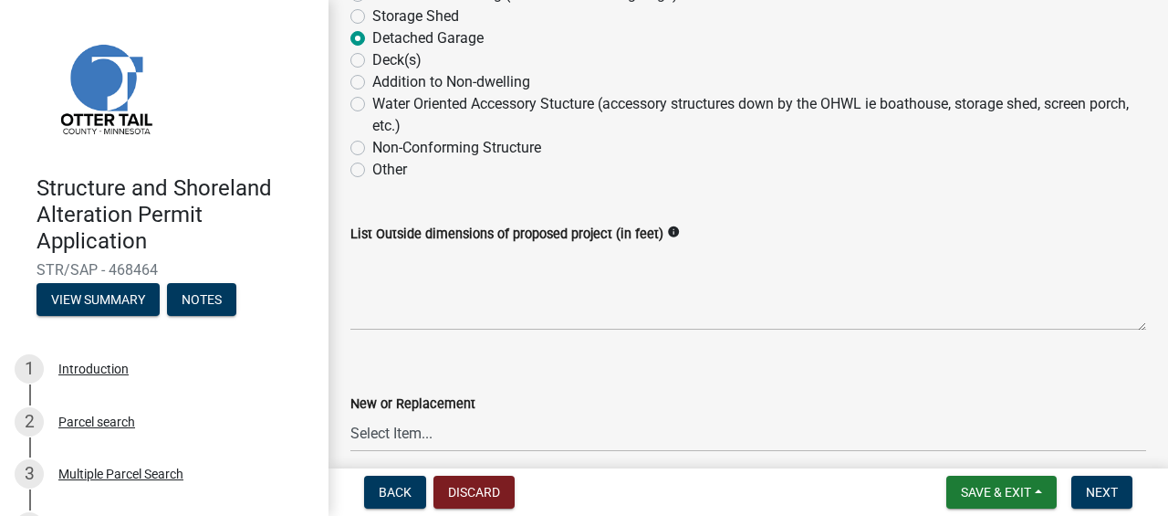
scroll to position [610, 0]
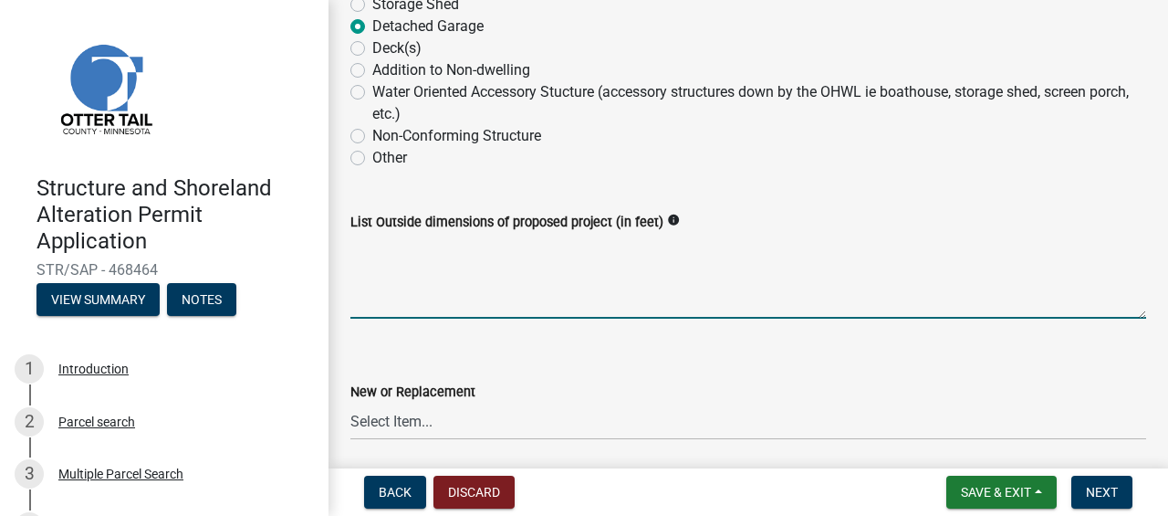
click at [511, 289] on textarea "List Outside dimensions of proposed project (in feet)" at bounding box center [748, 276] width 796 height 86
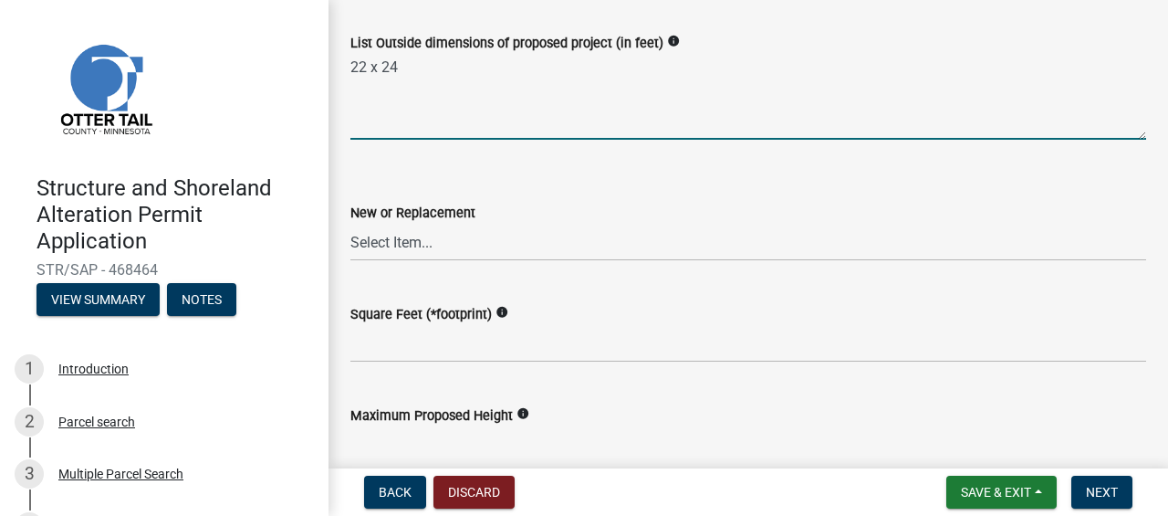
scroll to position [790, 0]
type textarea "22 x 24"
click at [447, 242] on select "Select Item... New Replacement" at bounding box center [748, 241] width 796 height 37
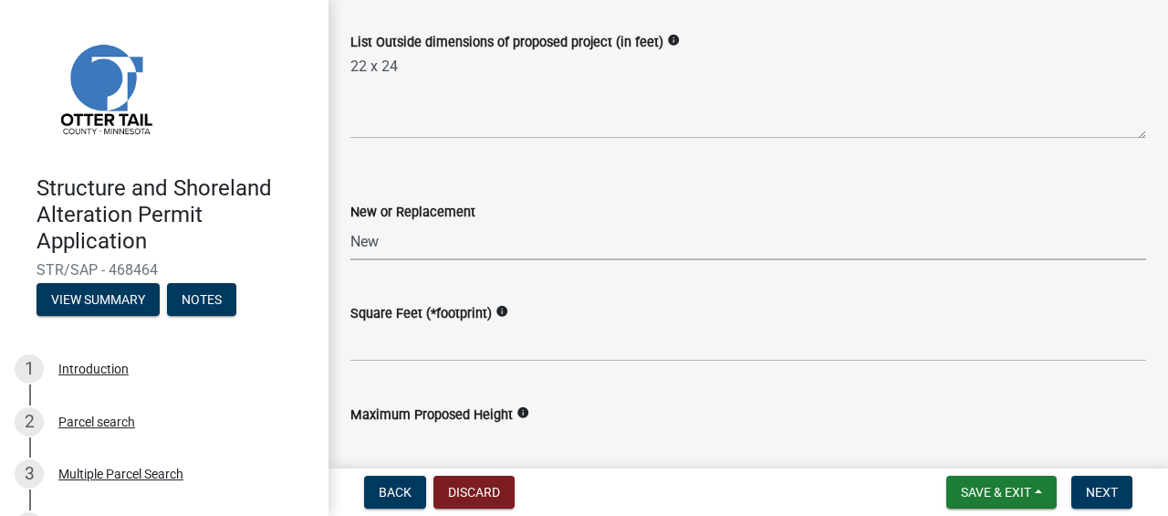
click at [350, 223] on select "Select Item... New Replacement" at bounding box center [748, 241] width 796 height 37
select select "c185e313-3403-4239-bd61-bb563c58a77a"
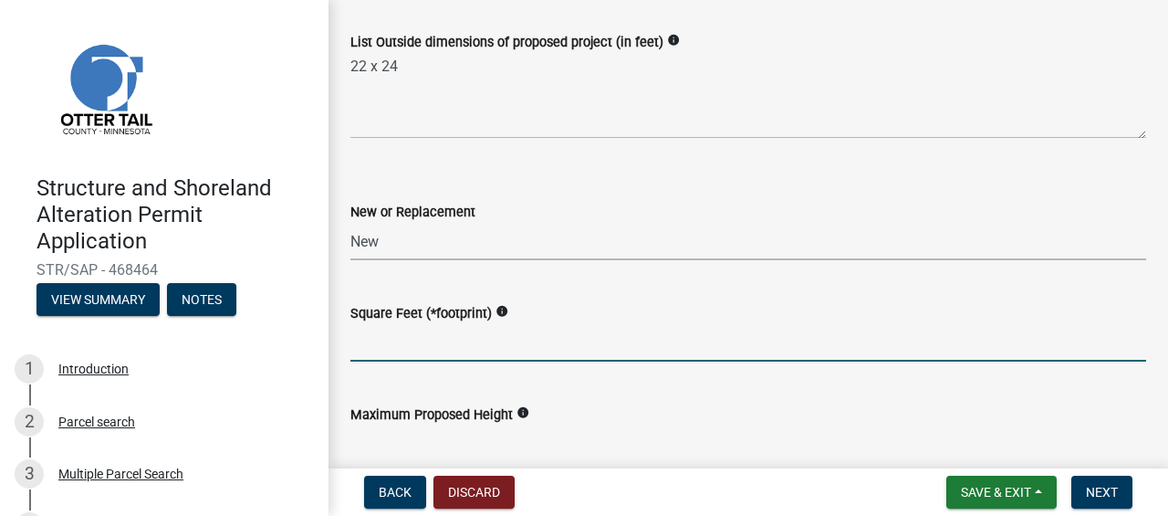
click at [548, 334] on input "text" at bounding box center [748, 342] width 796 height 37
type input "1"
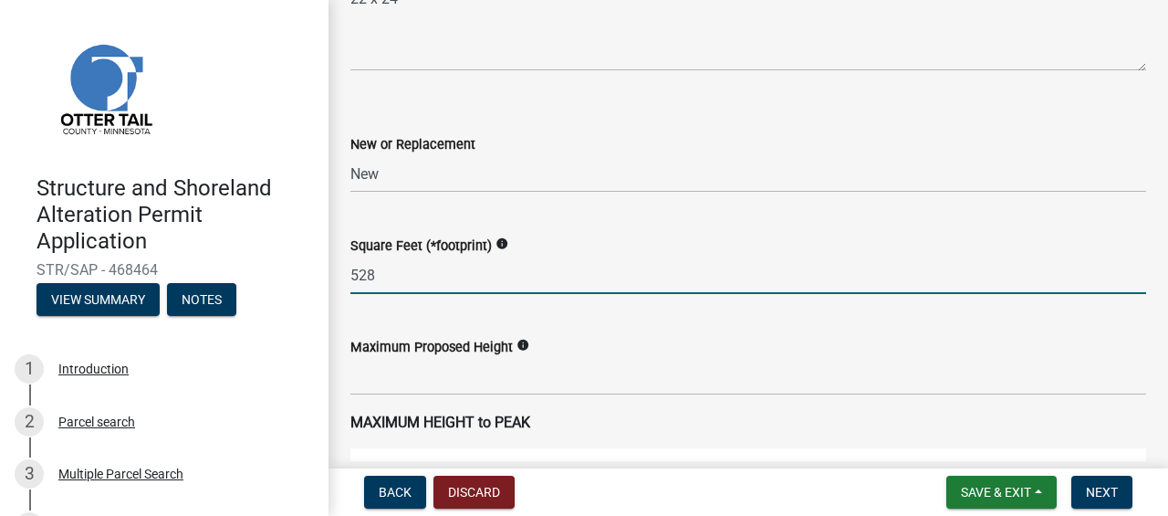
scroll to position [936, 0]
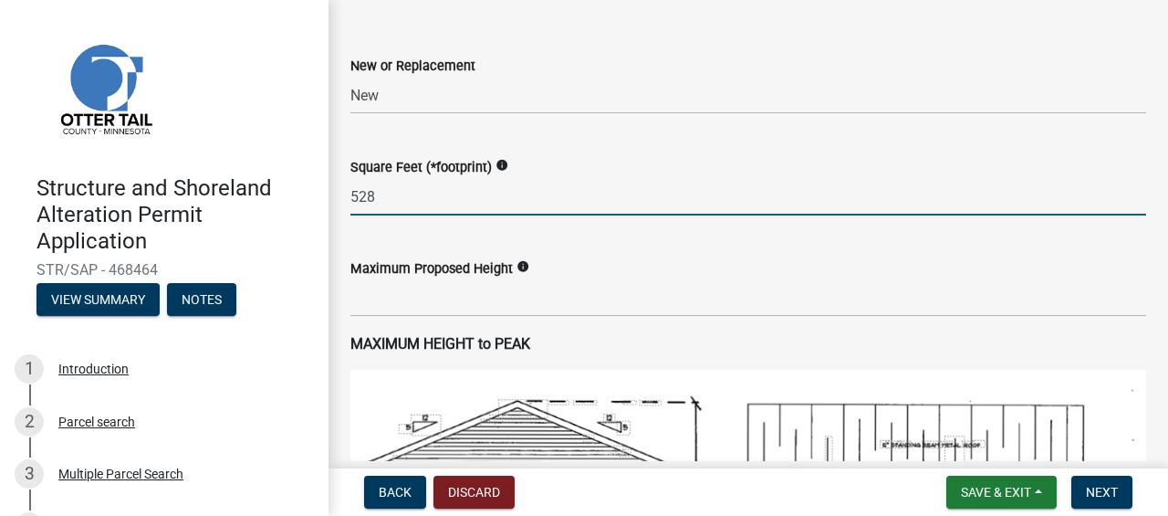
type input "528"
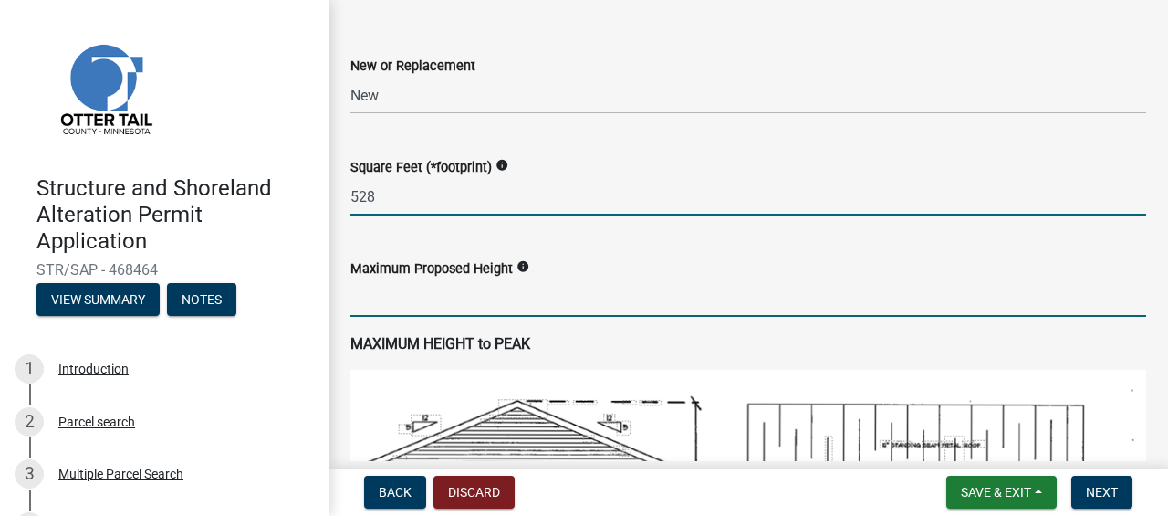
click at [442, 290] on input "text" at bounding box center [748, 297] width 796 height 37
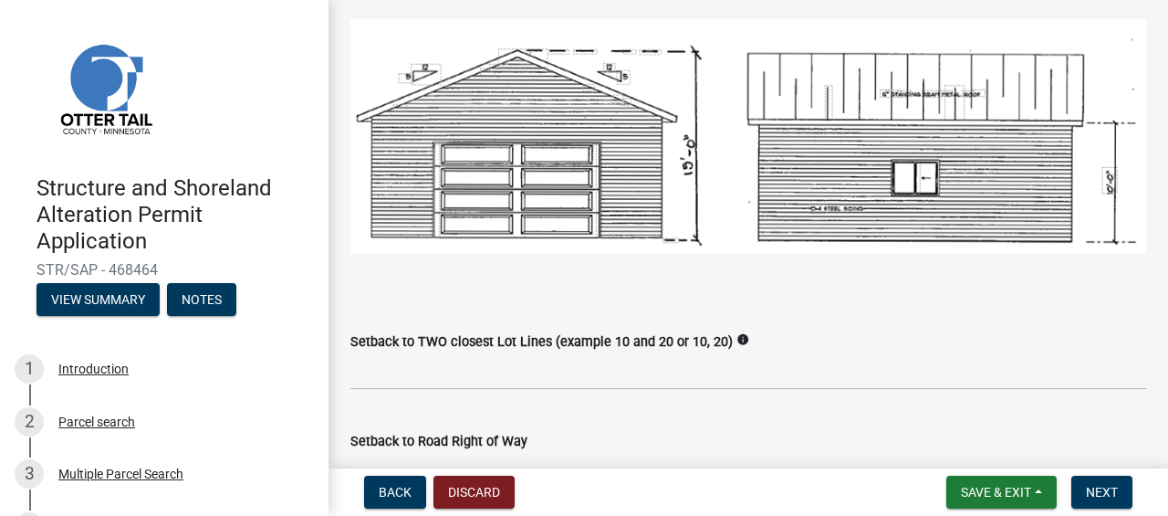
scroll to position [1289, 0]
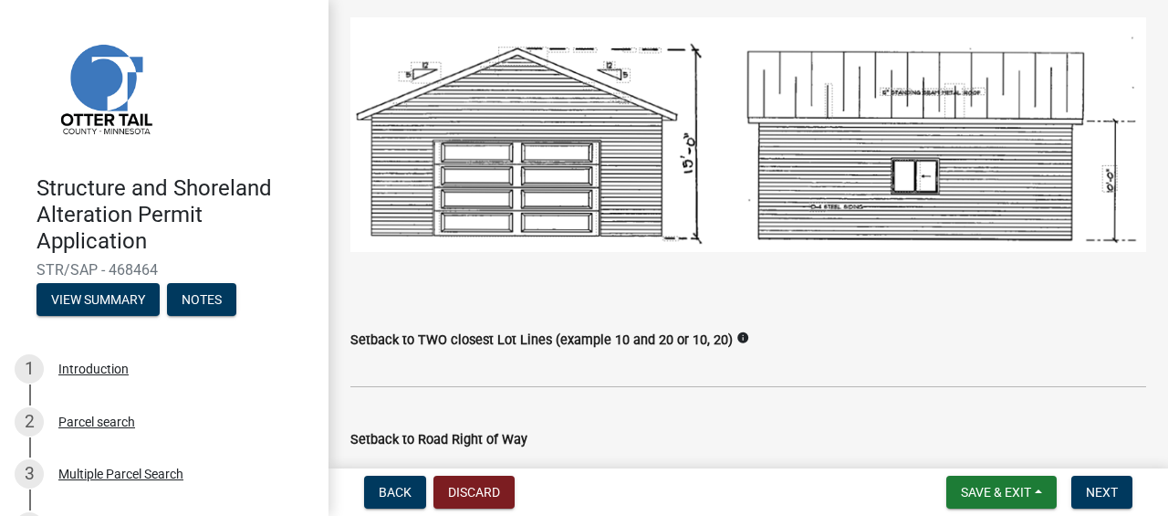
type input "12"
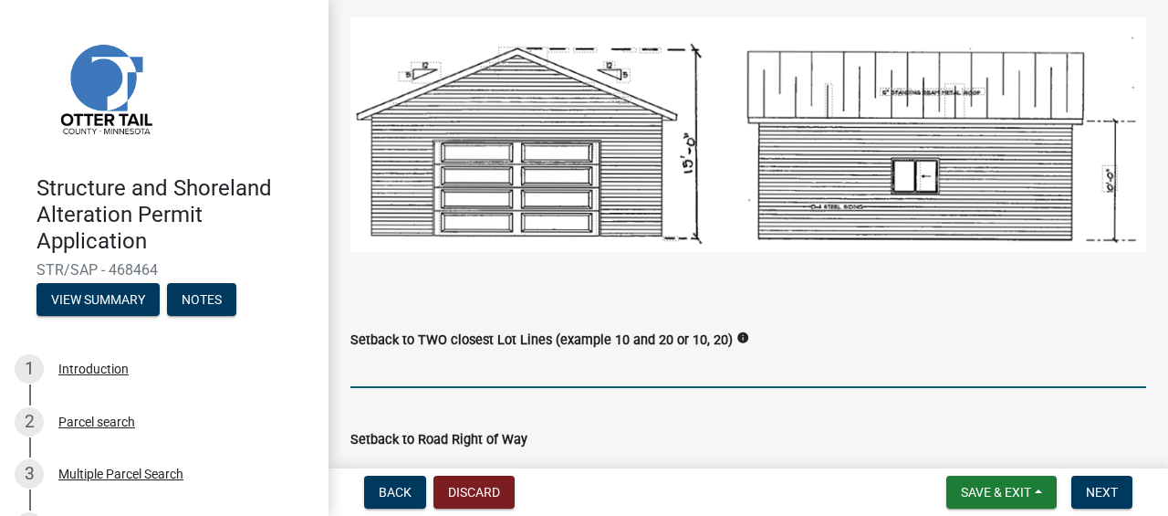
click at [450, 360] on input "Setback to TWO closest Lot Lines (example 10 and 20 or 10, 20)" at bounding box center [748, 368] width 796 height 37
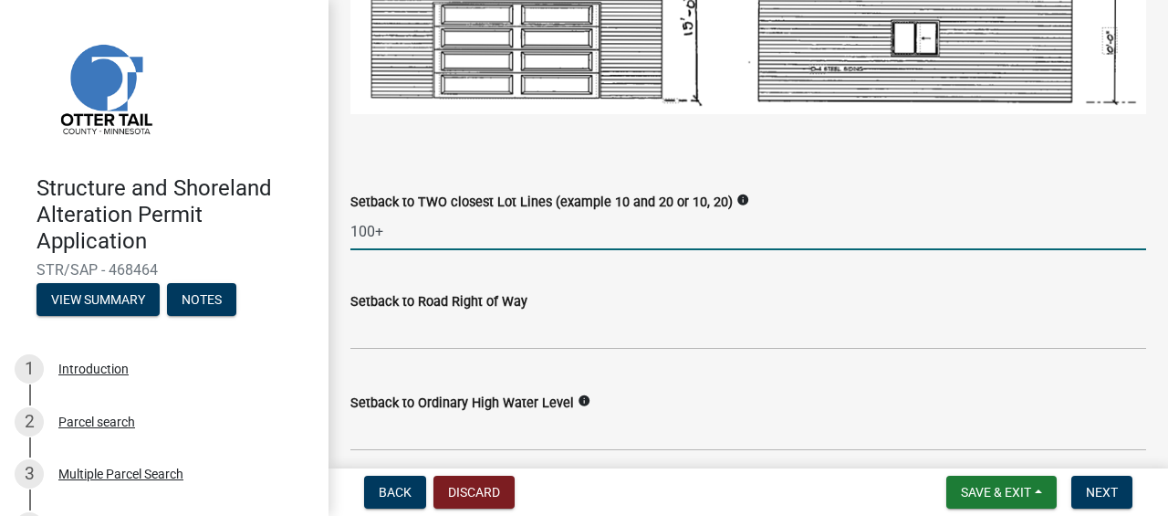
scroll to position [1451, 0]
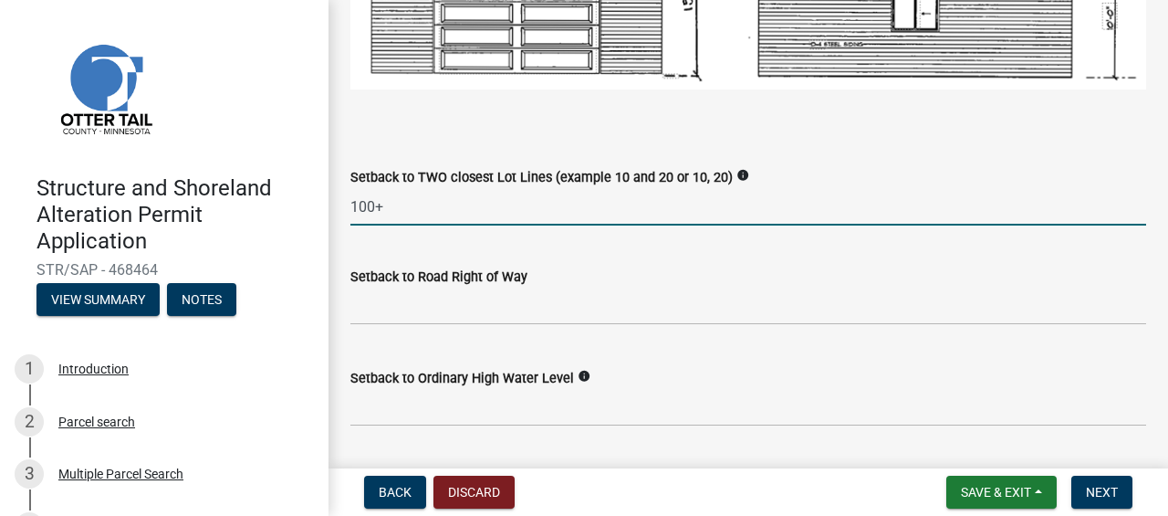
type input "100+"
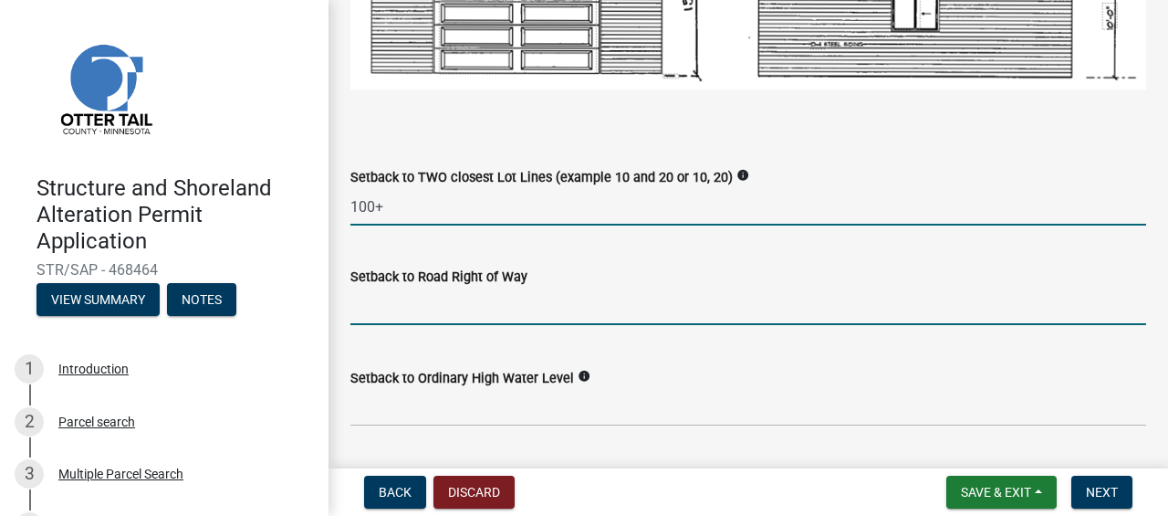
click at [464, 300] on input "text" at bounding box center [748, 305] width 796 height 37
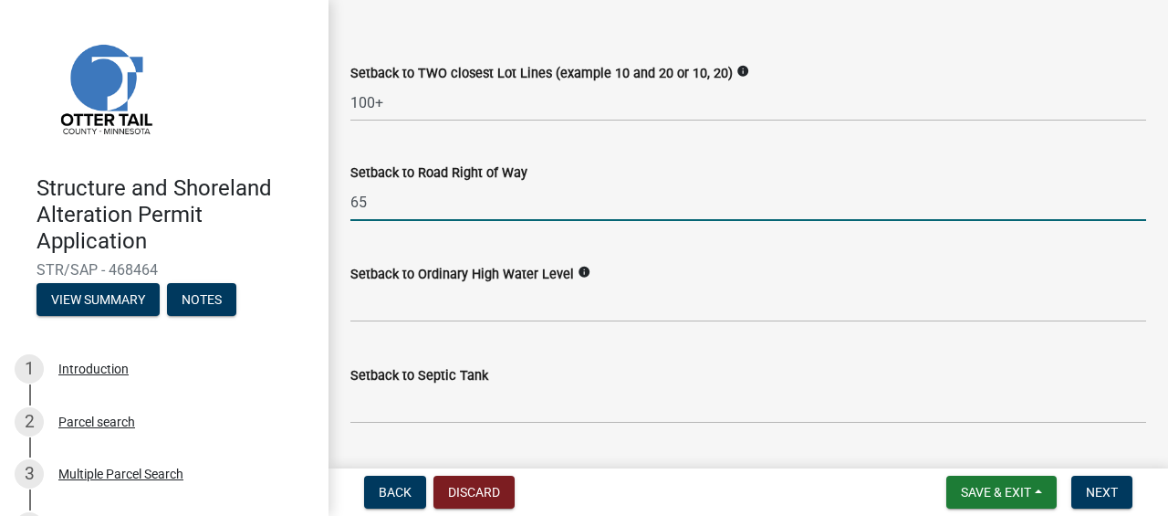
scroll to position [1564, 0]
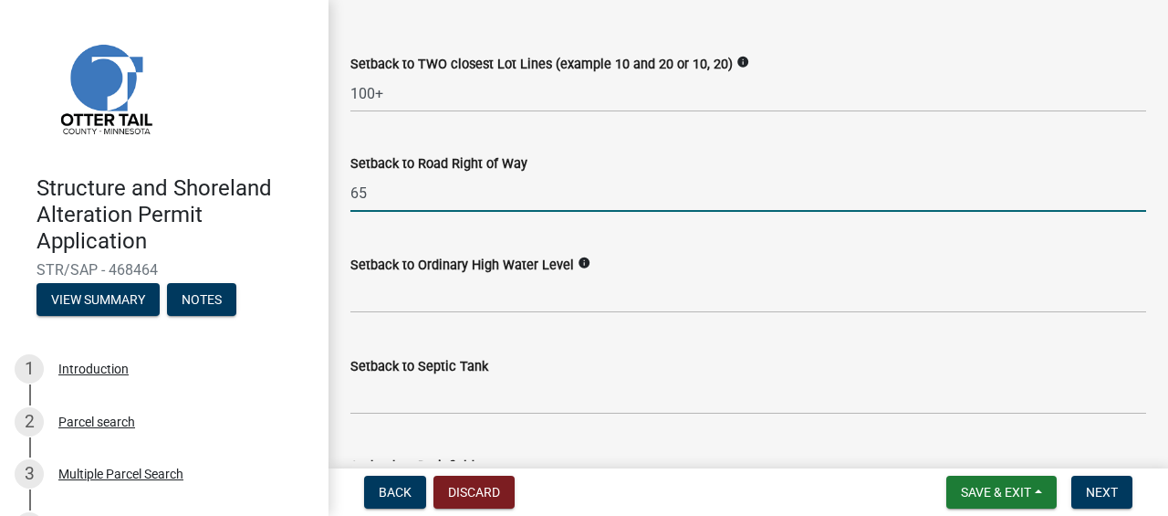
type input "65"
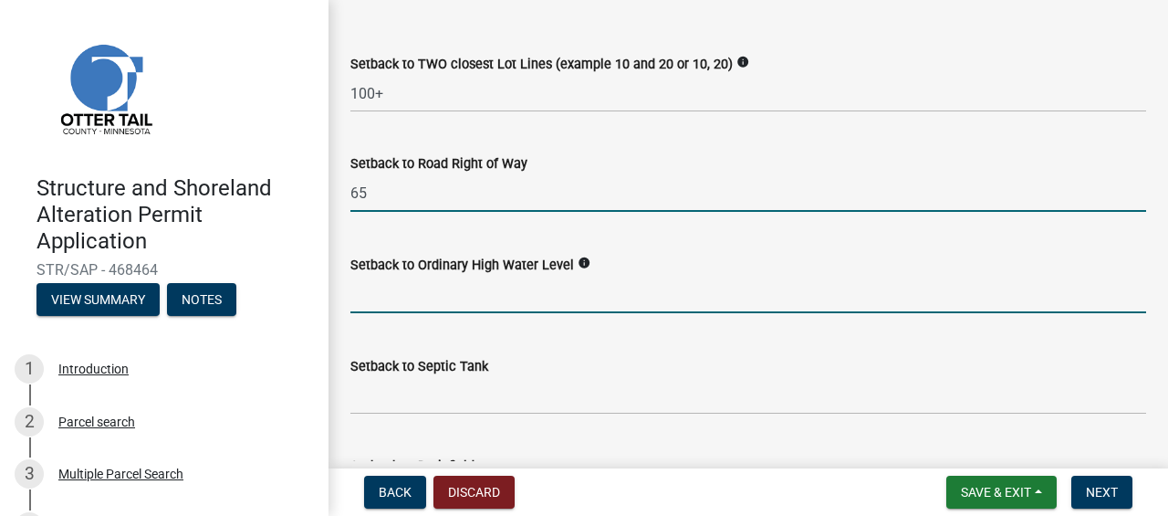
click at [446, 292] on input "text" at bounding box center [748, 294] width 796 height 37
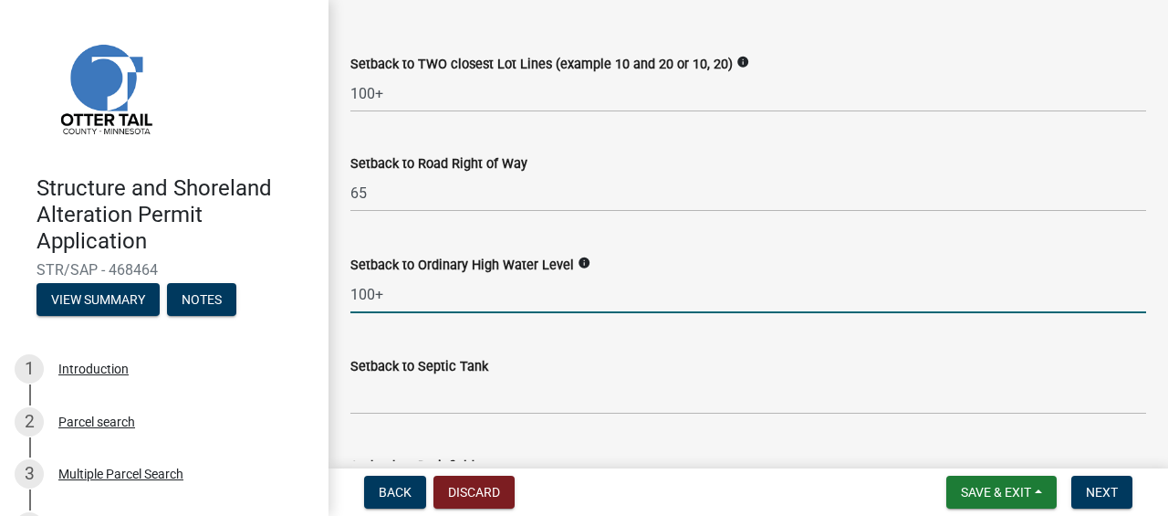
click at [438, 369] on label "Setback to Septic Tank" at bounding box center [419, 366] width 138 height 13
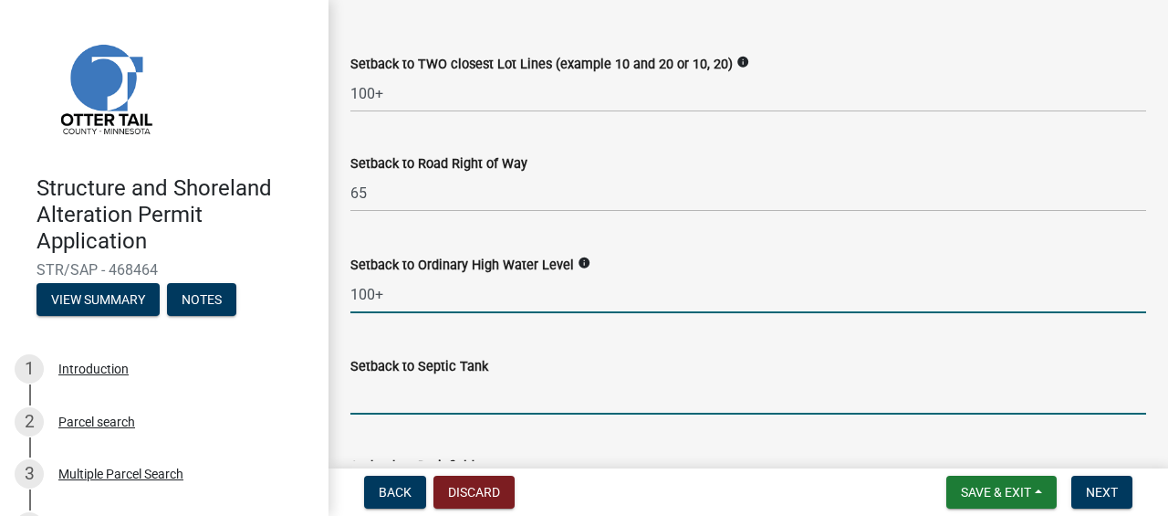
click at [438, 377] on input "Setback to Septic Tank" at bounding box center [748, 395] width 796 height 37
type input "100"
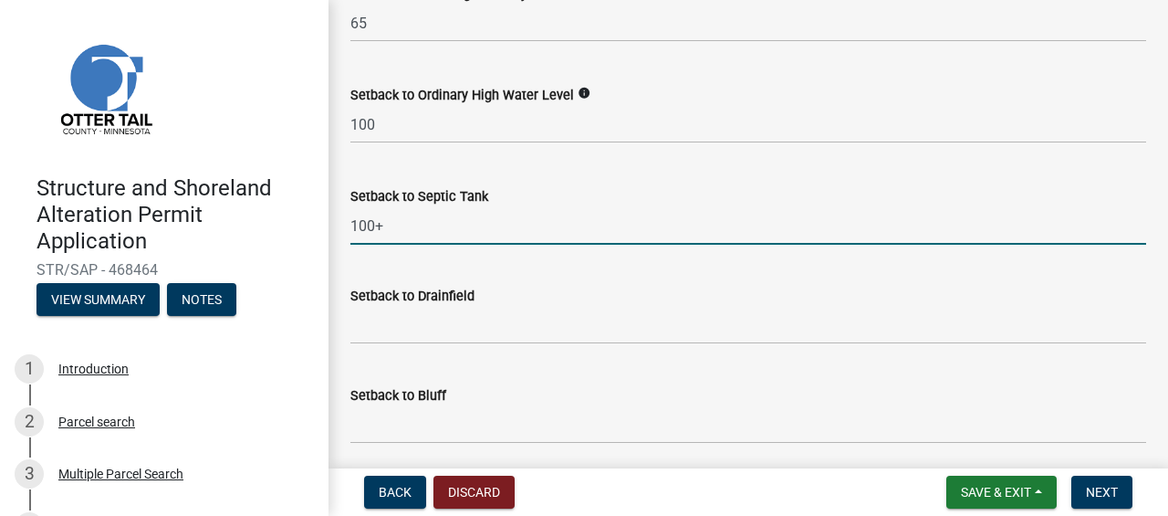
scroll to position [1737, 0]
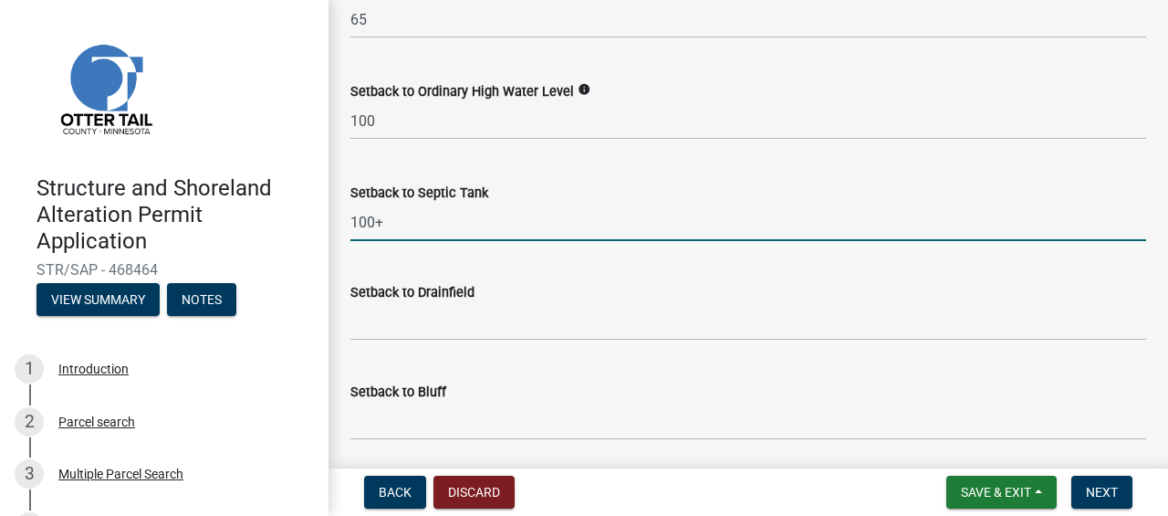
type input "100+"
click at [463, 295] on div "Setback to Drainfield" at bounding box center [748, 292] width 796 height 22
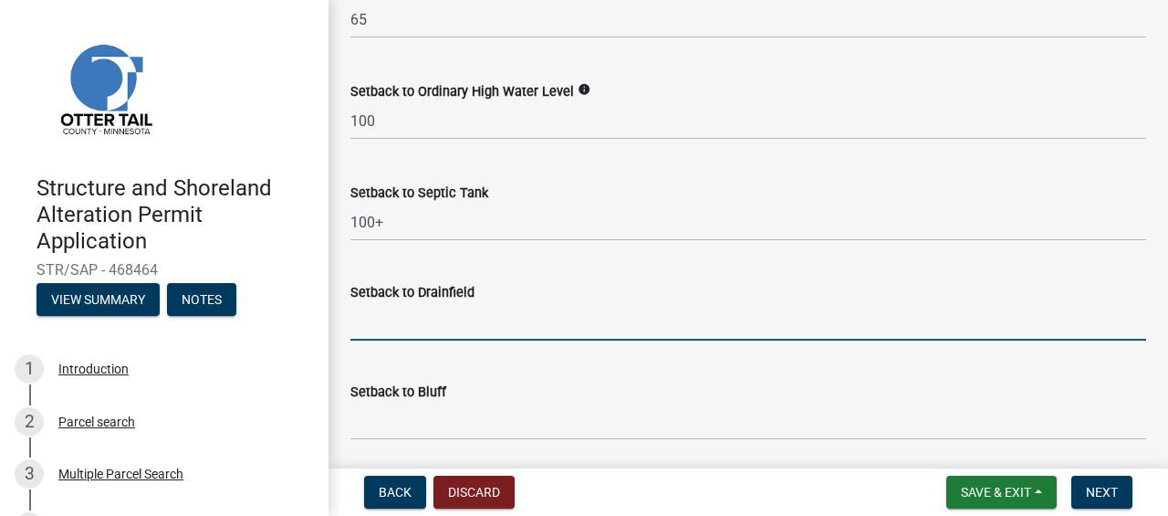
click at [431, 318] on input "Setback to Drainfield" at bounding box center [748, 321] width 796 height 37
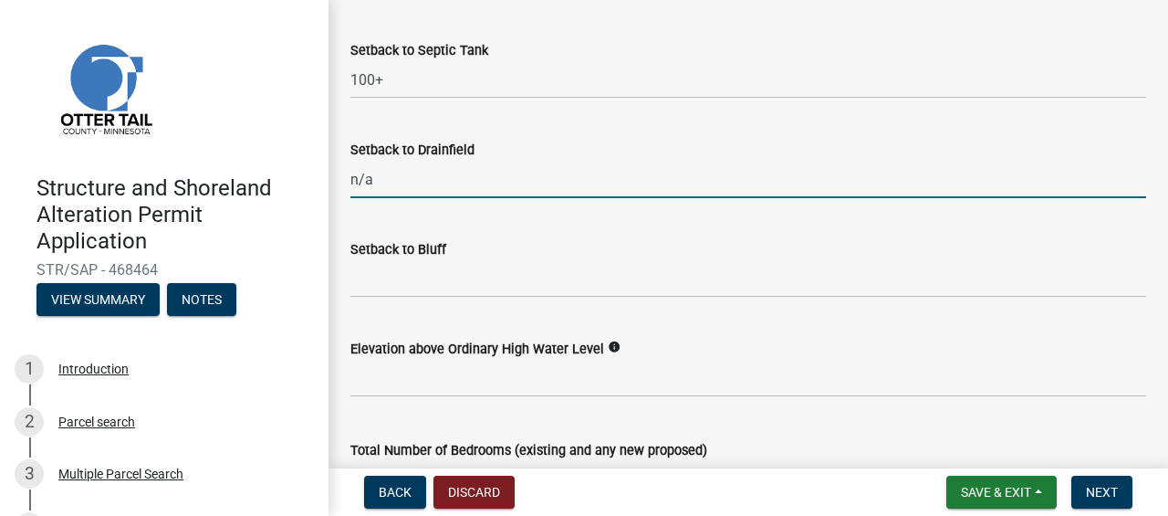
scroll to position [1881, 0]
type input "n/a"
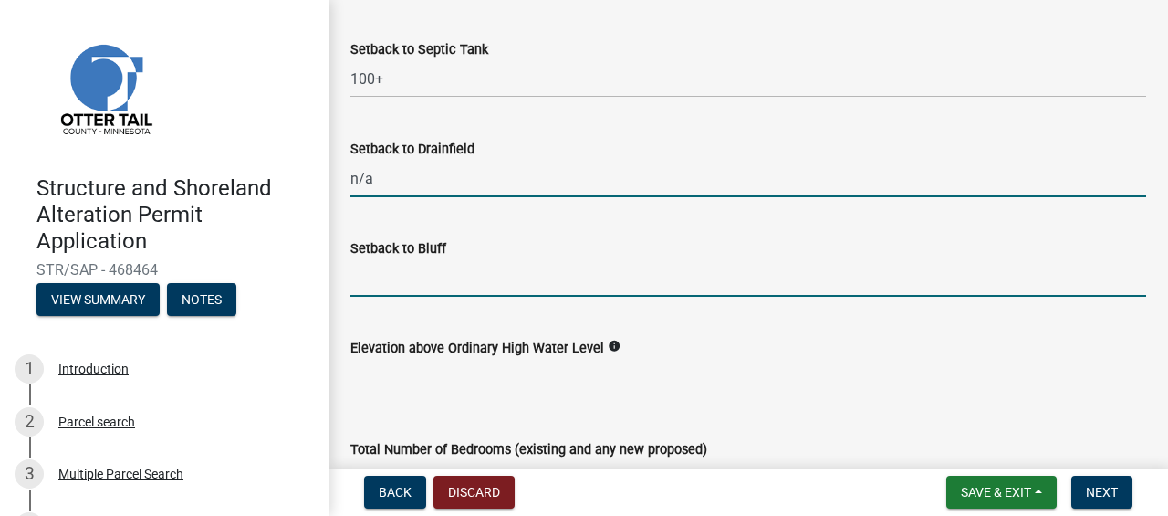
click at [487, 275] on input "Setback to Bluff" at bounding box center [748, 277] width 796 height 37
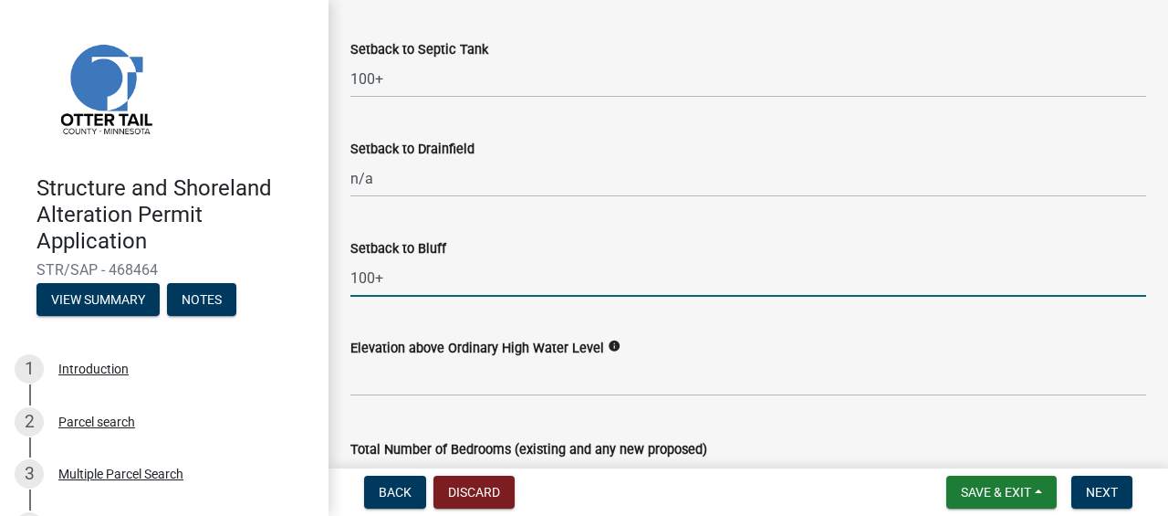
type input "100+"
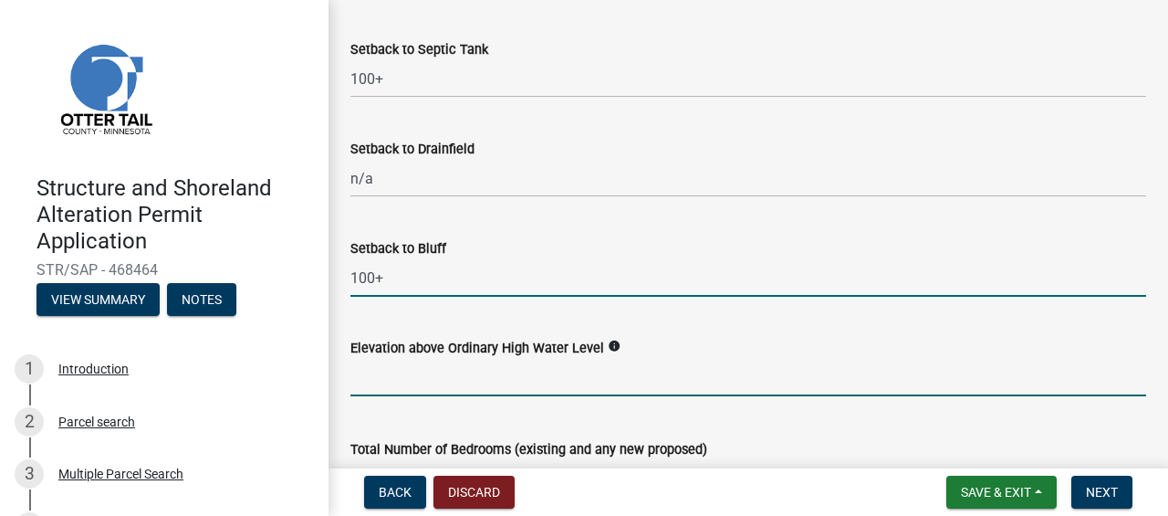
click at [464, 367] on input "text" at bounding box center [748, 377] width 796 height 37
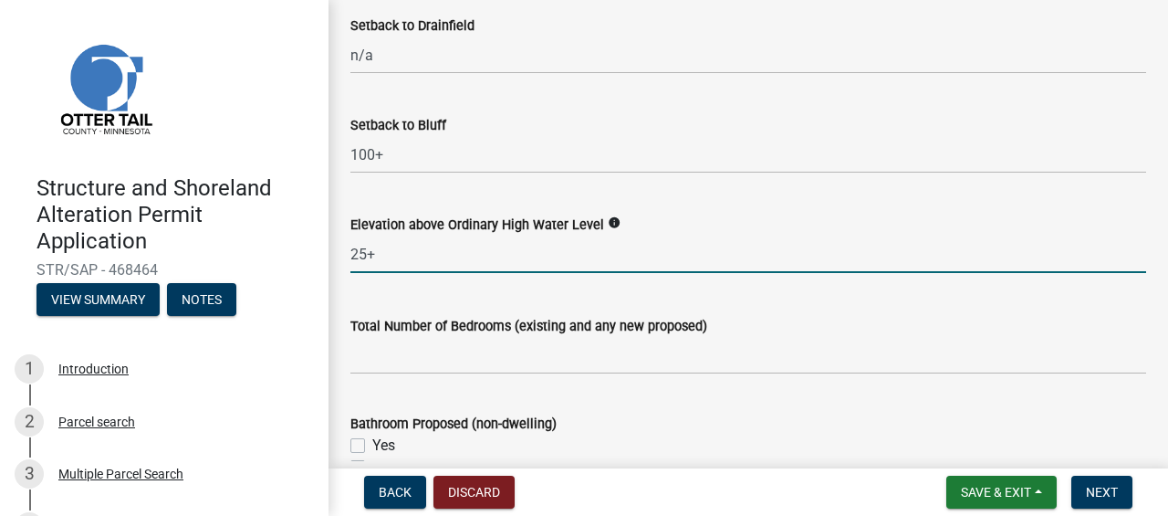
scroll to position [2060, 0]
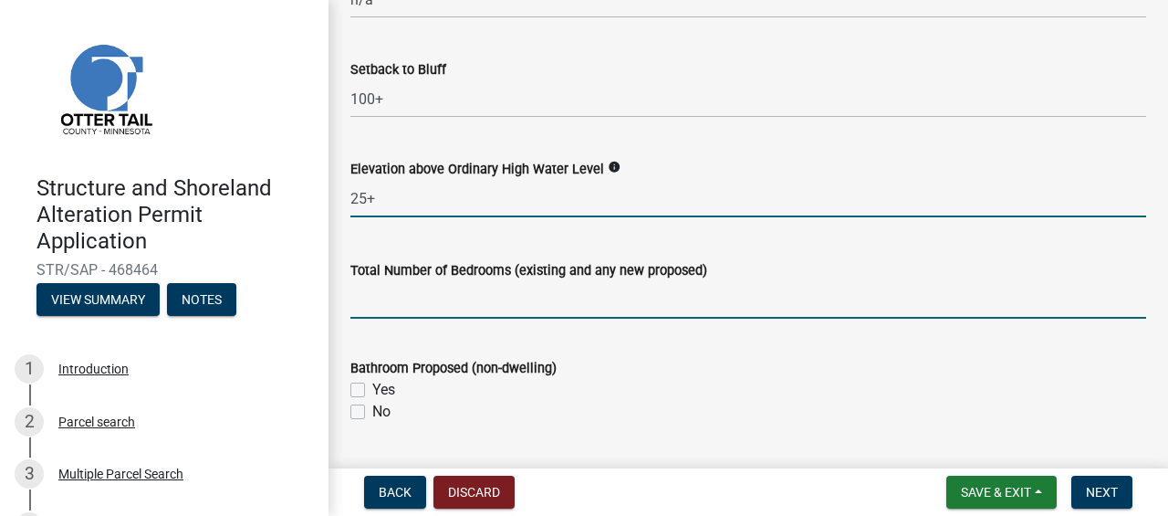
click at [503, 299] on input "text" at bounding box center [748, 299] width 796 height 37
type input "25"
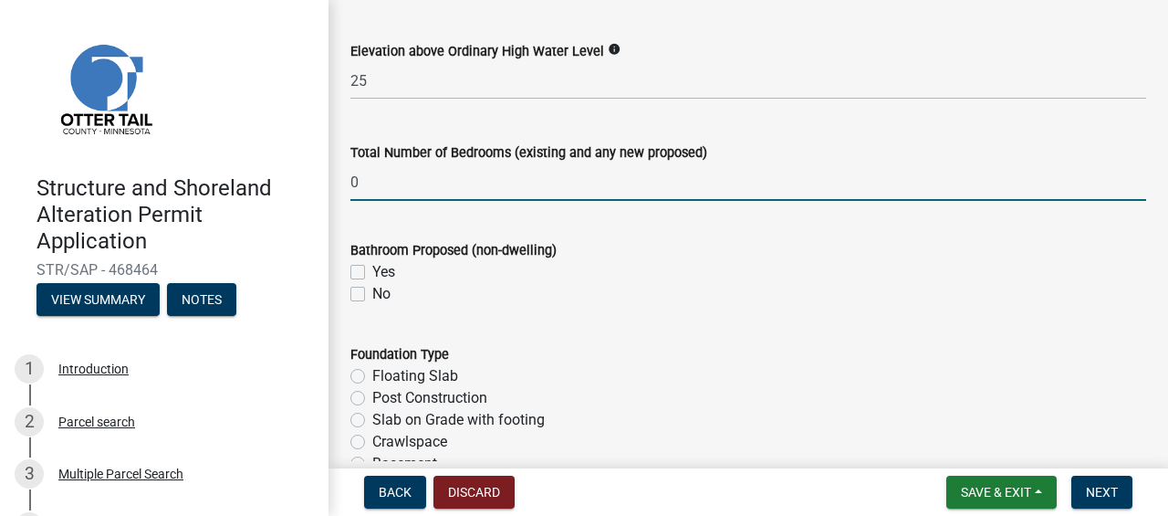
scroll to position [2188, 0]
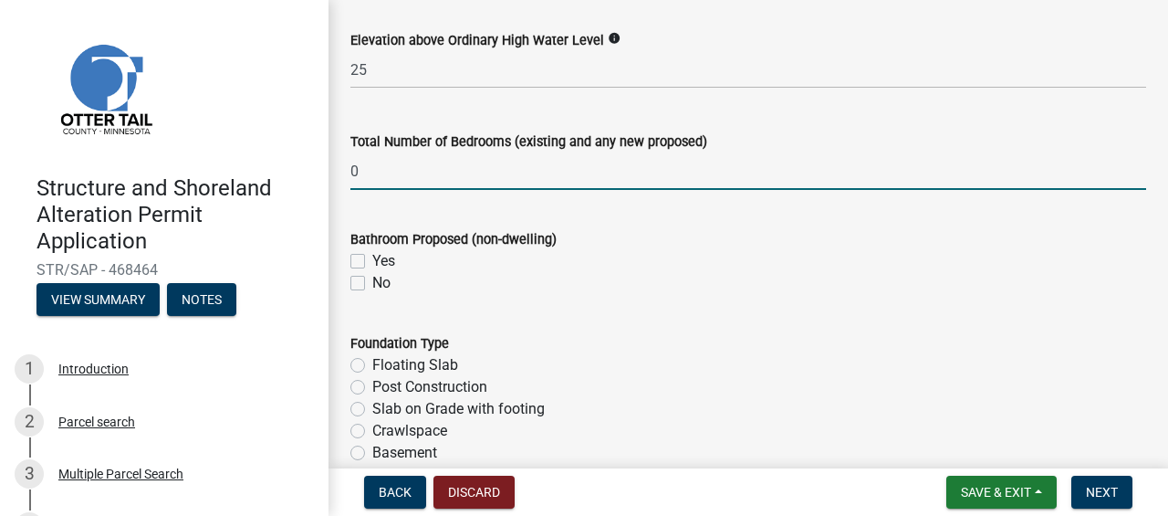
type input "0"
click at [372, 283] on label "No" at bounding box center [381, 283] width 18 height 22
click at [372, 283] on input "No" at bounding box center [378, 278] width 12 height 12
checkbox input "true"
checkbox input "false"
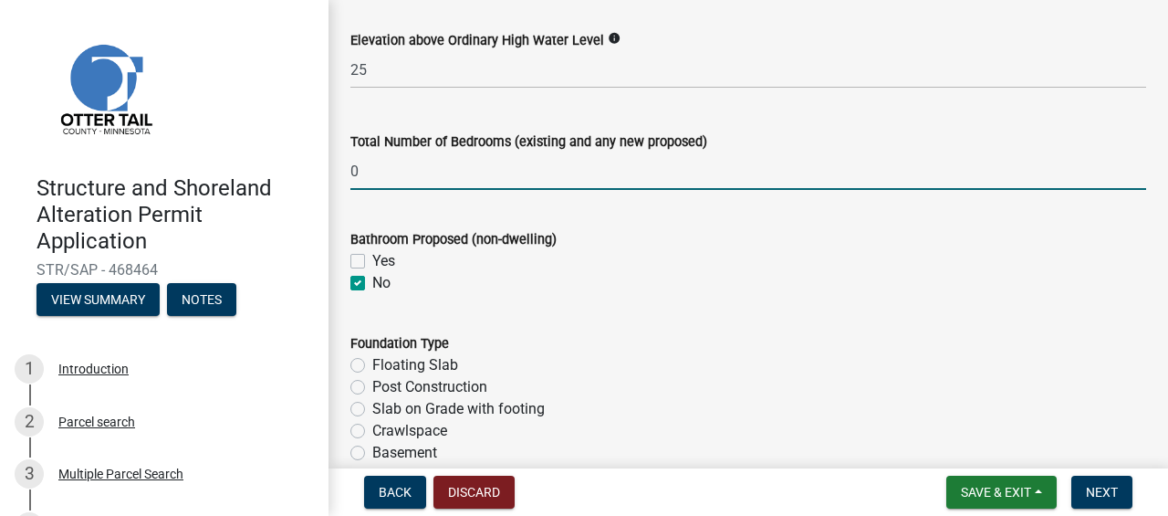
checkbox input "true"
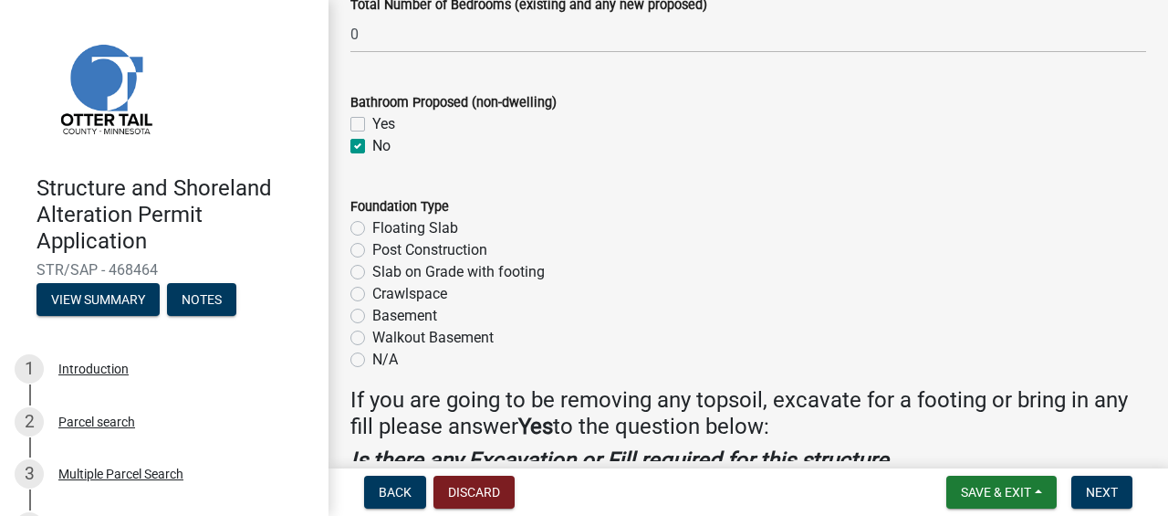
scroll to position [2365, 0]
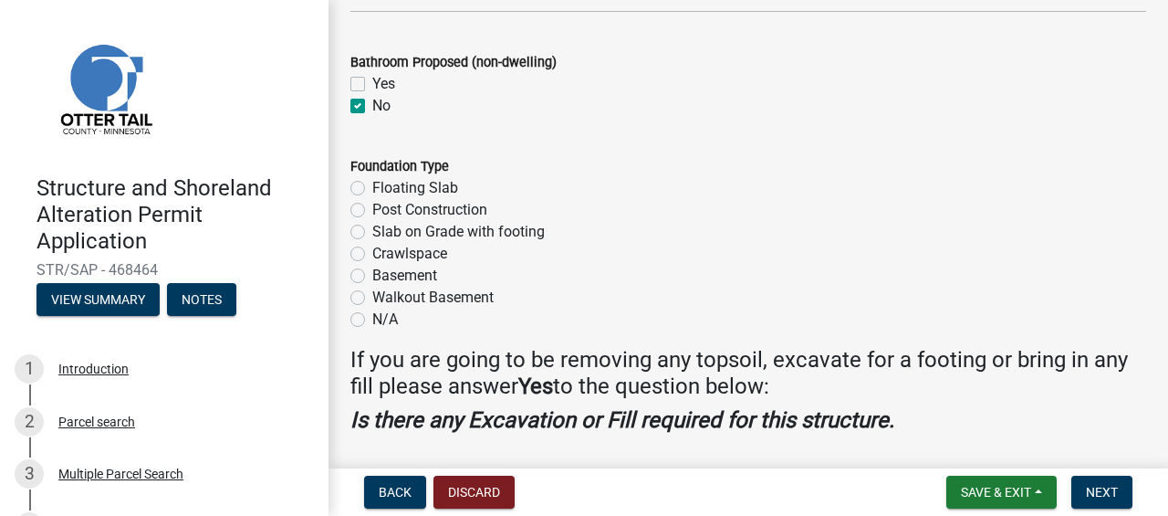
click at [372, 314] on label "N/A" at bounding box center [385, 319] width 26 height 22
click at [372, 314] on input "N/A" at bounding box center [378, 314] width 12 height 12
radio input "true"
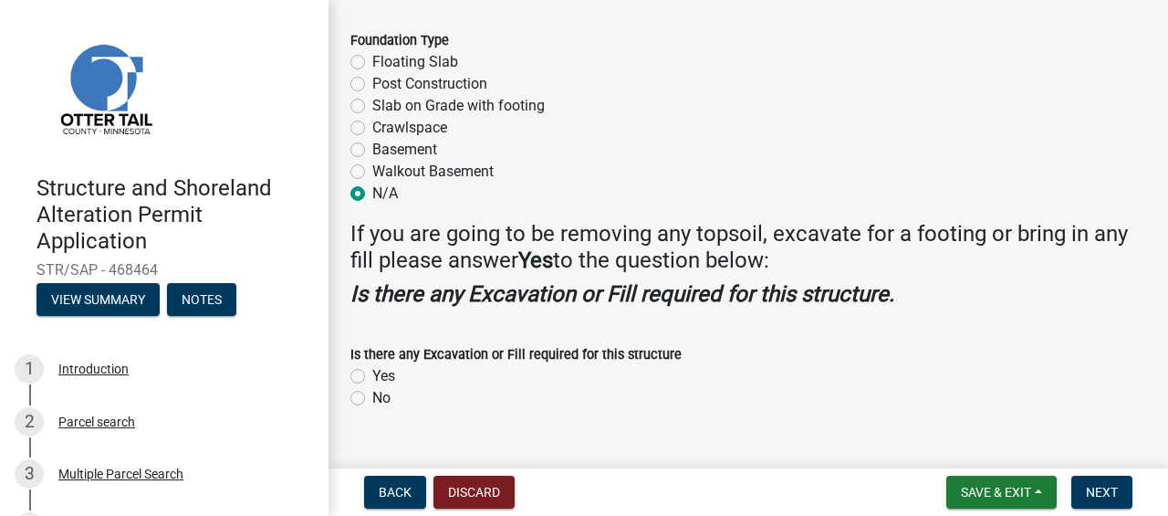
scroll to position [2522, 0]
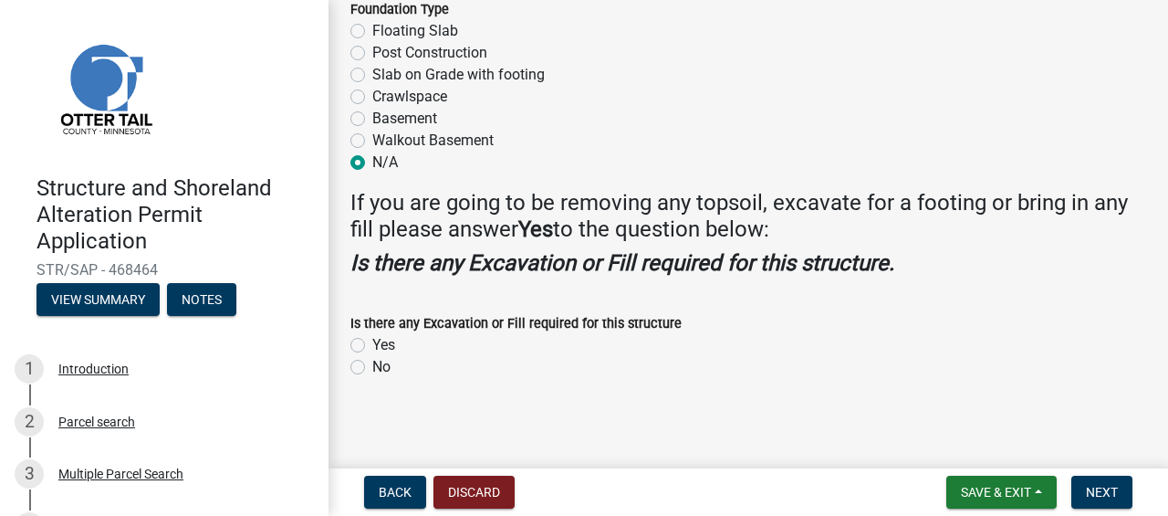
click at [372, 339] on label "Yes" at bounding box center [383, 345] width 23 height 22
click at [372, 339] on input "Yes" at bounding box center [378, 340] width 12 height 12
radio input "true"
click at [1103, 495] on span "Next" at bounding box center [1102, 492] width 32 height 15
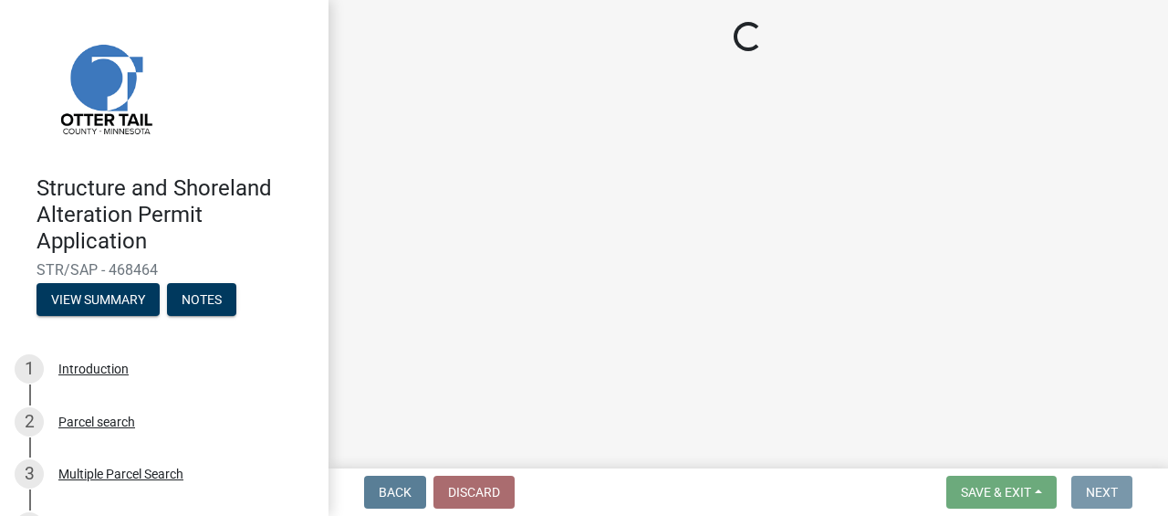
scroll to position [0, 0]
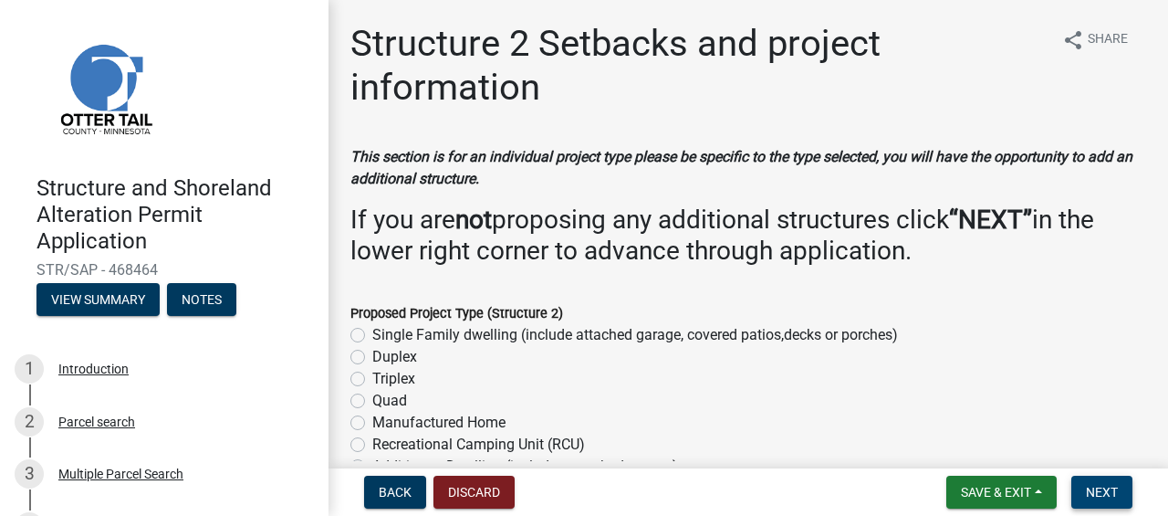
click at [1102, 495] on span "Next" at bounding box center [1102, 492] width 32 height 15
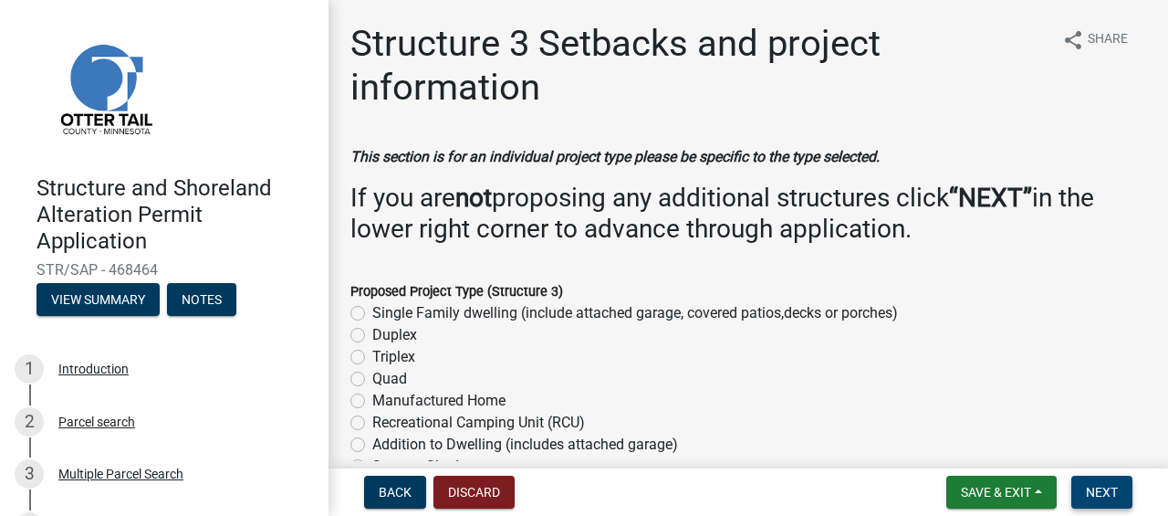
click at [1100, 493] on span "Next" at bounding box center [1102, 492] width 32 height 15
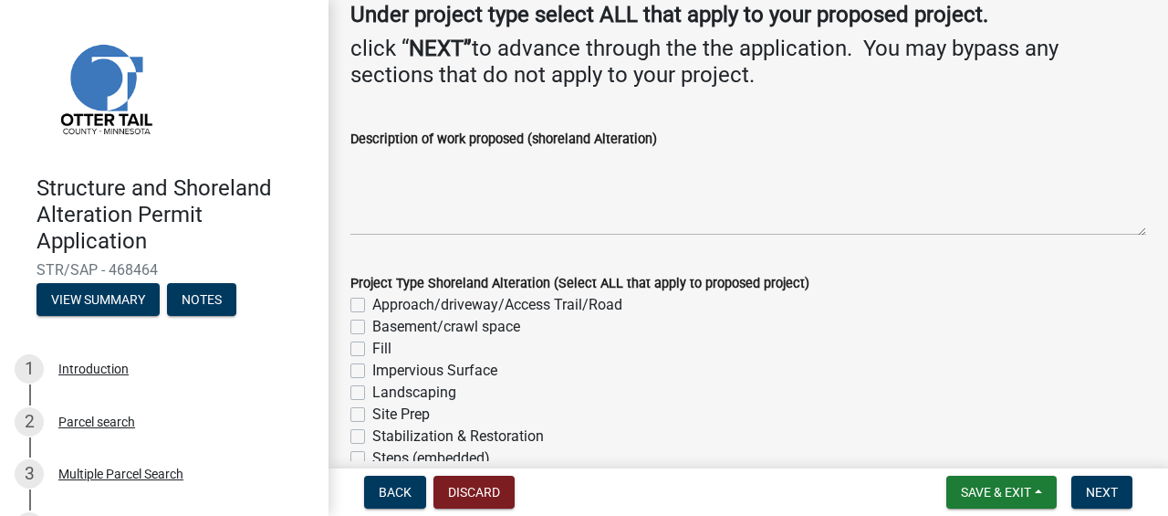
scroll to position [217, 0]
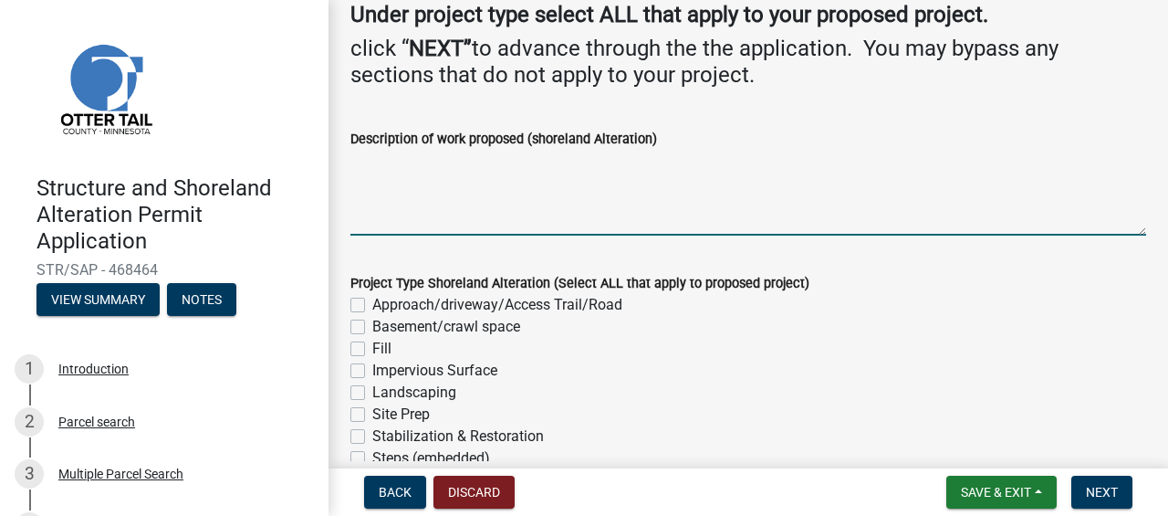
click at [383, 215] on textarea "Description of work proposed (shoreland Alteration)" at bounding box center [748, 193] width 796 height 86
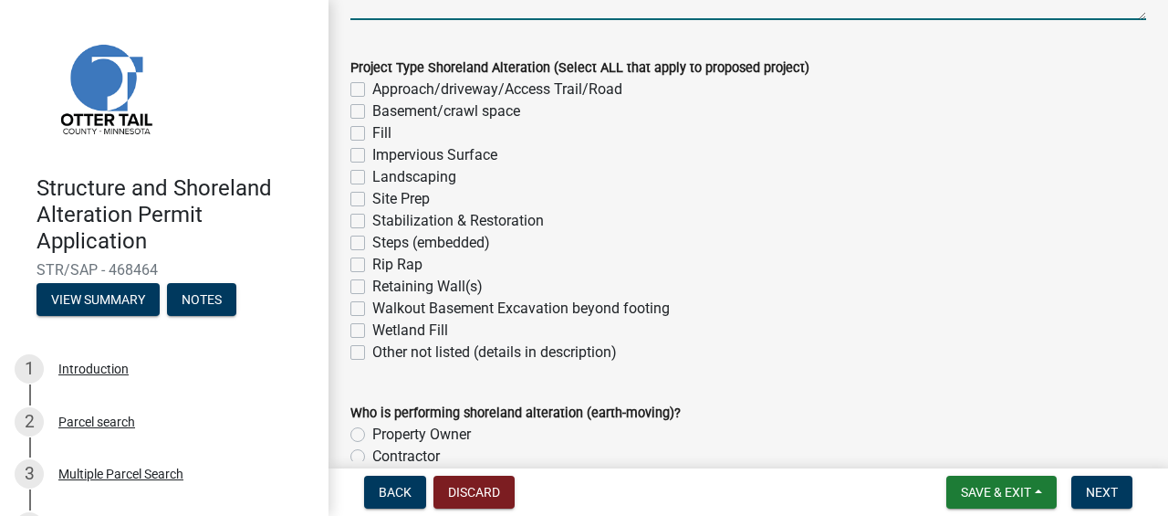
scroll to position [433, 0]
type textarea "move less than 2 yards of sand in a back lot"
click at [372, 194] on label "Site Prep" at bounding box center [400, 199] width 57 height 22
click at [372, 194] on input "Site Prep" at bounding box center [378, 194] width 12 height 12
checkbox input "true"
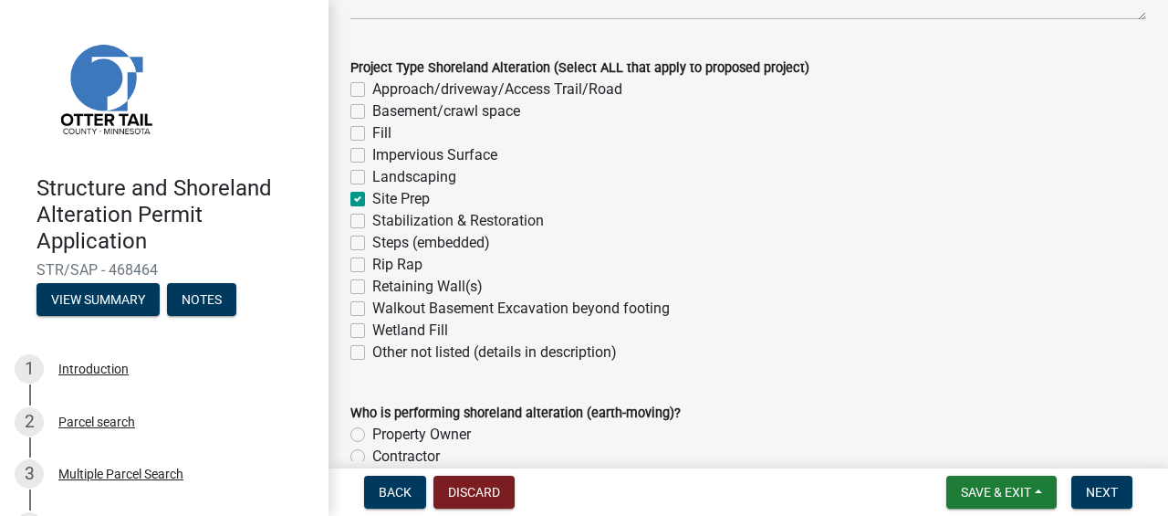
checkbox input "false"
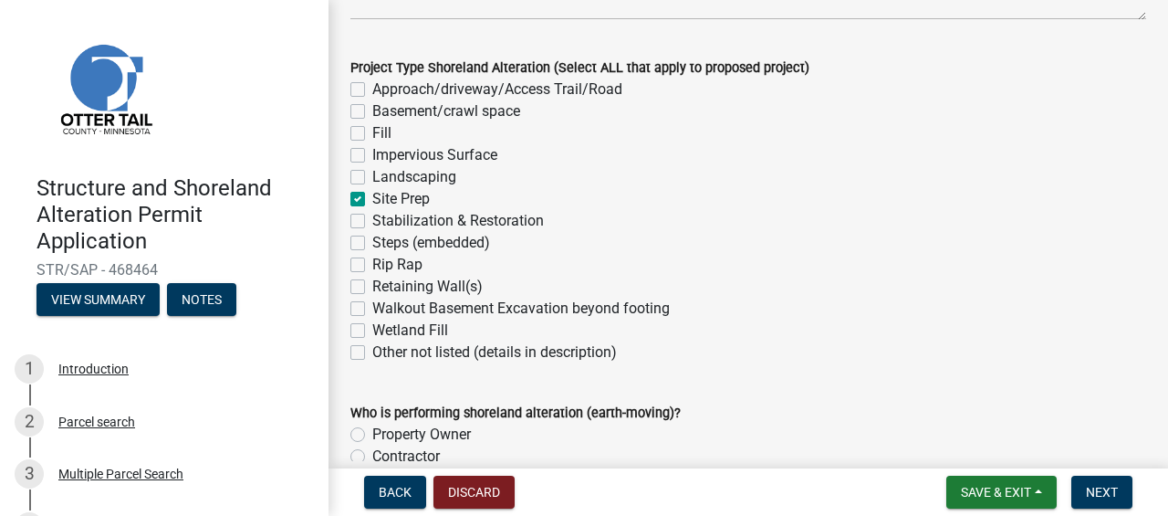
checkbox input "true"
checkbox input "false"
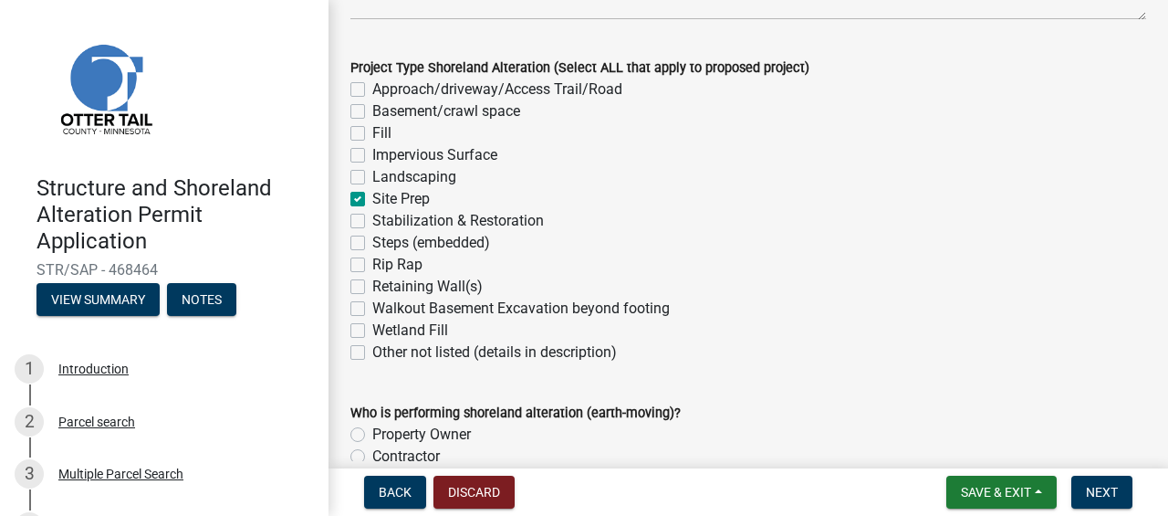
checkbox input "false"
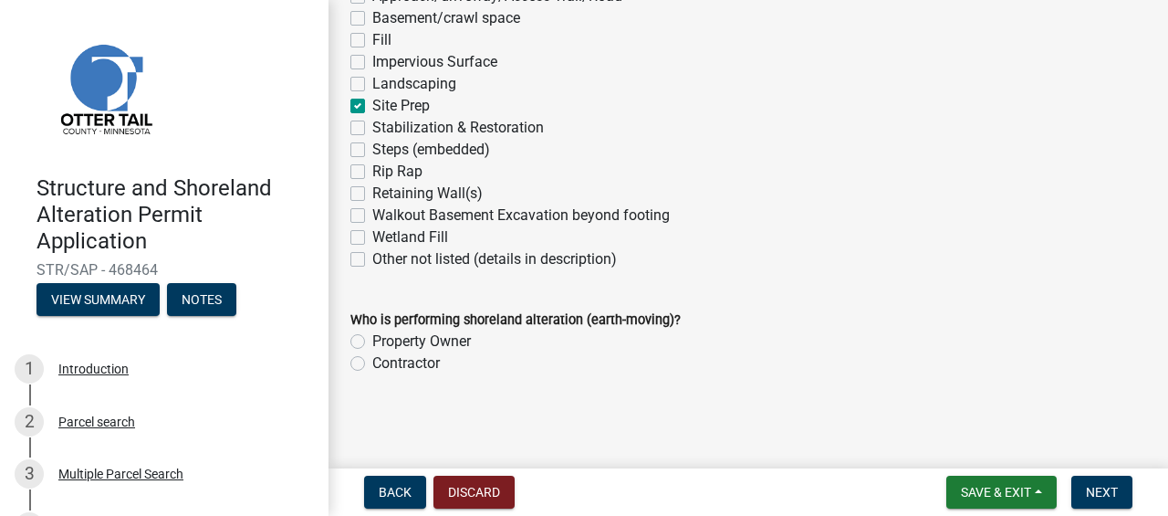
scroll to position [527, 0]
click at [372, 339] on label "Property Owner" at bounding box center [421, 340] width 99 height 22
click at [372, 339] on input "Property Owner" at bounding box center [378, 335] width 12 height 12
radio input "true"
click at [1110, 500] on button "Next" at bounding box center [1101, 491] width 61 height 33
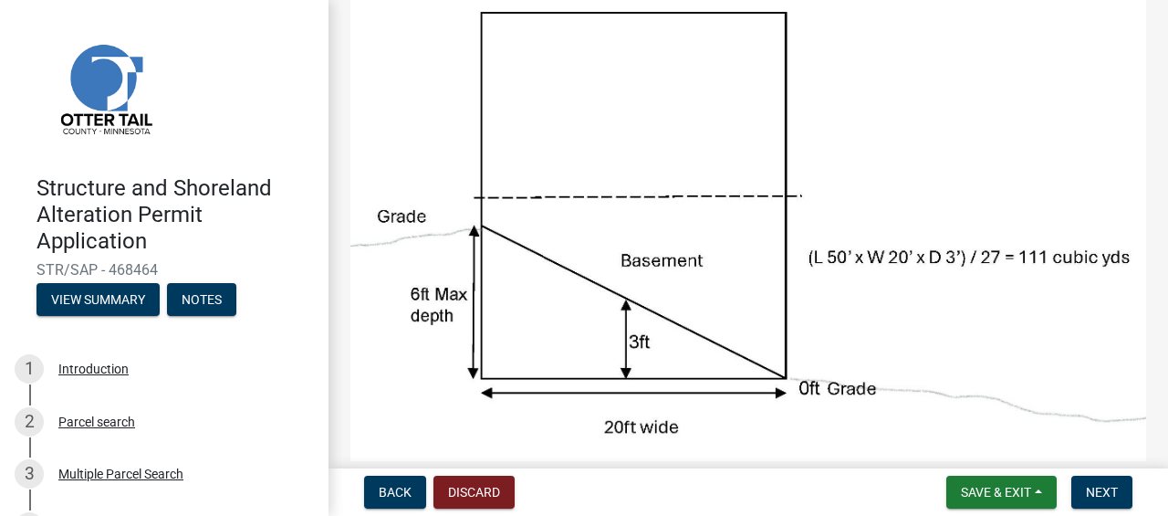
scroll to position [233, 0]
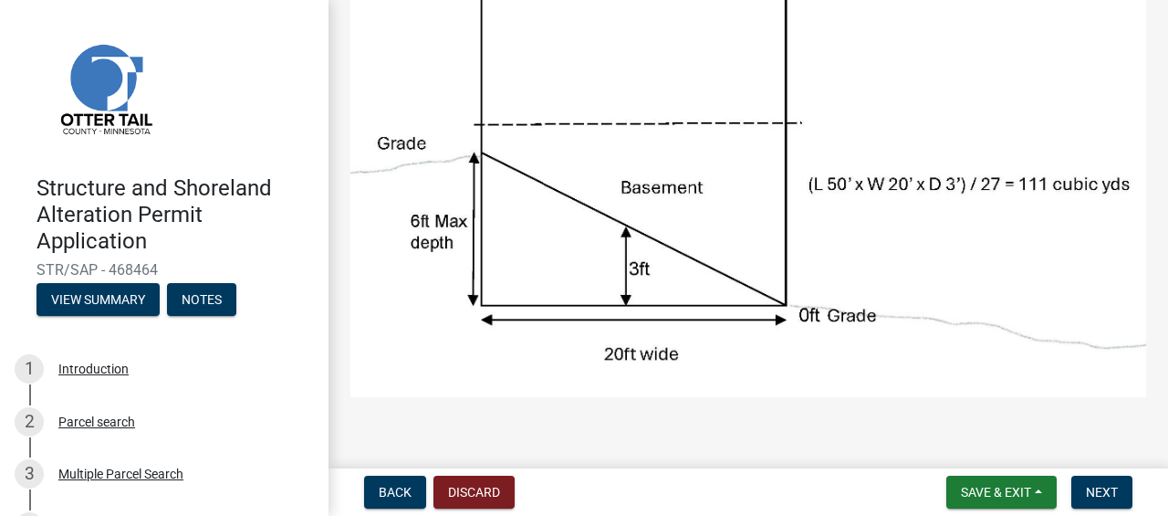
click at [1117, 267] on img at bounding box center [748, 142] width 796 height 509
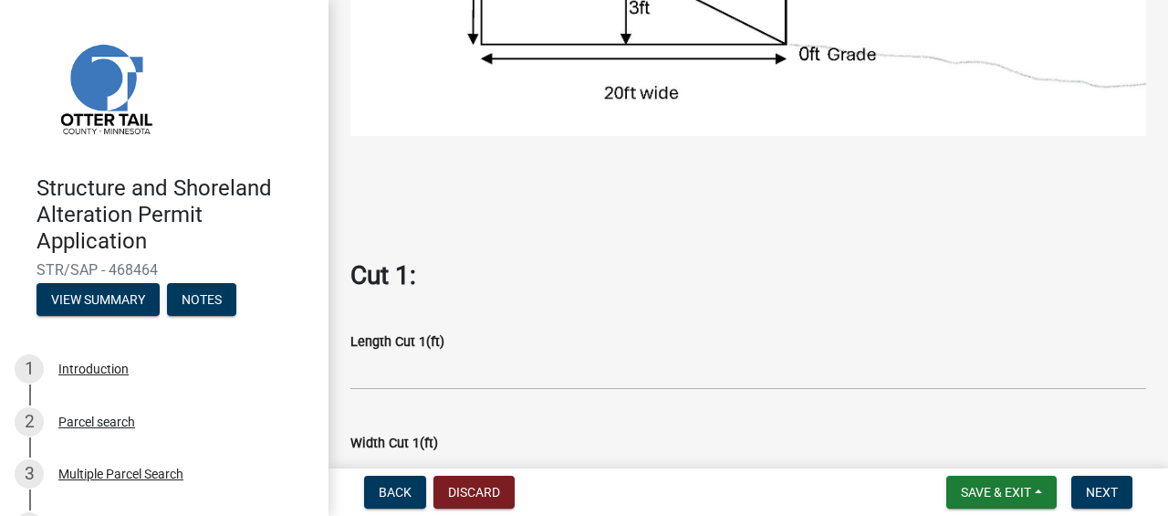
scroll to position [567, 0]
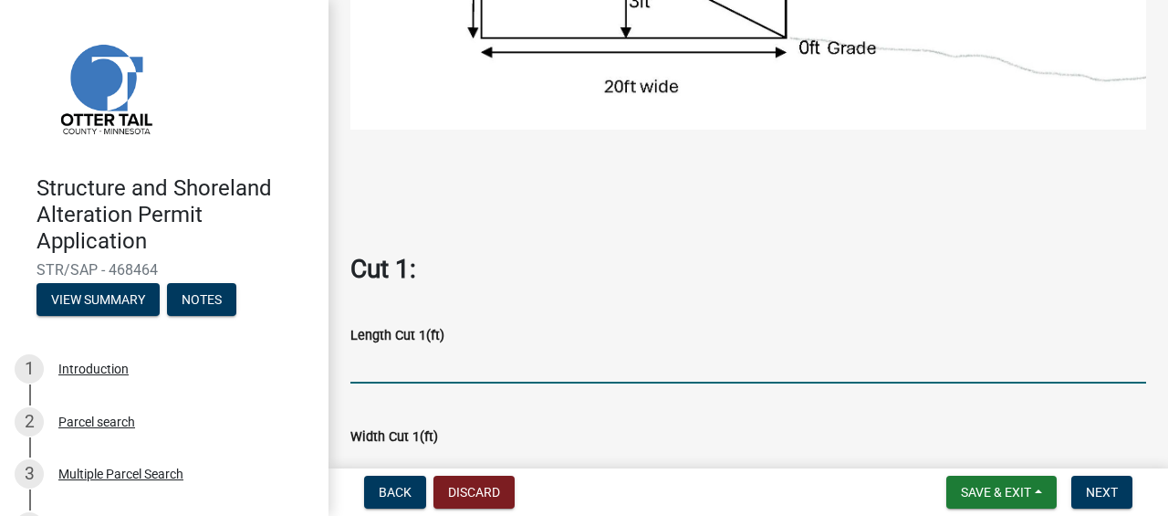
click at [390, 359] on input "text" at bounding box center [748, 364] width 796 height 37
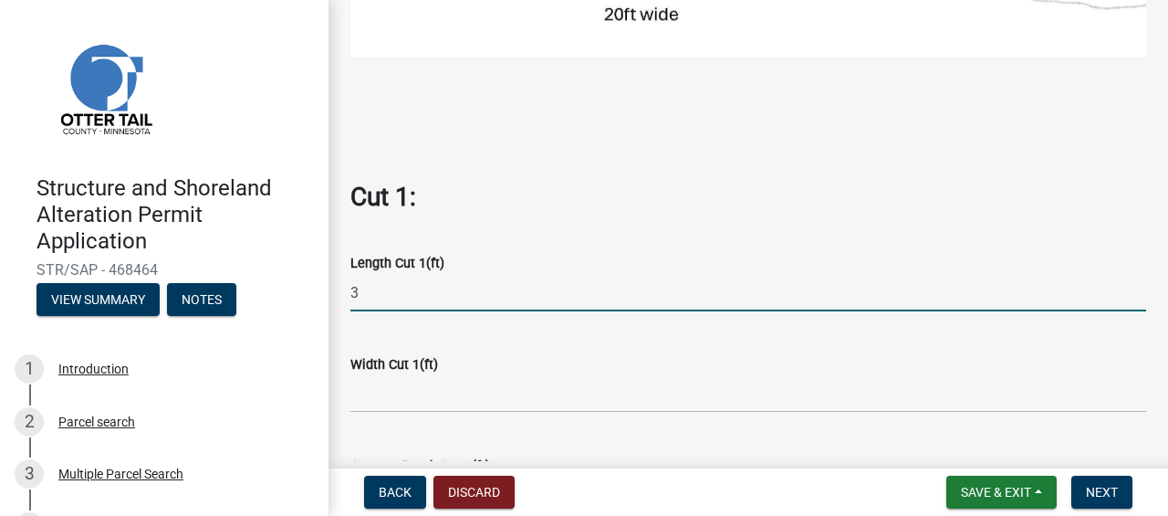
scroll to position [642, 0]
type input "3"
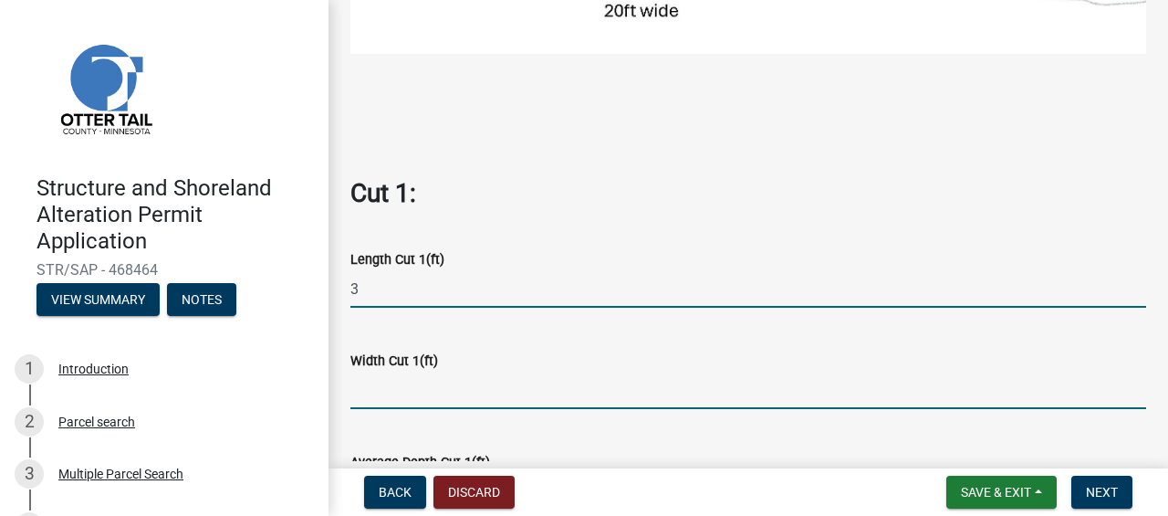
click at [439, 378] on input "text" at bounding box center [748, 389] width 796 height 37
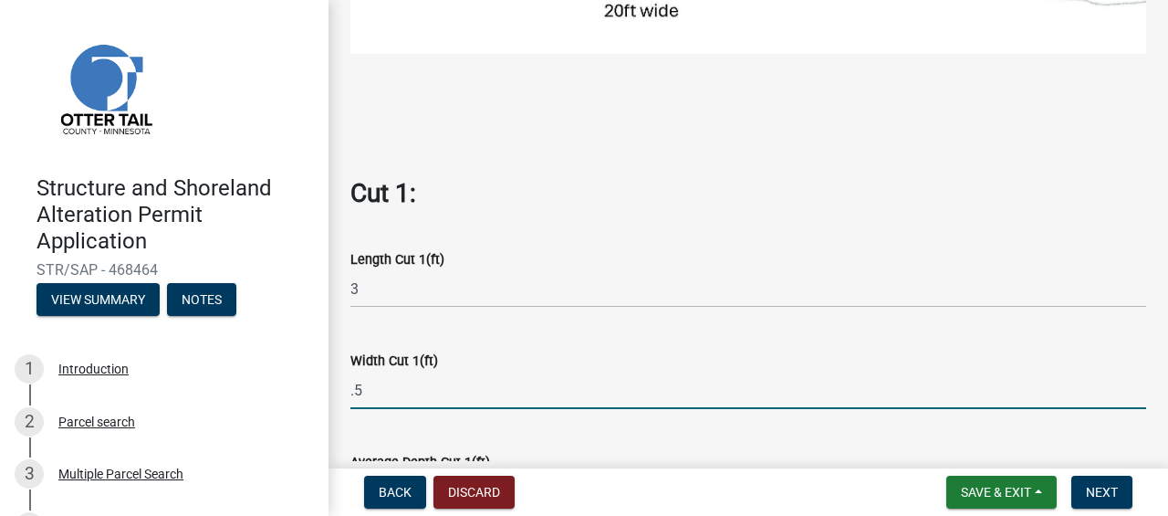
type input "."
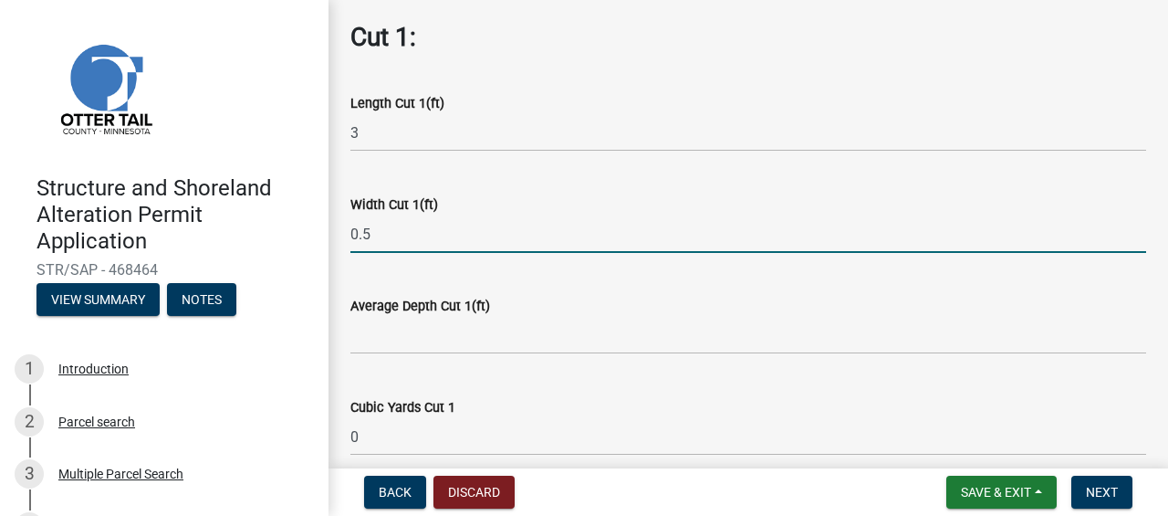
scroll to position [803, 0]
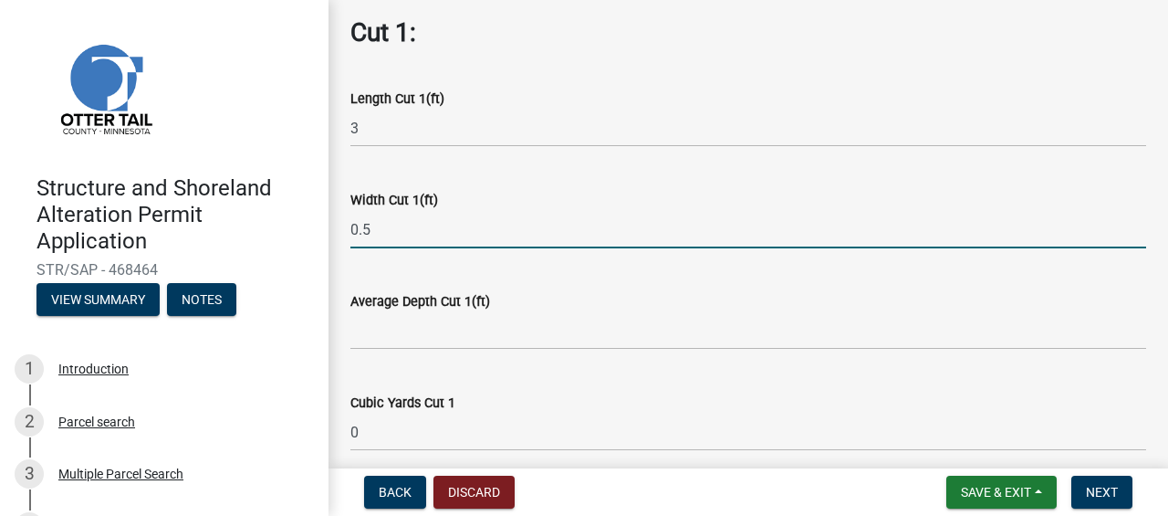
type input "0.5"
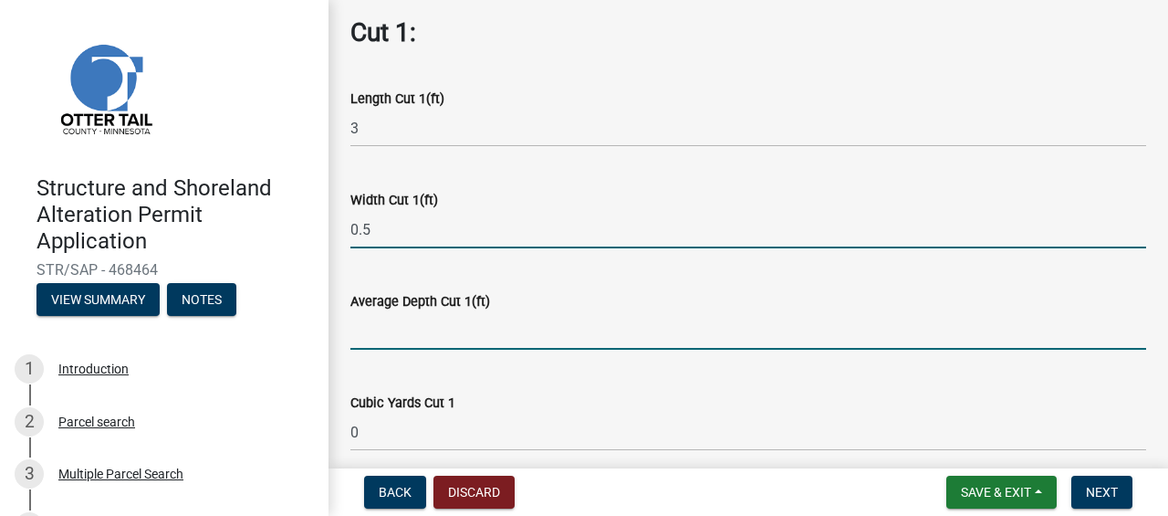
click at [498, 323] on input "text" at bounding box center [748, 330] width 796 height 37
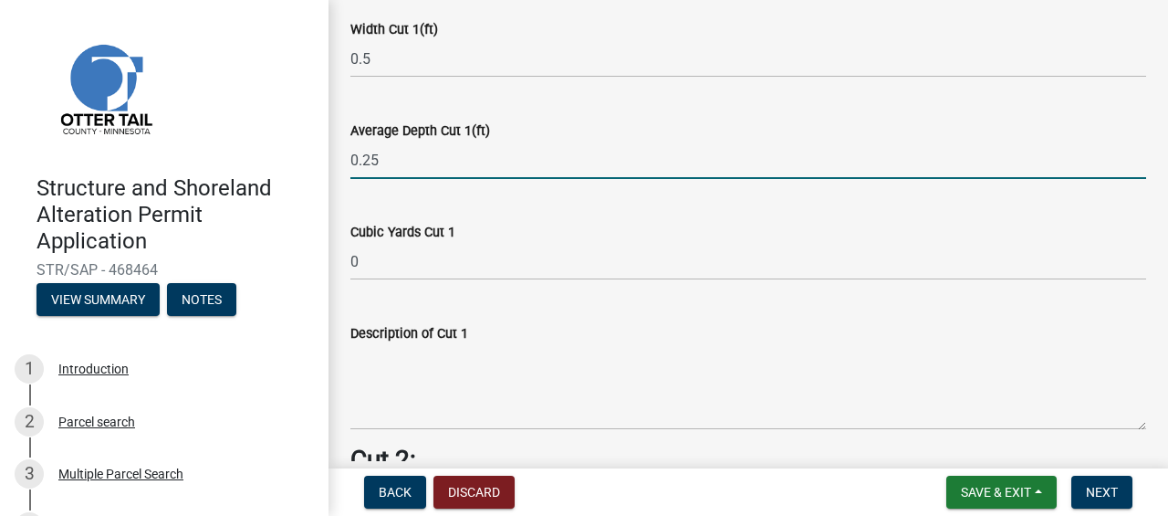
scroll to position [975, 0]
type input "0.25"
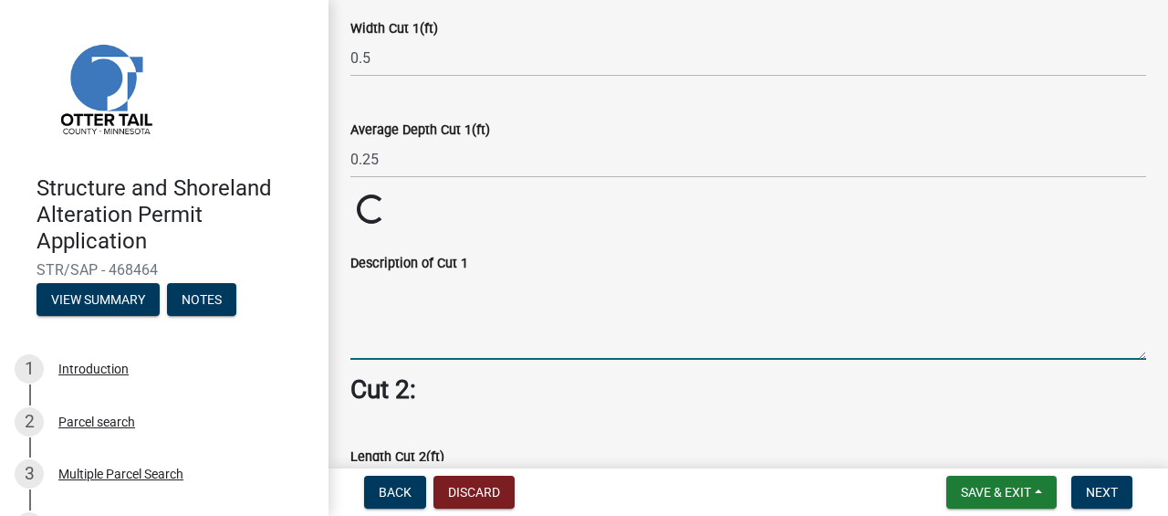
click at [374, 314] on textarea "Description of Cut 1" at bounding box center [748, 317] width 796 height 86
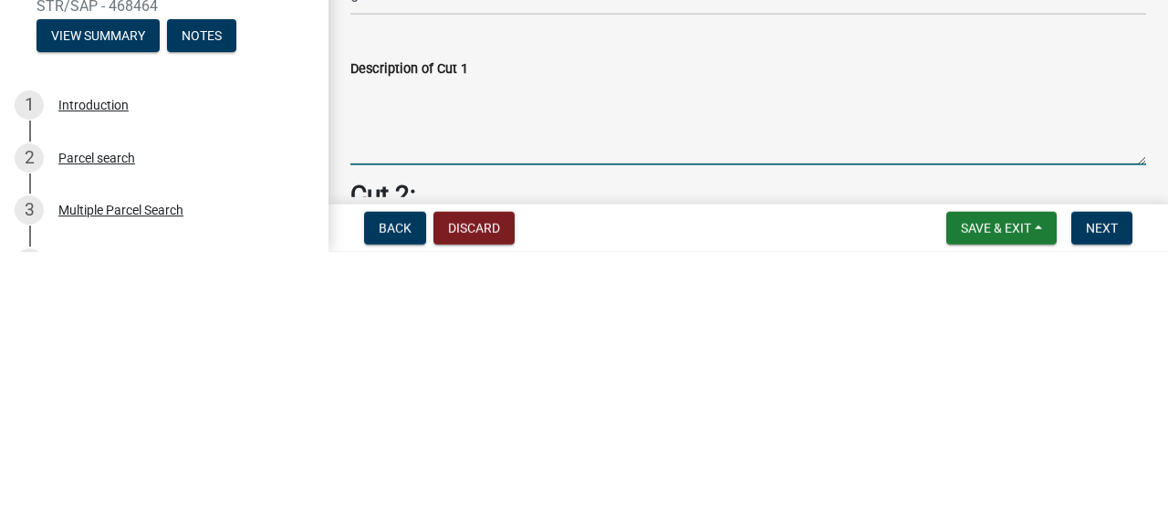
type textarea "3"
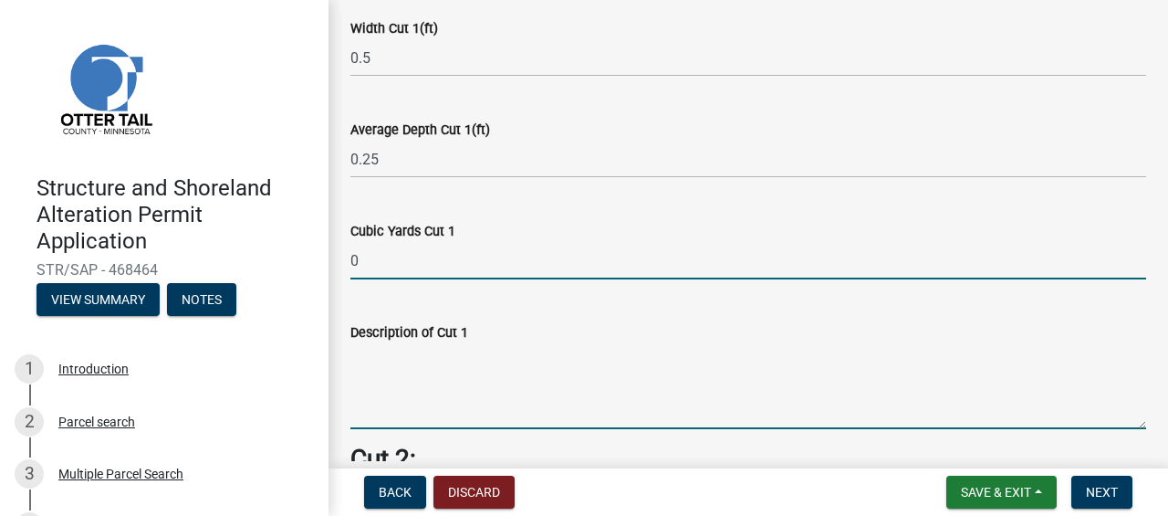
click at [391, 245] on input "0" at bounding box center [748, 260] width 796 height 37
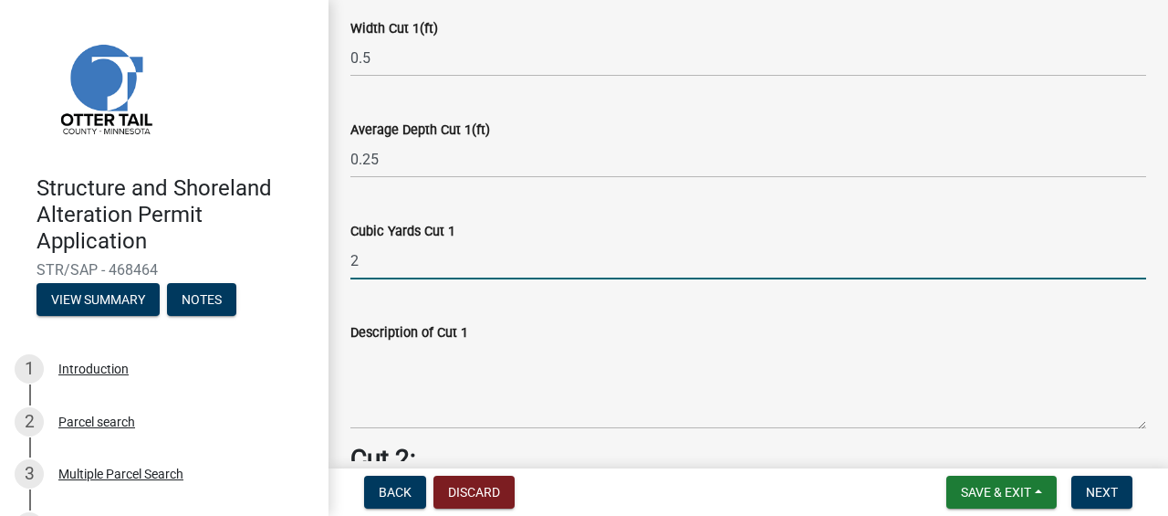
type input "2"
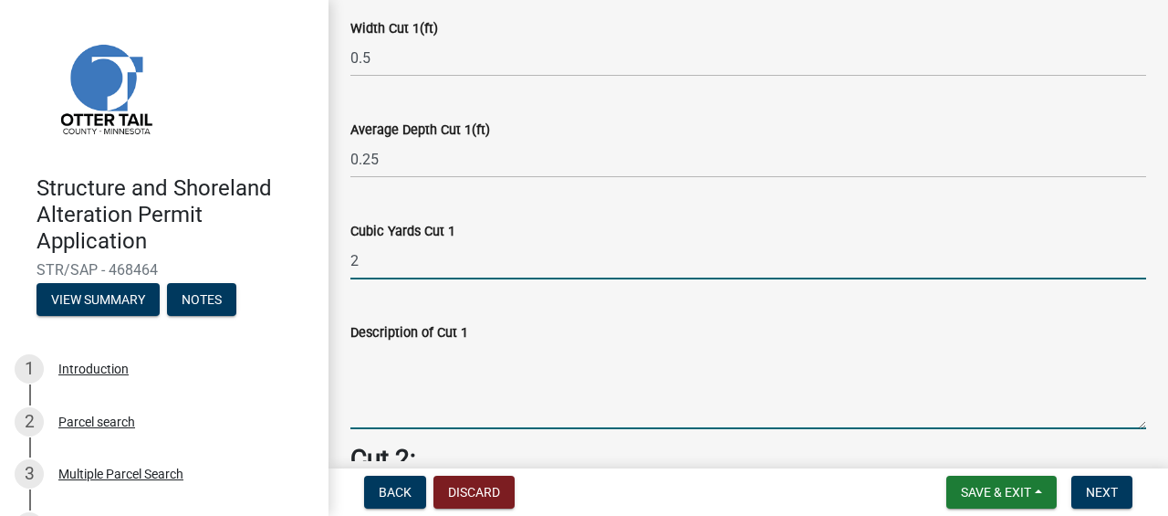
click at [389, 396] on textarea "Description of Cut 1" at bounding box center [748, 386] width 796 height 86
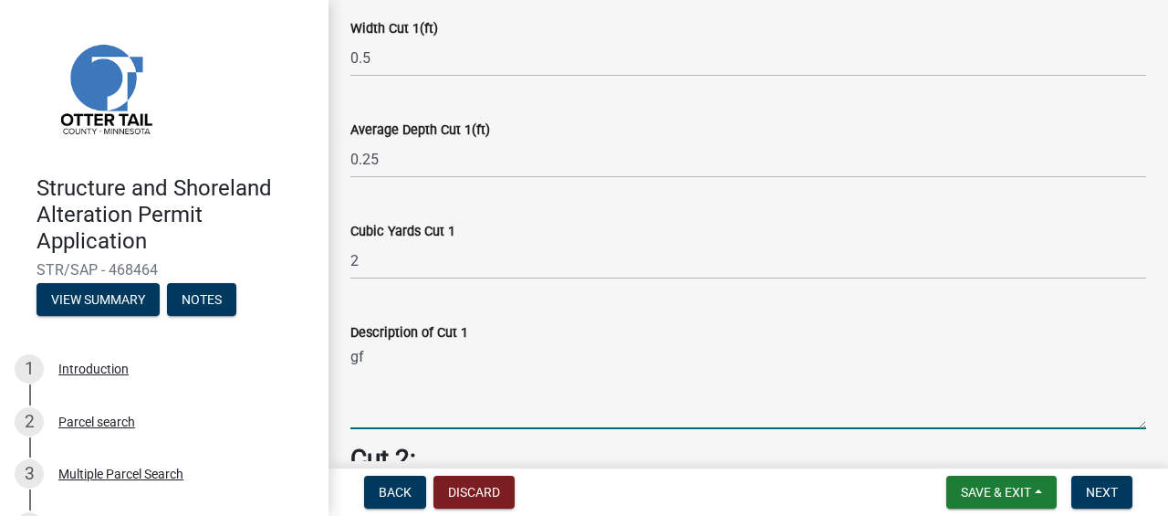
type textarea "g"
click at [503, 349] on textarea "g" at bounding box center [748, 386] width 796 height 86
type textarea "ground is near level, less an 6 inches needed."
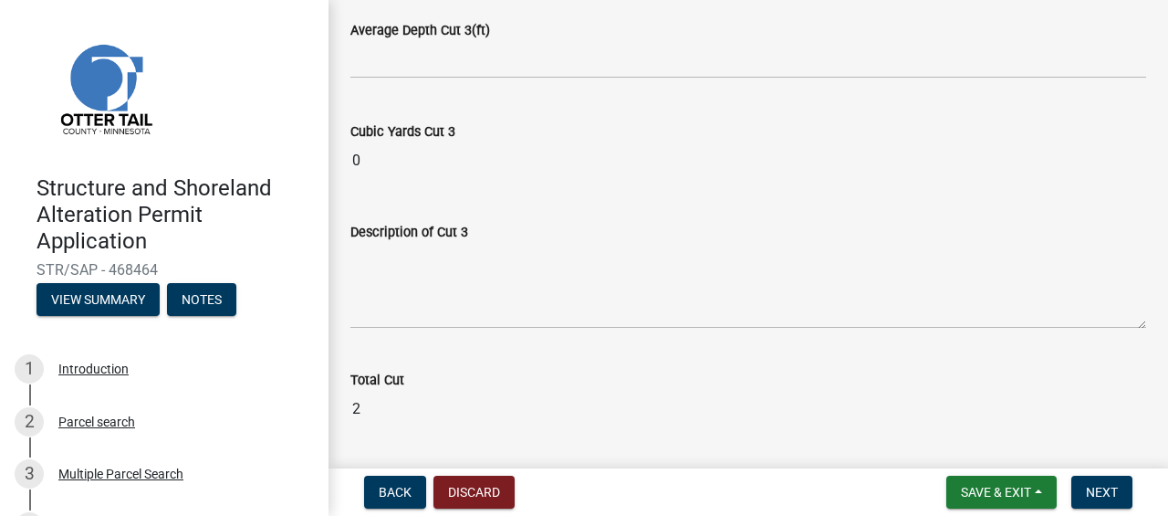
scroll to position [2312, 0]
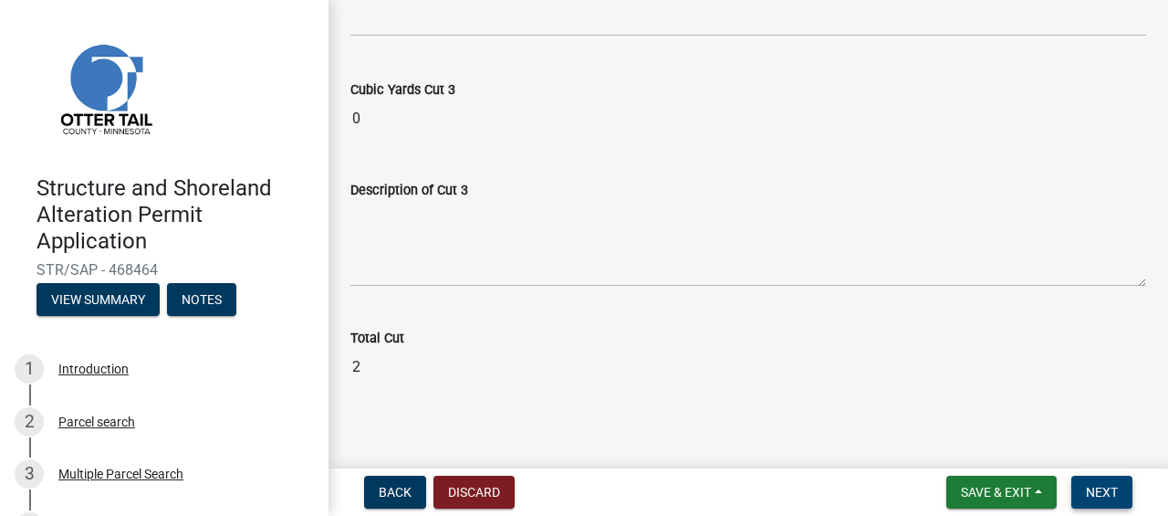
click at [1109, 497] on span "Next" at bounding box center [1102, 492] width 32 height 15
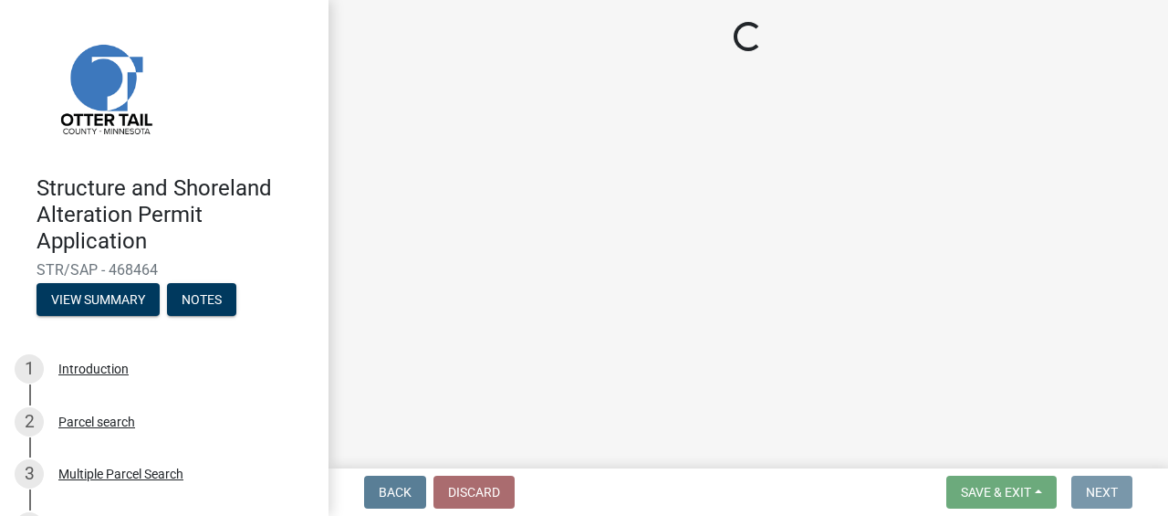
scroll to position [0, 0]
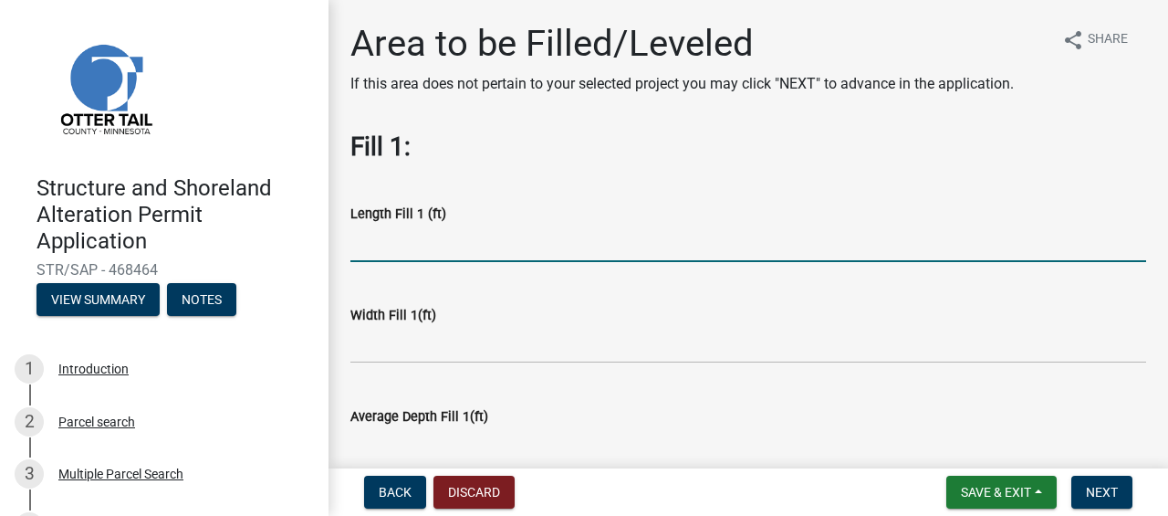
click at [380, 249] on input "text" at bounding box center [748, 242] width 796 height 37
type input "20"
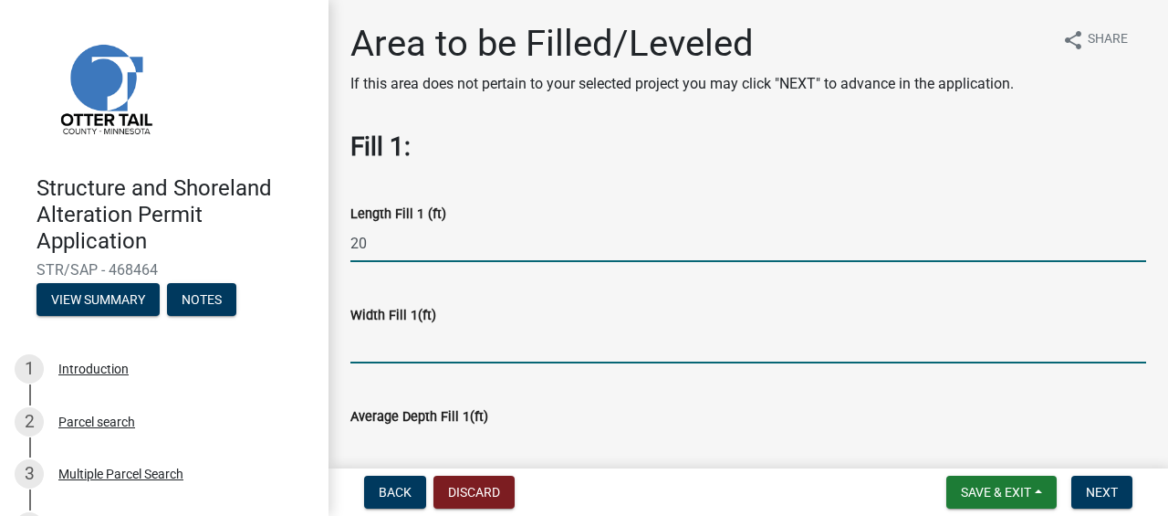
click at [464, 339] on input "text" at bounding box center [748, 344] width 796 height 37
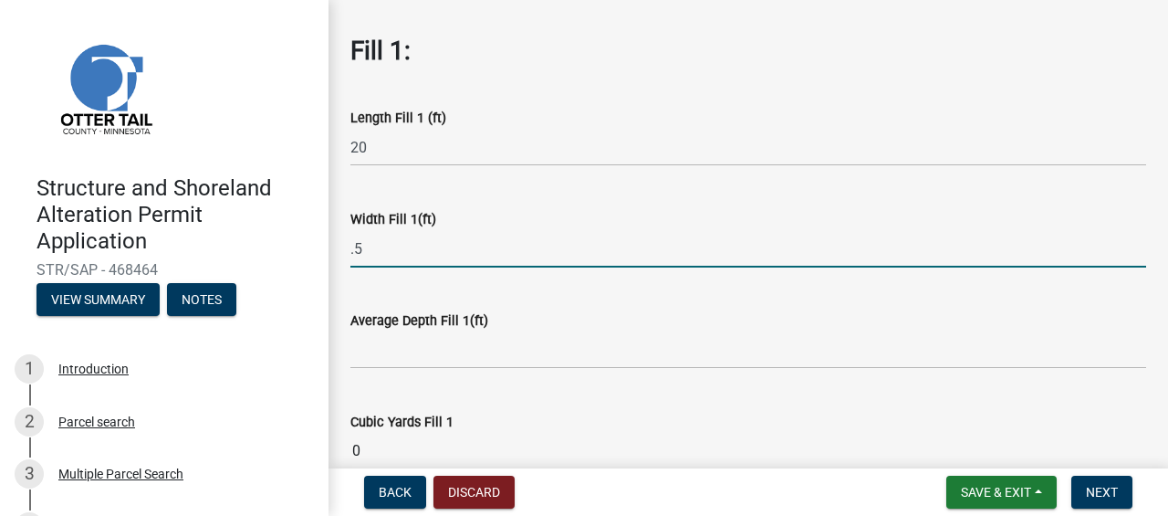
scroll to position [104, 0]
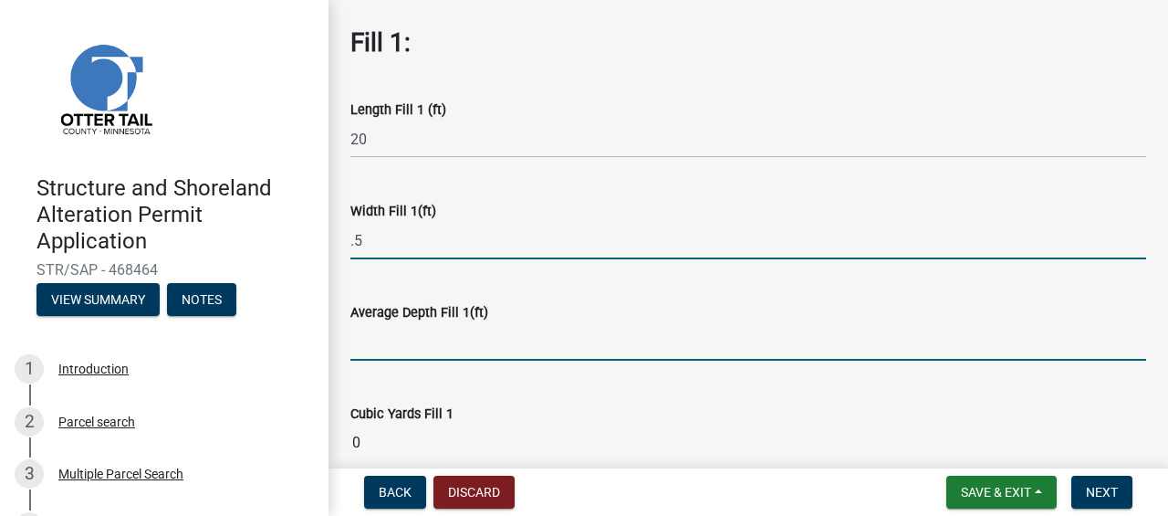
click at [517, 341] on input "text" at bounding box center [748, 341] width 796 height 37
type input "0.5"
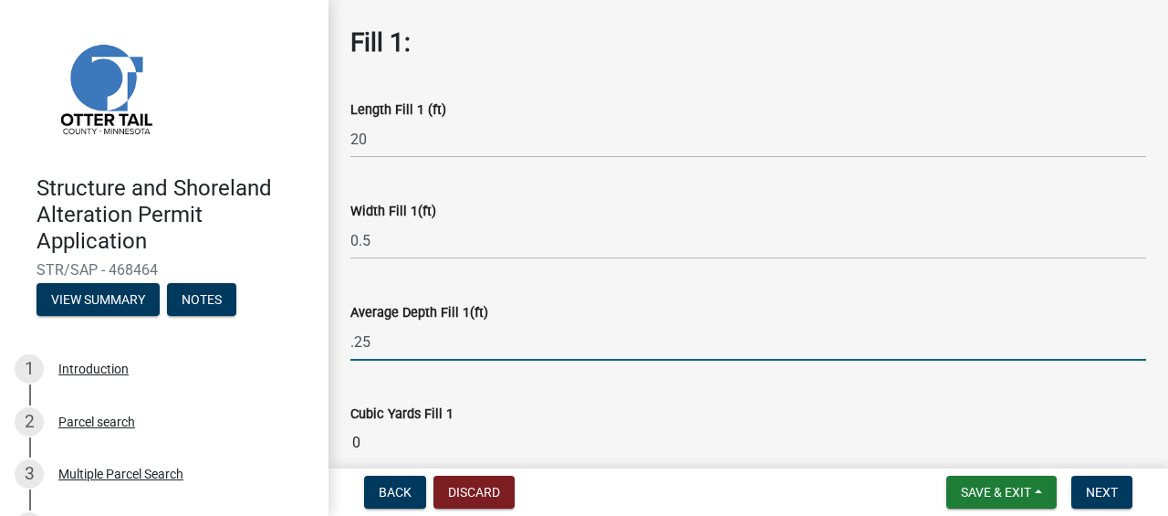
type input "0.25"
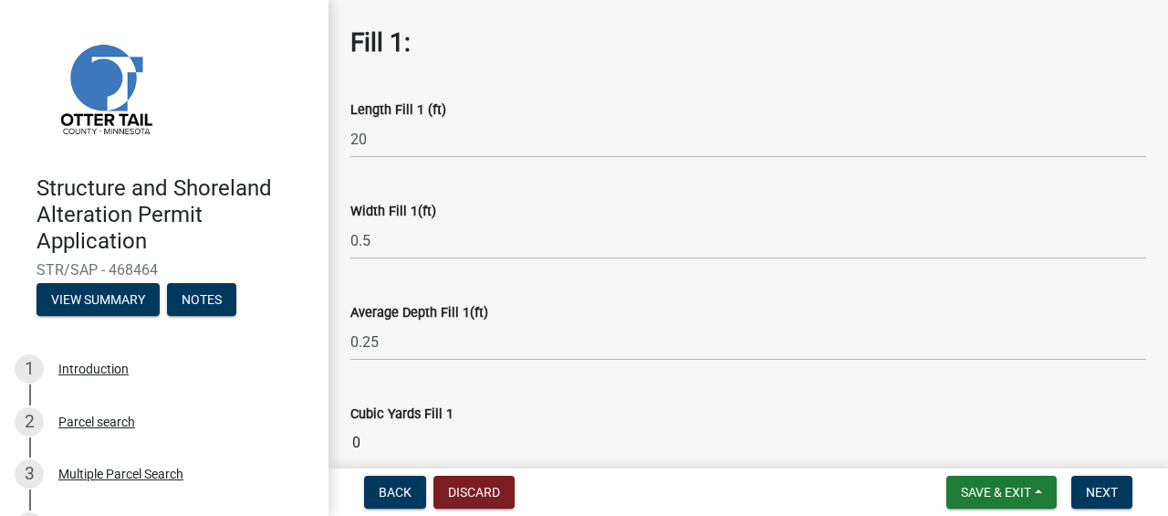
click at [421, 445] on input "0" at bounding box center [748, 442] width 796 height 37
click at [451, 441] on input "0" at bounding box center [748, 442] width 796 height 37
click at [407, 451] on input "0" at bounding box center [748, 442] width 796 height 37
click at [445, 443] on input "0" at bounding box center [748, 442] width 796 height 37
click at [1113, 490] on span "Next" at bounding box center [1102, 492] width 32 height 15
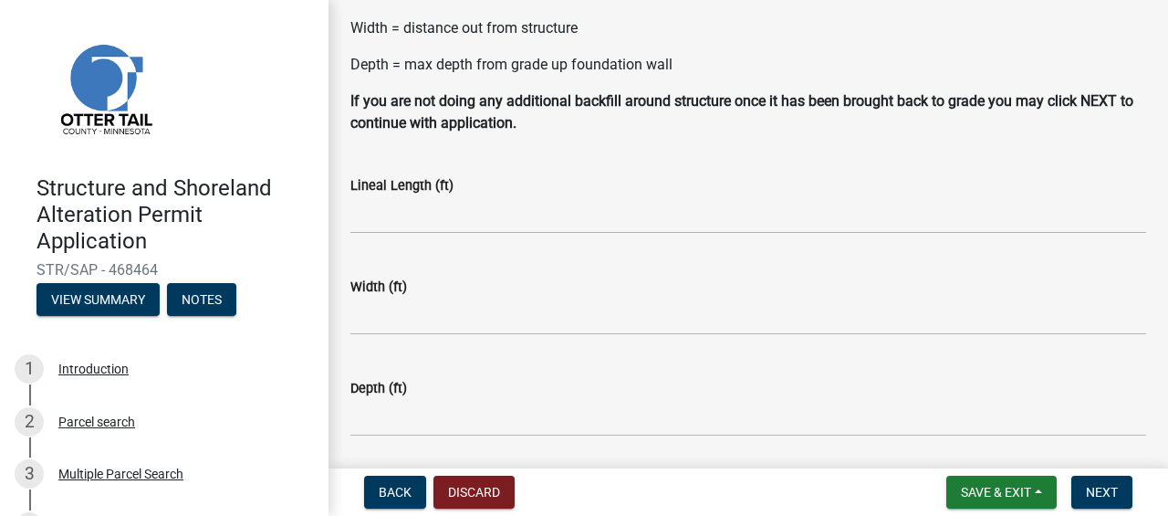
scroll to position [158, 0]
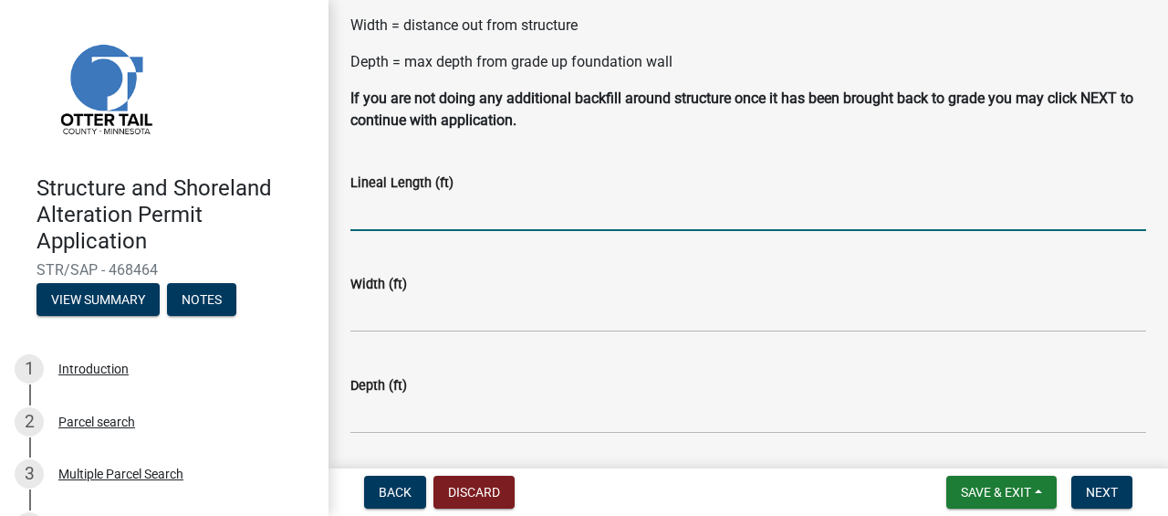
click at [402, 199] on input "text" at bounding box center [748, 211] width 796 height 37
type input "48"
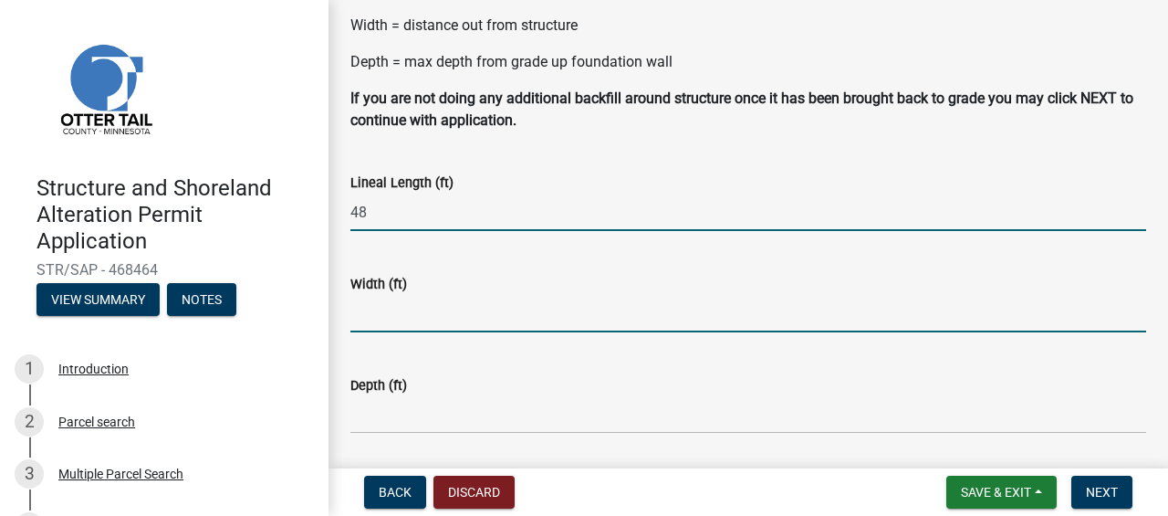
click at [412, 301] on input "text" at bounding box center [748, 313] width 796 height 37
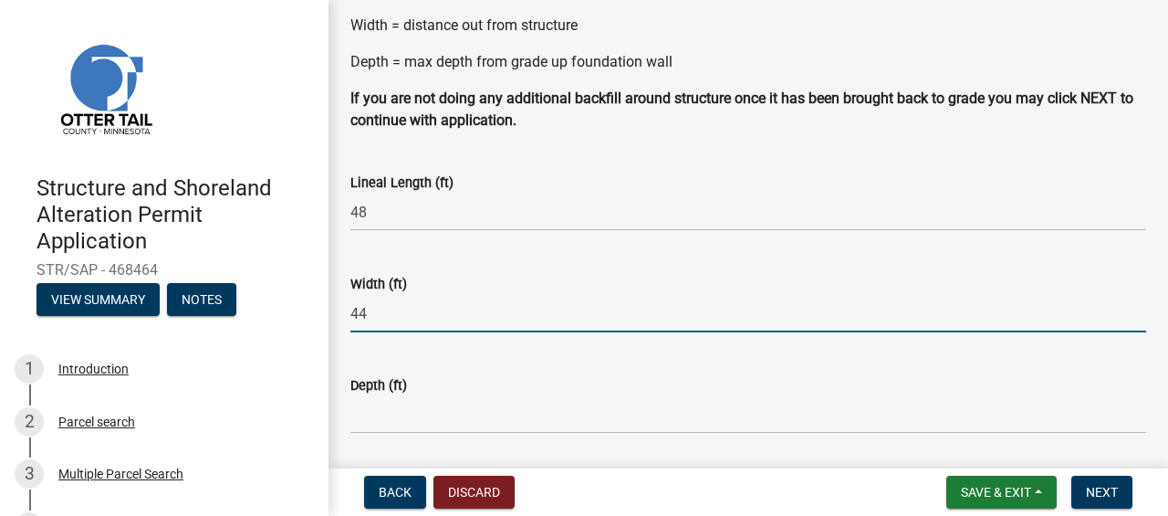
type input "44"
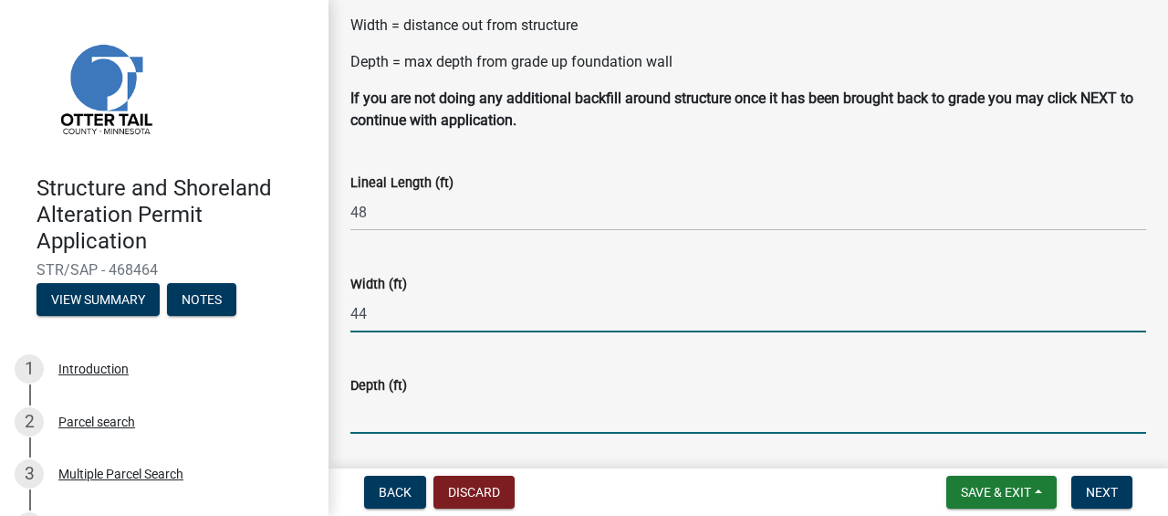
click at [417, 408] on input "text" at bounding box center [748, 414] width 796 height 37
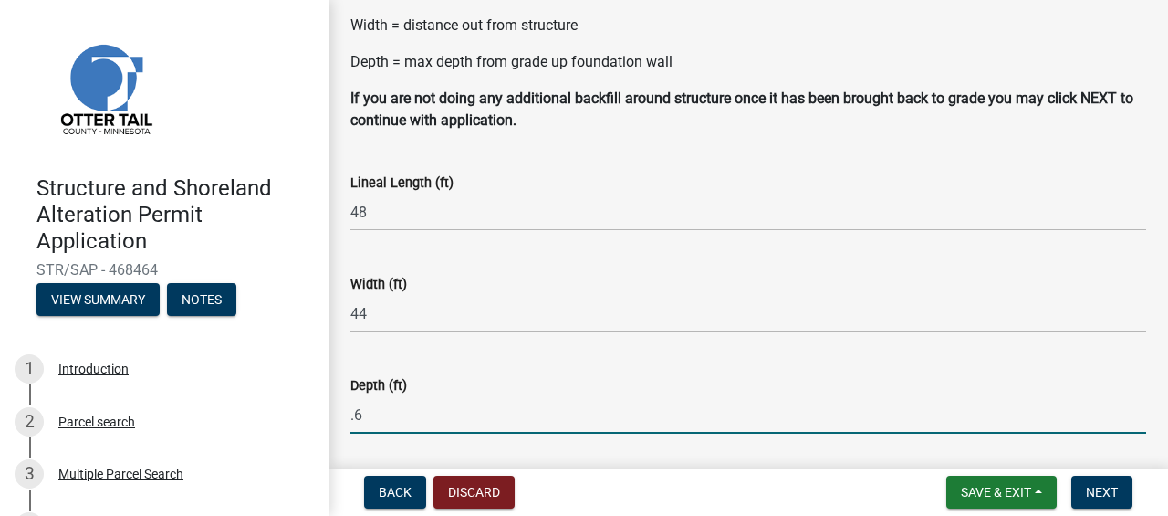
type input "."
type input "0.5"
click at [1101, 498] on span "Next" at bounding box center [1102, 492] width 32 height 15
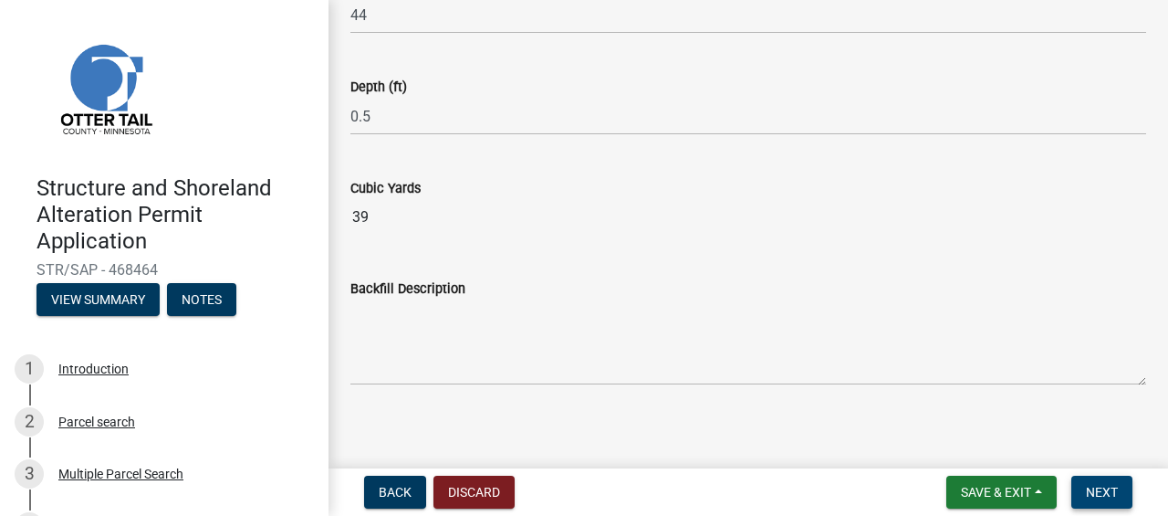
scroll to position [465, 0]
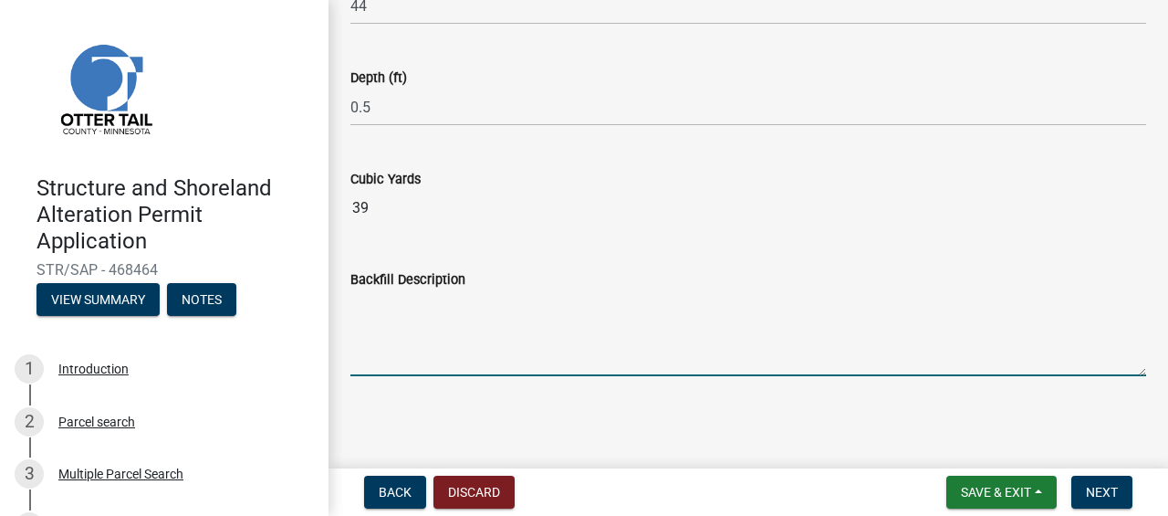
click at [431, 360] on textarea "Backfill Description" at bounding box center [748, 333] width 796 height 86
type textarea "backfill around structure"
click at [1115, 494] on span "Next" at bounding box center [1102, 492] width 32 height 15
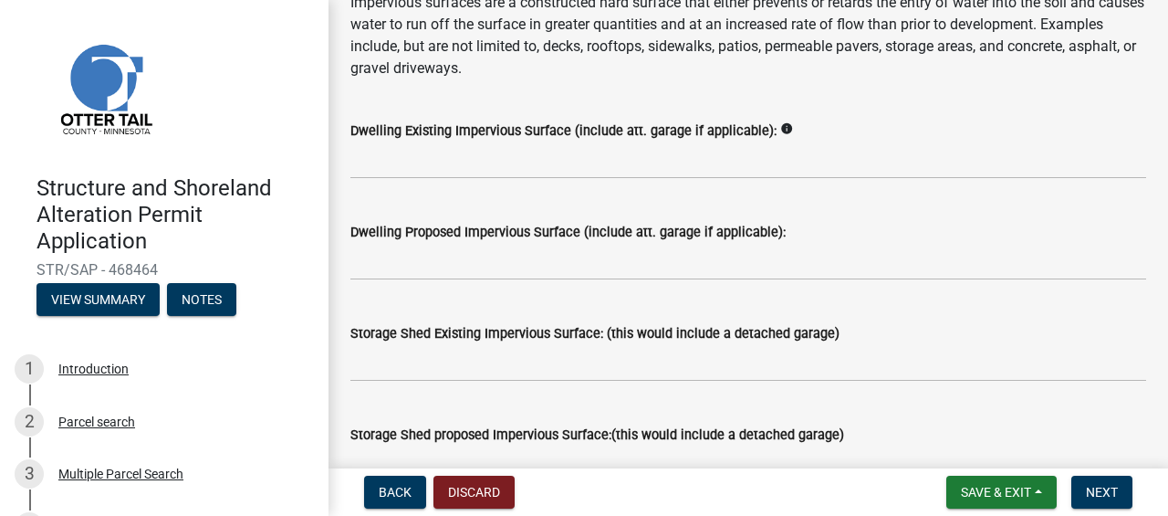
scroll to position [268, 0]
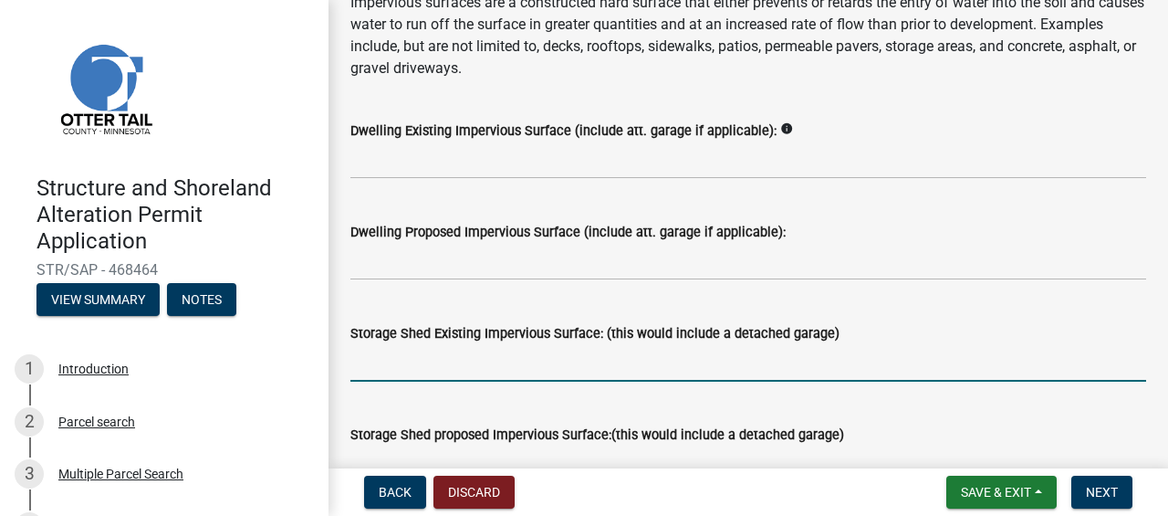
click at [422, 350] on input "text" at bounding box center [748, 362] width 796 height 37
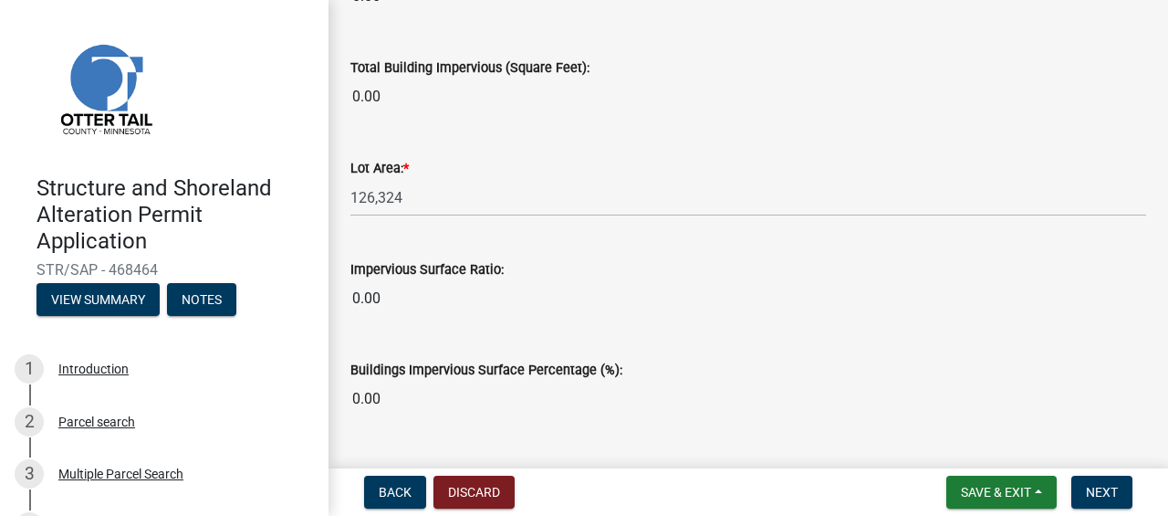
scroll to position [1618, 0]
type input "528"
click at [394, 402] on input "0.00" at bounding box center [748, 399] width 796 height 37
click at [511, 398] on input "0.00" at bounding box center [748, 399] width 796 height 37
click at [1106, 490] on span "Next" at bounding box center [1102, 492] width 32 height 15
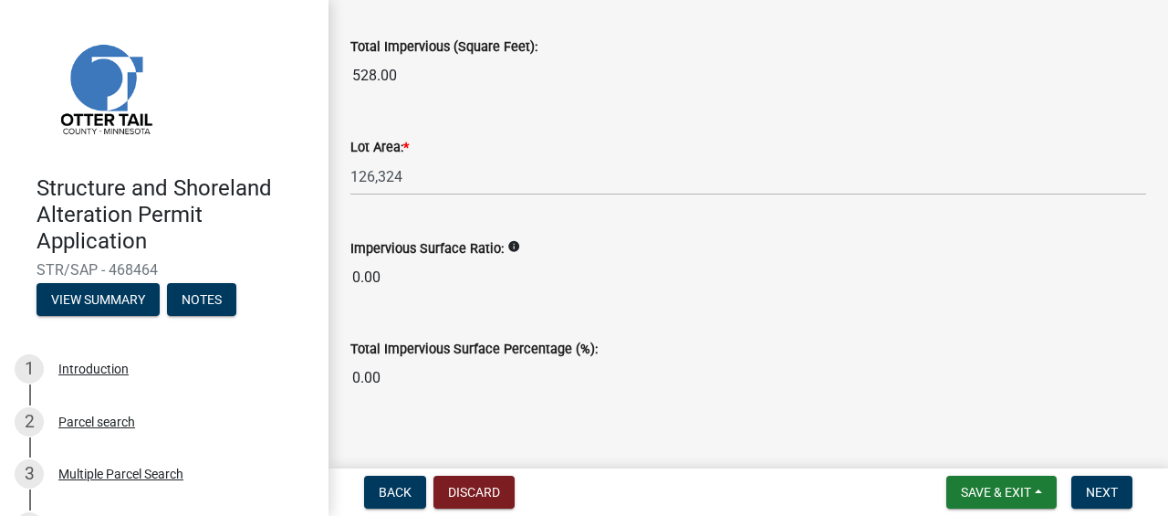
scroll to position [2352, 0]
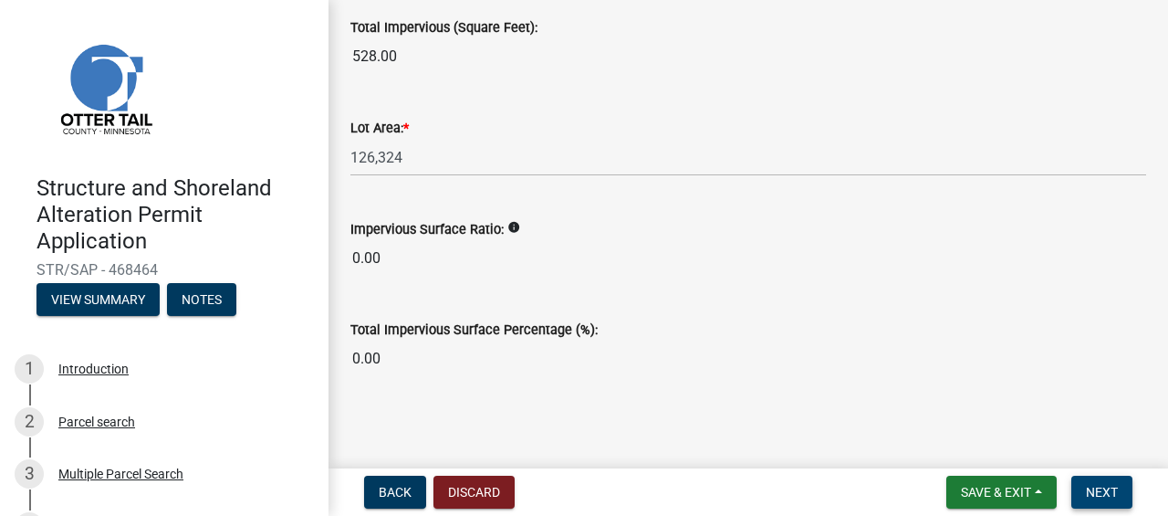
click at [1108, 492] on span "Next" at bounding box center [1102, 492] width 32 height 15
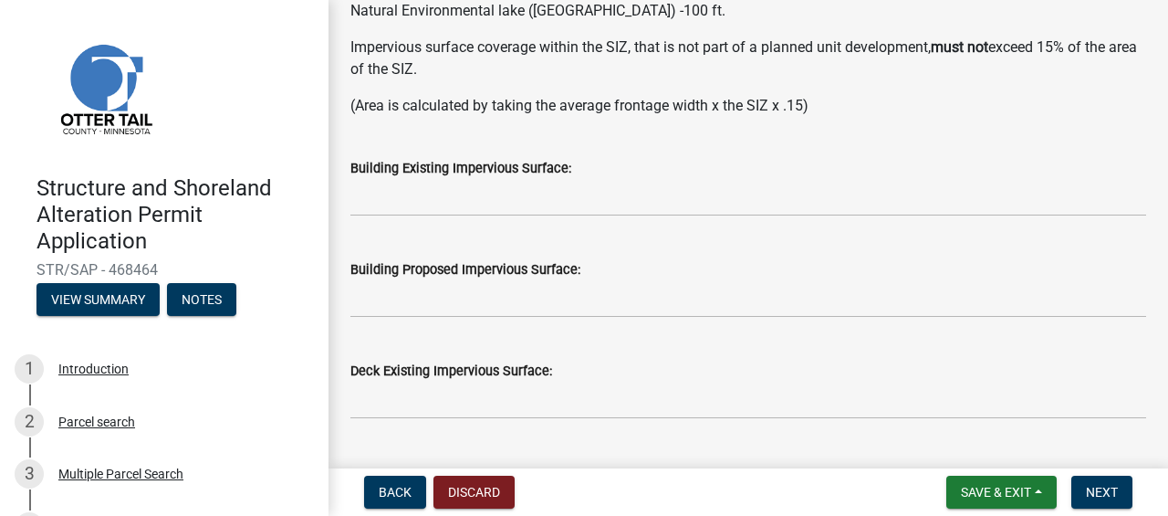
scroll to position [354, 0]
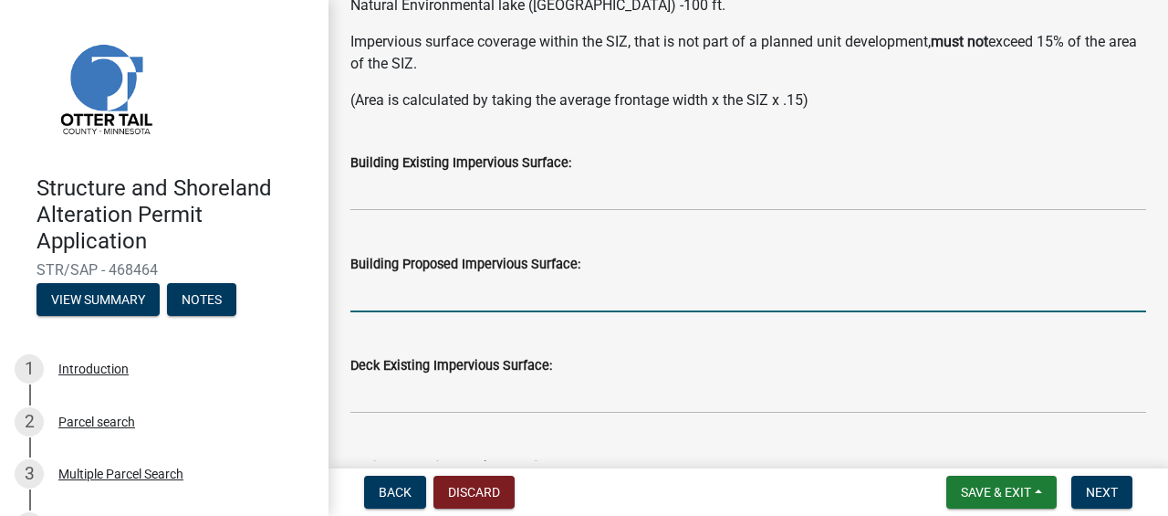
click at [445, 292] on input "text" at bounding box center [748, 293] width 796 height 37
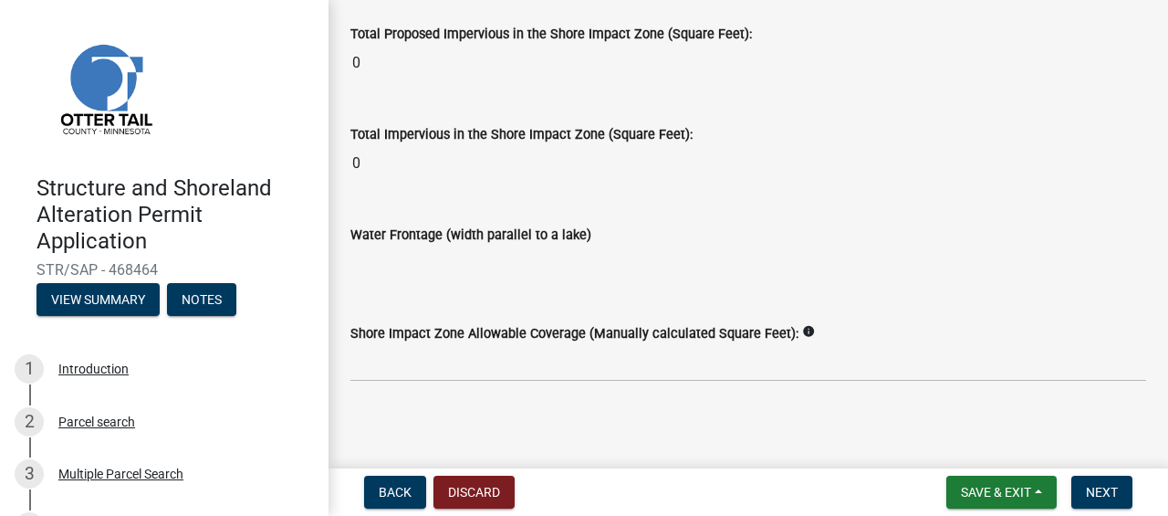
scroll to position [2614, 0]
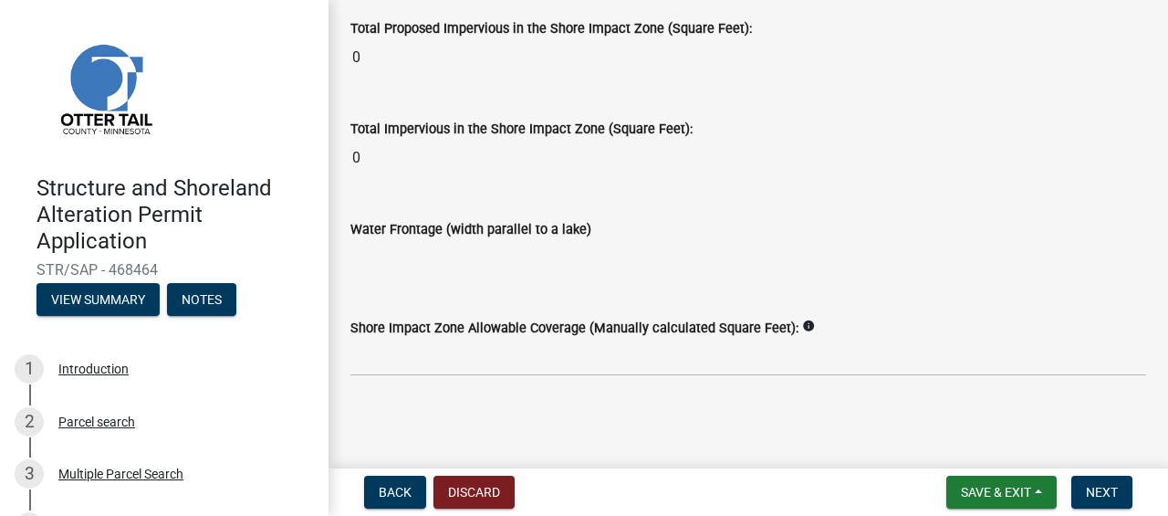
type input "528"
click at [1098, 485] on span "Next" at bounding box center [1102, 492] width 32 height 15
click at [1113, 502] on button "Next" at bounding box center [1101, 491] width 61 height 33
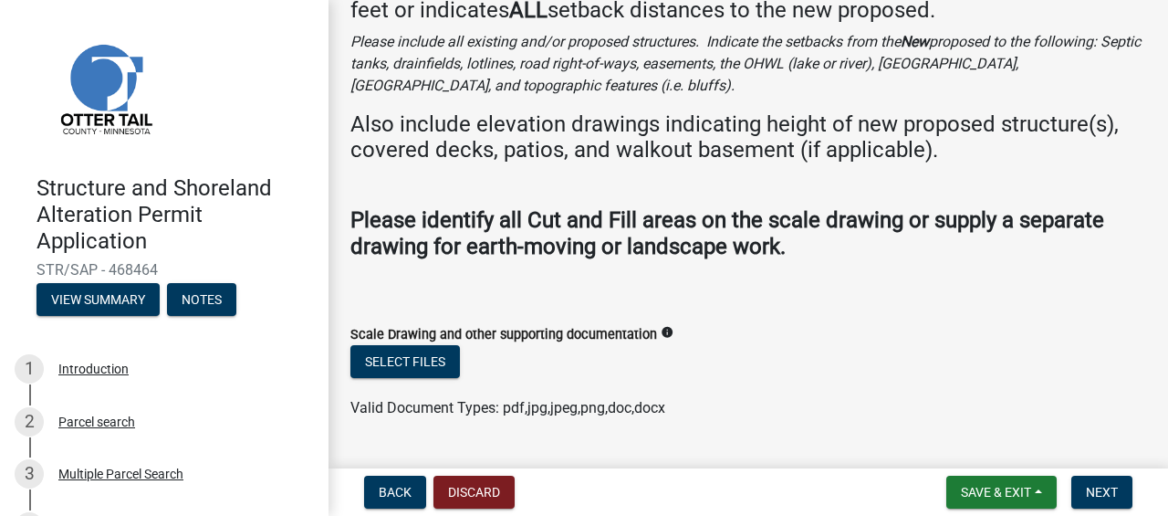
scroll to position [176, 0]
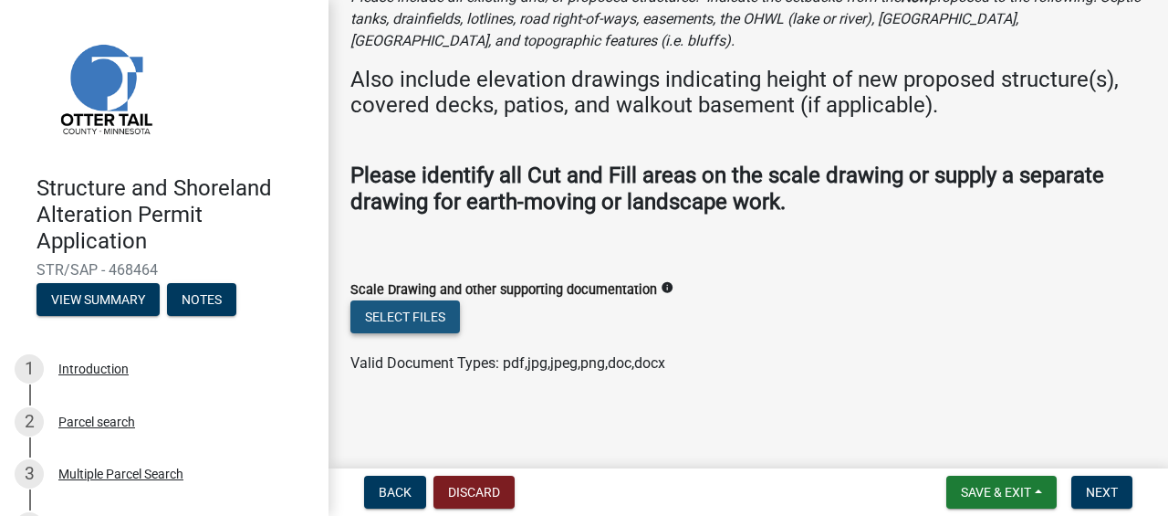
click at [408, 314] on button "Select files" at bounding box center [405, 316] width 110 height 33
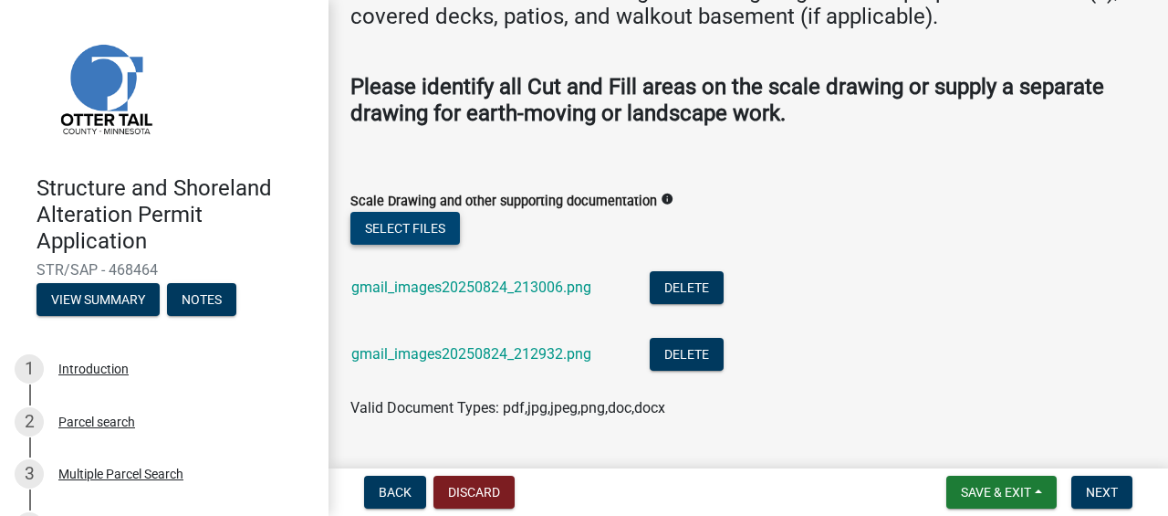
scroll to position [309, 0]
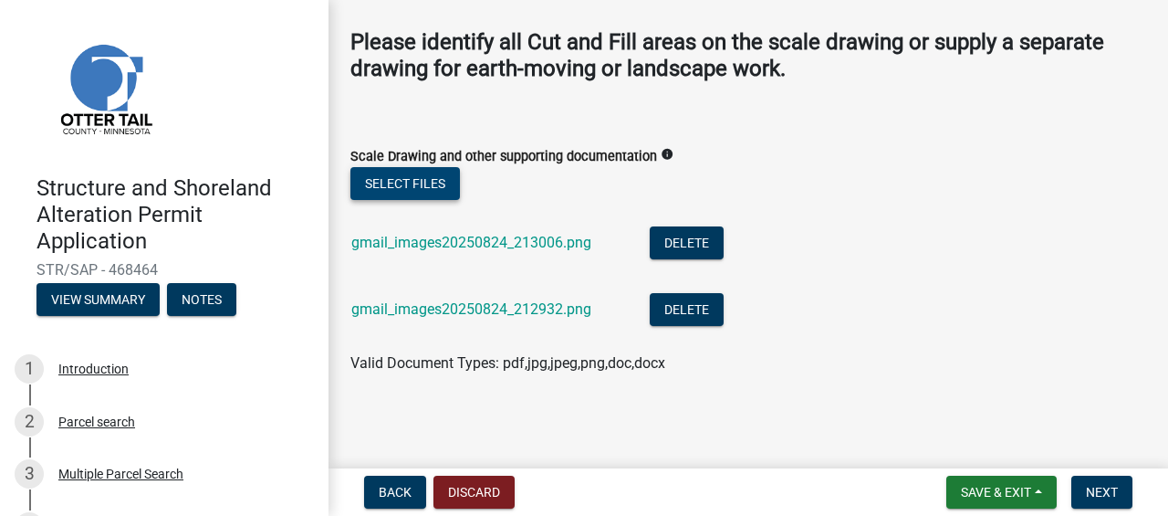
click at [416, 181] on button "Select files" at bounding box center [405, 183] width 110 height 33
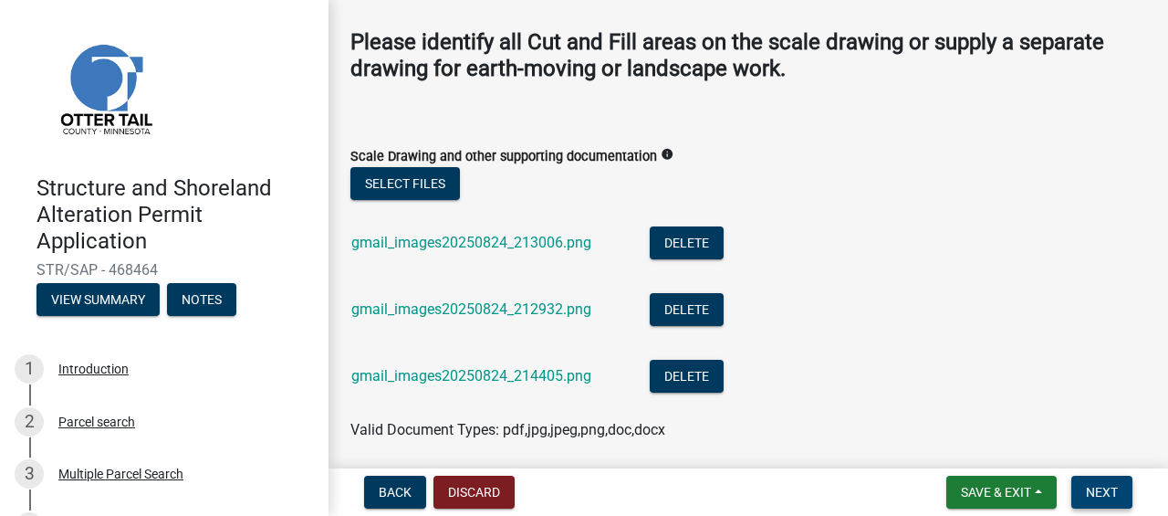
click at [1108, 490] on span "Next" at bounding box center [1102, 492] width 32 height 15
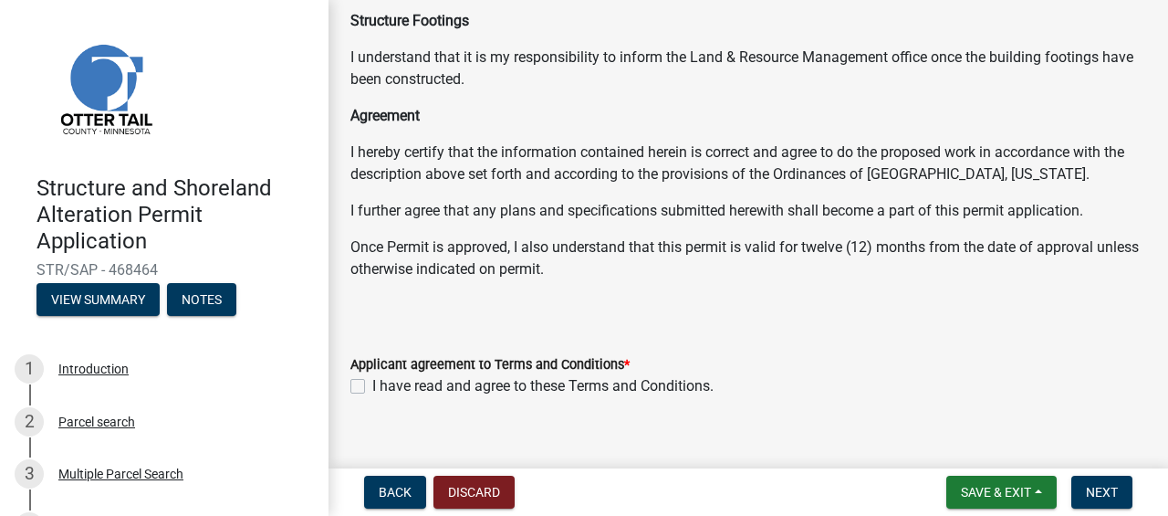
scroll to position [392, 0]
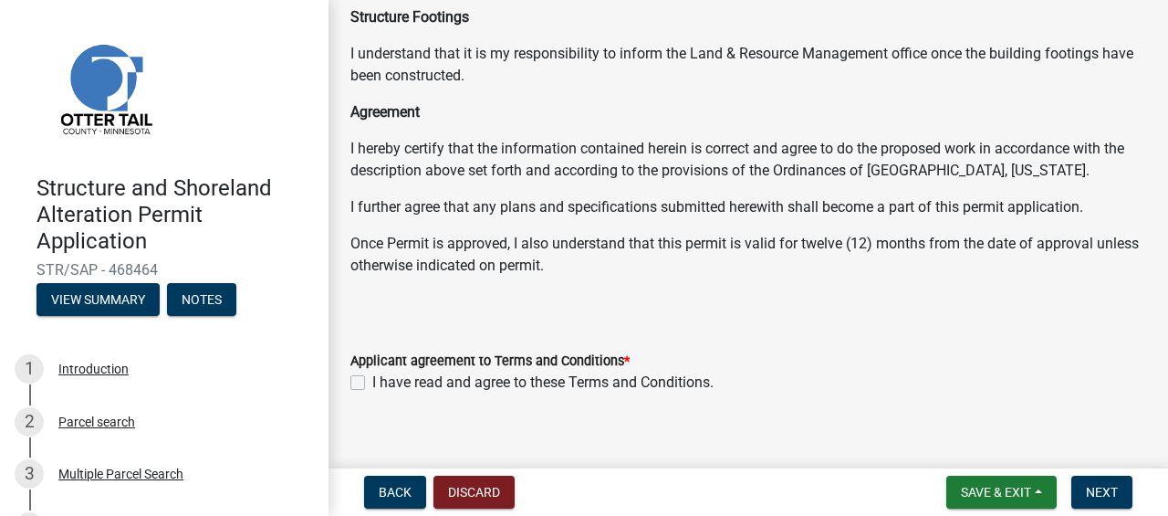
click at [1131, 272] on p "Once Permit is approved, I also understand that this permit is valid for twelve…" at bounding box center [748, 255] width 796 height 44
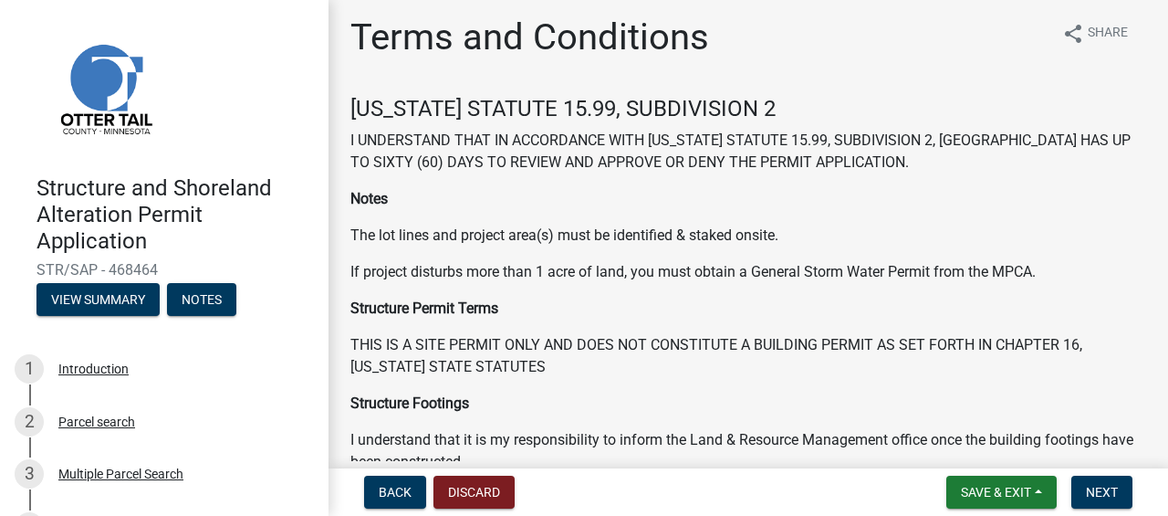
scroll to position [0, 0]
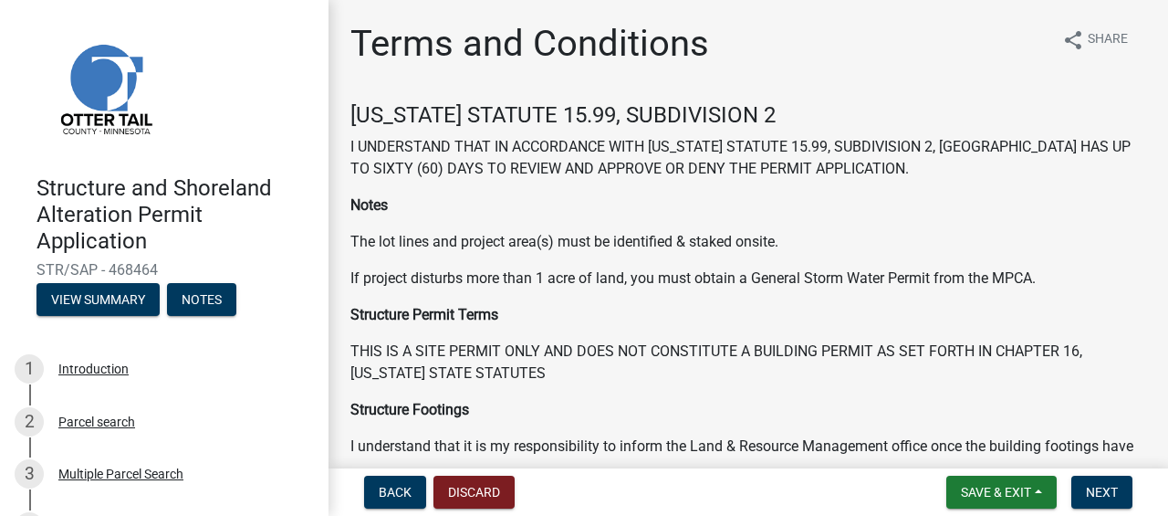
click at [1051, 403] on p "Structure Footings" at bounding box center [748, 410] width 796 height 22
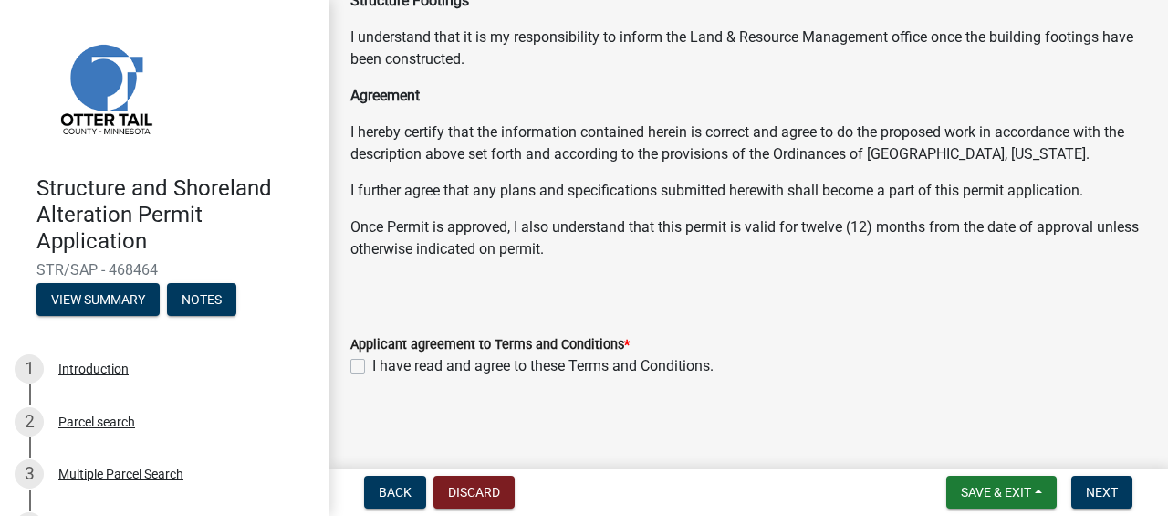
scroll to position [412, 0]
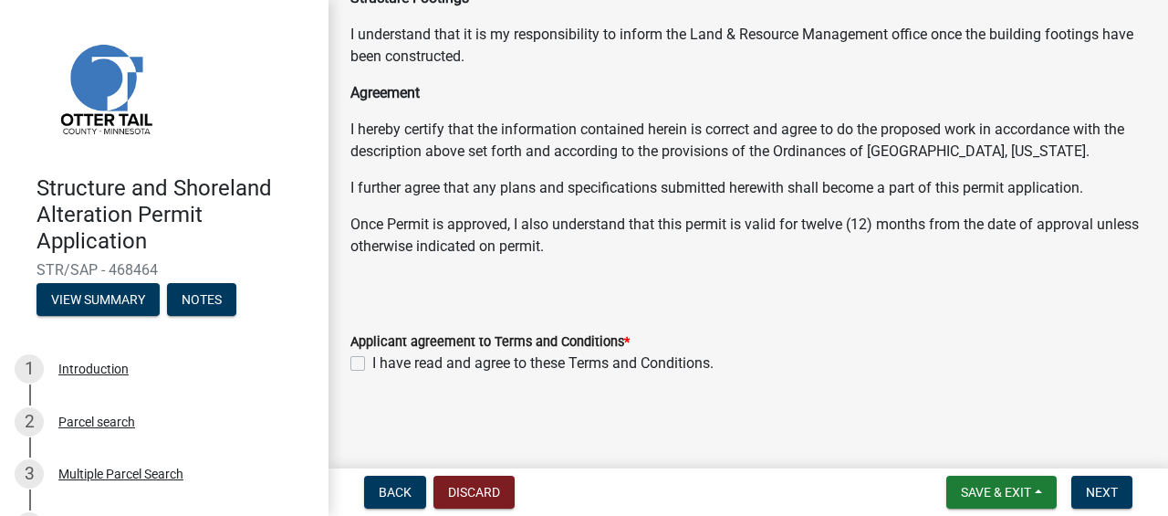
click at [372, 365] on label "I have read and agree to these Terms and Conditions." at bounding box center [542, 363] width 341 height 22
click at [372, 364] on input "I have read and agree to these Terms and Conditions." at bounding box center [378, 358] width 12 height 12
checkbox input "true"
click at [1104, 498] on span "Next" at bounding box center [1102, 492] width 32 height 15
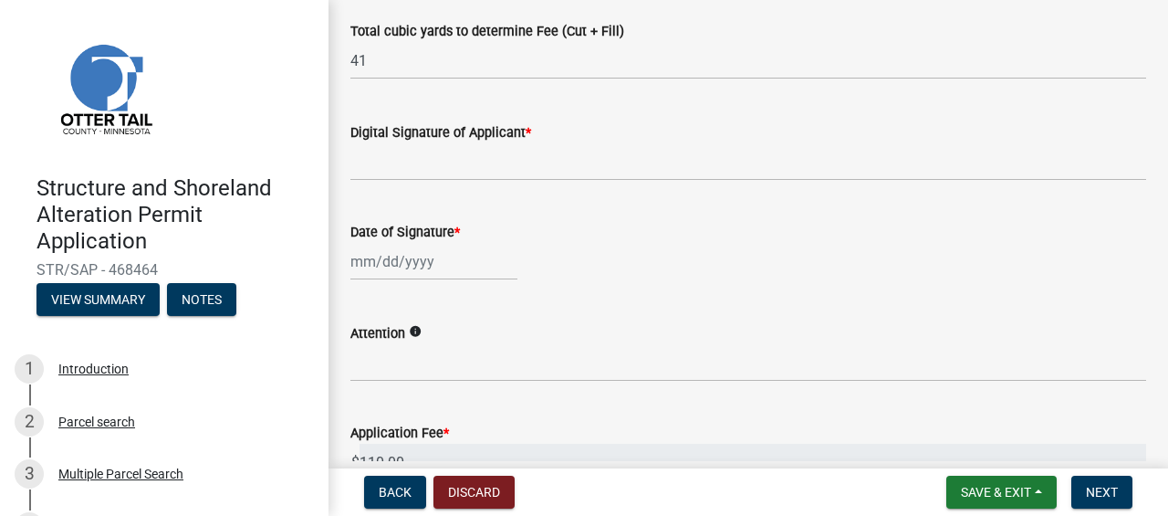
scroll to position [443, 0]
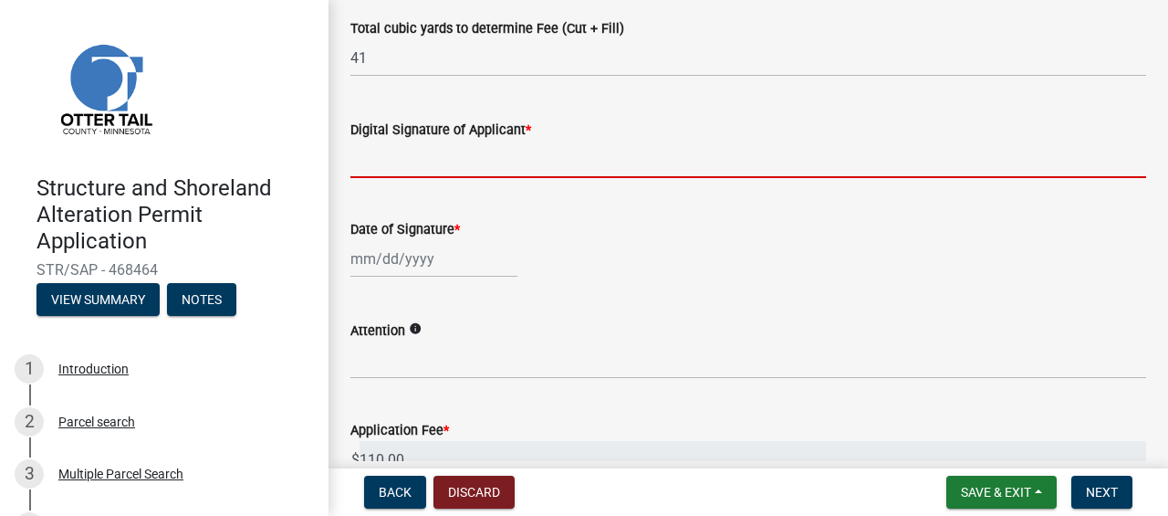
click at [483, 161] on input "Digital Signature of Applicant *" at bounding box center [748, 159] width 796 height 37
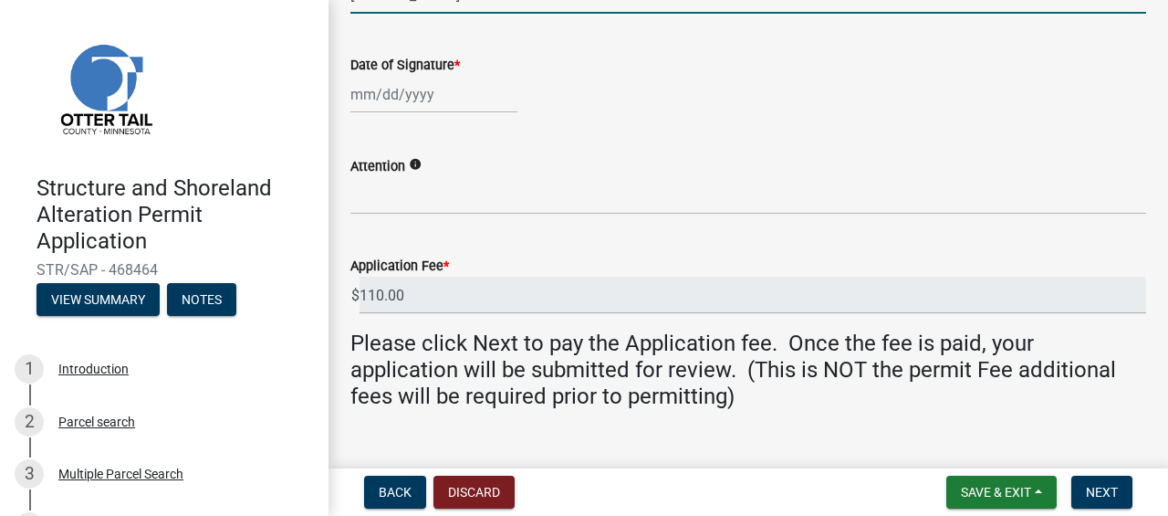
scroll to position [610, 0]
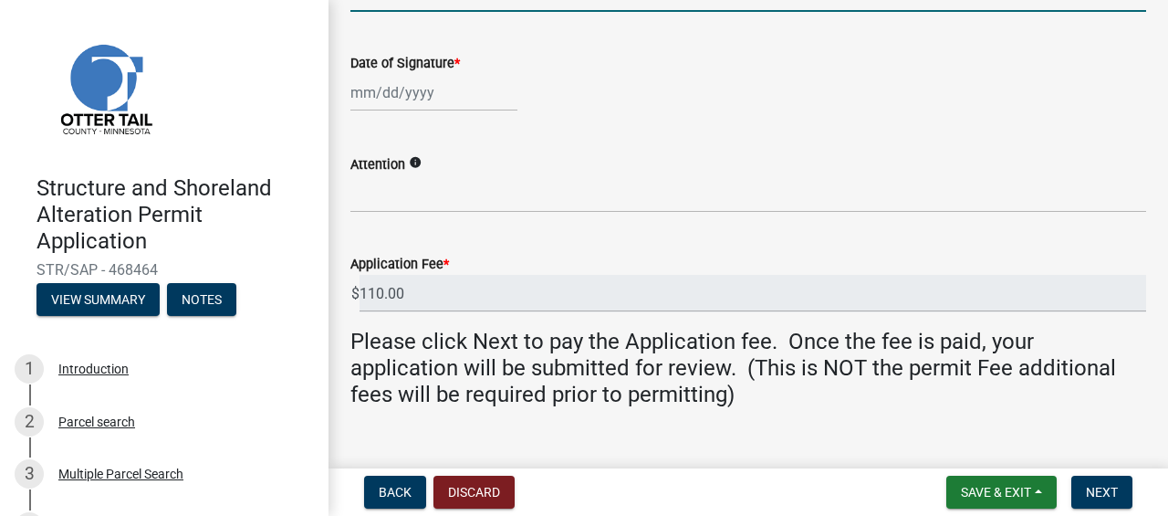
type input "Katie trupka"
click at [420, 95] on div at bounding box center [433, 92] width 167 height 37
select select "8"
select select "2025"
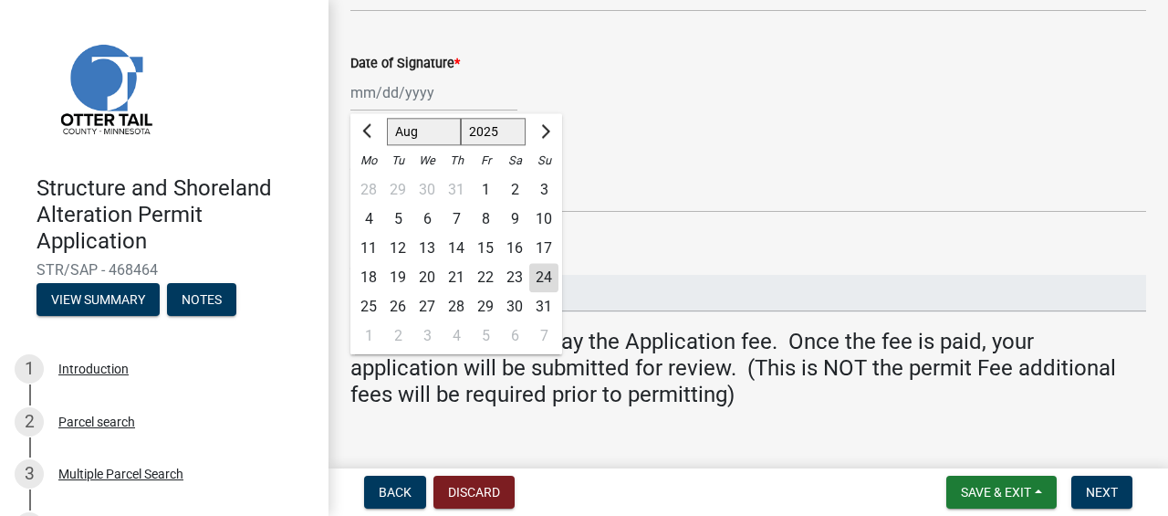
click at [542, 277] on div "24" at bounding box center [543, 277] width 29 height 29
type input "08/24/2025"
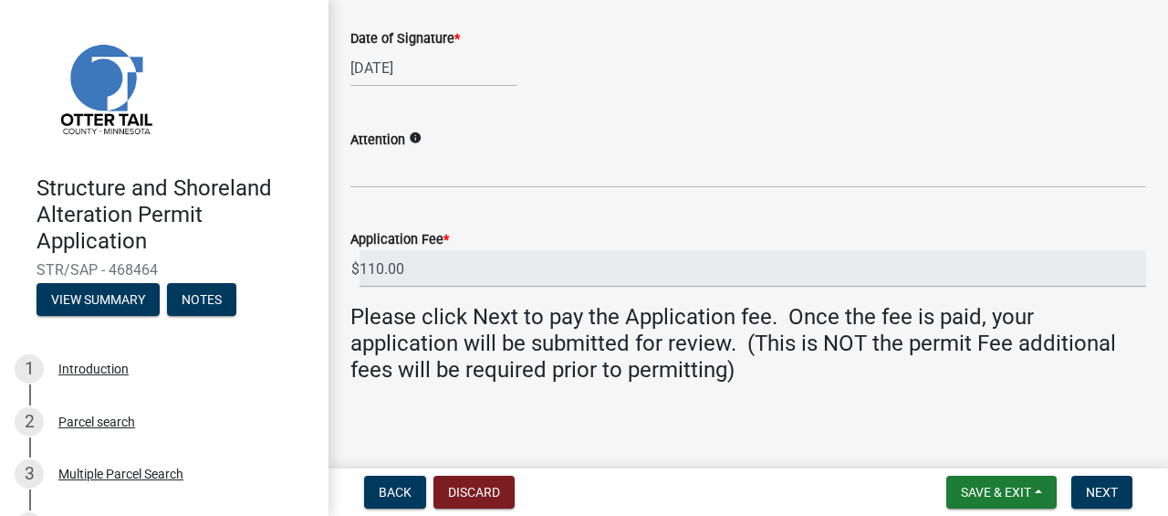
scroll to position [642, 0]
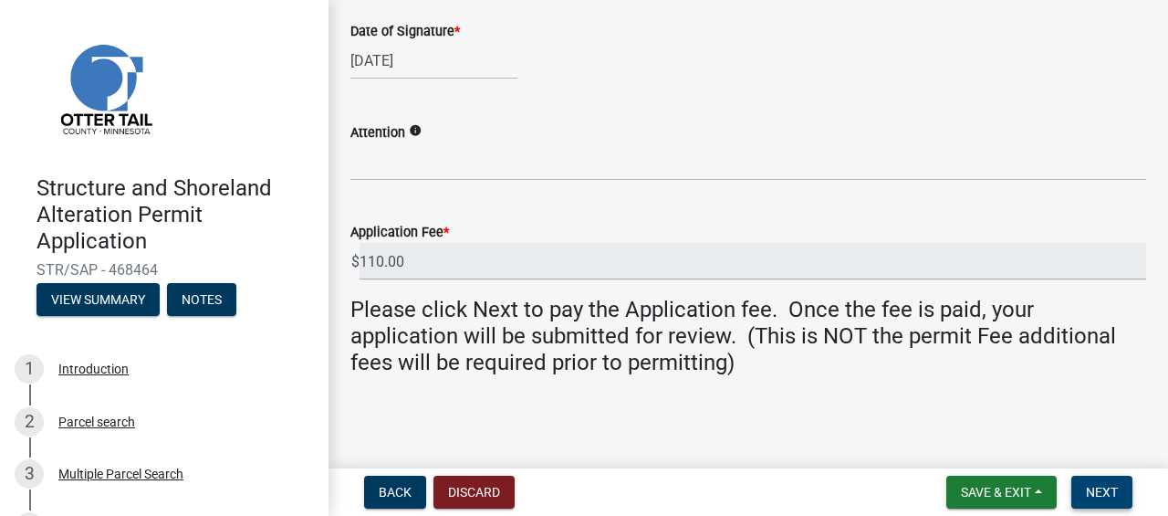
click at [1098, 487] on span "Next" at bounding box center [1102, 492] width 32 height 15
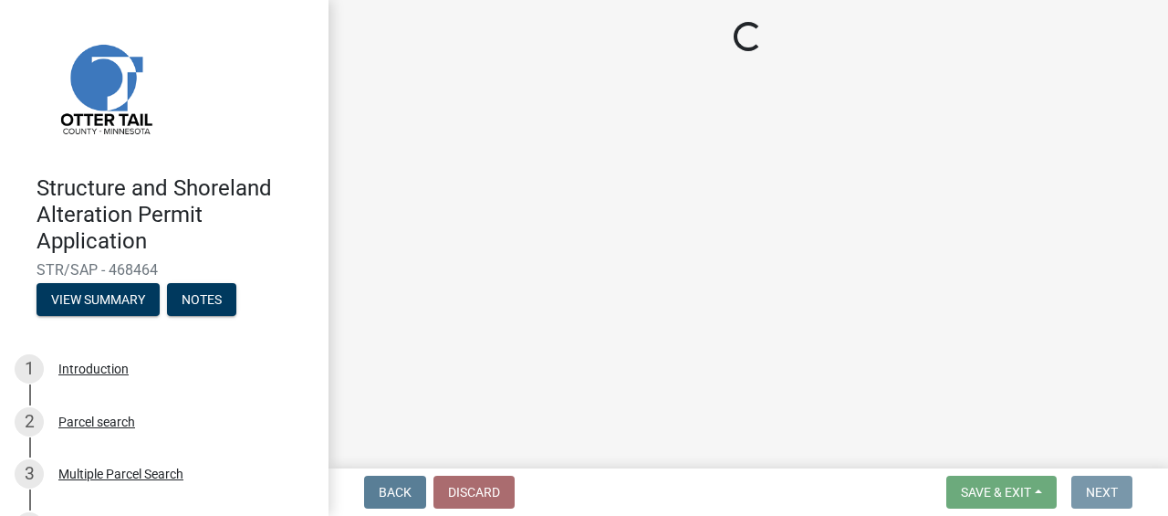
scroll to position [0, 0]
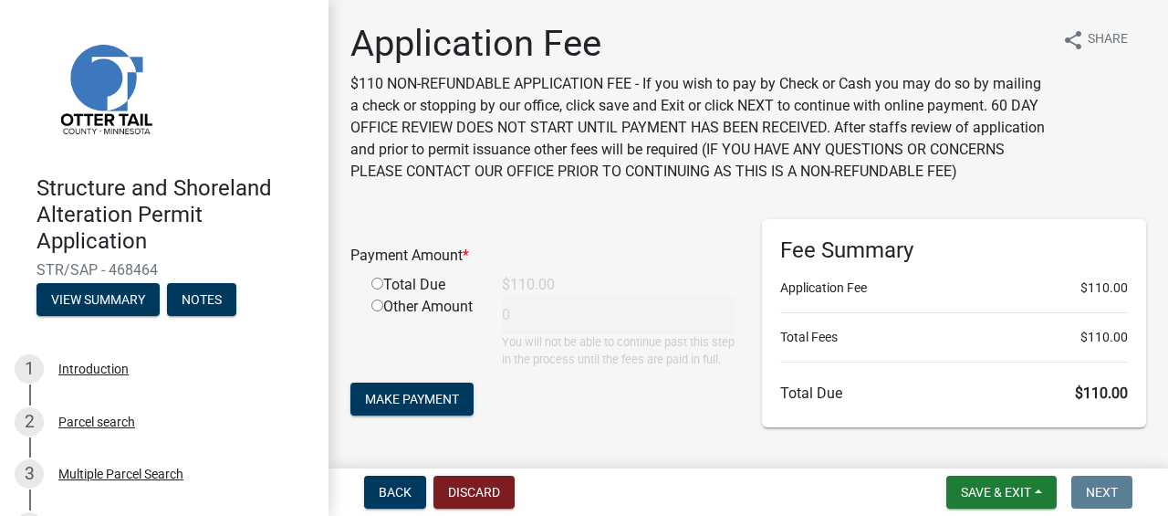
click at [377, 289] on input "radio" at bounding box center [377, 283] width 12 height 12
radio input "true"
type input "110"
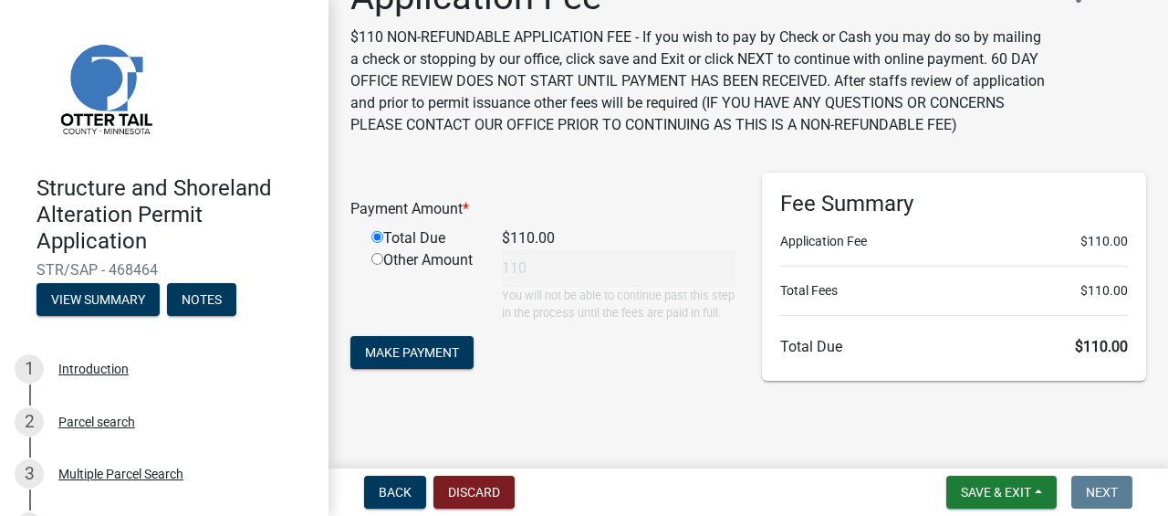
scroll to position [86, 0]
click at [431, 351] on span "Make Payment" at bounding box center [412, 352] width 94 height 15
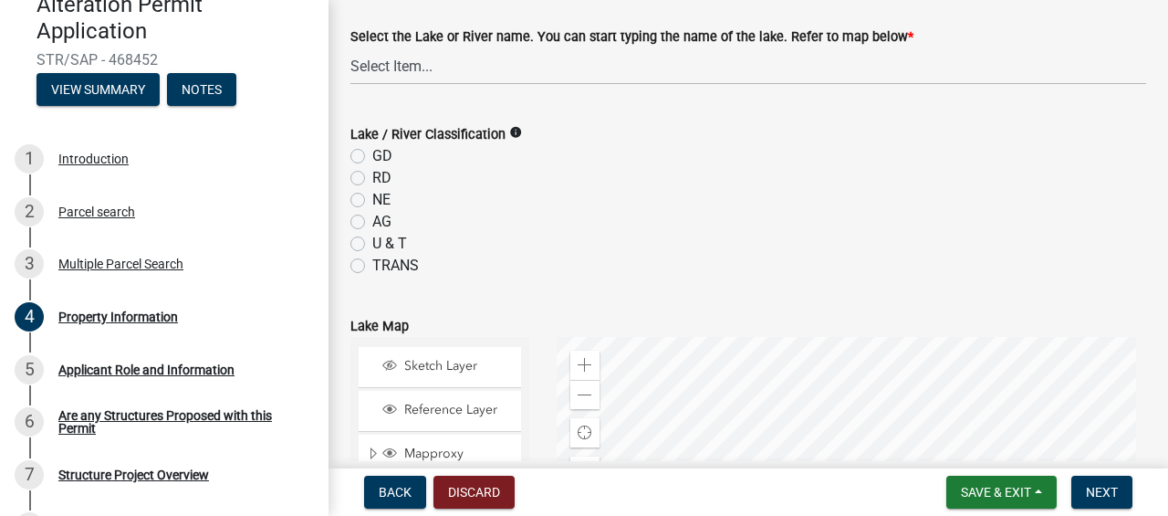
scroll to position [626, 0]
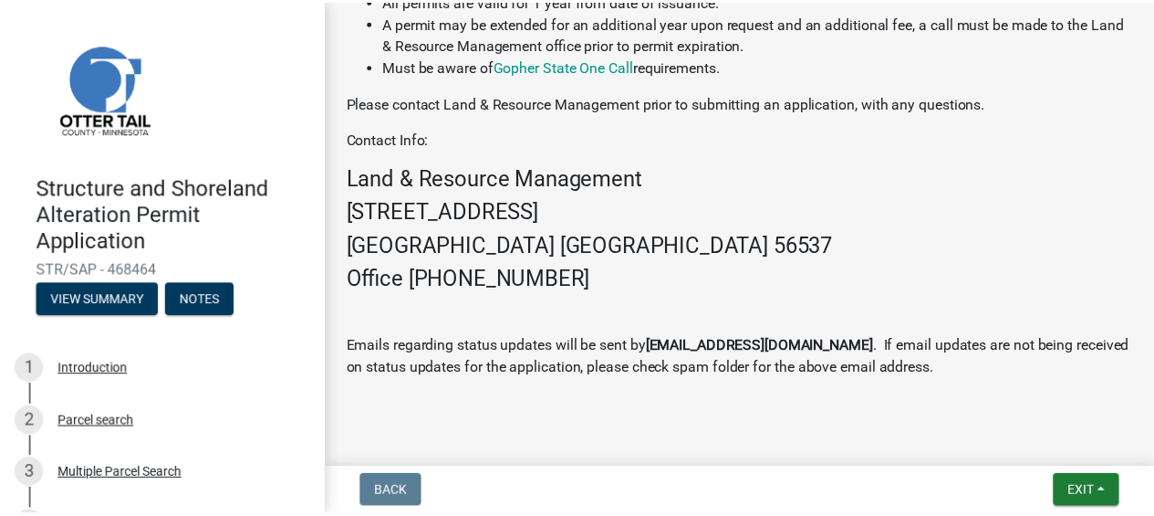
scroll to position [1283, 0]
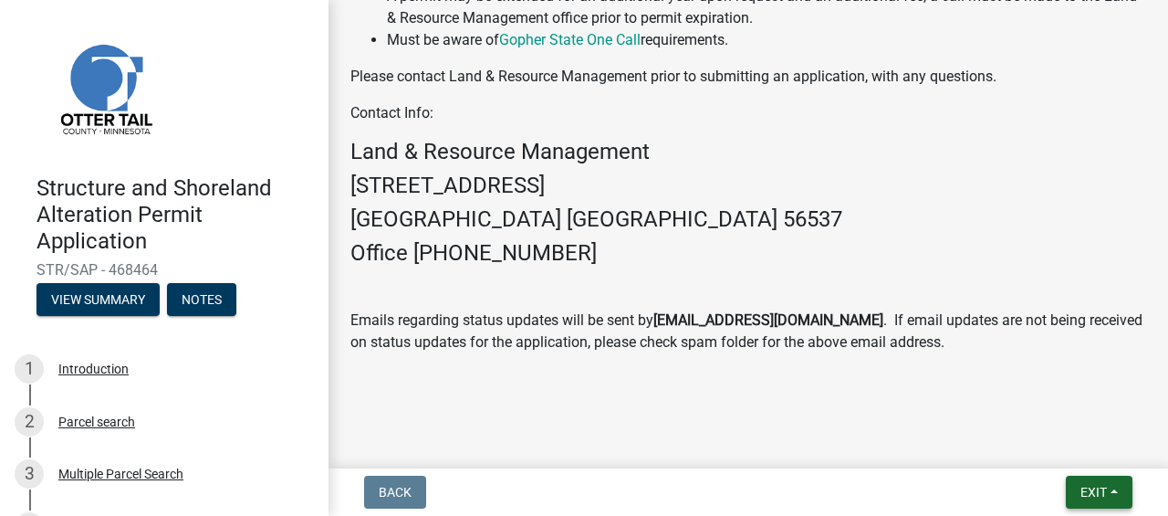
click at [1102, 490] on span "Exit" at bounding box center [1093, 492] width 26 height 15
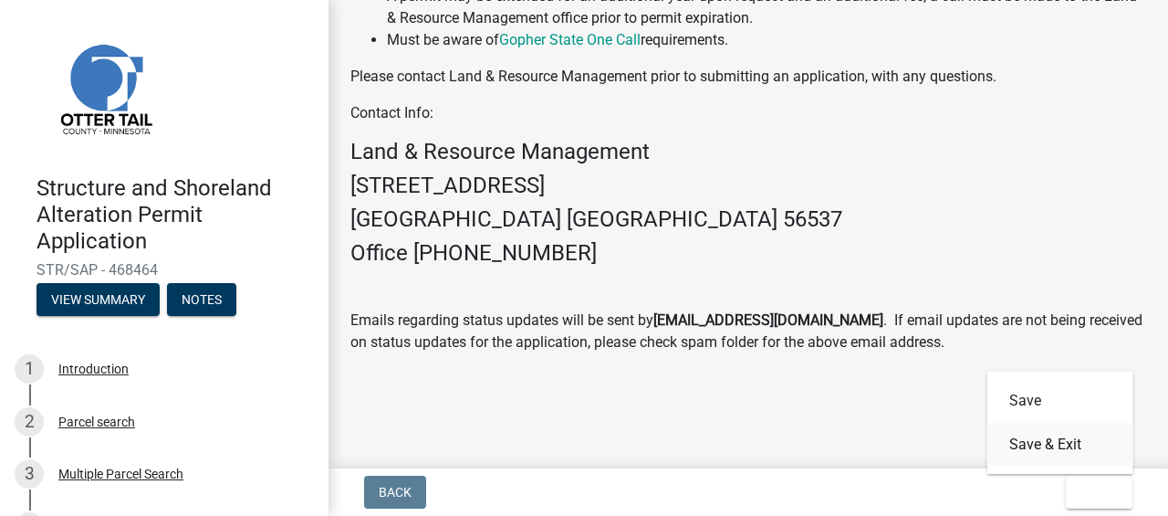
click at [1078, 446] on button "Save & Exit" at bounding box center [1060, 445] width 146 height 44
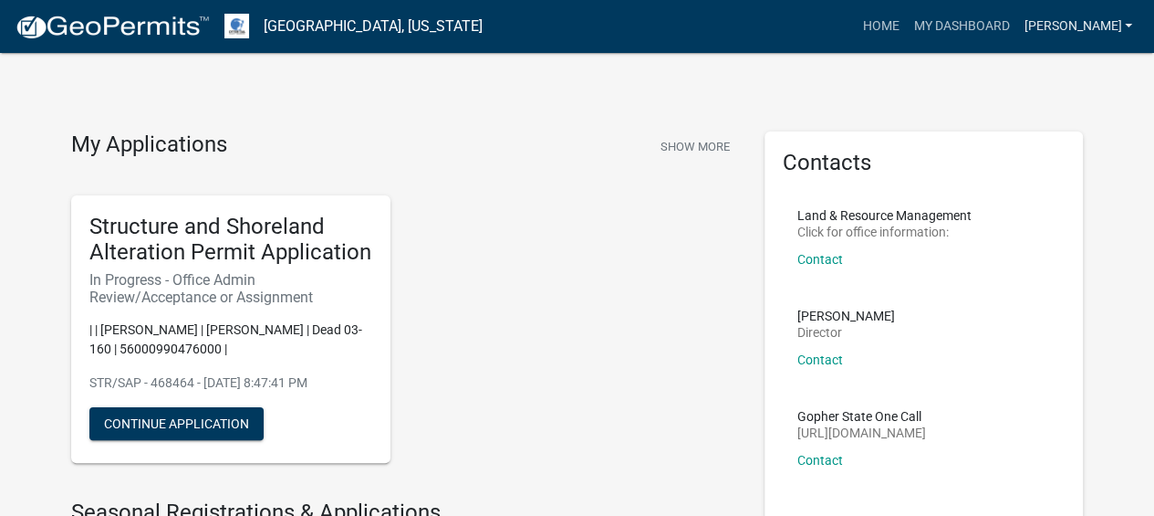
click at [1132, 26] on link "Trupka" at bounding box center [1078, 26] width 123 height 35
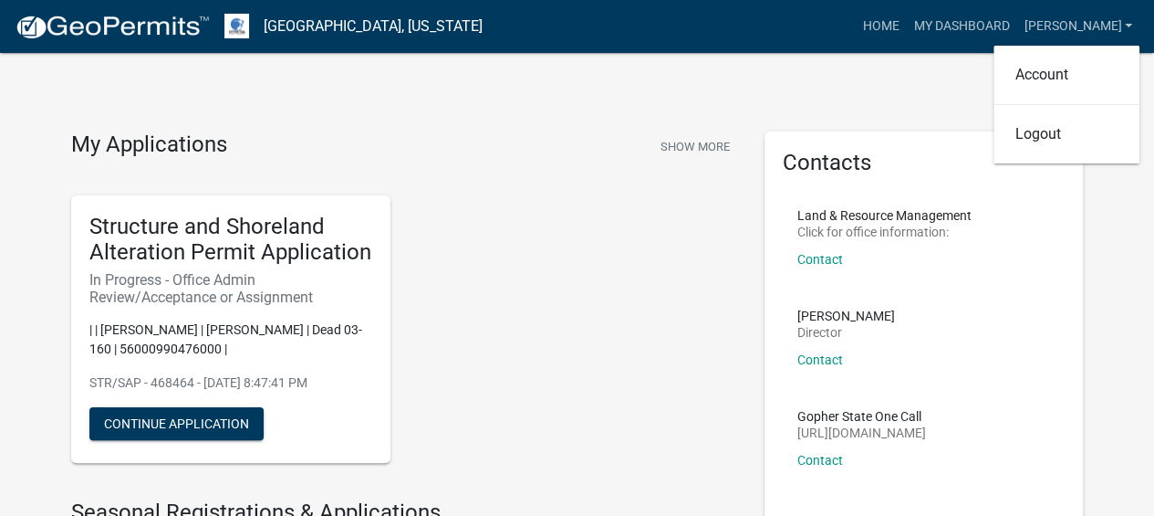
click at [1043, 147] on link "Logout" at bounding box center [1067, 134] width 146 height 44
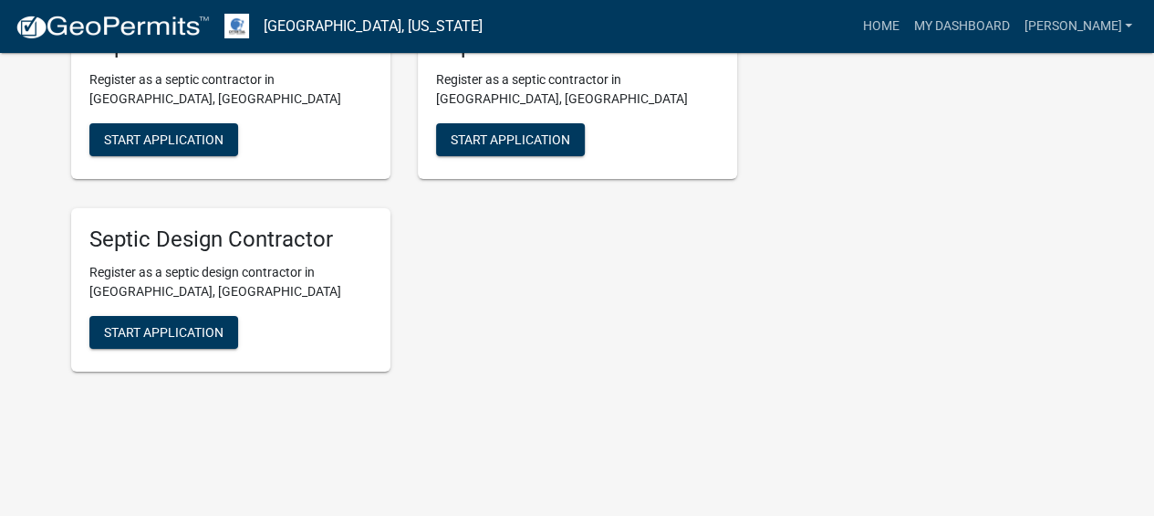
scroll to position [3019, 0]
